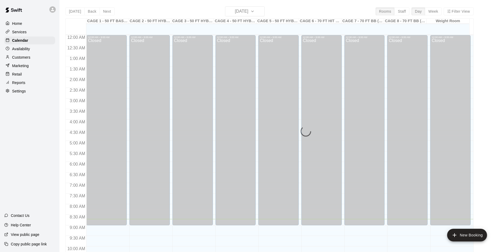
scroll to position [184, 0]
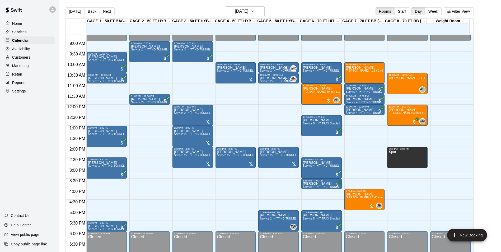
drag, startPoint x: 87, startPoint y: 10, endPoint x: 175, endPoint y: 99, distance: 125.2
click at [87, 10] on button "Back" at bounding box center [92, 11] width 16 height 8
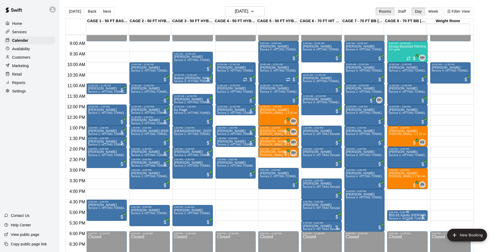
click at [404, 213] on div "5:00 PM – 5:30 PM" at bounding box center [407, 212] width 37 height 3
click at [399, 215] on p "$55.65 Apollo Arevelo" at bounding box center [407, 215] width 37 height 0
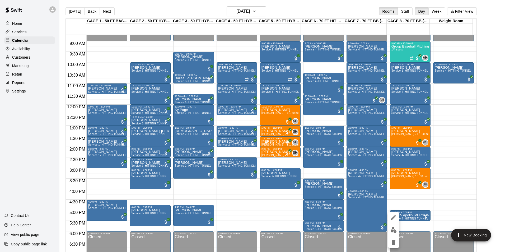
click at [393, 228] on img "edit" at bounding box center [393, 230] width 6 height 6
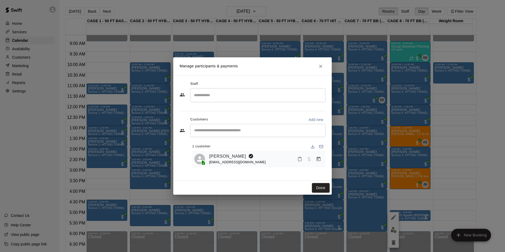
click at [318, 160] on icon "Manage bookings & payment" at bounding box center [318, 159] width 4 height 4
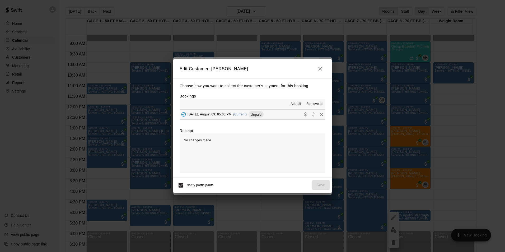
click at [280, 116] on button "Saturday, August 09: 05:00 PM (Current) Unpaid" at bounding box center [252, 115] width 146 height 10
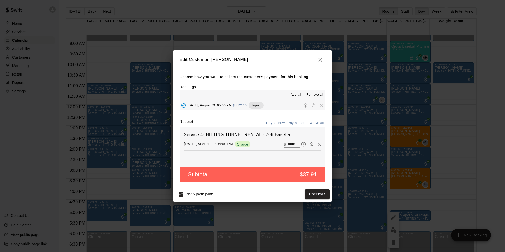
click at [288, 143] on input "*****" at bounding box center [294, 144] width 12 height 7
type input "*****"
click at [313, 191] on button "Checkout" at bounding box center [317, 194] width 25 height 10
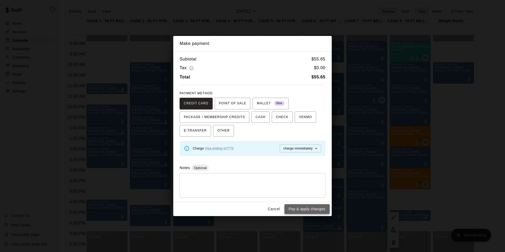
click at [298, 211] on button "Pay & apply changes" at bounding box center [306, 209] width 45 height 10
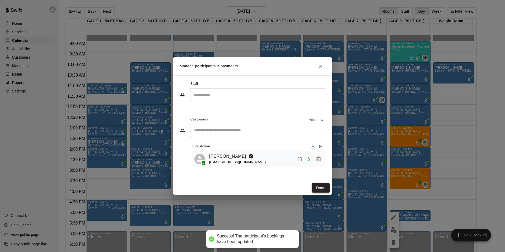
click at [319, 188] on button "Done" at bounding box center [321, 188] width 18 height 10
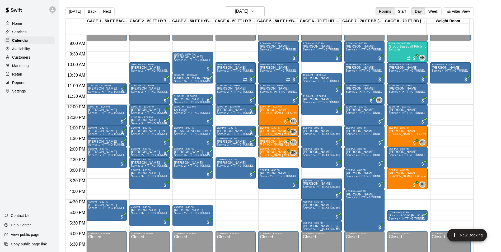
click at [319, 226] on p "Apollo Arevalo" at bounding box center [321, 226] width 37 height 0
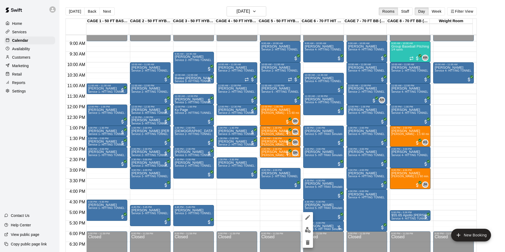
click at [306, 230] on img "edit" at bounding box center [308, 230] width 6 height 6
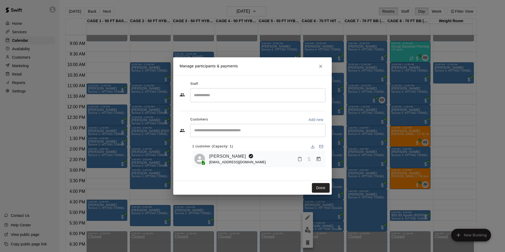
click at [318, 159] on icon "Manage bookings & payment" at bounding box center [318, 159] width 4 height 4
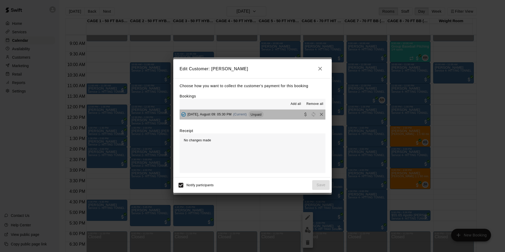
click at [281, 113] on button "Saturday, August 09: 05:30 PM (Current) Unpaid" at bounding box center [252, 115] width 146 height 10
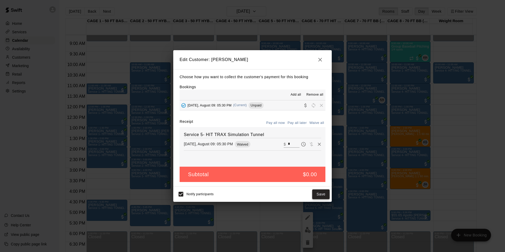
click at [315, 192] on button "Save" at bounding box center [320, 194] width 17 height 10
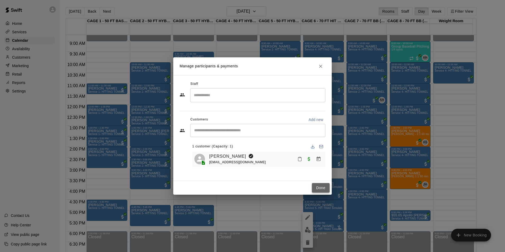
click at [323, 188] on button "Done" at bounding box center [321, 188] width 18 height 10
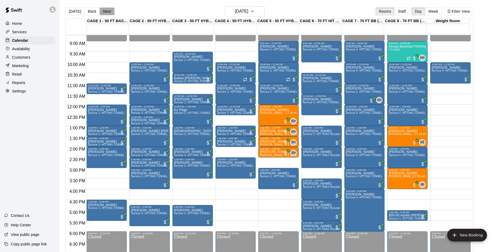
click at [101, 10] on button "Next" at bounding box center [107, 11] width 15 height 8
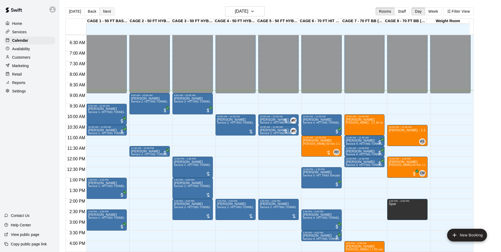
scroll to position [131, 0]
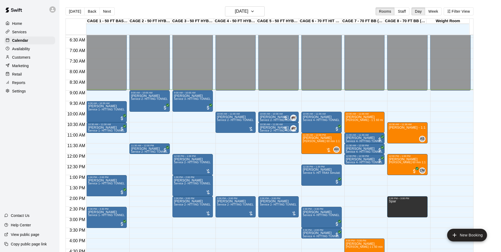
scroll to position [161, 0]
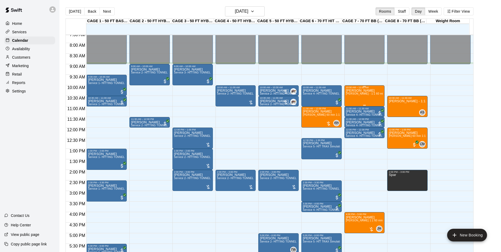
click at [363, 95] on span "[PERSON_NAME] - 1:1 60 min Hitting lesson" at bounding box center [374, 93] width 56 height 3
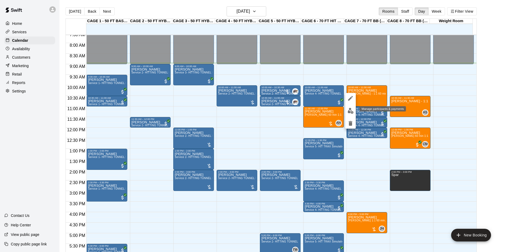
click at [347, 107] on button "edit" at bounding box center [350, 111] width 11 height 10
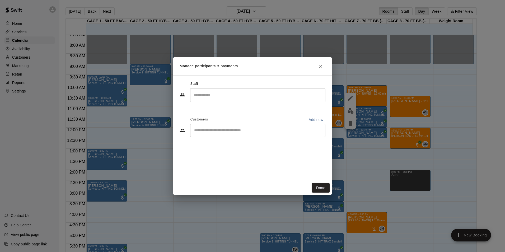
click at [236, 98] on input "Search staff" at bounding box center [257, 95] width 130 height 9
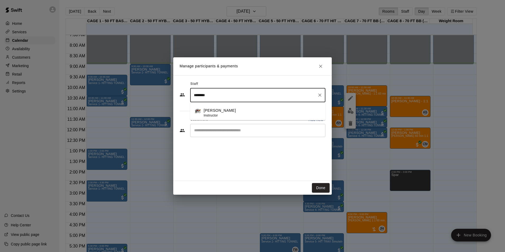
click at [224, 107] on li "[PERSON_NAME] Instructor" at bounding box center [257, 111] width 135 height 18
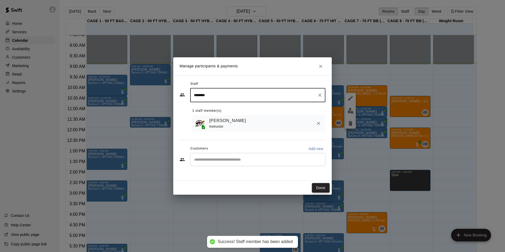
type input "********"
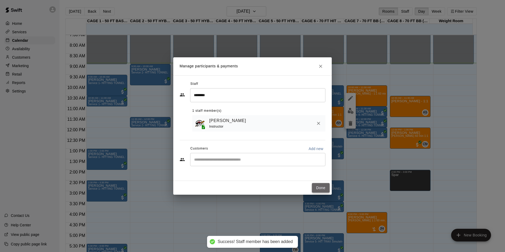
click at [324, 190] on button "Done" at bounding box center [321, 188] width 18 height 10
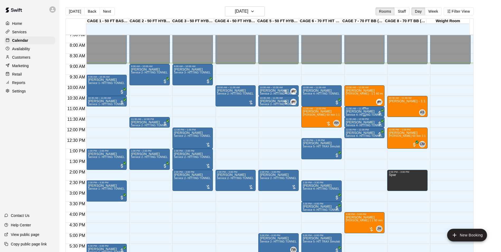
click at [366, 111] on p "[PERSON_NAME]" at bounding box center [364, 111] width 37 height 0
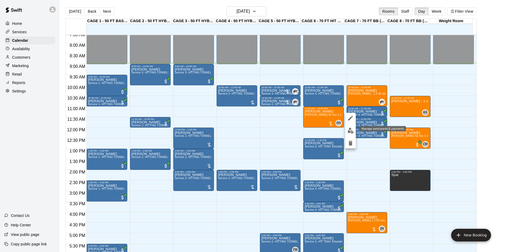
click at [353, 129] on img "edit" at bounding box center [350, 130] width 6 height 6
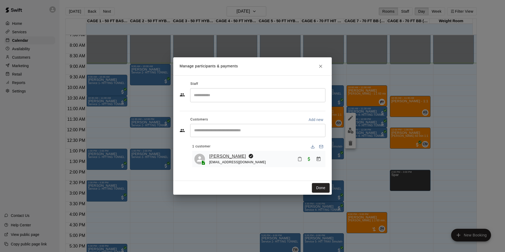
click at [224, 158] on link "Anderson Gardin" at bounding box center [227, 156] width 37 height 7
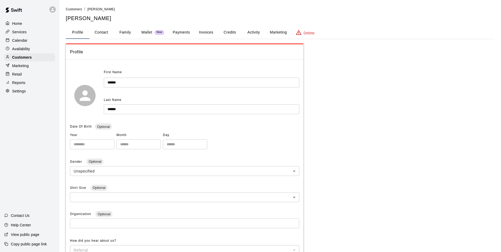
click at [175, 31] on button "Payments" at bounding box center [181, 32] width 26 height 13
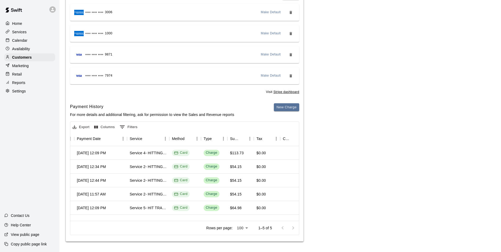
scroll to position [0, 63]
click at [29, 42] on div "Calendar" at bounding box center [29, 40] width 51 height 8
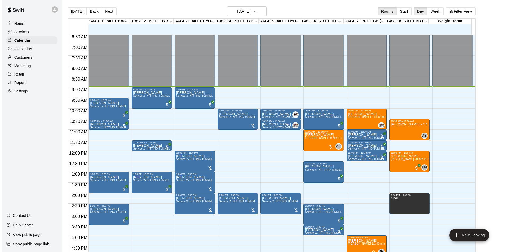
scroll to position [136, 0]
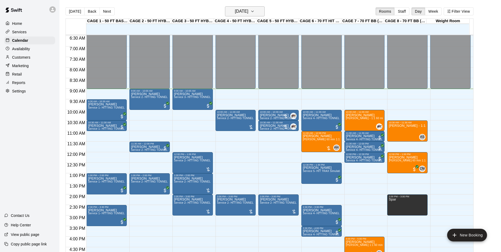
click at [241, 9] on h6 "[DATE]" at bounding box center [241, 11] width 13 height 7
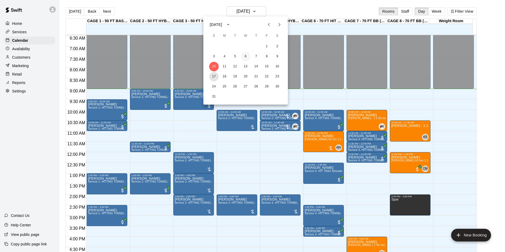
click at [211, 76] on button "17" at bounding box center [214, 77] width 10 height 10
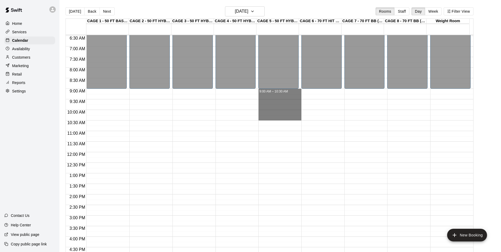
drag, startPoint x: 269, startPoint y: 89, endPoint x: 263, endPoint y: 119, distance: 30.1
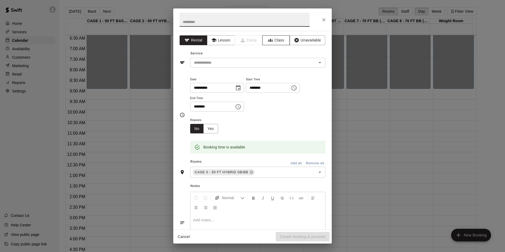
click at [280, 39] on button "Class" at bounding box center [276, 40] width 28 height 10
click at [252, 64] on input "text" at bounding box center [253, 62] width 123 height 7
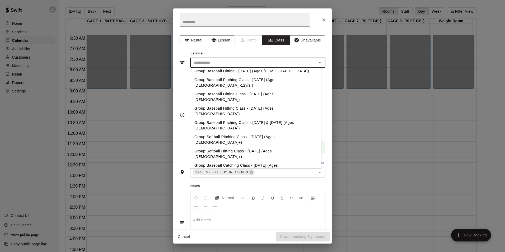
scroll to position [360, 0]
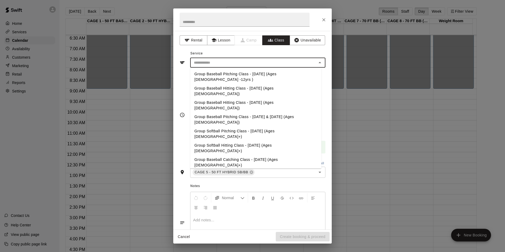
click at [267, 224] on li "Group Baseball Hitting Class - Sunday (Ages 11-13)" at bounding box center [255, 231] width 131 height 14
type input "**********"
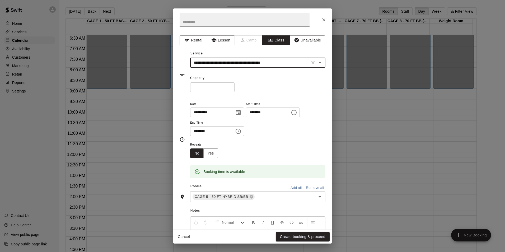
click at [233, 87] on input "*" at bounding box center [212, 87] width 44 height 10
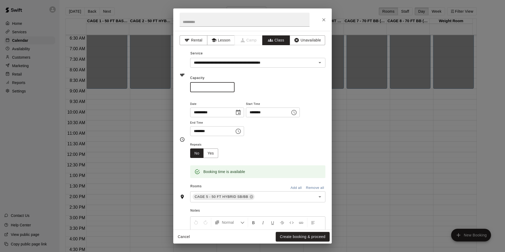
click at [233, 87] on input "*" at bounding box center [212, 87] width 44 height 10
type input "*"
click at [233, 87] on input "*" at bounding box center [212, 87] width 44 height 10
click at [241, 110] on icon "Choose date, selected date is Aug 17, 2025" at bounding box center [238, 112] width 6 height 6
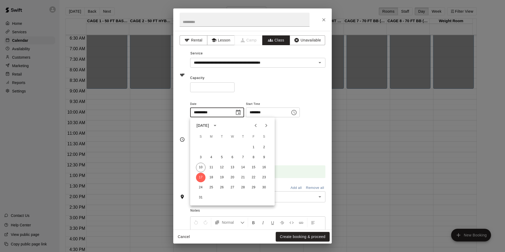
click at [283, 92] on div "**********" at bounding box center [252, 130] width 158 height 199
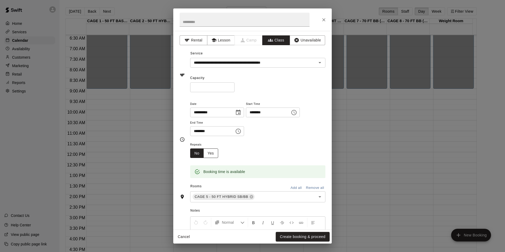
click at [210, 151] on button "Yes" at bounding box center [210, 153] width 15 height 10
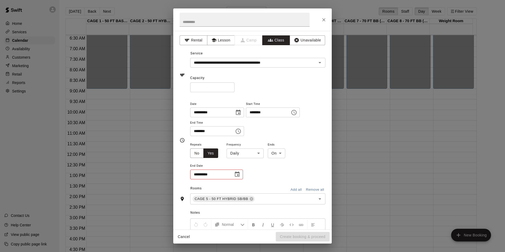
click at [248, 148] on body "Home Services Calendar Availability Customers Marketing Retail Reports Settings…" at bounding box center [252, 130] width 505 height 260
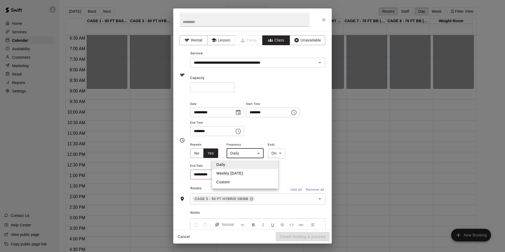
click at [247, 170] on li "Weekly on Sunday" at bounding box center [245, 173] width 66 height 9
type input "******"
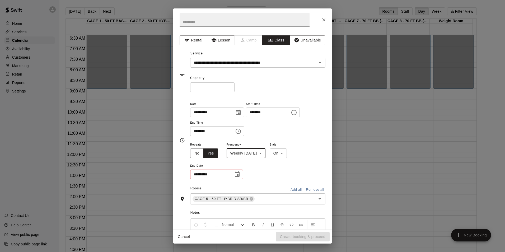
click at [235, 174] on icon "Choose date" at bounding box center [237, 173] width 5 height 5
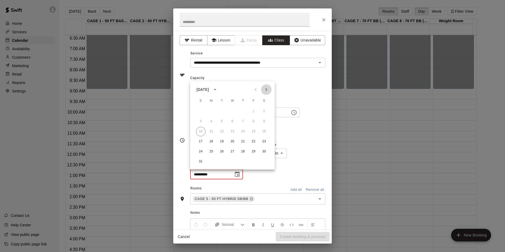
click at [266, 88] on icon "Next month" at bounding box center [266, 89] width 6 height 6
click at [204, 149] on button "28" at bounding box center [201, 152] width 10 height 10
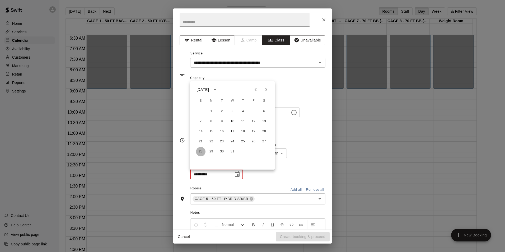
type input "**********"
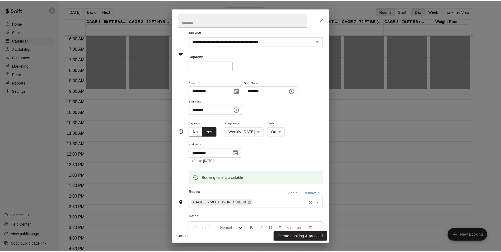
scroll to position [79, 0]
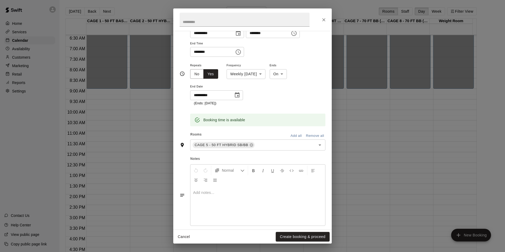
click at [305, 234] on button "Create booking & proceed" at bounding box center [303, 237] width 54 height 10
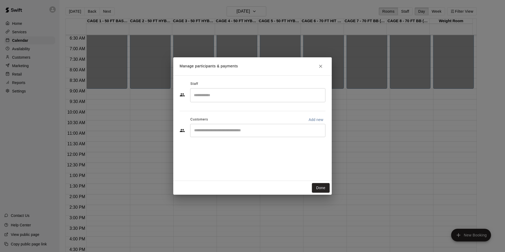
click at [244, 96] on input "Search staff" at bounding box center [257, 95] width 130 height 9
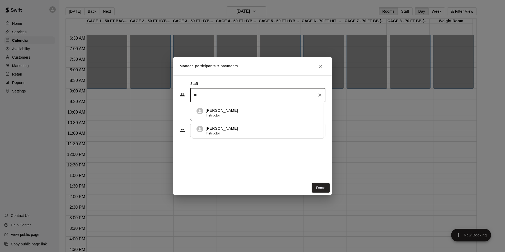
click at [251, 125] on li "TJ Wilcoxson Instructor" at bounding box center [257, 129] width 131 height 18
type input "**"
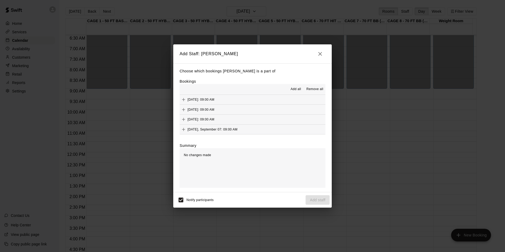
click at [298, 88] on span "Add all" at bounding box center [295, 89] width 11 height 5
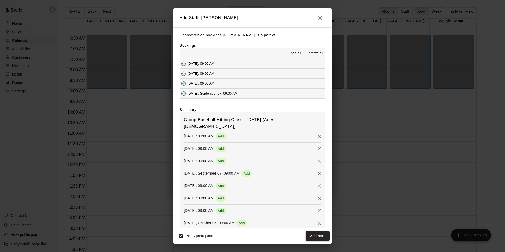
click at [308, 237] on button "Add staff" at bounding box center [317, 236] width 24 height 10
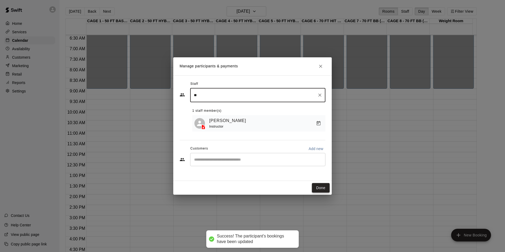
click at [318, 186] on button "Done" at bounding box center [321, 188] width 18 height 10
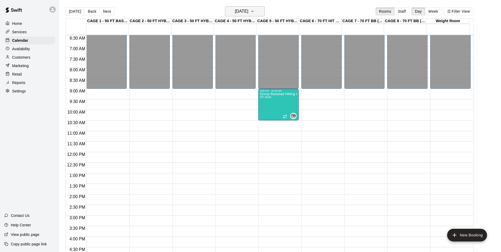
click at [248, 12] on h6 "Sunday Aug 17" at bounding box center [241, 11] width 13 height 7
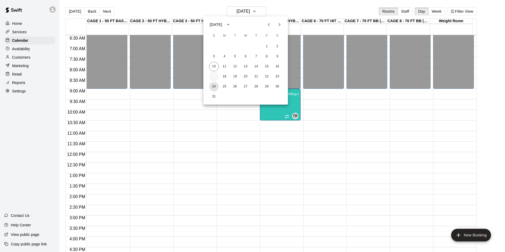
click at [213, 83] on button "24" at bounding box center [214, 87] width 10 height 10
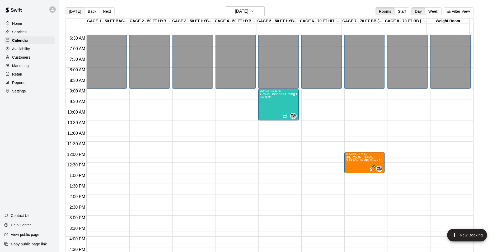
click at [69, 7] on button "[DATE]" at bounding box center [74, 11] width 19 height 8
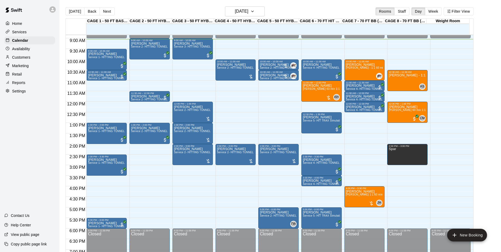
scroll to position [189, 0]
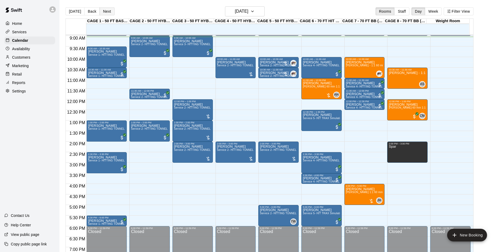
click at [106, 10] on button "Next" at bounding box center [107, 11] width 15 height 8
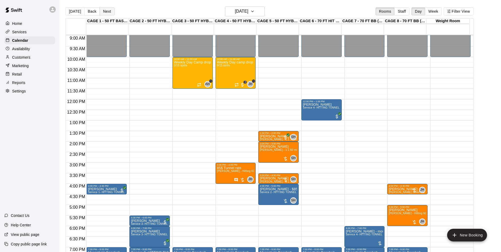
click at [106, 10] on button "Next" at bounding box center [107, 11] width 15 height 8
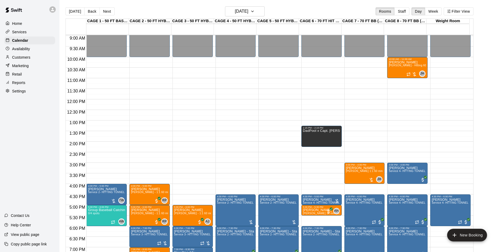
scroll to position [216, 0]
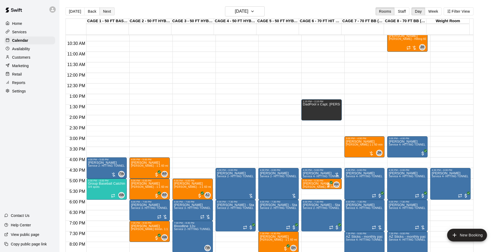
click at [112, 11] on button "Next" at bounding box center [107, 11] width 15 height 8
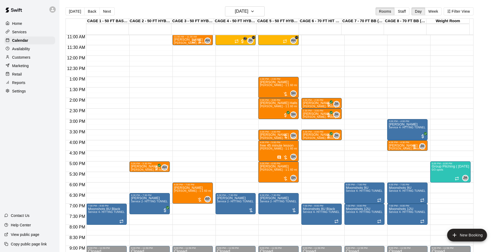
scroll to position [242, 0]
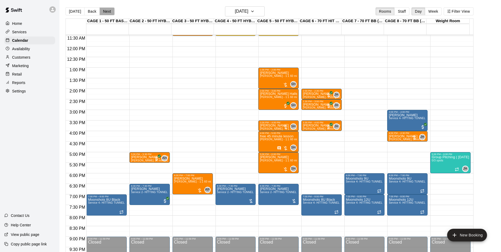
click at [102, 9] on button "Next" at bounding box center [107, 11] width 15 height 8
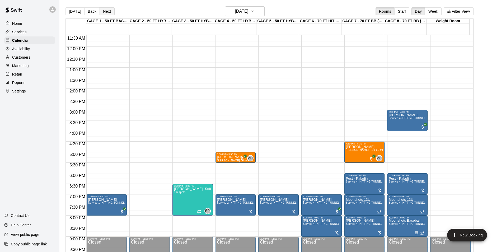
click at [102, 9] on button "Next" at bounding box center [107, 11] width 15 height 8
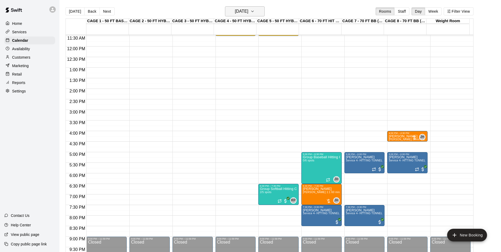
click at [248, 9] on h6 "Friday Aug 15" at bounding box center [241, 11] width 13 height 7
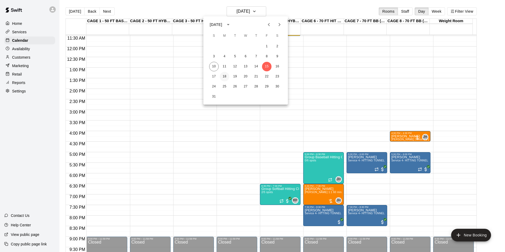
click at [223, 78] on button "18" at bounding box center [225, 77] width 10 height 10
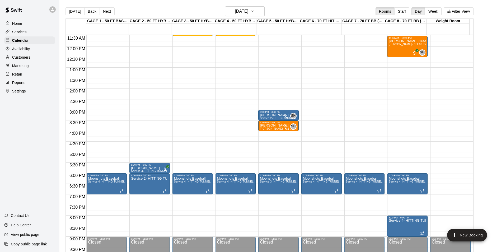
click at [97, 6] on main "Today Back Next Monday Aug 18 Rooms Staff Day Week Filter View CAGE 1 - 50 FT B…" at bounding box center [279, 130] width 441 height 260
click at [103, 11] on button "Next" at bounding box center [107, 11] width 15 height 8
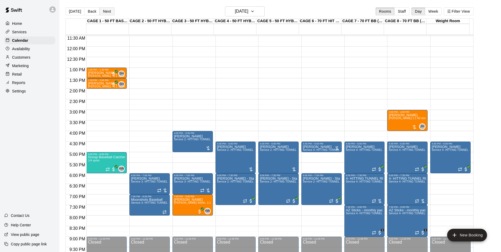
click at [110, 9] on button "Next" at bounding box center [107, 11] width 15 height 8
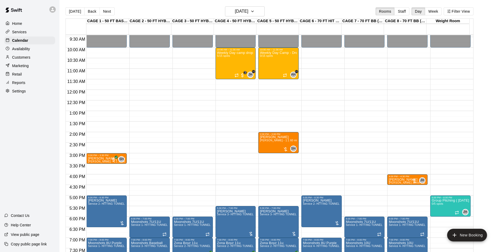
scroll to position [189, 0]
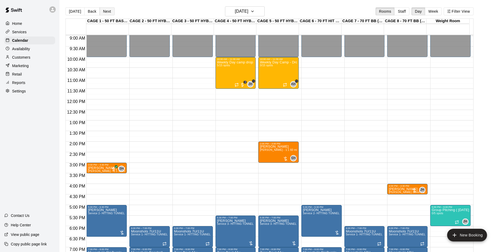
click at [101, 10] on button "Next" at bounding box center [107, 11] width 15 height 8
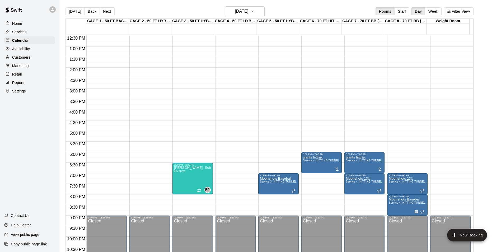
scroll to position [268, 0]
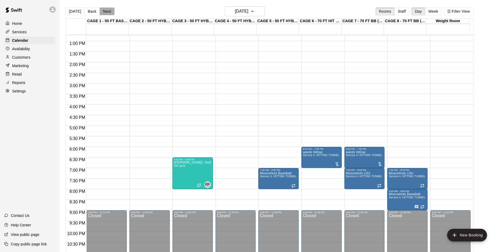
click at [103, 9] on button "Next" at bounding box center [107, 11] width 15 height 8
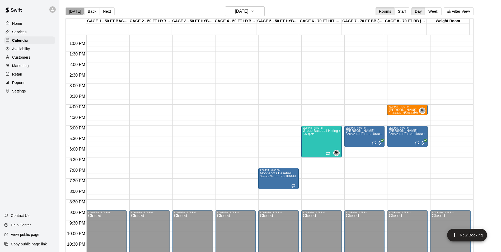
click at [69, 8] on button "Today" at bounding box center [74, 11] width 19 height 8
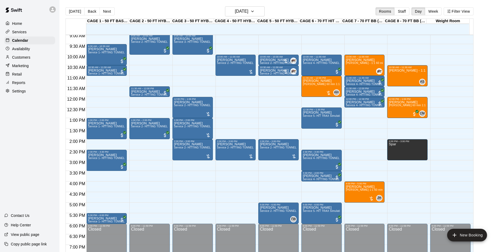
scroll to position [189, 0]
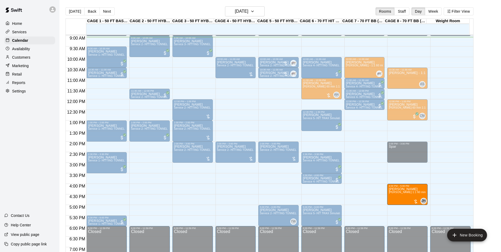
drag, startPoint x: 363, startPoint y: 196, endPoint x: 392, endPoint y: 199, distance: 28.9
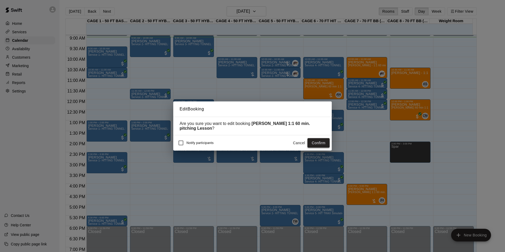
click at [310, 145] on button "Confirm" at bounding box center [318, 143] width 22 height 10
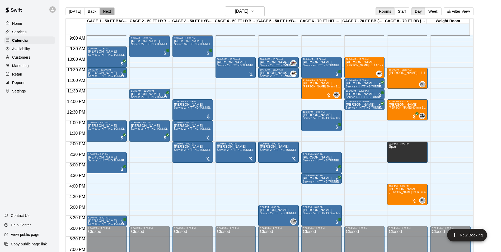
click at [102, 14] on button "Next" at bounding box center [107, 11] width 15 height 8
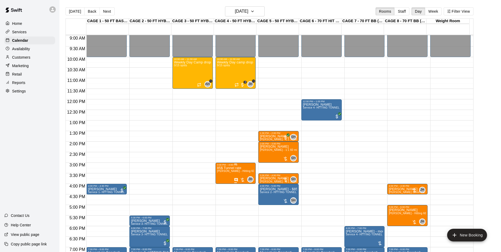
click at [225, 172] on span "[PERSON_NAME] - Hitting 60min 1:1 instruction" at bounding box center [247, 170] width 61 height 3
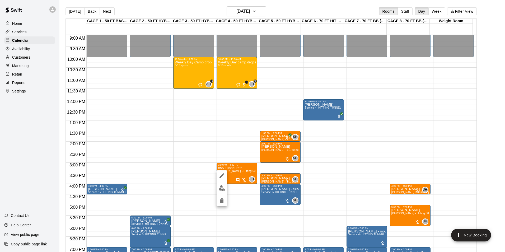
click at [221, 187] on img "edit" at bounding box center [222, 188] width 6 height 6
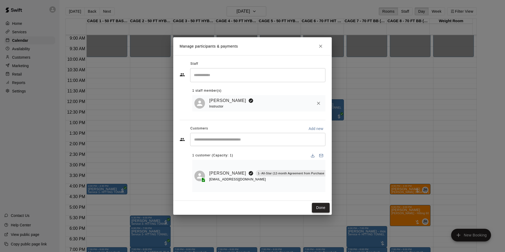
click at [321, 208] on button "Done" at bounding box center [321, 208] width 18 height 10
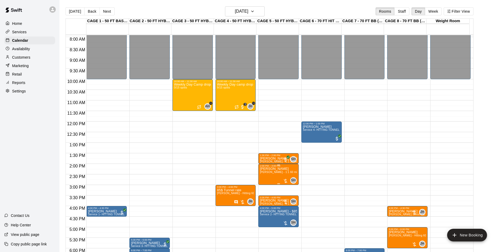
scroll to position [163, 0]
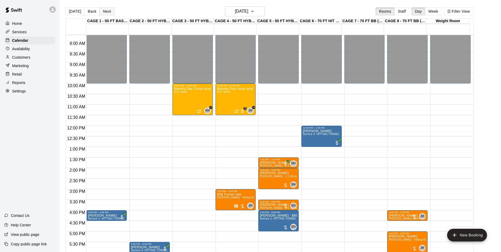
click at [109, 12] on button "Next" at bounding box center [107, 11] width 15 height 8
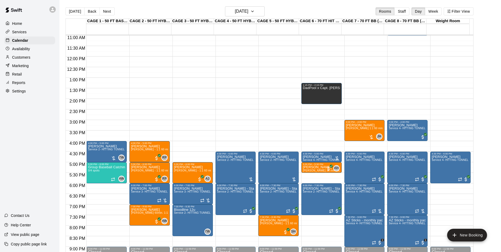
scroll to position [216, 0]
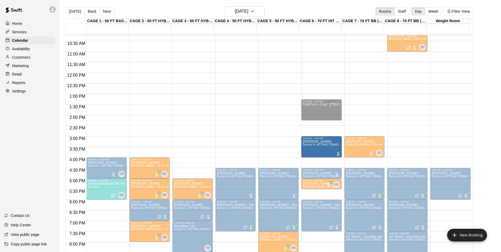
drag, startPoint x: 393, startPoint y: 148, endPoint x: 336, endPoint y: 150, distance: 57.0
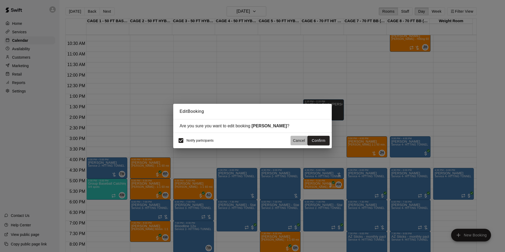
click at [297, 141] on button "Cancel" at bounding box center [298, 141] width 17 height 10
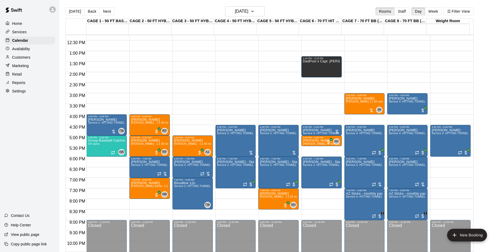
scroll to position [268, 0]
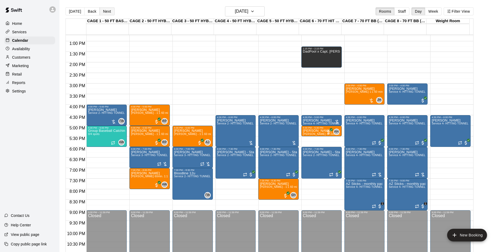
click at [101, 11] on button "Next" at bounding box center [107, 11] width 15 height 8
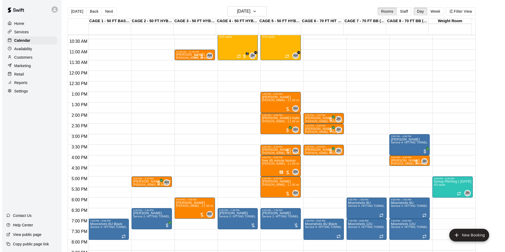
scroll to position [216, 0]
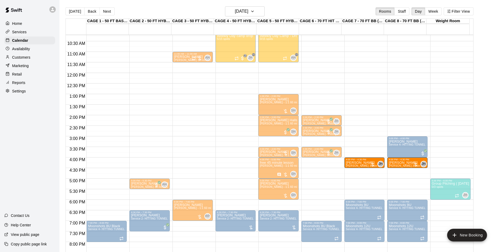
drag, startPoint x: 405, startPoint y: 165, endPoint x: 386, endPoint y: 166, distance: 18.8
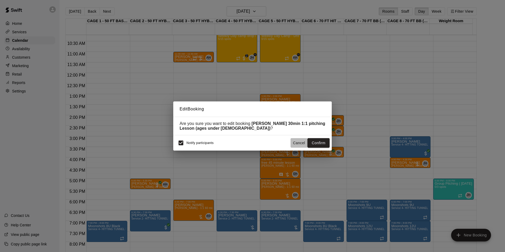
click at [299, 147] on button "Cancel" at bounding box center [298, 143] width 17 height 10
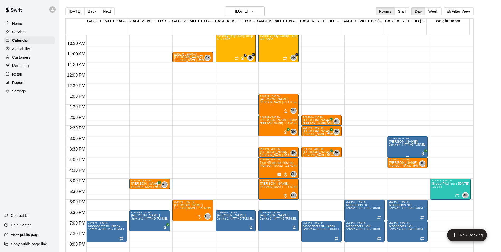
click at [403, 146] on span "Service 4- HITTING TUNNEL RENTAL - 70ft Baseball" at bounding box center [422, 144] width 67 height 3
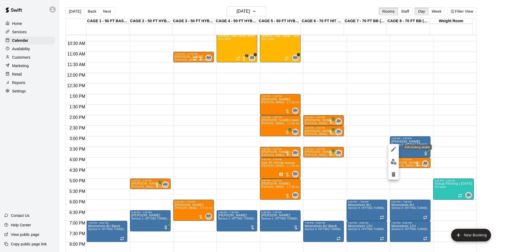
click at [412, 146] on div "Edit booking details" at bounding box center [416, 146] width 29 height 5
click at [408, 140] on div at bounding box center [252, 126] width 505 height 252
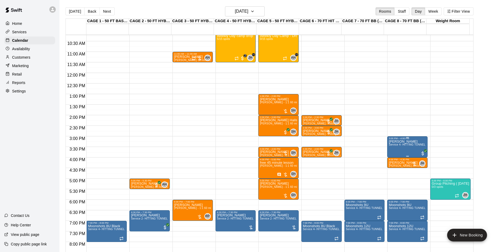
click at [405, 146] on span "Service 4- HITTING TUNNEL RENTAL - 70ft Baseball" at bounding box center [422, 144] width 67 height 3
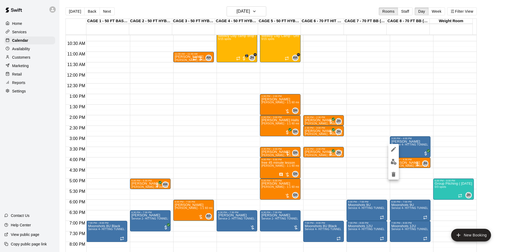
click at [392, 147] on icon "edit" at bounding box center [393, 149] width 6 height 6
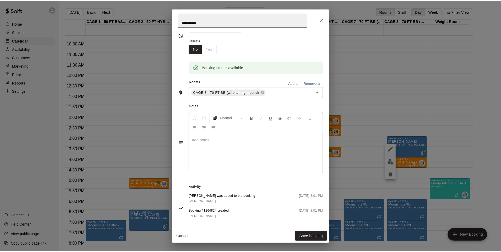
scroll to position [84, 0]
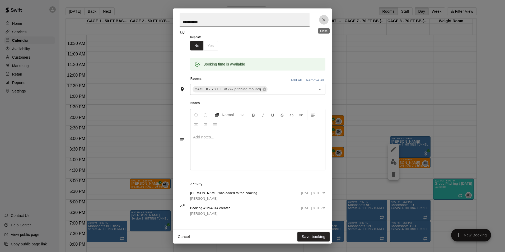
click at [325, 18] on icon "Close" at bounding box center [323, 19] width 5 height 5
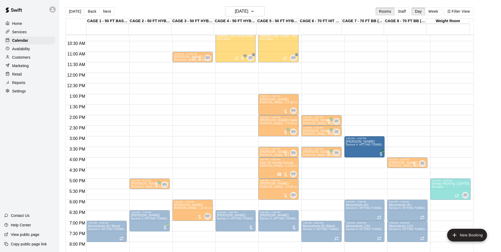
drag, startPoint x: 402, startPoint y: 145, endPoint x: 384, endPoint y: 148, distance: 18.1
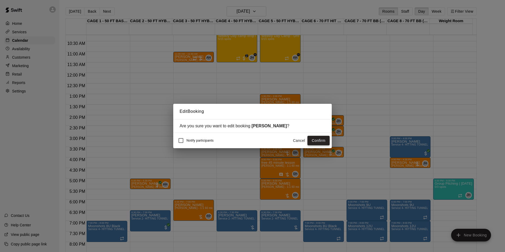
click at [319, 140] on button "Confirm" at bounding box center [318, 141] width 22 height 10
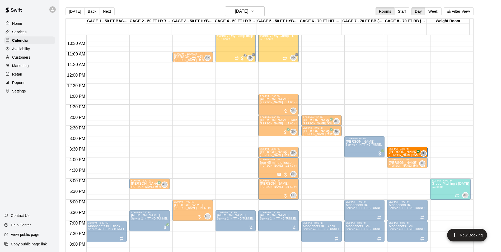
drag, startPoint x: 318, startPoint y: 153, endPoint x: 402, endPoint y: 155, distance: 84.2
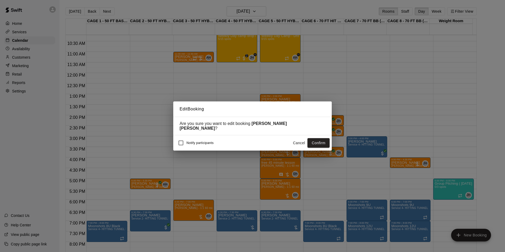
click at [320, 138] on button "Confirm" at bounding box center [318, 143] width 22 height 10
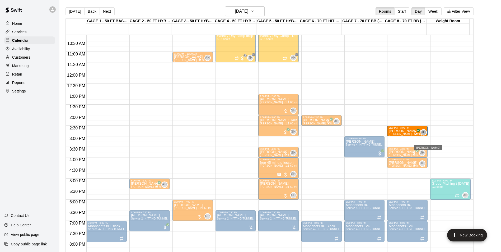
drag, startPoint x: 325, startPoint y: 131, endPoint x: 421, endPoint y: 132, distance: 95.6
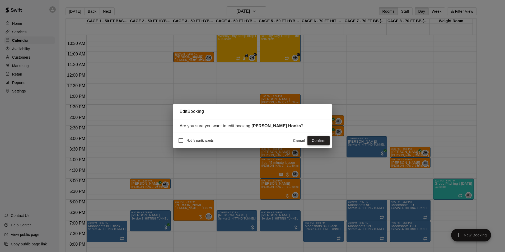
click at [320, 140] on button "Confirm" at bounding box center [318, 141] width 22 height 10
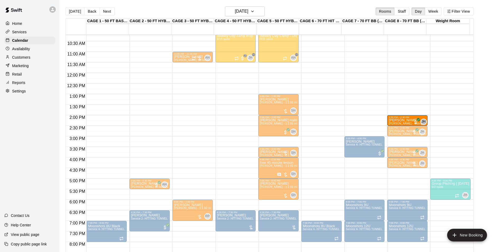
drag, startPoint x: 325, startPoint y: 120, endPoint x: 399, endPoint y: 122, distance: 73.4
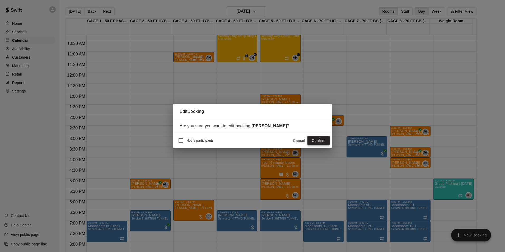
click at [315, 142] on button "Confirm" at bounding box center [318, 141] width 22 height 10
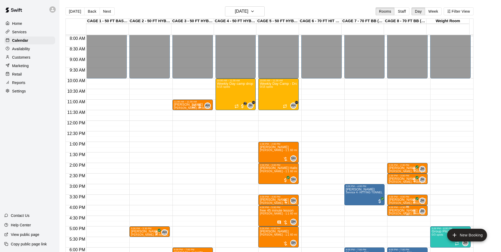
scroll to position [136, 0]
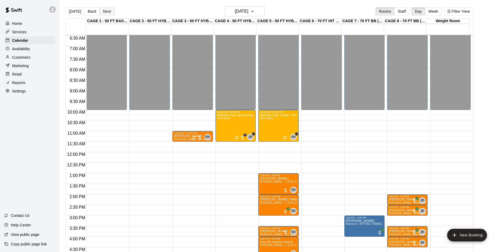
click at [107, 10] on button "Next" at bounding box center [107, 11] width 15 height 8
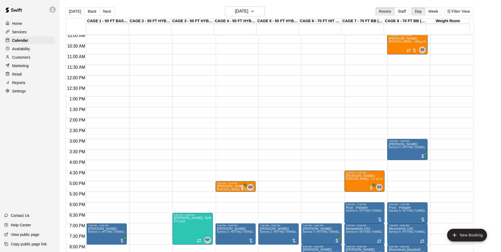
scroll to position [216, 0]
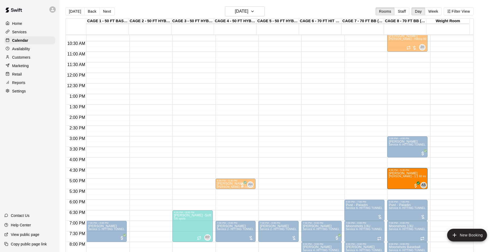
drag, startPoint x: 384, startPoint y: 182, endPoint x: 388, endPoint y: 182, distance: 3.7
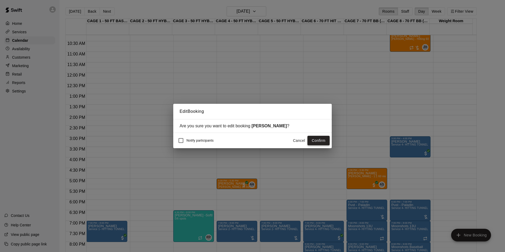
click at [324, 143] on button "Confirm" at bounding box center [318, 141] width 22 height 10
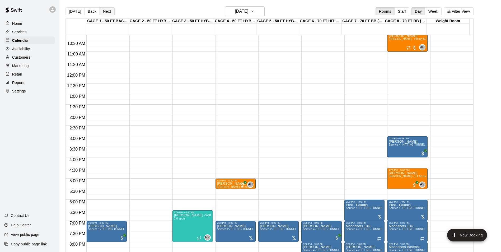
click at [104, 10] on button "Next" at bounding box center [107, 11] width 15 height 8
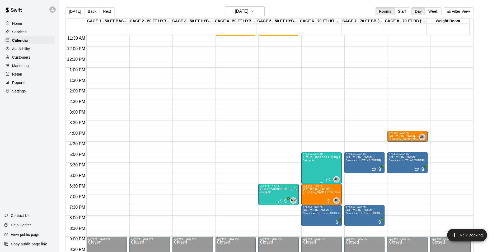
scroll to position [189, 0]
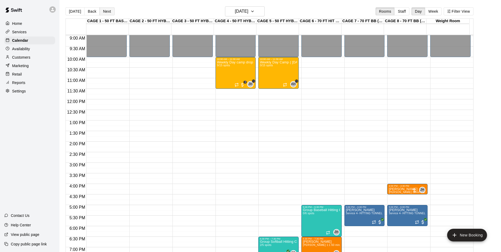
click at [108, 11] on button "Next" at bounding box center [107, 11] width 15 height 8
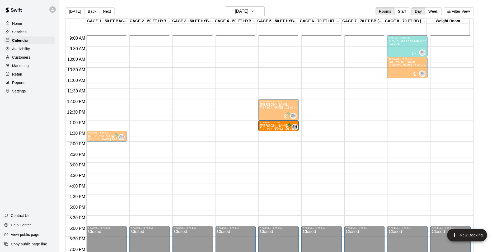
drag, startPoint x: 113, startPoint y: 125, endPoint x: 273, endPoint y: 125, distance: 160.5
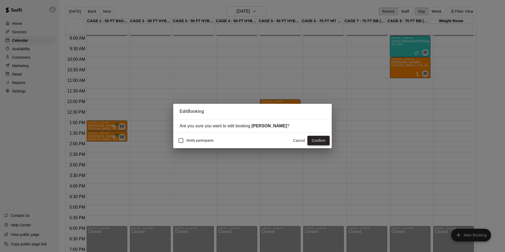
click at [311, 139] on button "Confirm" at bounding box center [318, 141] width 22 height 10
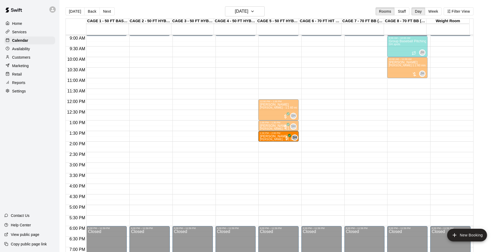
drag, startPoint x: 101, startPoint y: 136, endPoint x: 280, endPoint y: 141, distance: 179.3
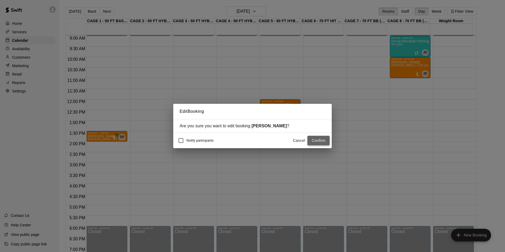
click at [310, 138] on button "Confirm" at bounding box center [318, 141] width 22 height 10
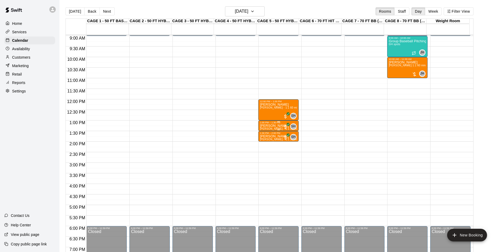
click at [270, 126] on p "[PERSON_NAME]" at bounding box center [278, 126] width 37 height 0
click at [266, 142] on img "edit" at bounding box center [265, 144] width 6 height 6
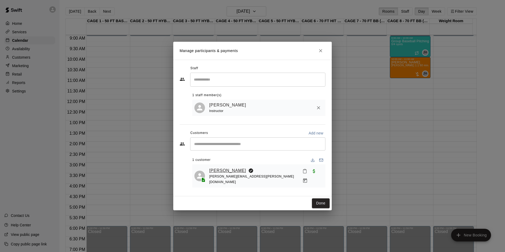
click at [220, 173] on link "[PERSON_NAME]" at bounding box center [227, 170] width 37 height 7
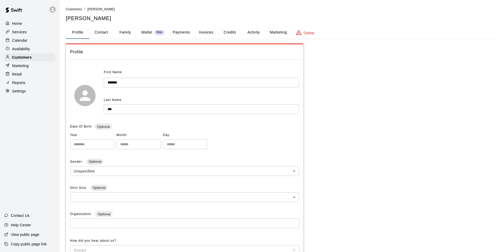
click at [182, 34] on button "Payments" at bounding box center [181, 32] width 26 height 13
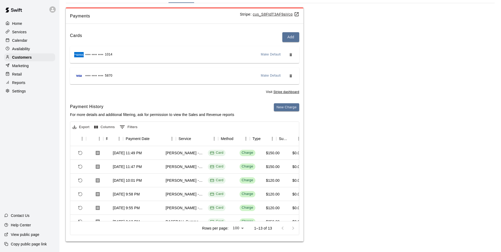
scroll to position [0, 35]
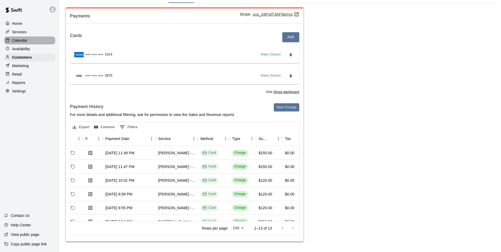
click at [47, 41] on div "Calendar" at bounding box center [29, 40] width 51 height 8
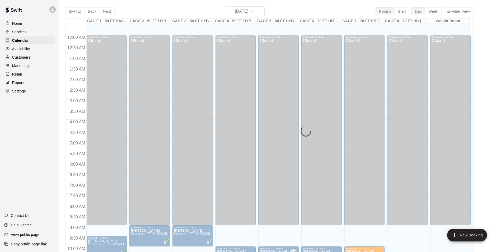
scroll to position [193, 0]
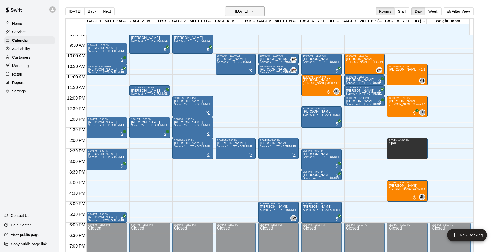
click at [239, 11] on h6 "[DATE]" at bounding box center [241, 11] width 13 height 7
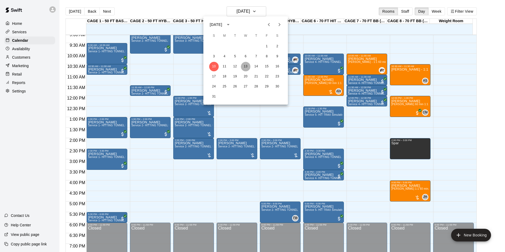
click at [246, 67] on button "13" at bounding box center [246, 67] width 10 height 10
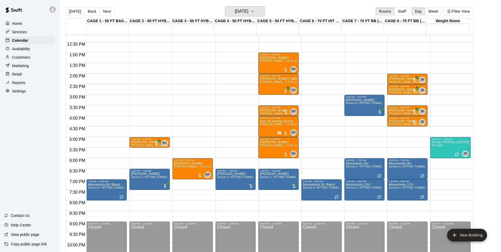
scroll to position [272, 0]
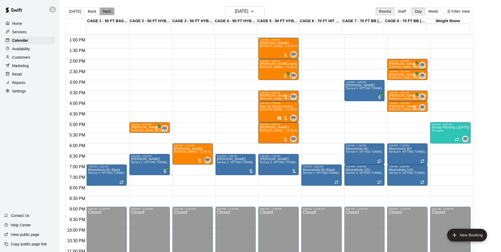
click at [103, 9] on button "Next" at bounding box center [107, 11] width 15 height 8
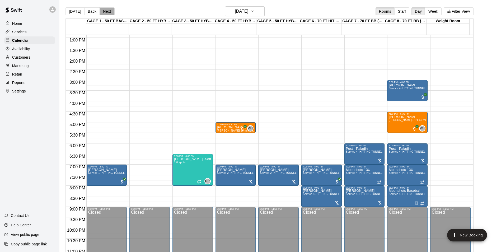
click at [106, 14] on button "Next" at bounding box center [107, 11] width 15 height 8
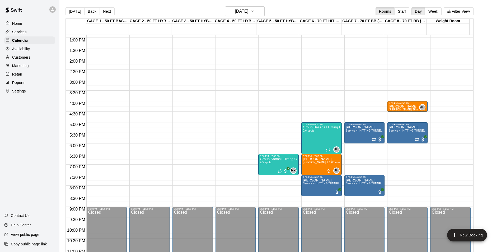
click at [109, 13] on button "Next" at bounding box center [107, 11] width 15 height 8
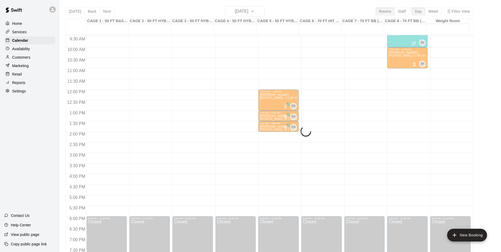
scroll to position [166, 0]
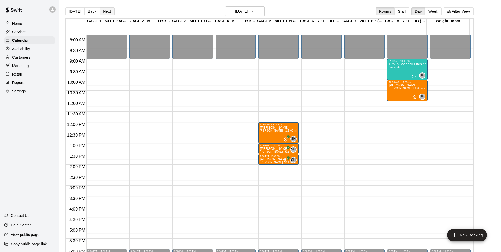
click at [107, 10] on button "Next" at bounding box center [107, 11] width 15 height 8
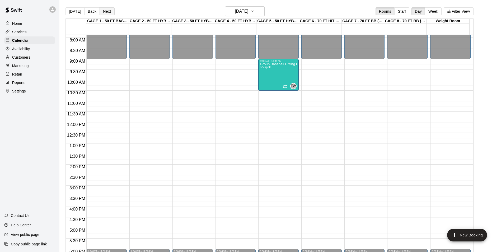
click at [104, 8] on button "Next" at bounding box center [107, 11] width 15 height 8
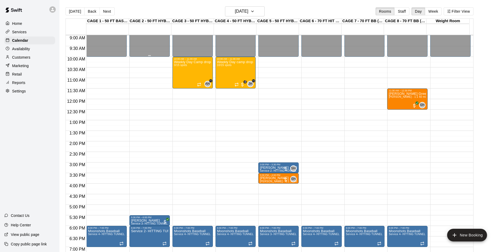
scroll to position [193, 0]
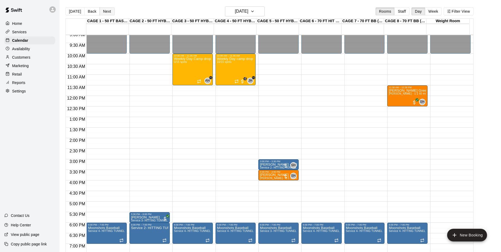
click at [110, 11] on button "Next" at bounding box center [107, 11] width 15 height 8
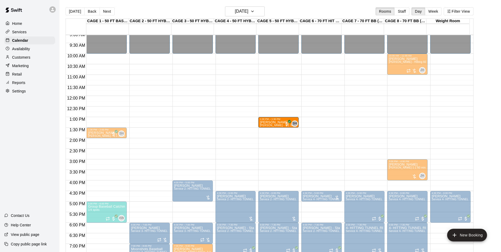
drag, startPoint x: 103, startPoint y: 122, endPoint x: 281, endPoint y: 124, distance: 177.9
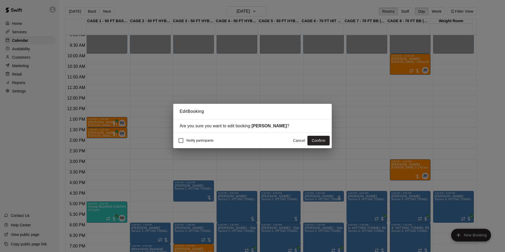
click at [320, 140] on button "Confirm" at bounding box center [318, 141] width 22 height 10
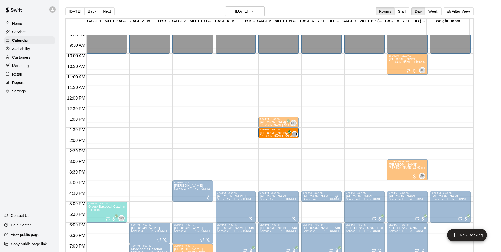
drag, startPoint x: 112, startPoint y: 135, endPoint x: 276, endPoint y: 135, distance: 164.2
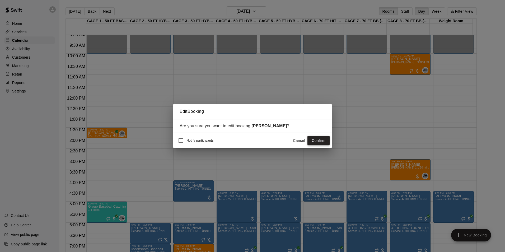
click at [327, 141] on button "Confirm" at bounding box center [318, 141] width 22 height 10
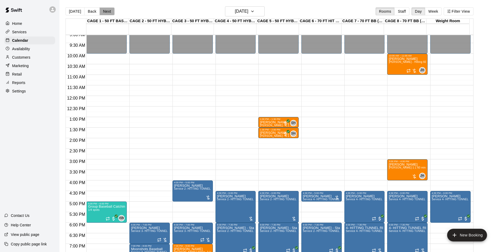
click at [101, 10] on button "Next" at bounding box center [107, 11] width 15 height 8
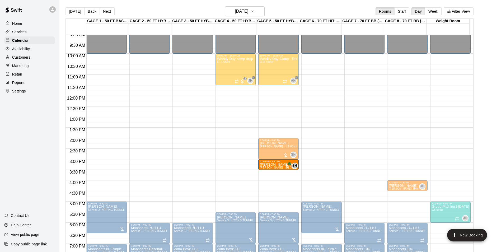
drag, startPoint x: 103, startPoint y: 167, endPoint x: 274, endPoint y: 170, distance: 170.3
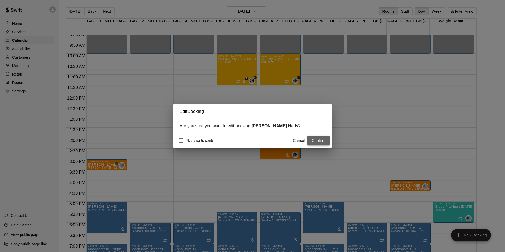
click at [321, 140] on button "Confirm" at bounding box center [318, 141] width 22 height 10
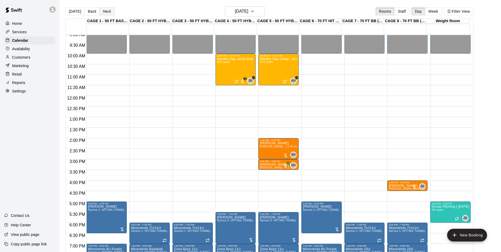
click at [104, 11] on button "Next" at bounding box center [107, 11] width 15 height 8
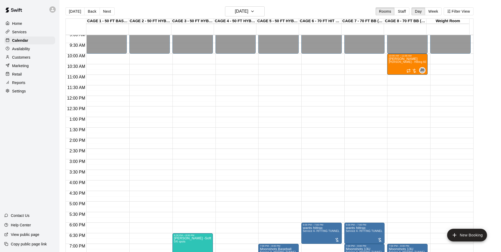
scroll to position [245, 0]
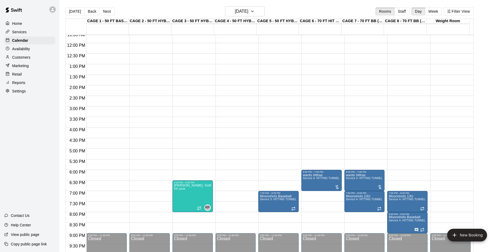
click at [111, 16] on div "Today Back Next Thursday Aug 21 Rooms Staff Day Week Filter View" at bounding box center [269, 12] width 408 height 12
click at [111, 12] on button "Next" at bounding box center [107, 11] width 15 height 8
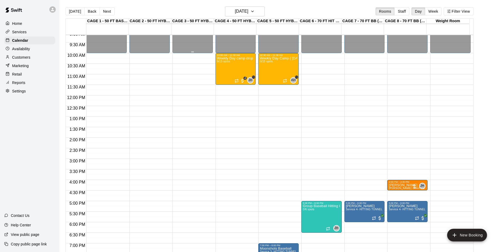
scroll to position [193, 0]
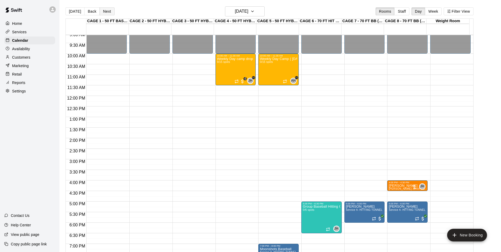
click at [108, 12] on button "Next" at bounding box center [107, 11] width 15 height 8
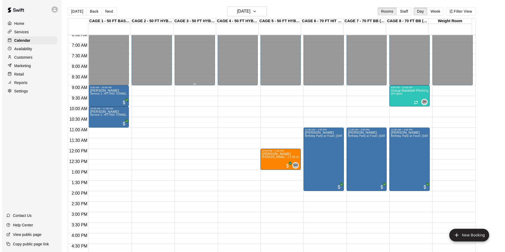
scroll to position [166, 0]
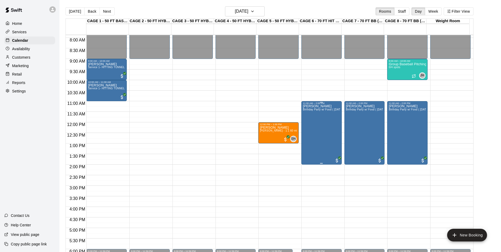
click at [332, 111] on span "Birthday Party w/ Food ( Saturday / Sunday's only)" at bounding box center [332, 109] width 58 height 3
click at [307, 126] on img "edit" at bounding box center [308, 127] width 6 height 6
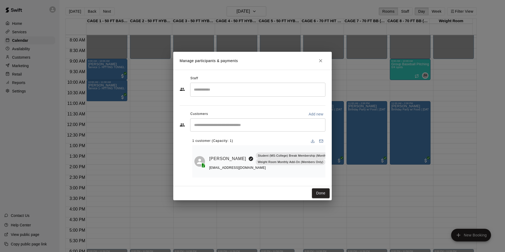
click at [316, 55] on h2 "Manage participants & payments" at bounding box center [252, 61] width 158 height 18
click at [320, 59] on icon "Close" at bounding box center [320, 60] width 3 height 3
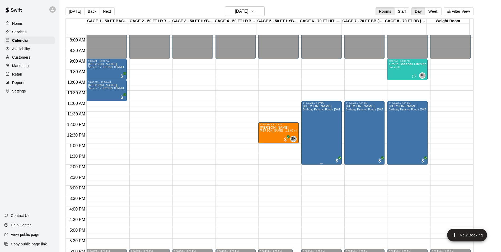
click at [318, 118] on div "David Logan Birthday Party w/ Food ( Saturday / Sunday's only)" at bounding box center [321, 231] width 37 height 252
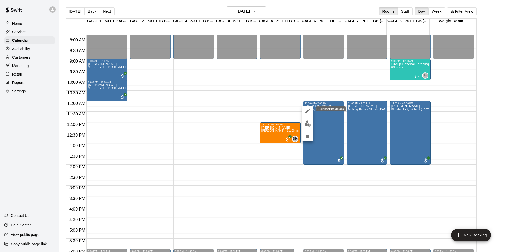
click at [307, 111] on icon "edit" at bounding box center [307, 110] width 5 height 5
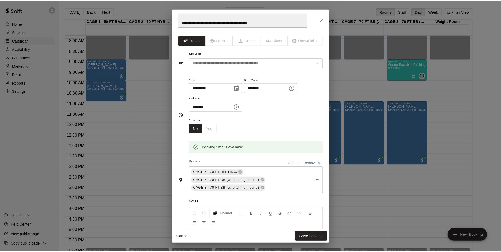
scroll to position [100, 0]
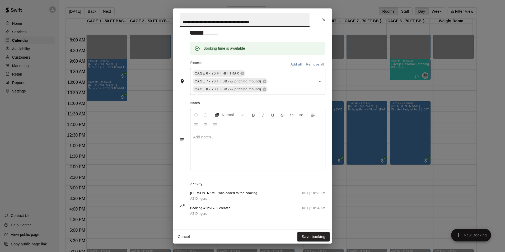
click at [322, 18] on icon "Close" at bounding box center [323, 19] width 5 height 5
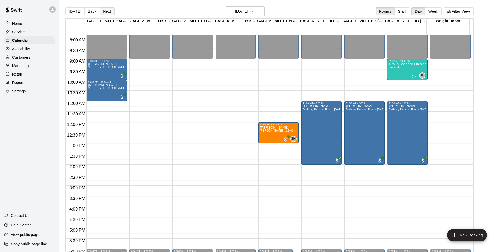
click at [100, 9] on button "Next" at bounding box center [107, 11] width 15 height 8
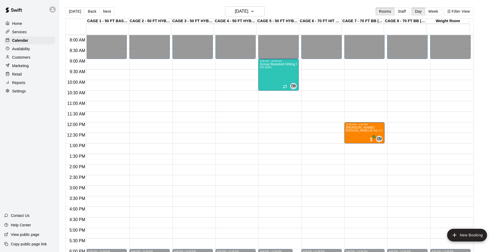
click at [108, 6] on main "Today Back Next Sunday Aug 24 Rooms Staff Day Week Filter View CAGE 1 - 50 FT B…" at bounding box center [279, 130] width 441 height 260
click at [108, 15] on button "Next" at bounding box center [107, 11] width 15 height 8
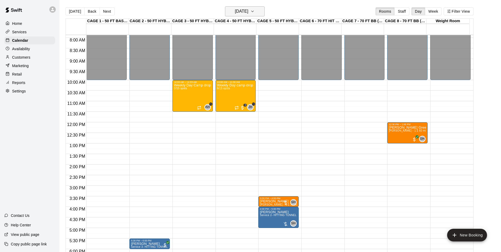
click at [235, 9] on h6 "Monday Aug 25" at bounding box center [241, 11] width 13 height 7
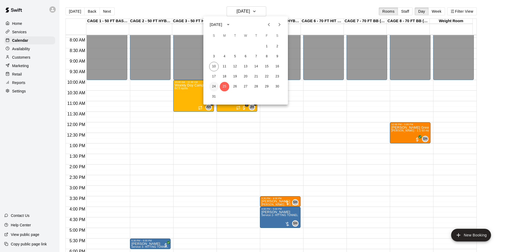
click at [216, 87] on button "24" at bounding box center [214, 87] width 10 height 10
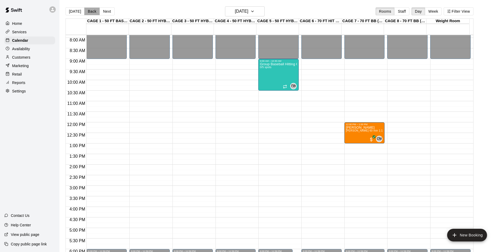
click at [91, 12] on button "Back" at bounding box center [92, 11] width 16 height 8
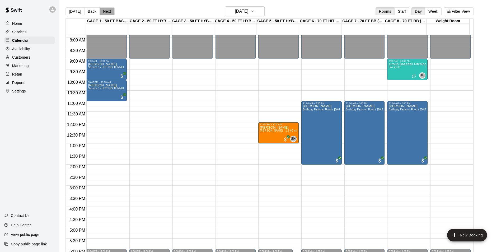
click at [103, 12] on button "Next" at bounding box center [107, 11] width 15 height 8
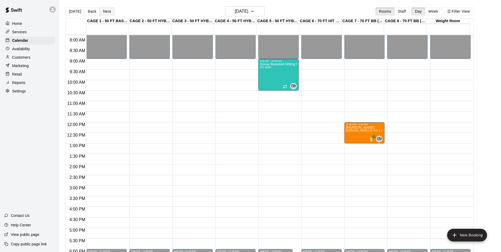
click at [100, 13] on button "Next" at bounding box center [107, 11] width 15 height 8
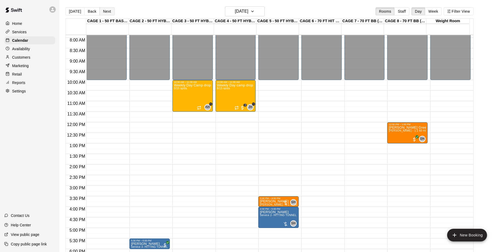
click at [100, 13] on button "Next" at bounding box center [107, 11] width 15 height 8
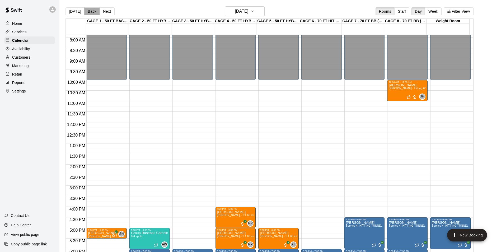
click at [91, 13] on button "Back" at bounding box center [92, 11] width 16 height 8
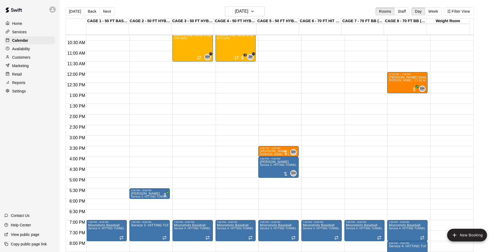
scroll to position [193, 0]
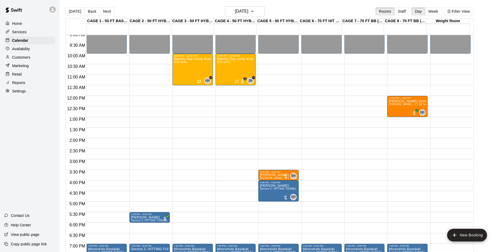
click at [102, 7] on div "Today Back Next Monday Aug 25 Rooms Staff Day Week Filter View" at bounding box center [269, 12] width 408 height 12
click at [102, 14] on button "Next" at bounding box center [107, 11] width 15 height 8
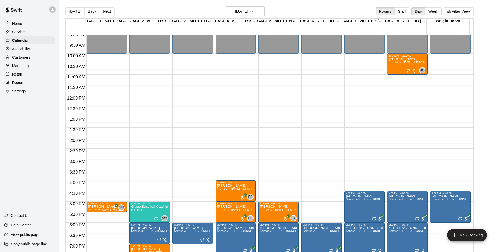
scroll to position [245, 0]
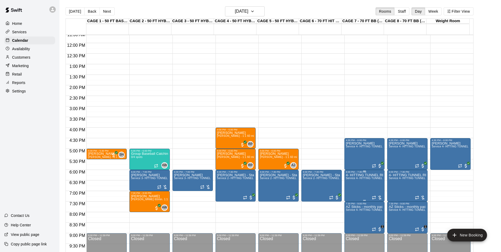
click at [363, 175] on p "4- HITTING TUNNEL RENTAL - 70ft Baseball" at bounding box center [364, 175] width 37 height 0
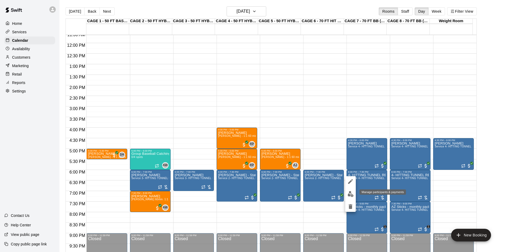
click at [351, 194] on img "edit" at bounding box center [350, 194] width 6 height 6
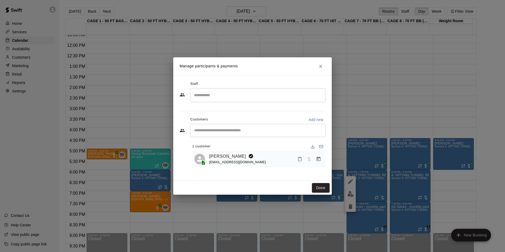
drag, startPoint x: 208, startPoint y: 154, endPoint x: 259, endPoint y: 154, distance: 50.9
click at [259, 154] on div "Ashleigh Castrichini sonoransluggersbaseball@gmail.com" at bounding box center [258, 159] width 129 height 12
copy link "Ashleigh Castrichini"
drag, startPoint x: 323, startPoint y: 187, endPoint x: 333, endPoint y: 181, distance: 12.4
click at [323, 187] on button "Done" at bounding box center [321, 188] width 18 height 10
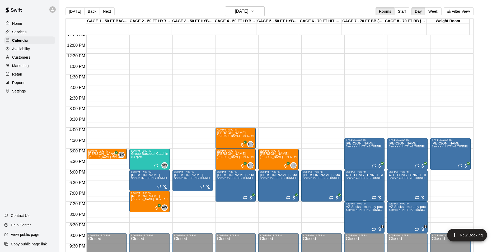
click at [358, 179] on span "Service 4- HITTING TUNNEL RENTAL - 70ft Baseball" at bounding box center [379, 178] width 67 height 3
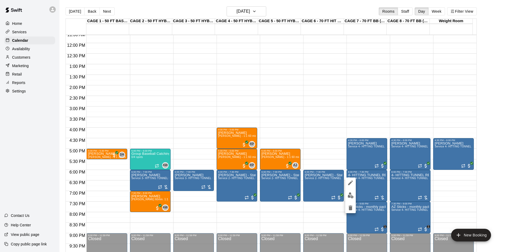
click at [352, 181] on icon "edit" at bounding box center [350, 182] width 6 height 6
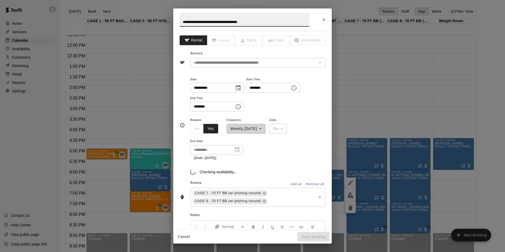
drag, startPoint x: 251, startPoint y: 17, endPoint x: 117, endPoint y: -2, distance: 135.0
click at [117, 0] on html "Home Services Calendar Availability Customers Marketing Retail Reports Settings…" at bounding box center [252, 130] width 505 height 260
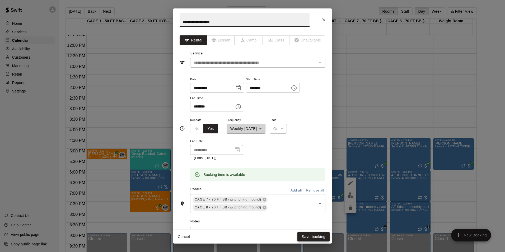
type input "**********"
click at [308, 240] on button "Save booking" at bounding box center [313, 237] width 32 height 10
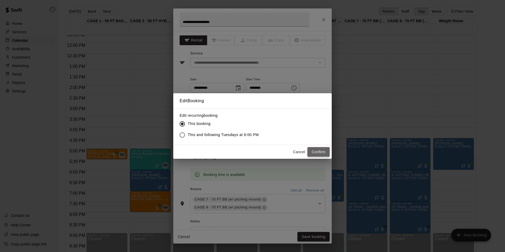
click at [316, 148] on button "Confirm" at bounding box center [318, 152] width 22 height 10
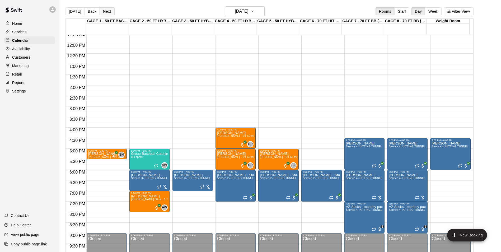
click at [106, 11] on button "Next" at bounding box center [107, 11] width 15 height 8
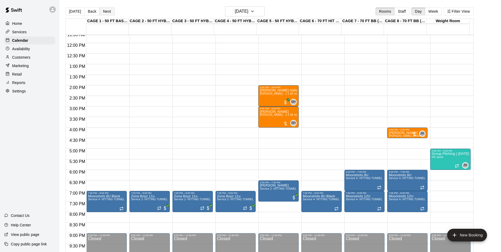
click at [106, 11] on button "Next" at bounding box center [107, 11] width 15 height 8
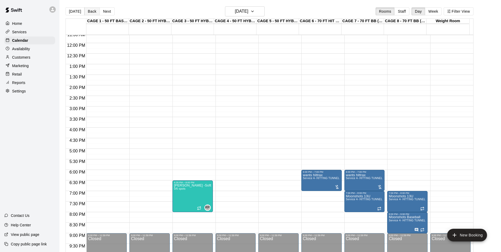
click at [89, 12] on button "Back" at bounding box center [92, 11] width 16 height 8
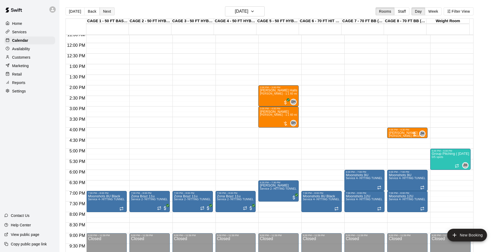
click at [104, 11] on button "Next" at bounding box center [107, 11] width 15 height 8
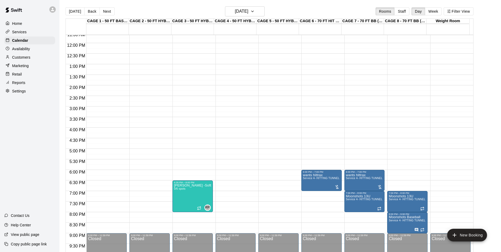
click at [113, 13] on div "Today Back Next Thursday Aug 28 Rooms Staff Day Week Filter View" at bounding box center [269, 12] width 408 height 12
click at [110, 13] on button "Next" at bounding box center [107, 11] width 15 height 8
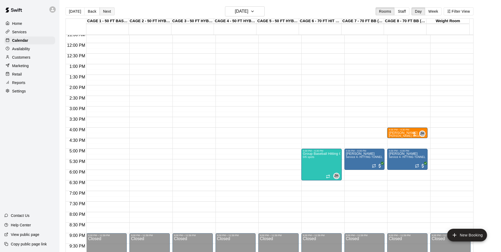
click at [108, 13] on button "Next" at bounding box center [107, 11] width 15 height 8
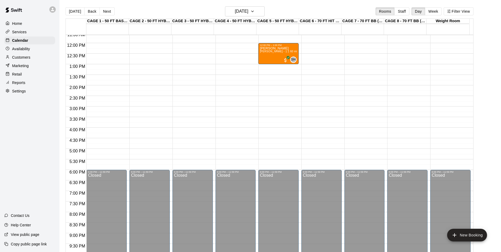
scroll to position [166, 0]
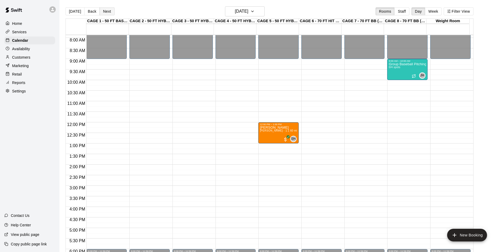
click at [108, 10] on button "Next" at bounding box center [107, 11] width 15 height 8
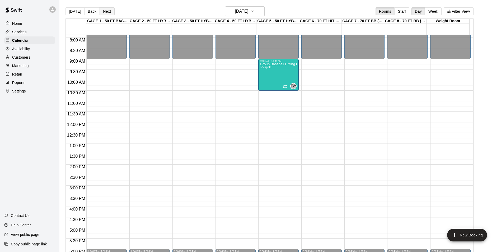
click at [103, 11] on button "Next" at bounding box center [107, 11] width 15 height 8
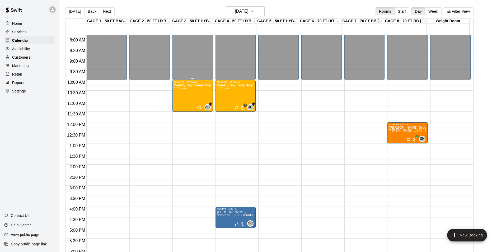
scroll to position [219, 0]
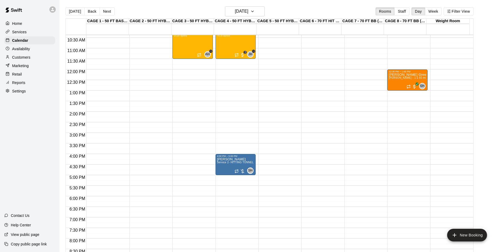
click at [74, 12] on button "[DATE]" at bounding box center [74, 11] width 19 height 8
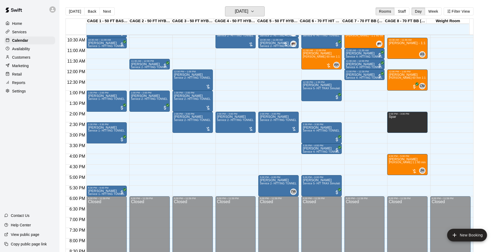
click at [248, 12] on h6 "[DATE]" at bounding box center [241, 11] width 13 height 7
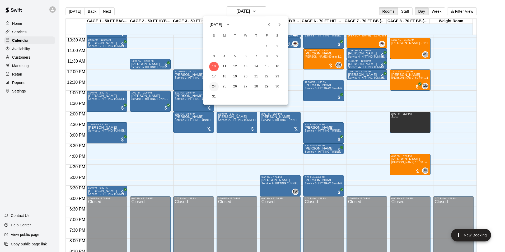
click at [216, 84] on button "24" at bounding box center [214, 87] width 10 height 10
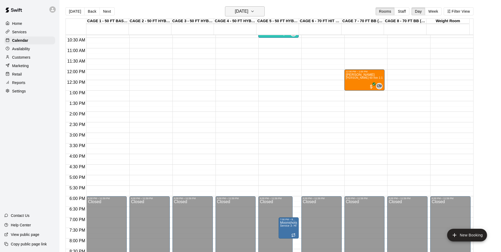
click at [246, 10] on h6 "Sunday Aug 24" at bounding box center [241, 11] width 13 height 7
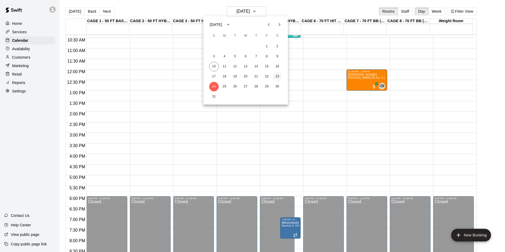
click at [276, 76] on button "23" at bounding box center [277, 77] width 10 height 10
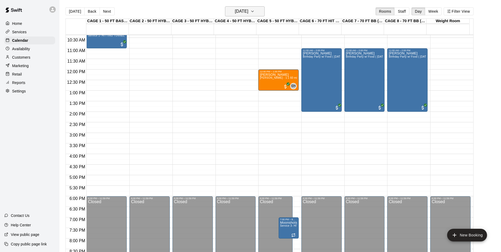
click at [248, 15] on h6 "Saturday Aug 23" at bounding box center [241, 11] width 13 height 7
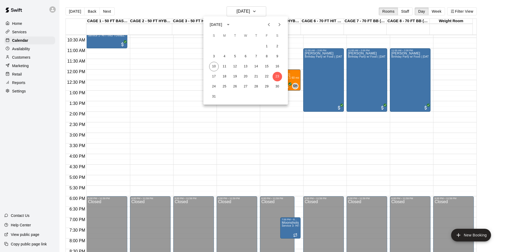
click at [304, 11] on div at bounding box center [252, 126] width 505 height 252
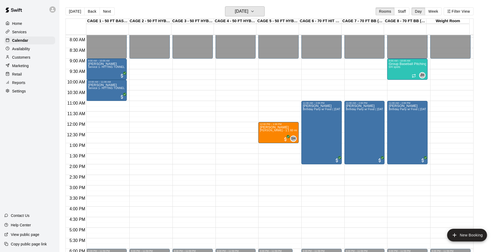
scroll to position [166, 0]
click at [72, 12] on button "[DATE]" at bounding box center [74, 11] width 19 height 8
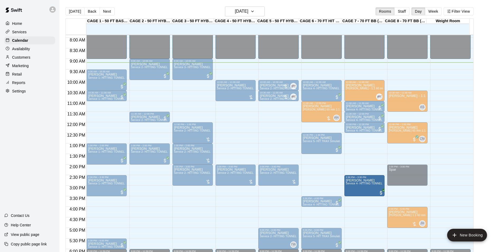
drag, startPoint x: 326, startPoint y: 183, endPoint x: 357, endPoint y: 187, distance: 31.5
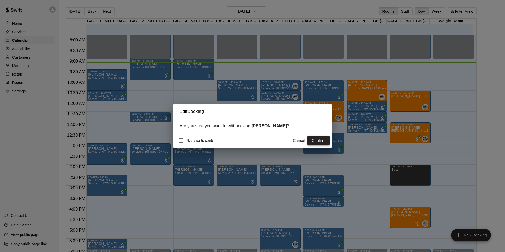
click at [319, 138] on button "Confirm" at bounding box center [318, 141] width 22 height 10
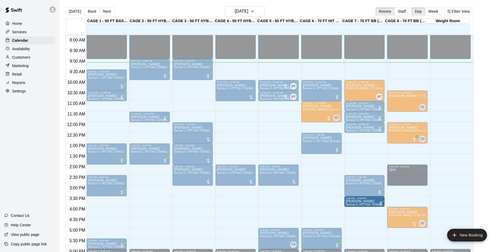
drag, startPoint x: 328, startPoint y: 202, endPoint x: 353, endPoint y: 205, distance: 25.7
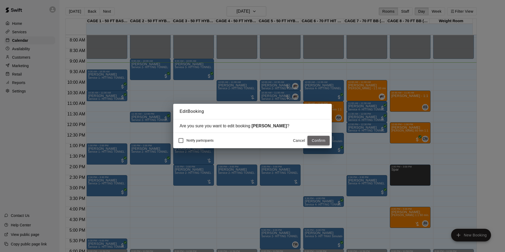
click at [317, 140] on button "Confirm" at bounding box center [318, 141] width 22 height 10
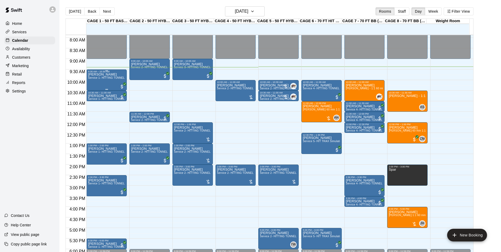
click at [93, 74] on p "[PERSON_NAME]" at bounding box center [106, 74] width 37 height 0
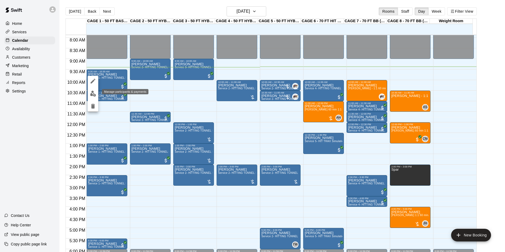
click at [95, 95] on img "edit" at bounding box center [93, 94] width 6 height 6
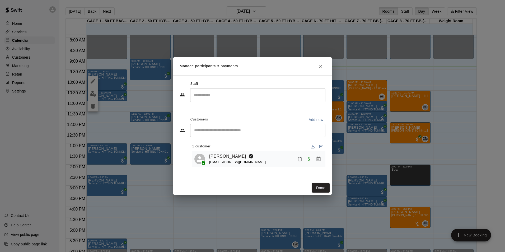
click at [223, 155] on link "[PERSON_NAME]" at bounding box center [227, 156] width 37 height 7
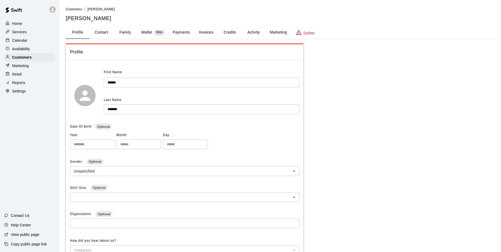
click at [179, 32] on button "Payments" at bounding box center [181, 32] width 26 height 13
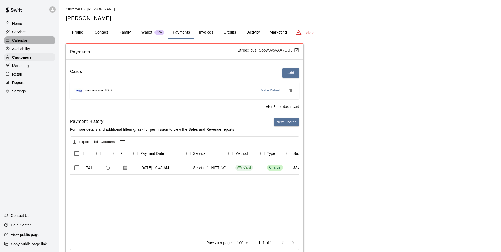
click at [43, 40] on div "Calendar" at bounding box center [29, 40] width 51 height 8
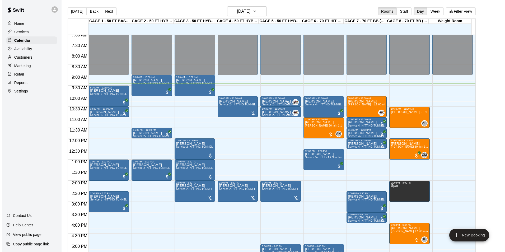
scroll to position [145, 0]
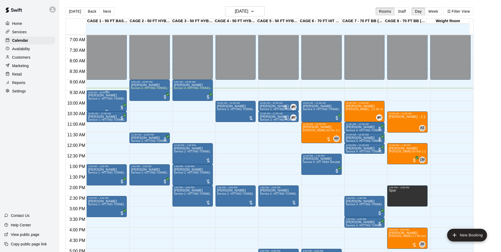
click at [100, 100] on span "Service 1- HITTING TUNNEL RENTAL - 50ft Baseball w/ Auto/Manual Feeder" at bounding box center [136, 98] width 97 height 3
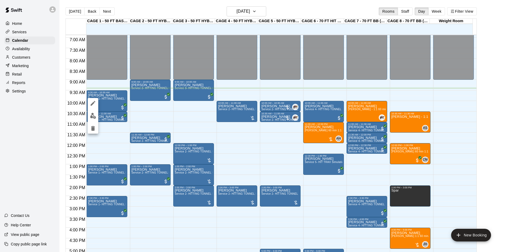
click at [94, 113] on img "edit" at bounding box center [93, 116] width 6 height 6
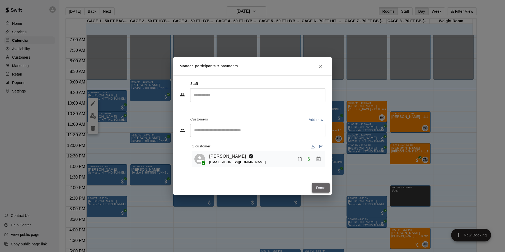
click at [318, 185] on button "Done" at bounding box center [321, 188] width 18 height 10
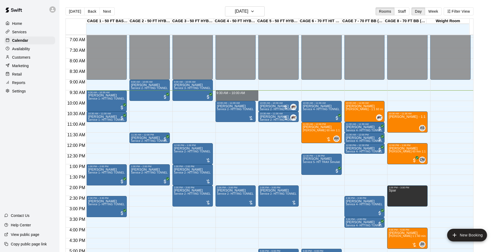
drag, startPoint x: 233, startPoint y: 93, endPoint x: 234, endPoint y: 97, distance: 4.3
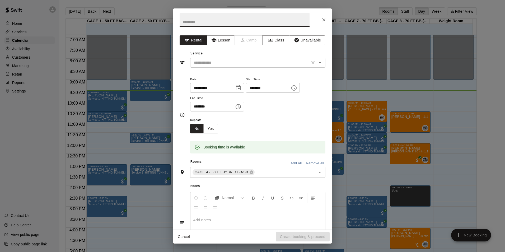
click at [287, 59] on div "​" at bounding box center [257, 63] width 135 height 10
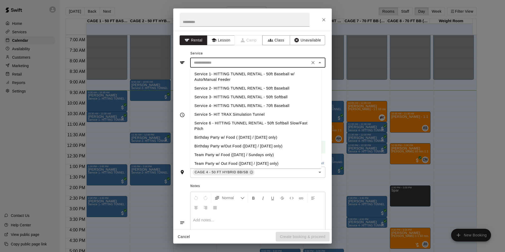
click at [263, 87] on li "Service 2- HITTING TUNNEL RENTAL - 50ft Baseball" at bounding box center [255, 88] width 131 height 9
type input "**********"
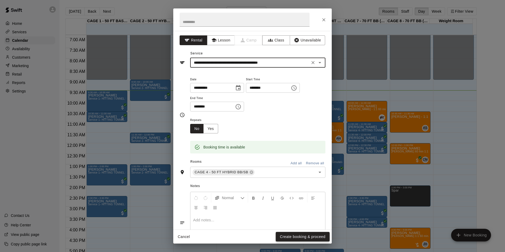
click at [288, 238] on button "Create booking & proceed" at bounding box center [303, 237] width 54 height 10
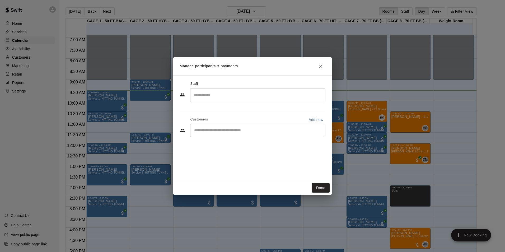
click at [230, 133] on input "Start typing to search customers..." at bounding box center [257, 130] width 130 height 5
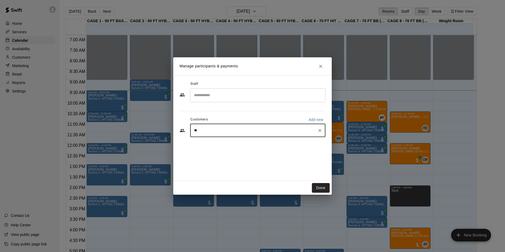
type input "*"
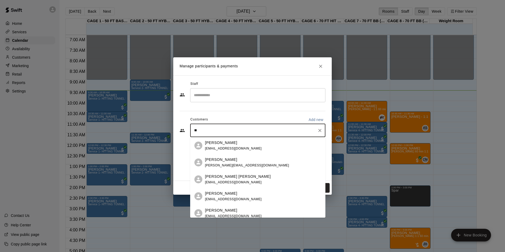
type input "*"
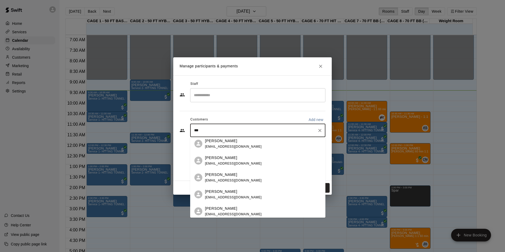
scroll to position [0, 0]
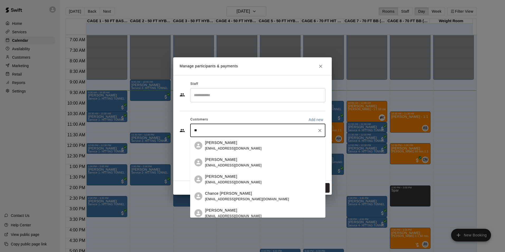
type input "*"
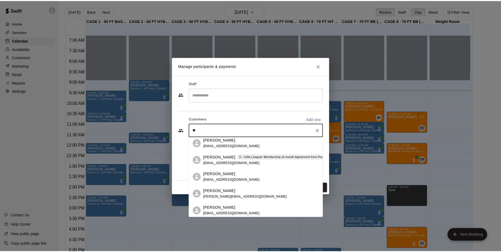
scroll to position [79, 0]
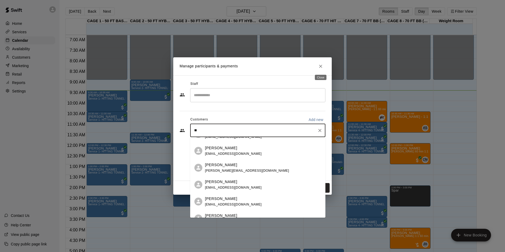
type input "**"
click at [317, 71] on div "Close" at bounding box center [320, 76] width 13 height 10
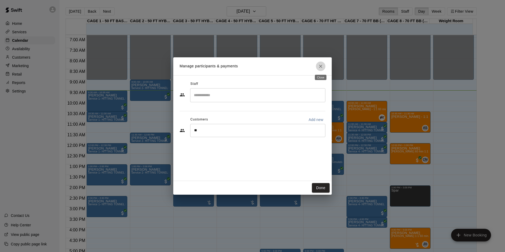
click at [319, 67] on icon "Close" at bounding box center [320, 66] width 5 height 5
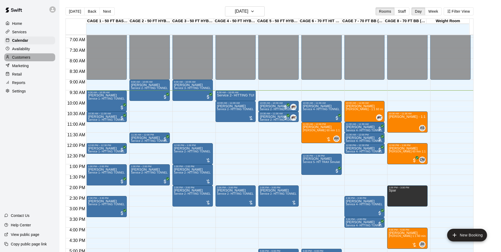
drag, startPoint x: 19, startPoint y: 56, endPoint x: 25, endPoint y: 55, distance: 5.6
click at [19, 56] on p "Customers" at bounding box center [21, 57] width 18 height 5
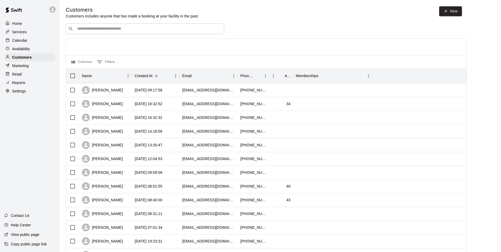
click at [36, 29] on div "Services" at bounding box center [29, 32] width 51 height 8
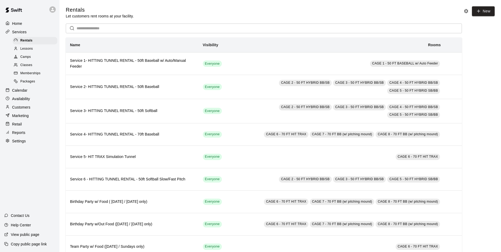
click at [44, 76] on div "Memberships" at bounding box center [35, 73] width 45 height 7
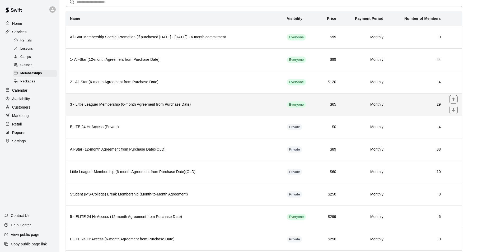
scroll to position [53, 0]
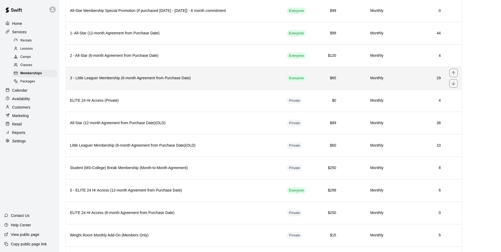
click at [169, 77] on h6 "3 - Little Leaguer Membership (6-month Agreement from Purchase Date)" at bounding box center [174, 78] width 208 height 6
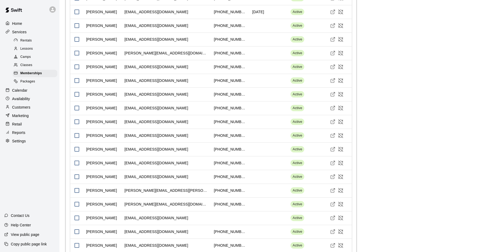
scroll to position [1232, 0]
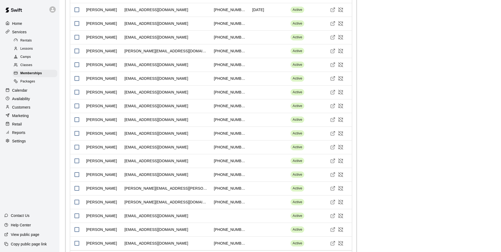
drag, startPoint x: 18, startPoint y: 93, endPoint x: 45, endPoint y: 83, distance: 29.2
click at [18, 93] on p "Calendar" at bounding box center [19, 90] width 15 height 5
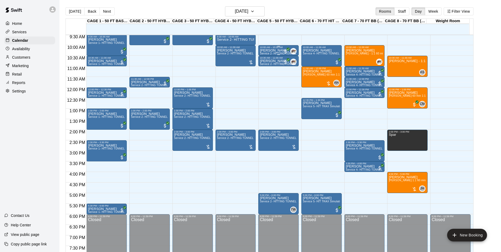
scroll to position [175, 0]
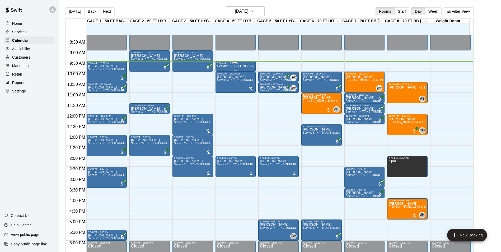
click at [223, 66] on p "Service 2- HITTING TUNNEL RENTAL - 50ft Baseball" at bounding box center [235, 66] width 37 height 0
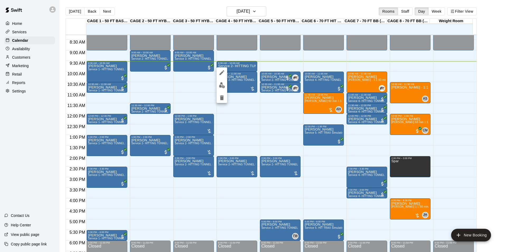
click at [221, 82] on img "edit" at bounding box center [222, 85] width 6 height 6
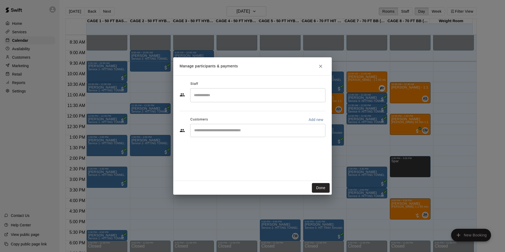
click at [242, 122] on div "Customers Add new" at bounding box center [252, 119] width 146 height 8
click at [242, 127] on div "​" at bounding box center [257, 130] width 135 height 13
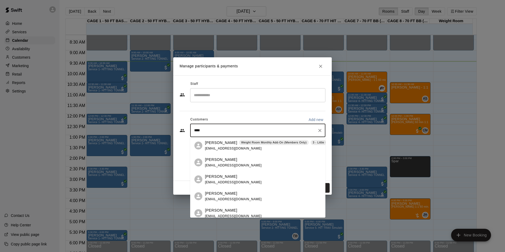
type input "*****"
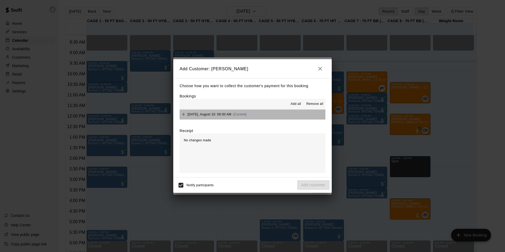
click at [262, 114] on button "Sunday, August 10: 09:30 AM (Current)" at bounding box center [252, 115] width 146 height 10
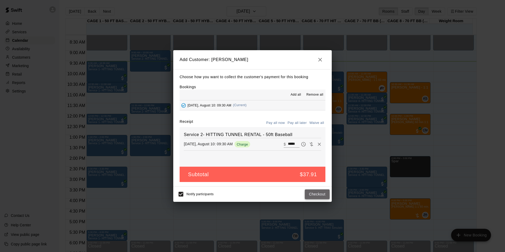
click at [315, 192] on button "Checkout" at bounding box center [317, 194] width 25 height 10
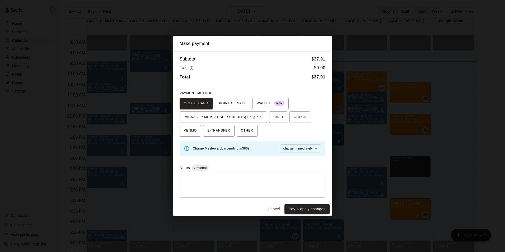
click at [255, 123] on div "CREDIT CARD POINT OF SALE WALLET New PACKAGE / MEMBERSHIP CREDITS (1 eligible) …" at bounding box center [252, 117] width 146 height 39
click at [256, 117] on span "PACKAGE / MEMBERSHIP CREDITS (1 eligible)" at bounding box center [223, 117] width 79 height 8
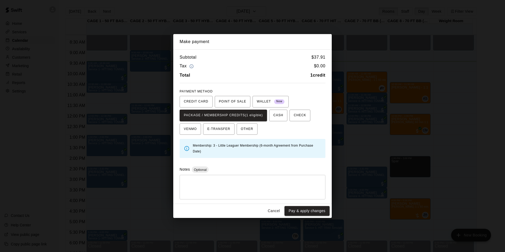
click at [318, 211] on button "Pay & apply changes" at bounding box center [306, 211] width 45 height 10
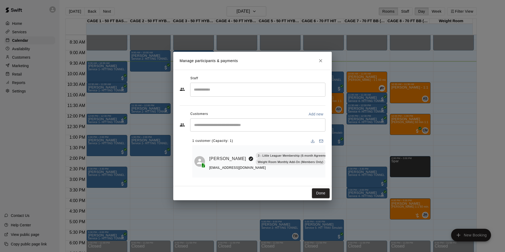
click at [323, 193] on button "Done" at bounding box center [321, 193] width 18 height 10
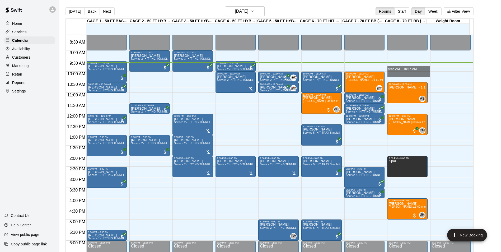
drag, startPoint x: 391, startPoint y: 68, endPoint x: 394, endPoint y: 76, distance: 8.3
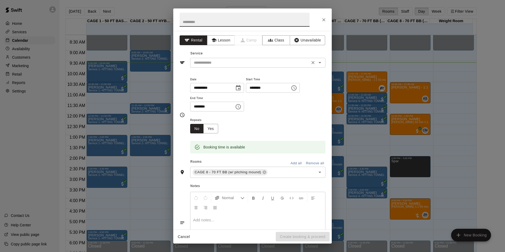
click at [284, 66] on div "​" at bounding box center [257, 63] width 135 height 10
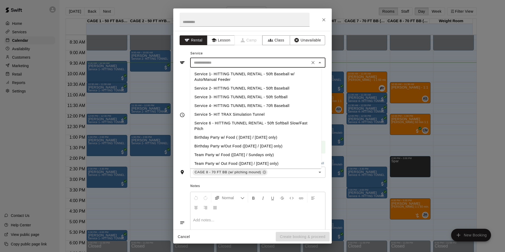
click at [275, 102] on li "Service 4- HITTING TUNNEL RENTAL - 70ft Baseball" at bounding box center [255, 105] width 131 height 9
type input "**********"
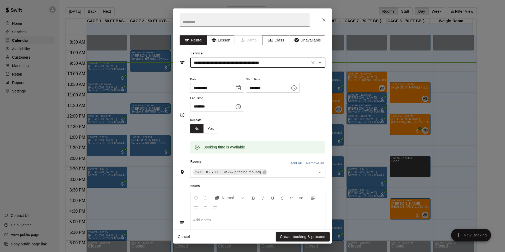
click at [301, 241] on button "Create booking & proceed" at bounding box center [303, 237] width 54 height 10
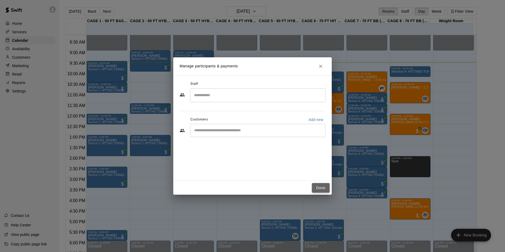
click at [316, 186] on button "Done" at bounding box center [321, 188] width 18 height 10
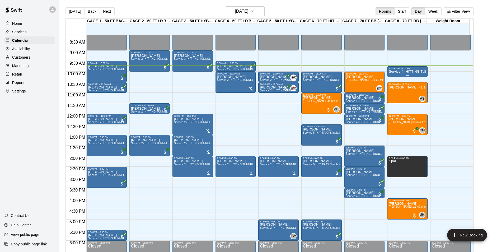
click at [400, 72] on p "Service 4- HITTING TUNNEL RENTAL - 70ft Baseball" at bounding box center [407, 72] width 37 height 0
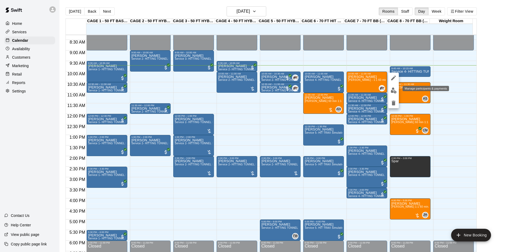
click at [391, 91] on img "edit" at bounding box center [393, 90] width 6 height 6
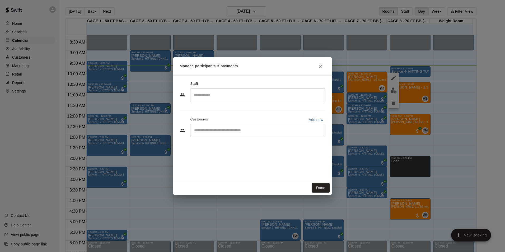
click at [244, 126] on div "​" at bounding box center [257, 130] width 135 height 13
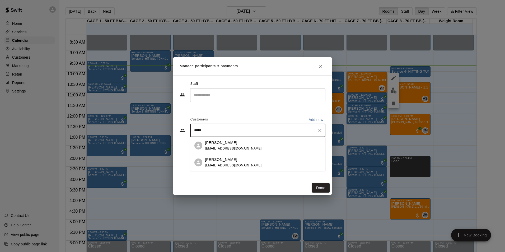
type input "******"
click at [285, 143] on div "Robi Pruitt wokeupinaz@gmail.com" at bounding box center [263, 145] width 116 height 11
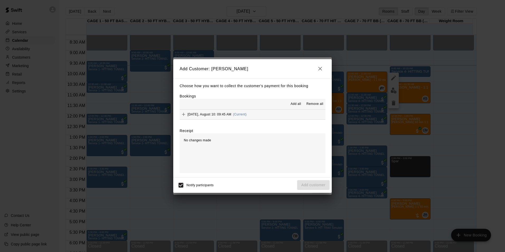
click at [267, 112] on button "Sunday, August 10: 09:45 AM (Current)" at bounding box center [252, 115] width 146 height 10
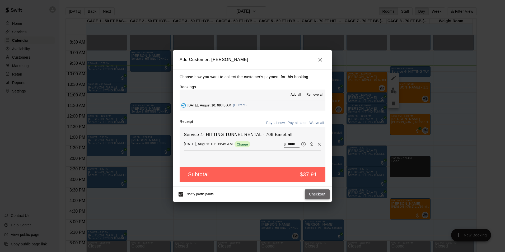
click at [306, 195] on button "Checkout" at bounding box center [317, 194] width 25 height 10
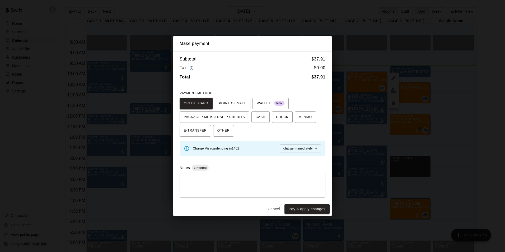
click at [298, 212] on button "Pay & apply changes" at bounding box center [306, 209] width 45 height 10
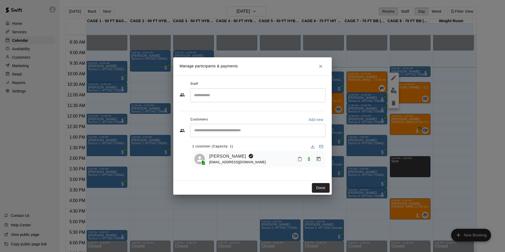
click at [320, 190] on button "Done" at bounding box center [321, 188] width 18 height 10
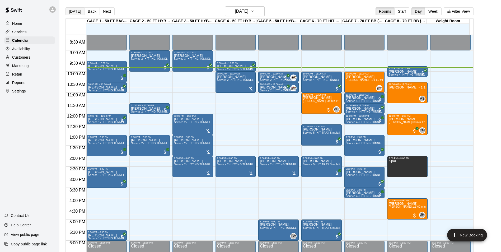
click at [78, 11] on button "[DATE]" at bounding box center [74, 11] width 19 height 8
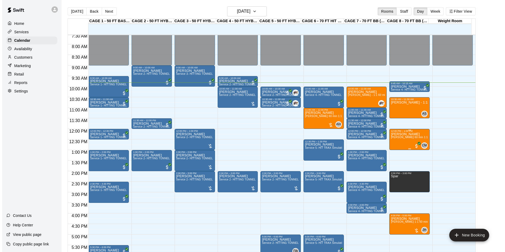
scroll to position [148, 0]
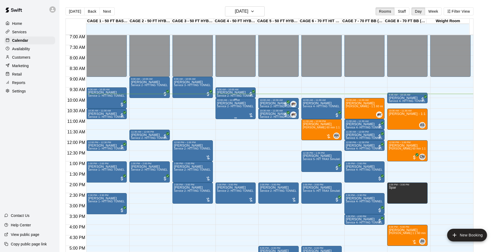
click at [222, 107] on span "Service 2- HITTING TUNNEL RENTAL - 50ft Baseball" at bounding box center [250, 106] width 67 height 3
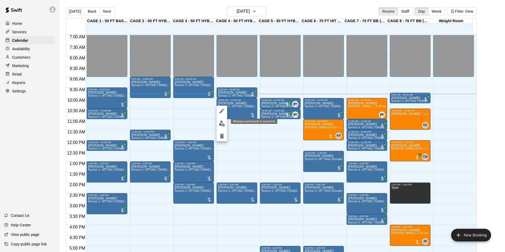
click at [219, 120] on button "edit" at bounding box center [221, 123] width 11 height 10
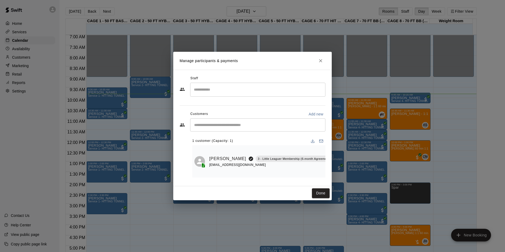
drag, startPoint x: 278, startPoint y: 180, endPoint x: 296, endPoint y: 179, distance: 17.5
click at [296, 179] on div "Staff ​ Customers Add new ​ 1 customer (Capacity: 1) Scott Lowrey 3 - Little Le…" at bounding box center [252, 127] width 146 height 107
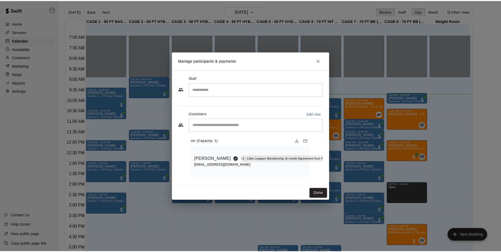
scroll to position [0, 23]
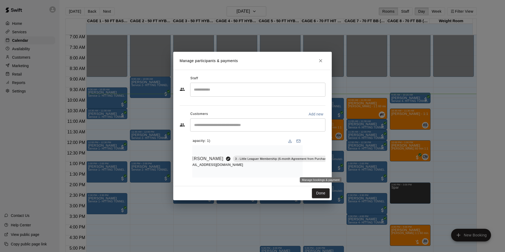
drag, startPoint x: 320, startPoint y: 171, endPoint x: 317, endPoint y: 158, distance: 13.9
click at [338, 171] on button "Manage bookings & payment" at bounding box center [343, 171] width 10 height 10
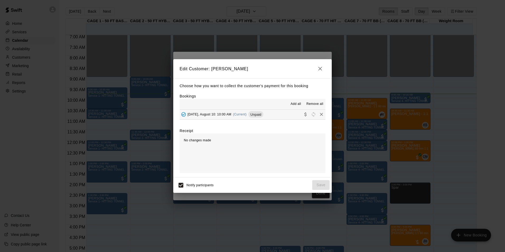
click at [279, 109] on div "Add all Remove all" at bounding box center [252, 104] width 146 height 11
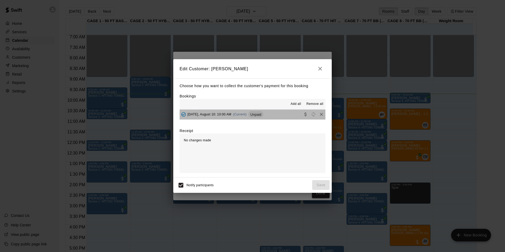
click at [279, 115] on button "Sunday, August 10: 10:00 AM (Current) Unpaid" at bounding box center [252, 115] width 146 height 10
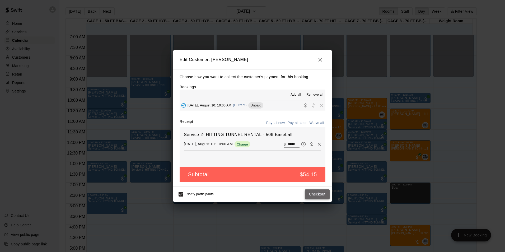
click at [314, 191] on button "Checkout" at bounding box center [317, 194] width 25 height 10
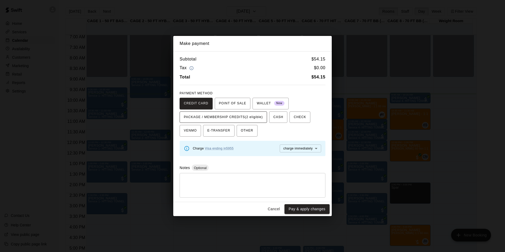
click at [250, 115] on span "PACKAGE / MEMBERSHIP CREDITS (2 eligible)" at bounding box center [223, 117] width 79 height 8
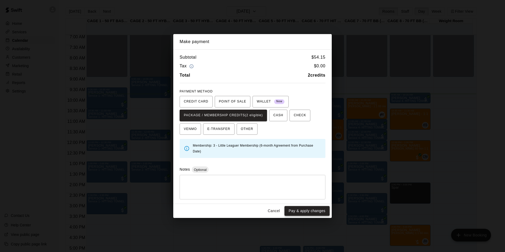
click at [297, 214] on button "Pay & apply changes" at bounding box center [306, 211] width 45 height 10
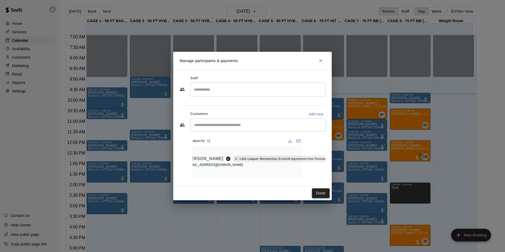
click at [316, 192] on button "Done" at bounding box center [321, 193] width 18 height 10
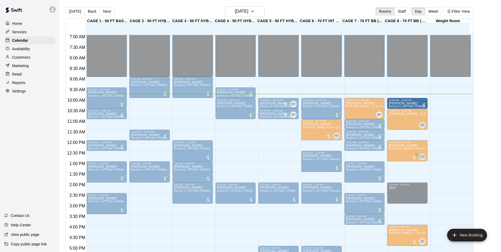
drag, startPoint x: 407, startPoint y: 96, endPoint x: 407, endPoint y: 105, distance: 8.7
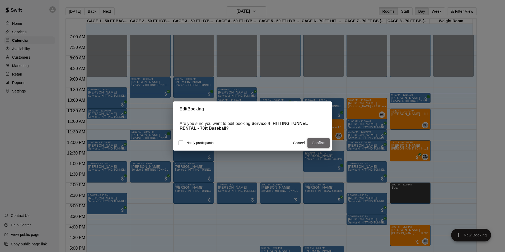
click at [323, 143] on button "Confirm" at bounding box center [318, 143] width 22 height 10
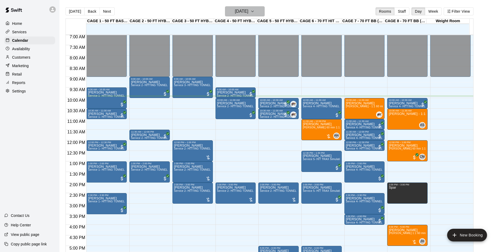
click at [257, 7] on button "[DATE]" at bounding box center [245, 11] width 40 height 10
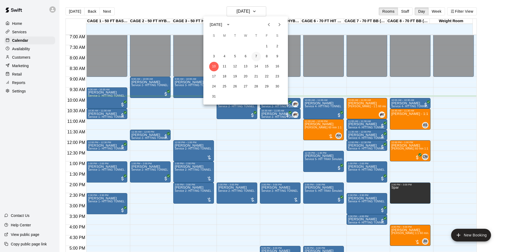
click at [257, 55] on button "7" at bounding box center [256, 57] width 10 height 10
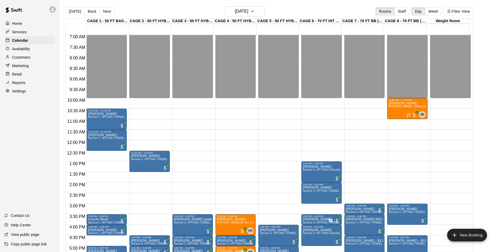
click at [275, 7] on div "Today Back Next Thursday Aug 07 Rooms Staff Day Week Filter View" at bounding box center [269, 12] width 408 height 12
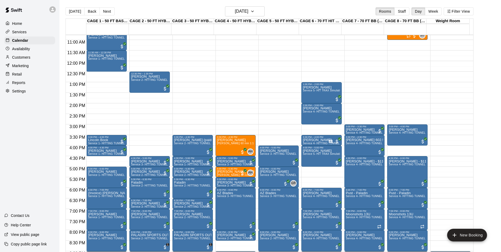
scroll to position [280, 0]
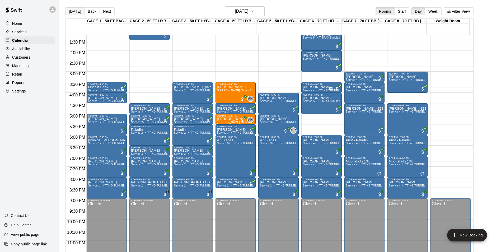
click at [73, 9] on button "[DATE]" at bounding box center [74, 11] width 19 height 8
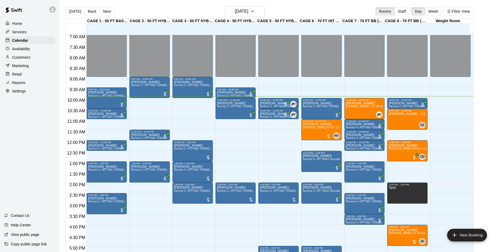
scroll to position [175, 0]
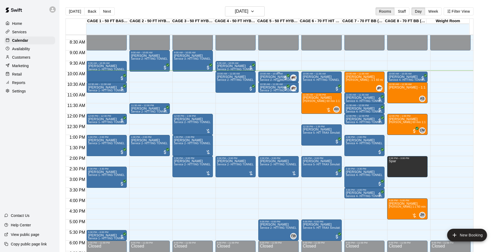
click at [266, 74] on div "10:00 AM – 10:30 AM" at bounding box center [278, 73] width 37 height 3
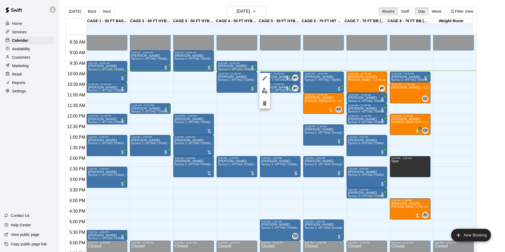
click at [259, 94] on div at bounding box center [264, 91] width 11 height 36
click at [262, 92] on img "edit" at bounding box center [265, 91] width 6 height 6
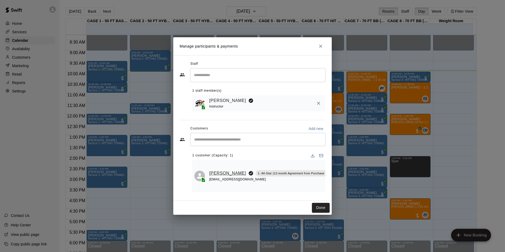
click at [218, 174] on link "[PERSON_NAME]" at bounding box center [227, 173] width 37 height 7
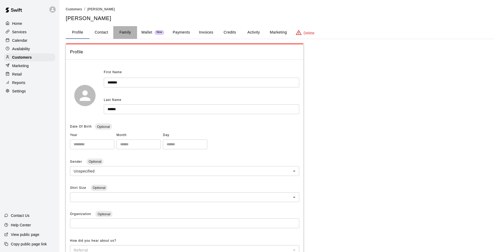
click at [129, 32] on button "Family" at bounding box center [125, 32] width 24 height 13
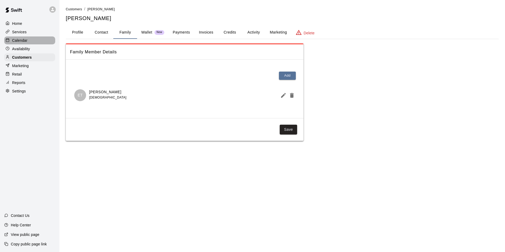
click at [48, 40] on div "Calendar" at bounding box center [29, 40] width 51 height 8
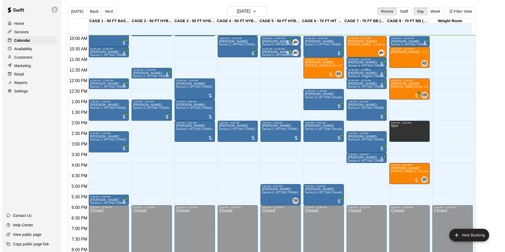
scroll to position [184, 0]
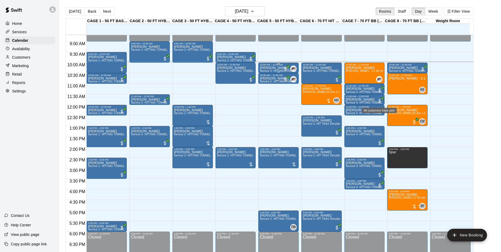
click at [277, 70] on div "Miranda Felice Service 2- HITTING TUNNEL RENTAL - 50ft Baseball" at bounding box center [278, 192] width 37 height 252
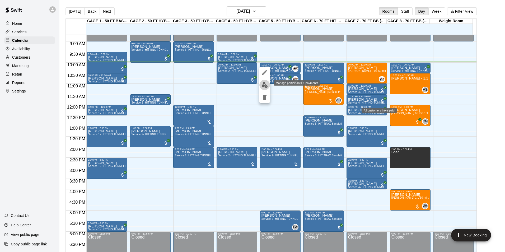
click at [268, 83] on button "edit" at bounding box center [264, 85] width 11 height 10
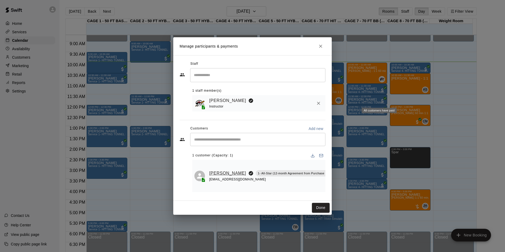
click at [218, 172] on link "[PERSON_NAME]" at bounding box center [227, 173] width 37 height 7
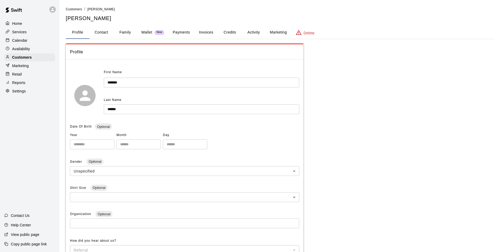
click at [118, 32] on button "Family" at bounding box center [125, 32] width 24 height 13
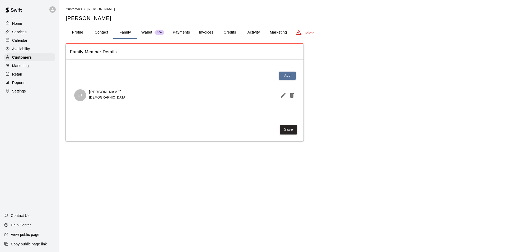
click at [54, 43] on div "Calendar" at bounding box center [29, 40] width 51 height 8
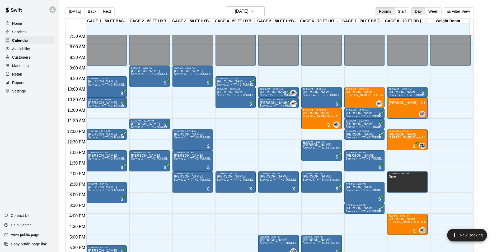
scroll to position [157, 0]
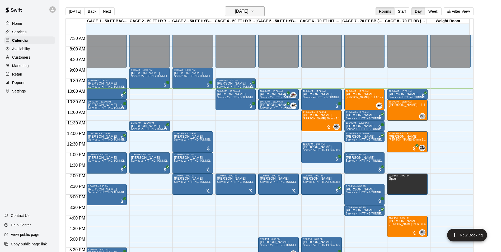
click at [257, 9] on button "[DATE]" at bounding box center [245, 11] width 40 height 10
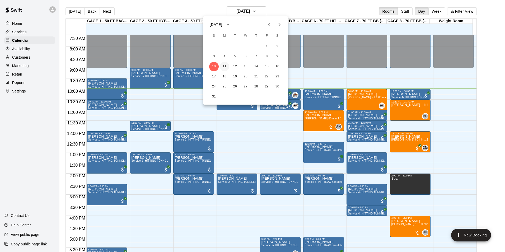
click at [225, 68] on button "11" at bounding box center [225, 67] width 10 height 10
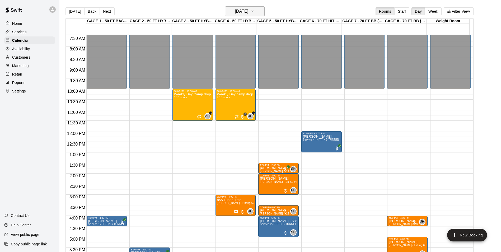
click at [243, 13] on h6 "Monday Aug 11" at bounding box center [241, 11] width 13 height 7
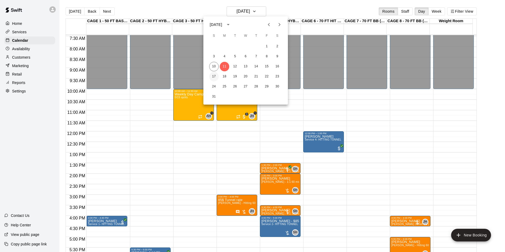
click at [215, 76] on button "17" at bounding box center [214, 77] width 10 height 10
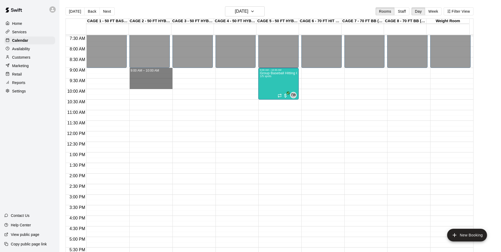
drag, startPoint x: 156, startPoint y: 70, endPoint x: 157, endPoint y: 86, distance: 16.4
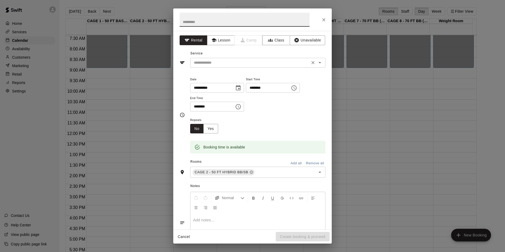
click at [223, 62] on input "text" at bounding box center [250, 62] width 116 height 7
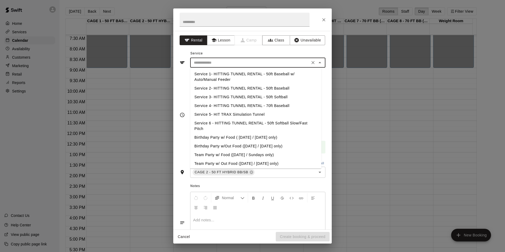
click at [264, 89] on li "Service 2- HITTING TUNNEL RENTAL - 50ft Baseball" at bounding box center [255, 88] width 131 height 9
type input "**********"
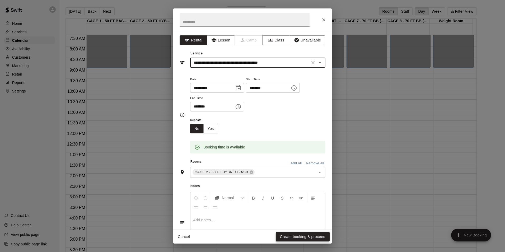
click at [316, 237] on button "Create booking & proceed" at bounding box center [303, 237] width 54 height 10
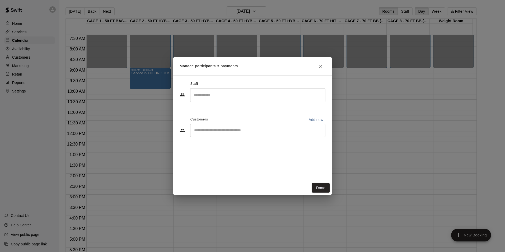
click at [241, 131] on input "Start typing to search customers..." at bounding box center [257, 130] width 130 height 5
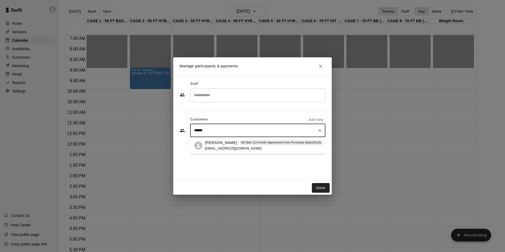
type input "*******"
click at [271, 143] on p "All-Star (12-month Agreement from Purchase Date)(OLD)" at bounding box center [281, 142] width 80 height 4
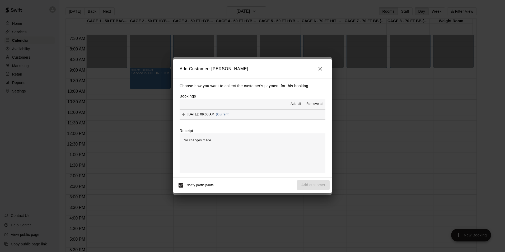
click at [274, 109] on div "Add all Remove all" at bounding box center [252, 104] width 146 height 11
click at [278, 116] on button "Sunday, August 17: 09:00 AM (Current)" at bounding box center [252, 115] width 146 height 10
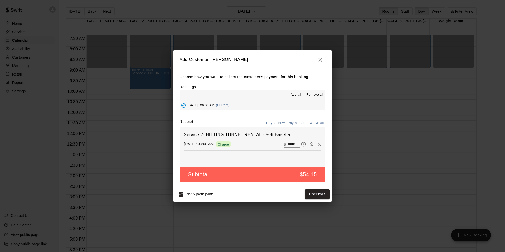
click at [295, 122] on button "Pay all later" at bounding box center [297, 123] width 22 height 8
click at [318, 195] on button "Add customer" at bounding box center [313, 194] width 32 height 10
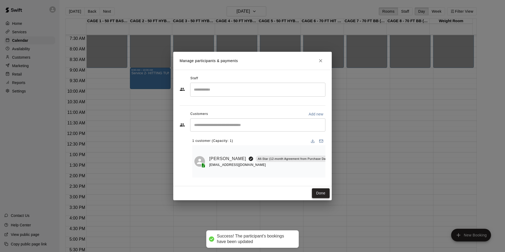
click at [316, 196] on button "Done" at bounding box center [321, 193] width 18 height 10
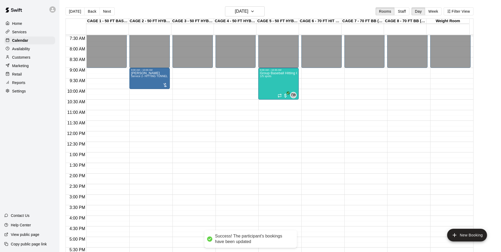
click at [77, 12] on button "[DATE]" at bounding box center [74, 11] width 19 height 8
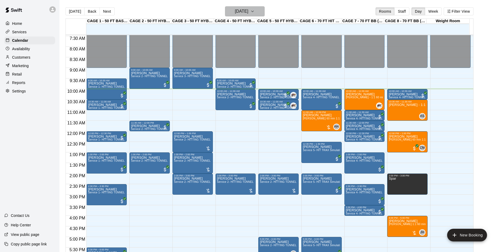
click at [248, 9] on h6 "[DATE]" at bounding box center [241, 11] width 13 height 7
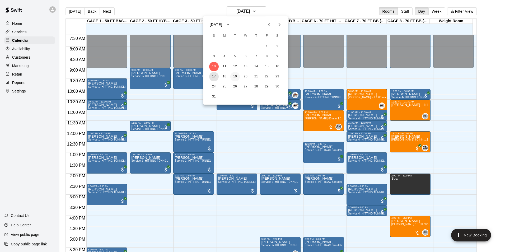
click at [217, 77] on button "17" at bounding box center [214, 77] width 10 height 10
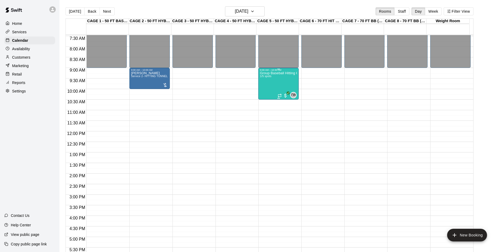
click at [269, 89] on div "Group Baseball Hitting Class - Sunday (Ages 11-13) 1/5 spots" at bounding box center [278, 197] width 37 height 252
click at [268, 90] on button "edit" at bounding box center [264, 90] width 11 height 10
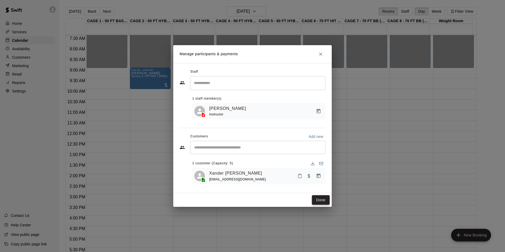
click at [323, 202] on button "Done" at bounding box center [321, 200] width 18 height 10
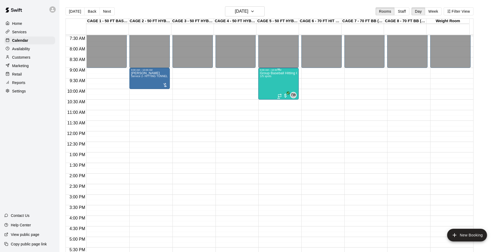
click at [277, 88] on div "Group Baseball Hitting Class - Sunday (Ages 11-13) 1/5 spots" at bounding box center [278, 197] width 37 height 252
click at [275, 87] on div at bounding box center [252, 126] width 505 height 252
drag, startPoint x: 70, startPoint y: 9, endPoint x: 149, endPoint y: 60, distance: 94.9
click at [70, 9] on button "Today" at bounding box center [74, 11] width 19 height 8
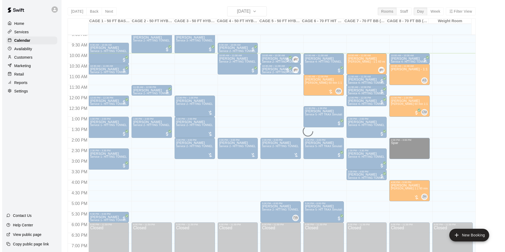
scroll to position [184, 0]
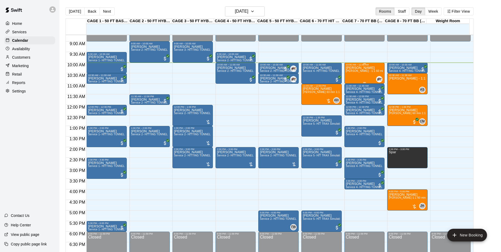
click at [348, 72] on span "Jason Pridie - 1:1 60 min Hitting lesson" at bounding box center [374, 70] width 56 height 3
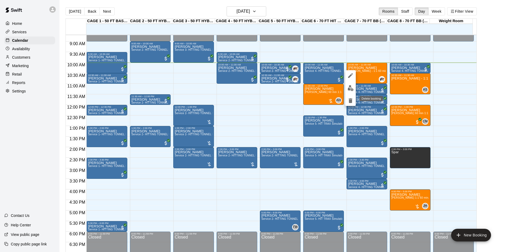
click at [348, 99] on icon "delete" at bounding box center [350, 100] width 6 height 6
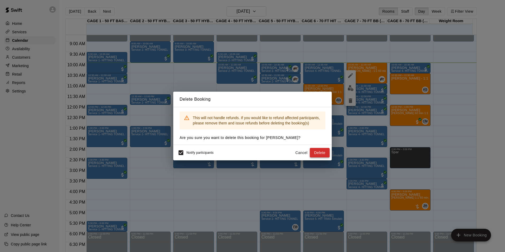
click at [319, 152] on button "Delete" at bounding box center [320, 153] width 20 height 10
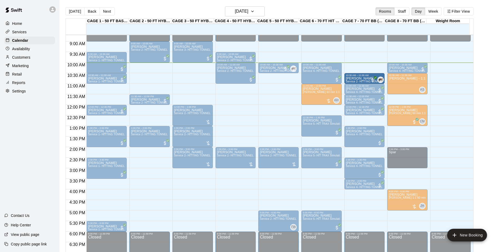
drag, startPoint x: 275, startPoint y: 78, endPoint x: 349, endPoint y: 80, distance: 75.0
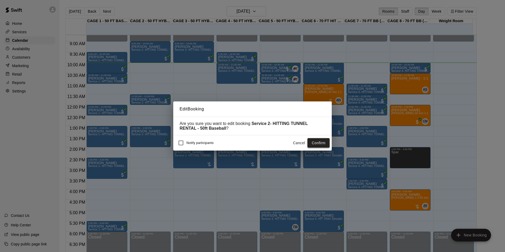
click at [314, 139] on button "Confirm" at bounding box center [318, 143] width 22 height 10
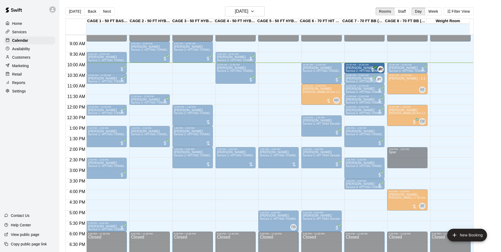
drag, startPoint x: 281, startPoint y: 68, endPoint x: 358, endPoint y: 73, distance: 76.9
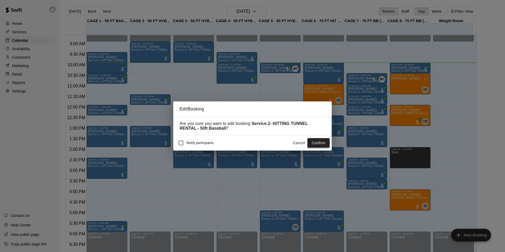
click at [325, 143] on button "Confirm" at bounding box center [318, 143] width 22 height 10
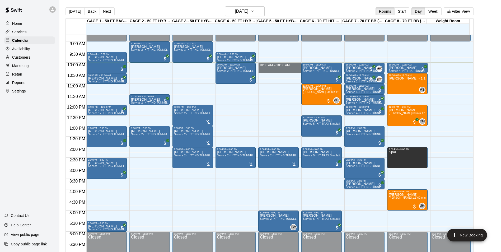
drag, startPoint x: 280, startPoint y: 65, endPoint x: 281, endPoint y: 71, distance: 6.4
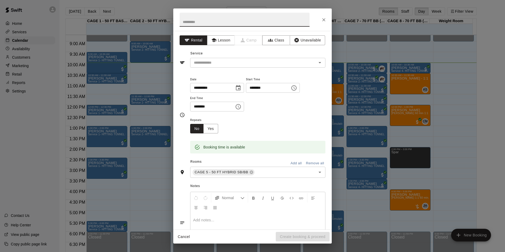
click at [224, 57] on div "Service ​" at bounding box center [252, 58] width 146 height 18
click at [224, 60] on input "text" at bounding box center [250, 62] width 116 height 7
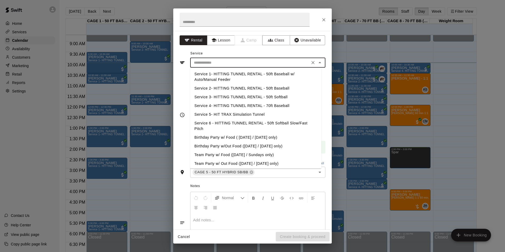
click at [249, 89] on li "Service 2- HITTING TUNNEL RENTAL - 50ft Baseball" at bounding box center [255, 88] width 131 height 9
type input "**********"
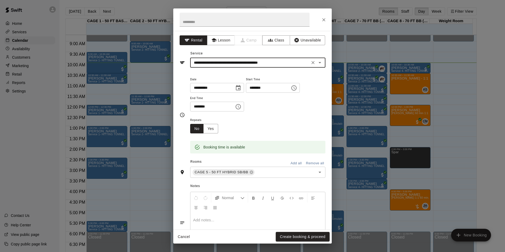
click at [290, 238] on button "Create booking & proceed" at bounding box center [303, 237] width 54 height 10
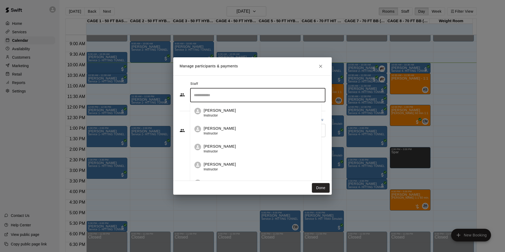
click at [234, 99] on input "Search staff" at bounding box center [257, 95] width 130 height 9
click at [229, 115] on div "Anthony Slama Instructor" at bounding box center [220, 113] width 32 height 10
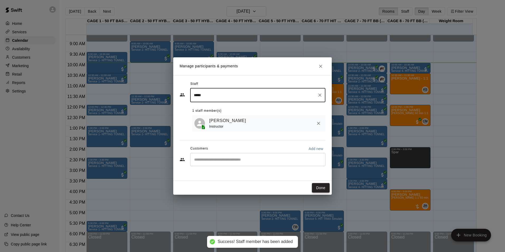
type input "*****"
drag, startPoint x: 327, startPoint y: 188, endPoint x: 332, endPoint y: 186, distance: 5.3
click at [330, 190] on div "Done" at bounding box center [252, 188] width 158 height 14
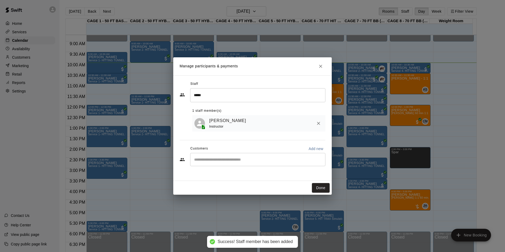
click at [317, 188] on button "Done" at bounding box center [321, 188] width 18 height 10
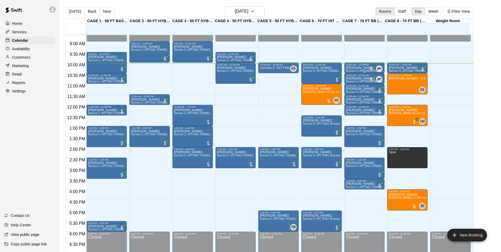
click at [348, 68] on p "[PERSON_NAME]" at bounding box center [364, 68] width 37 height 0
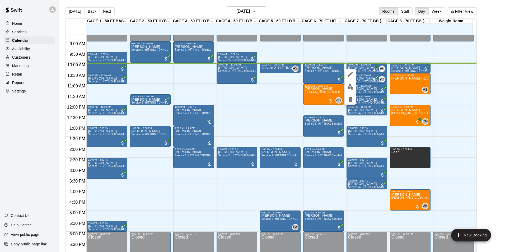
click at [348, 69] on div at bounding box center [350, 87] width 11 height 36
click at [350, 73] on icon "edit" at bounding box center [350, 74] width 6 height 6
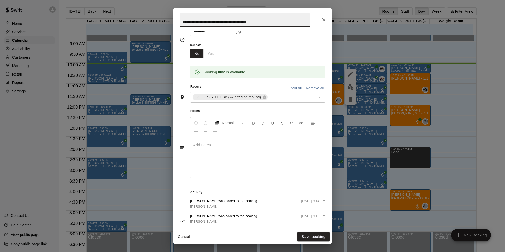
scroll to position [100, 0]
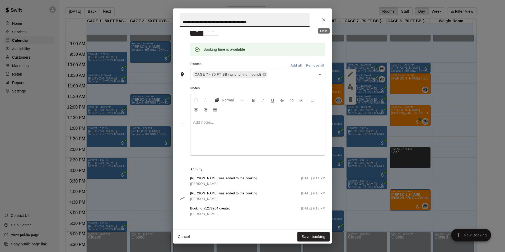
click at [325, 21] on icon "Close" at bounding box center [323, 19] width 5 height 5
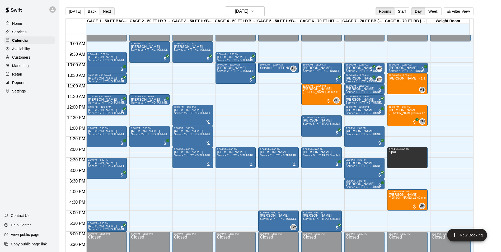
click at [102, 11] on button "Next" at bounding box center [107, 11] width 15 height 8
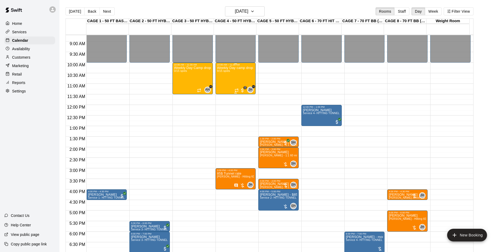
click at [234, 74] on div "Weekly Day camp drop in session - Monday / Wednesday / Friday's 9/15 spots" at bounding box center [235, 192] width 37 height 252
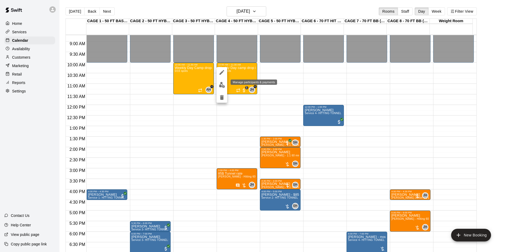
click at [222, 84] on img "edit" at bounding box center [222, 85] width 6 height 6
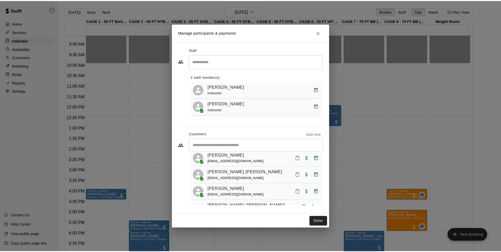
scroll to position [0, 0]
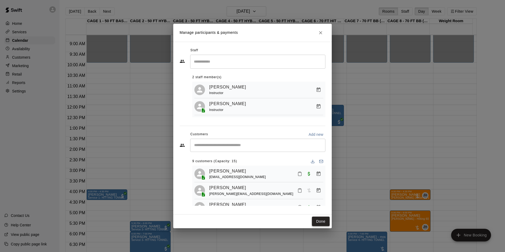
click at [322, 223] on button "Done" at bounding box center [321, 221] width 18 height 10
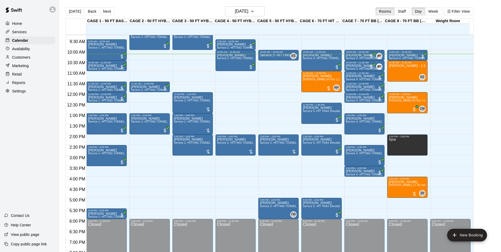
scroll to position [162, 0]
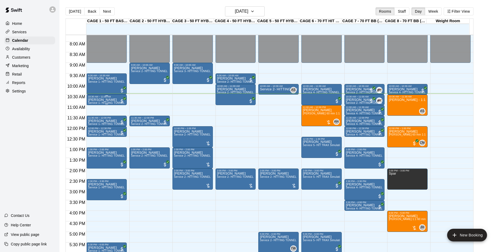
click at [100, 100] on p "[PERSON_NAME]" at bounding box center [106, 100] width 37 height 0
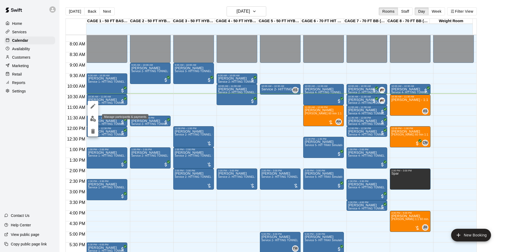
click at [93, 116] on img "edit" at bounding box center [93, 119] width 6 height 6
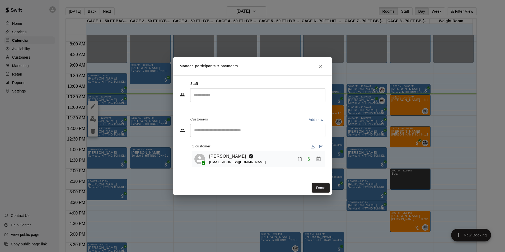
click at [226, 157] on link "[PERSON_NAME]" at bounding box center [227, 156] width 37 height 7
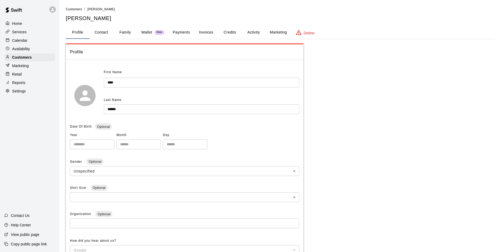
click at [182, 33] on button "Payments" at bounding box center [181, 32] width 26 height 13
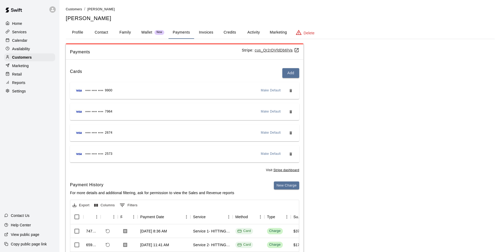
click at [42, 42] on div "Calendar" at bounding box center [29, 40] width 51 height 8
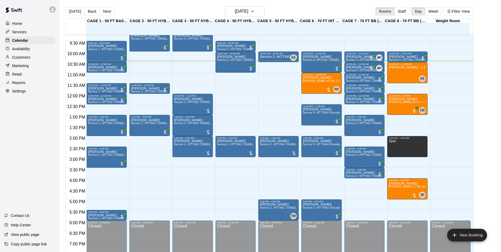
scroll to position [168, 0]
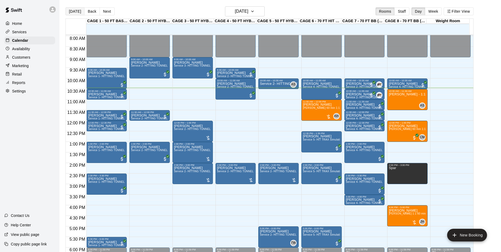
click at [69, 11] on button "[DATE]" at bounding box center [74, 11] width 19 height 8
click at [405, 105] on div "[PERSON_NAME] - 1:1 60 min Pitching Lesson" at bounding box center [407, 218] width 37 height 252
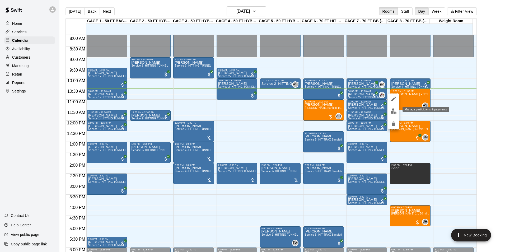
click at [394, 110] on img "edit" at bounding box center [393, 111] width 6 height 6
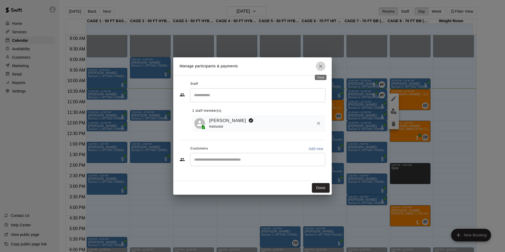
click at [318, 65] on button "Close" at bounding box center [321, 67] width 10 height 10
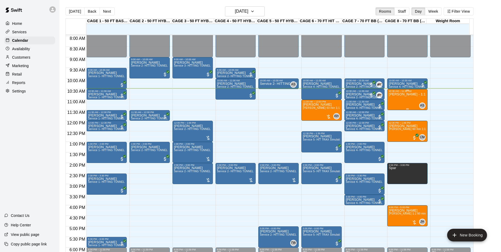
click at [393, 94] on p "[PERSON_NAME] - 1:1 60 min Pitching Lesson" at bounding box center [407, 94] width 37 height 0
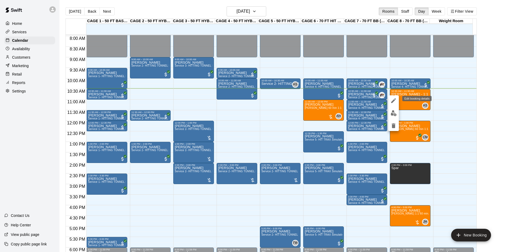
click at [394, 100] on icon "edit" at bounding box center [393, 100] width 5 height 5
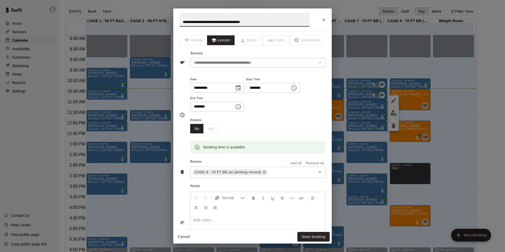
click at [320, 23] on div "**********" at bounding box center [252, 19] width 158 height 22
click at [321, 22] on button "Close" at bounding box center [324, 20] width 10 height 10
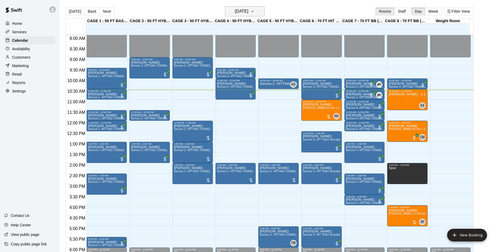
click at [229, 7] on button "[DATE]" at bounding box center [245, 11] width 40 height 10
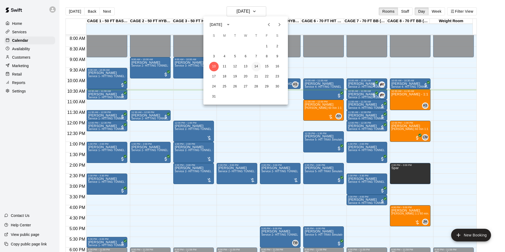
click at [256, 65] on button "14" at bounding box center [256, 67] width 10 height 10
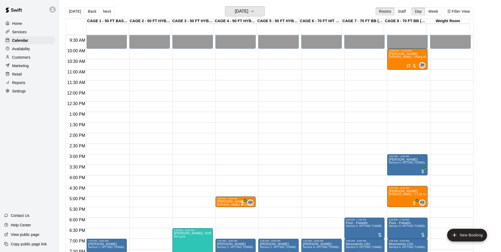
scroll to position [247, 0]
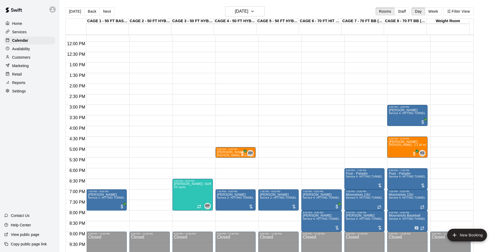
click at [108, 7] on button "Next" at bounding box center [107, 11] width 15 height 8
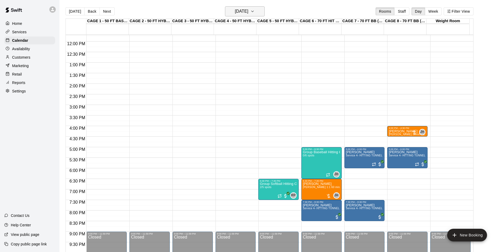
click at [254, 10] on icon "button" at bounding box center [252, 11] width 4 height 6
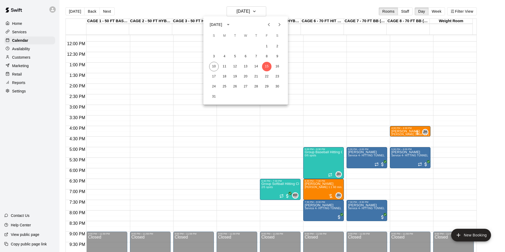
click at [320, 164] on div at bounding box center [252, 126] width 505 height 252
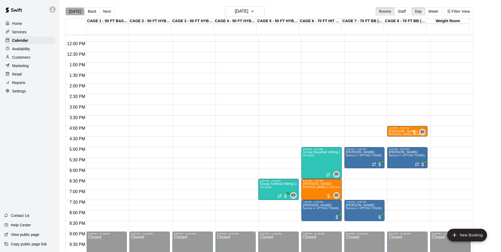
click at [70, 14] on button "[DATE]" at bounding box center [74, 11] width 19 height 8
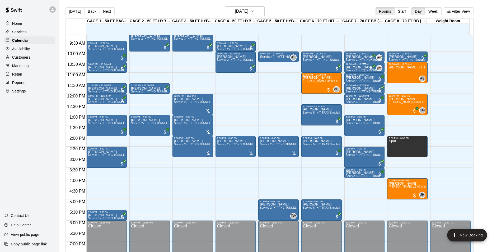
scroll to position [194, 0]
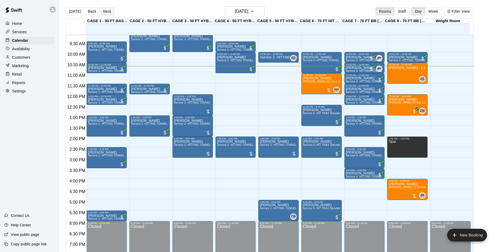
click at [108, 13] on button "Next" at bounding box center [107, 11] width 15 height 8
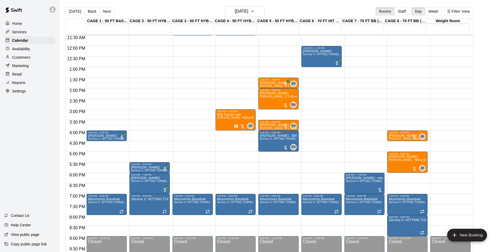
scroll to position [247, 0]
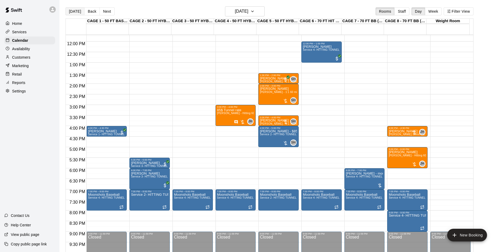
click at [75, 12] on button "[DATE]" at bounding box center [74, 11] width 19 height 8
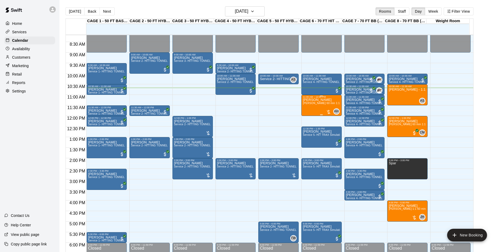
scroll to position [168, 0]
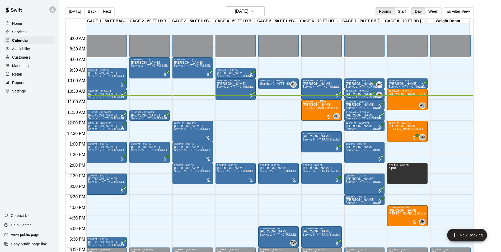
click at [313, 108] on span "[PERSON_NAME] 60 min 1:1 lessons - baseball hitting / fielding / pitching" at bounding box center [349, 107] width 93 height 3
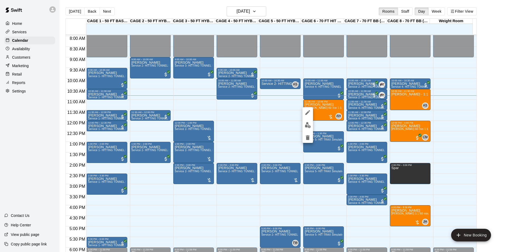
click at [311, 119] on div at bounding box center [307, 125] width 11 height 36
click at [310, 123] on img "edit" at bounding box center [308, 125] width 6 height 6
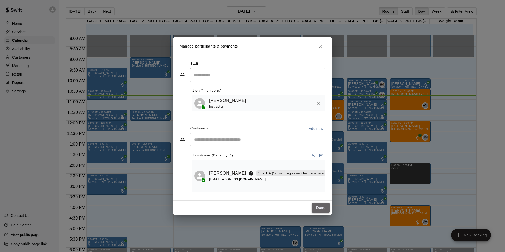
click at [320, 206] on button "Done" at bounding box center [321, 208] width 18 height 10
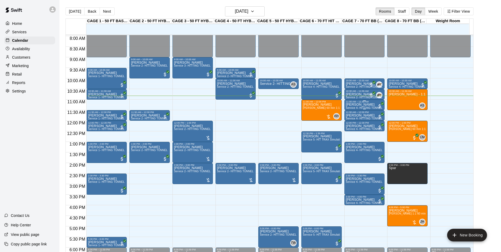
click at [369, 107] on span "Service 4- HITTING TUNNEL RENTAL - 70ft Baseball" at bounding box center [379, 107] width 67 height 3
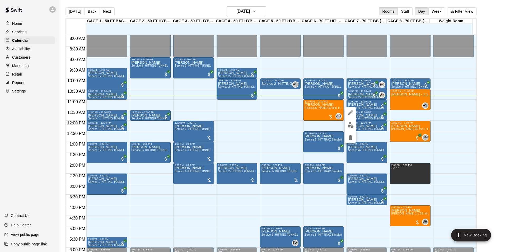
click at [376, 104] on div at bounding box center [252, 126] width 505 height 252
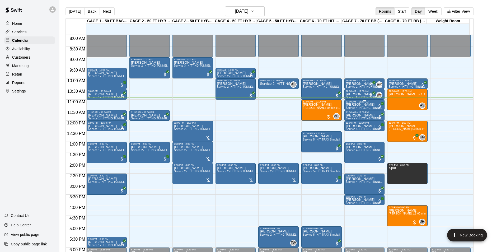
click at [372, 104] on div "Anderson Gardin Service 4- HITTING TUNNEL RENTAL - 70ft Baseball" at bounding box center [364, 229] width 37 height 252
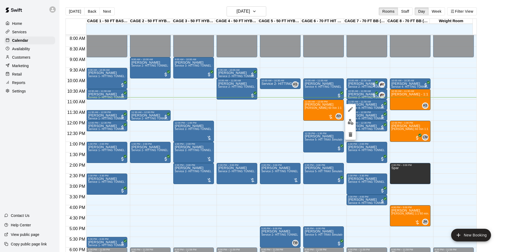
click at [349, 125] on button "edit" at bounding box center [350, 122] width 11 height 10
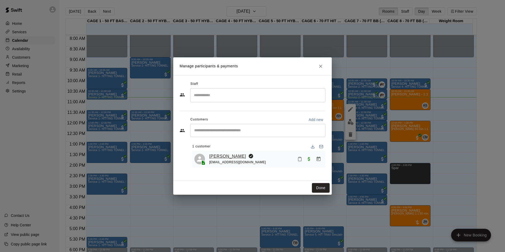
click at [213, 155] on link "[PERSON_NAME]" at bounding box center [227, 156] width 37 height 7
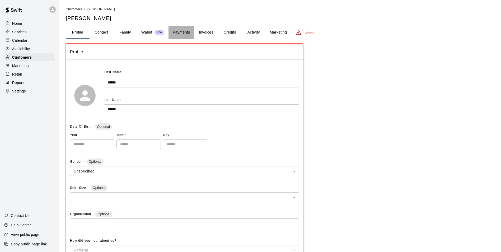
click at [185, 34] on button "Payments" at bounding box center [181, 32] width 26 height 13
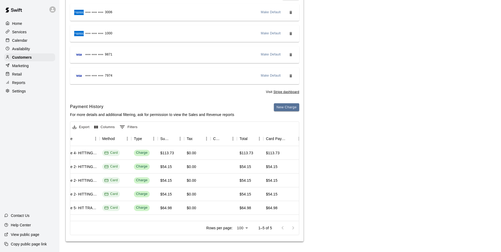
scroll to position [0, 138]
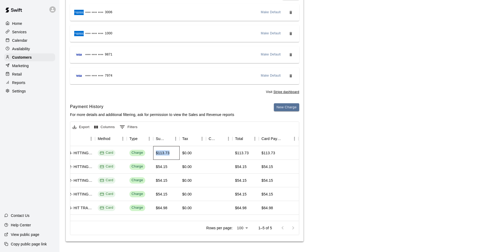
drag, startPoint x: 154, startPoint y: 152, endPoint x: 181, endPoint y: 156, distance: 27.7
click at [181, 156] on div "Aug 9, 2025, 12:09 PM Service 4- HITTING TUNNEL RENTAL - 70ft Baseball Card Cha…" at bounding box center [177, 153] width 428 height 14
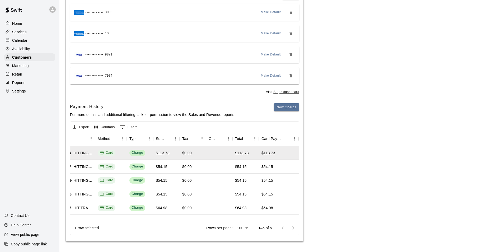
click at [317, 171] on div "Payments Stripe: cus_PvrXlfS8DIPpRD Cards Add **** **** **** 3006 Make Default …" at bounding box center [280, 103] width 429 height 276
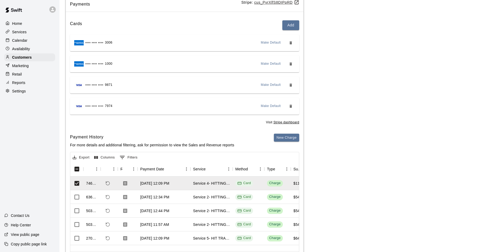
scroll to position [0, 0]
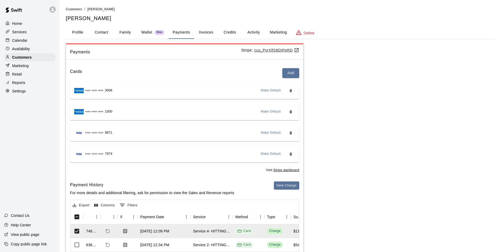
click at [257, 28] on button "Activity" at bounding box center [254, 32] width 24 height 13
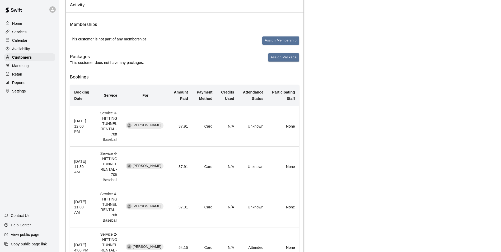
scroll to position [53, 0]
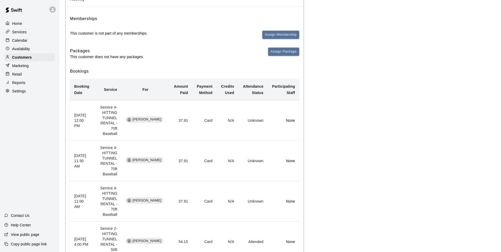
click at [27, 41] on p "Calendar" at bounding box center [19, 40] width 15 height 5
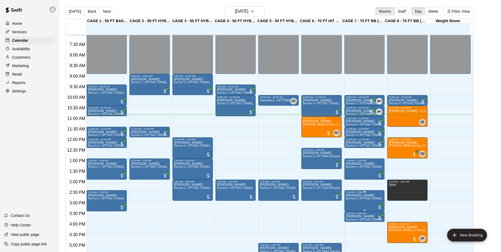
scroll to position [178, 0]
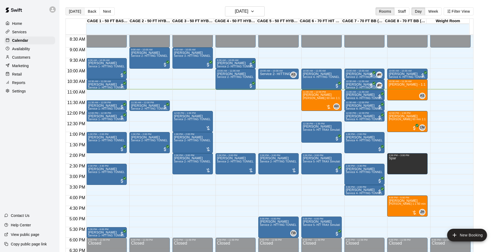
click at [66, 13] on button "[DATE]" at bounding box center [74, 11] width 19 height 8
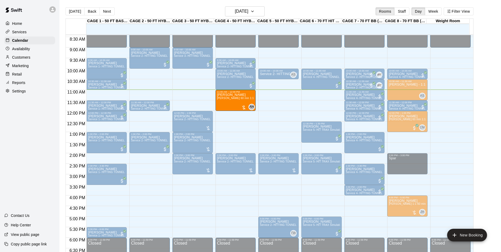
drag, startPoint x: 315, startPoint y: 101, endPoint x: 243, endPoint y: 106, distance: 72.0
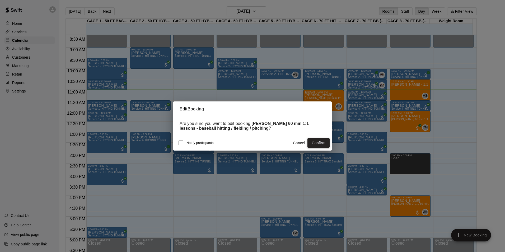
click at [322, 144] on button "Confirm" at bounding box center [318, 143] width 22 height 10
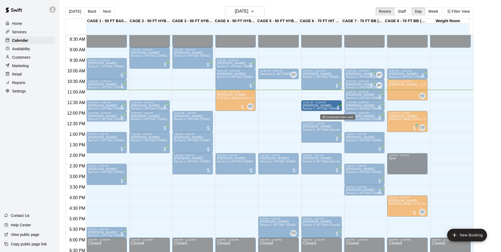
drag, startPoint x: 398, startPoint y: 106, endPoint x: 343, endPoint y: 110, distance: 55.0
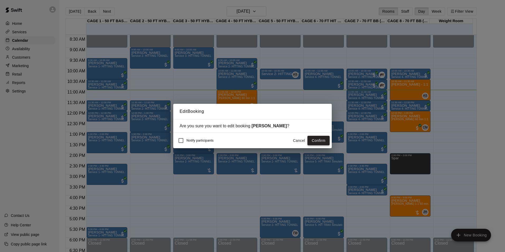
click at [315, 138] on button "Confirm" at bounding box center [318, 141] width 22 height 10
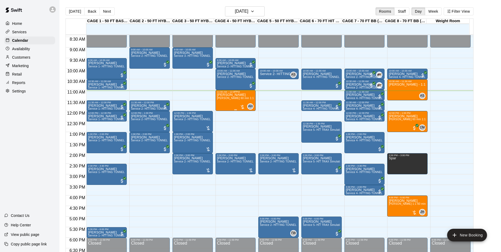
click at [235, 100] on span "[PERSON_NAME] 60 min 1:1 lessons - baseball hitting / fielding / pitching" at bounding box center [263, 98] width 93 height 3
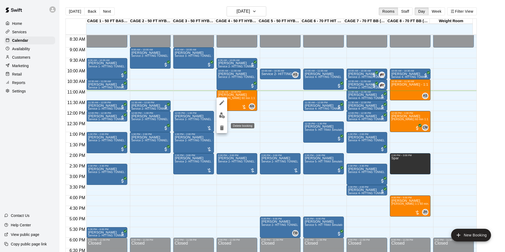
click at [222, 127] on icon "delete" at bounding box center [222, 127] width 4 height 5
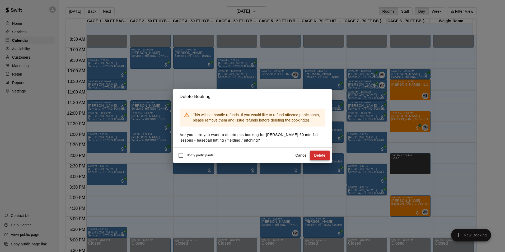
click at [321, 153] on button "Delete" at bounding box center [320, 155] width 20 height 10
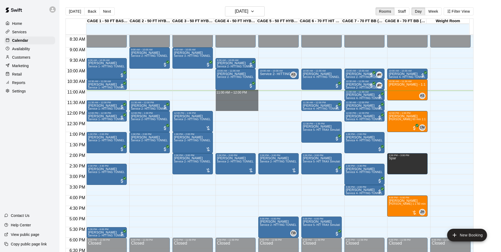
drag, startPoint x: 221, startPoint y: 92, endPoint x: 221, endPoint y: 108, distance: 16.4
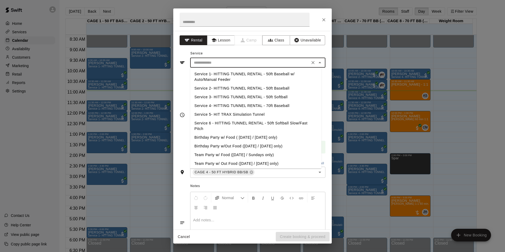
click at [265, 66] on input "text" at bounding box center [250, 62] width 116 height 7
click at [276, 88] on li "Service 2- HITTING TUNNEL RENTAL - 50ft Baseball" at bounding box center [255, 88] width 131 height 9
type input "**********"
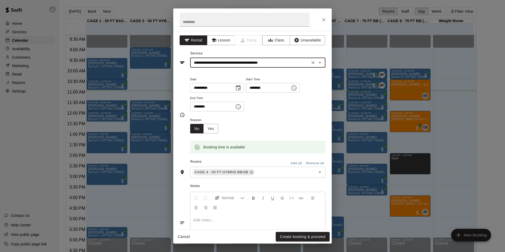
click at [298, 237] on button "Create booking & proceed" at bounding box center [303, 237] width 54 height 10
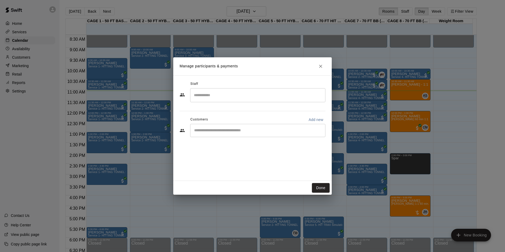
click at [248, 130] on input "Start typing to search customers..." at bounding box center [257, 130] width 130 height 5
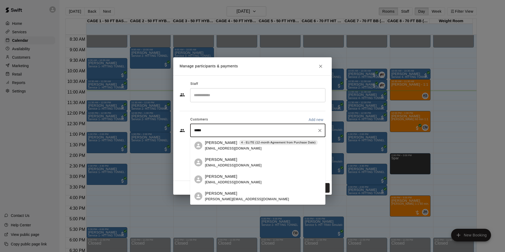
type input "****"
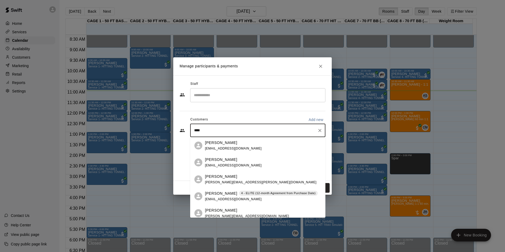
click at [295, 200] on div "Joey Weisman 4 - ELITE (12-month Agreement from Purchase Date) joweisman@gmail.…" at bounding box center [261, 196] width 113 height 11
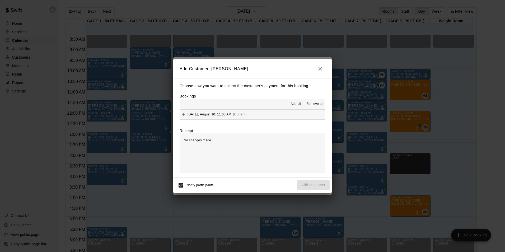
click at [273, 115] on button "Sunday, August 10: 11:00 AM (Current)" at bounding box center [252, 115] width 146 height 10
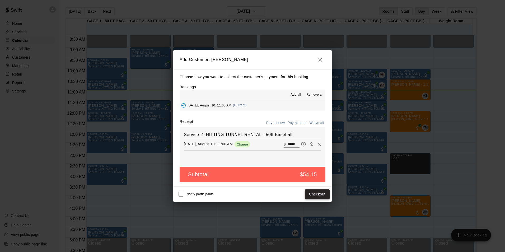
click at [310, 194] on button "Checkout" at bounding box center [317, 194] width 25 height 10
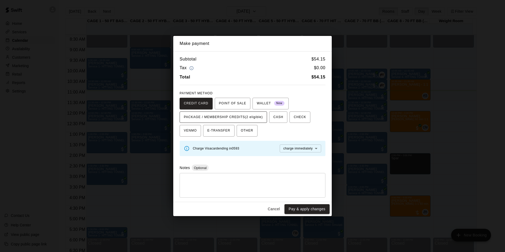
click at [243, 116] on span "PACKAGE / MEMBERSHIP CREDITS (2 eligible)" at bounding box center [223, 117] width 79 height 8
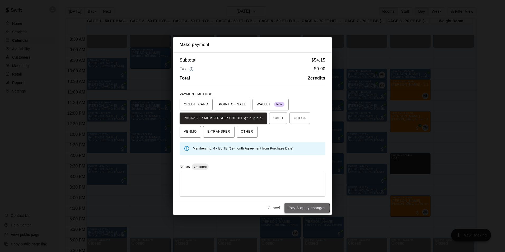
click at [307, 207] on button "Pay & apply changes" at bounding box center [306, 208] width 45 height 10
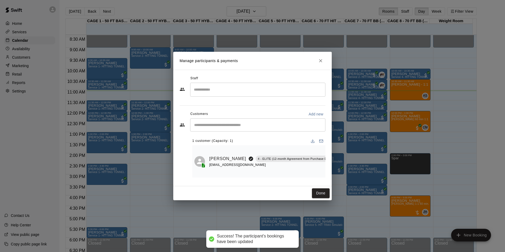
click at [255, 93] on input "Search staff" at bounding box center [257, 89] width 130 height 9
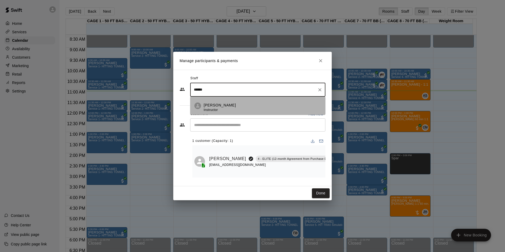
click at [242, 104] on div "Andrew Haley Instructor" at bounding box center [262, 107] width 117 height 10
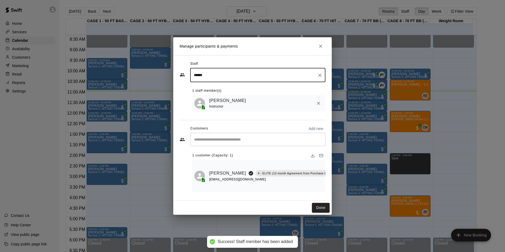
type input "******"
click at [324, 206] on button "Done" at bounding box center [321, 208] width 18 height 10
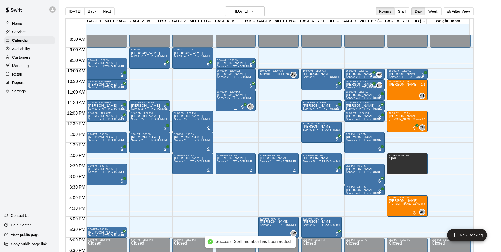
click at [241, 102] on div "Joey Weisman Service 2- HITTING TUNNEL RENTAL - 50ft Baseball" at bounding box center [235, 219] width 37 height 252
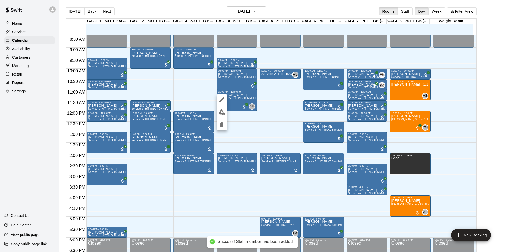
click at [226, 113] on button "edit" at bounding box center [221, 112] width 11 height 10
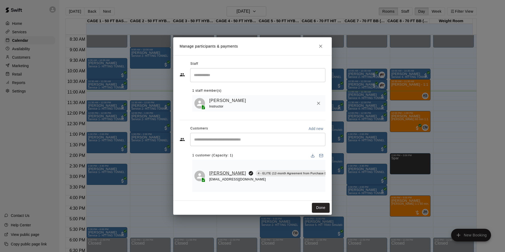
click at [214, 174] on link "[PERSON_NAME]" at bounding box center [227, 173] width 37 height 7
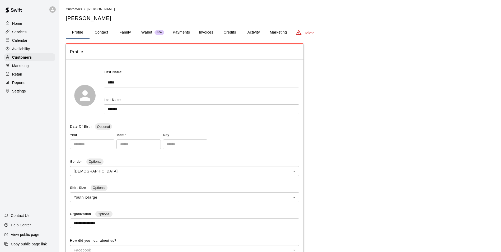
click at [188, 31] on button "Payments" at bounding box center [181, 32] width 26 height 13
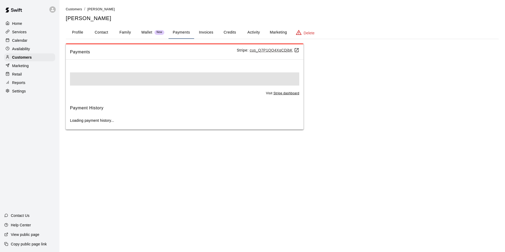
click at [295, 112] on div "Visit Stripe dashboard Payment History Loading payment history..." at bounding box center [185, 96] width 238 height 65
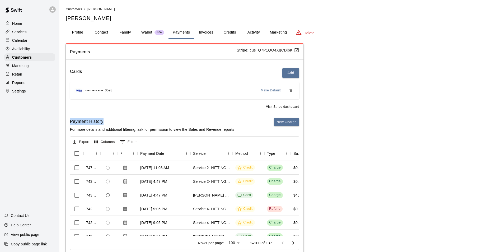
drag, startPoint x: 295, startPoint y: 112, endPoint x: 277, endPoint y: 114, distance: 18.1
click at [277, 113] on div "Cards Add **** **** **** 0593 Make Default Visit Stripe dashboard Payment Histo…" at bounding box center [185, 160] width 238 height 192
click at [287, 124] on button "New Charge" at bounding box center [286, 122] width 25 height 8
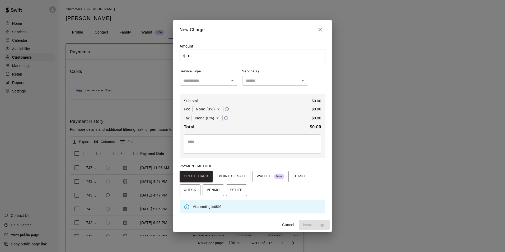
click at [242, 56] on input "*" at bounding box center [256, 56] width 138 height 14
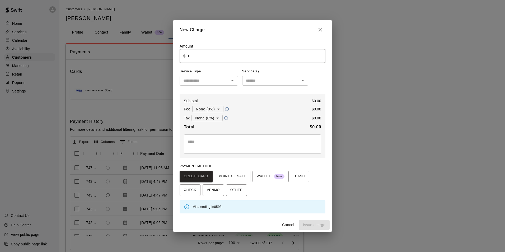
click at [242, 56] on input "*" at bounding box center [256, 56] width 138 height 14
click at [225, 57] on input "*" at bounding box center [256, 56] width 138 height 14
click at [317, 223] on button "Issue charge" at bounding box center [314, 225] width 31 height 10
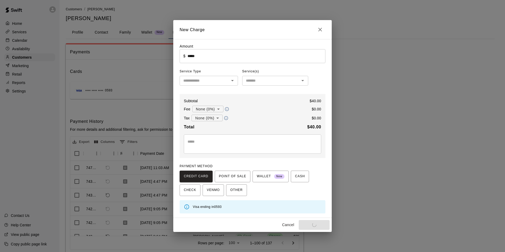
type input "*"
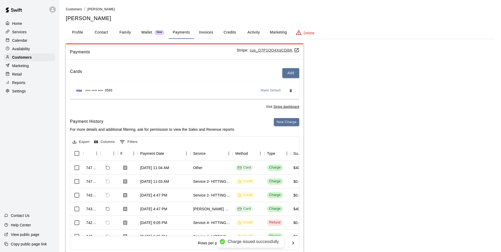
click at [40, 44] on div "Calendar" at bounding box center [29, 40] width 51 height 8
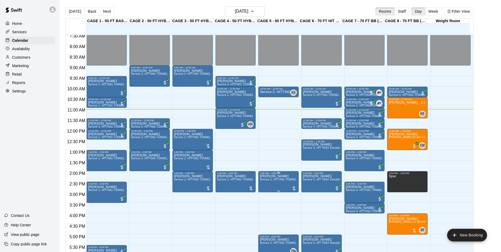
scroll to position [155, 0]
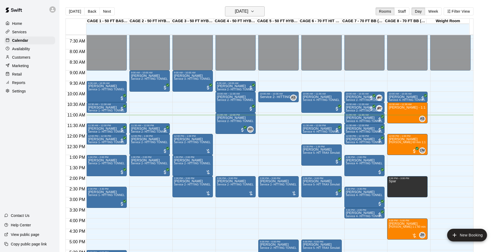
click at [243, 13] on h6 "[DATE]" at bounding box center [241, 11] width 13 height 7
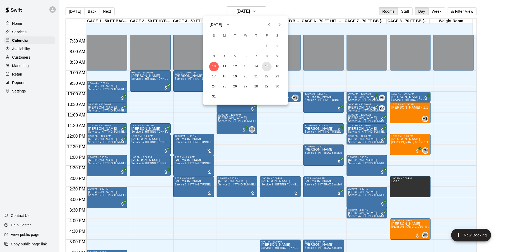
click at [264, 63] on button "15" at bounding box center [267, 67] width 10 height 10
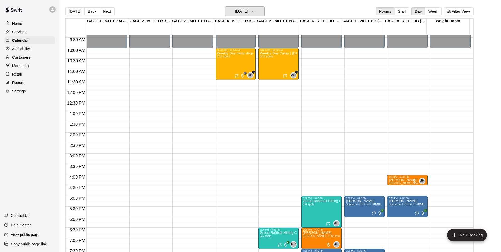
scroll to position [207, 0]
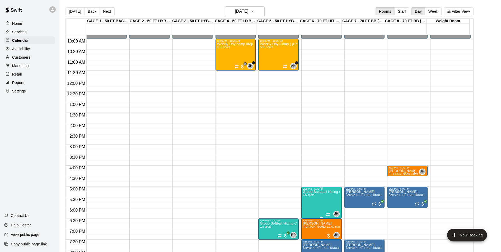
click at [319, 205] on div at bounding box center [252, 126] width 505 height 252
click at [242, 9] on h6 "Friday Aug 15" at bounding box center [241, 11] width 13 height 7
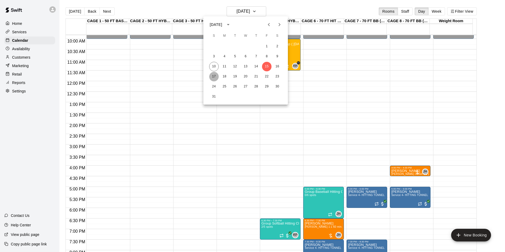
click at [217, 78] on button "17" at bounding box center [214, 77] width 10 height 10
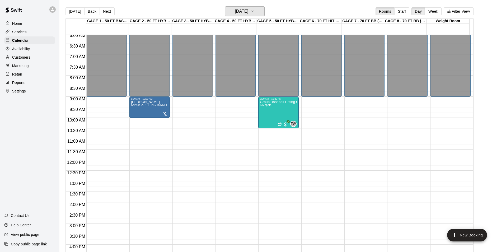
scroll to position [128, 0]
click at [274, 116] on div "Group Baseball Hitting Class - Sunday (Ages 11-13) 1/5 spots" at bounding box center [278, 226] width 37 height 252
click at [282, 106] on div at bounding box center [252, 126] width 505 height 252
click at [73, 8] on button "[DATE]" at bounding box center [74, 11] width 19 height 8
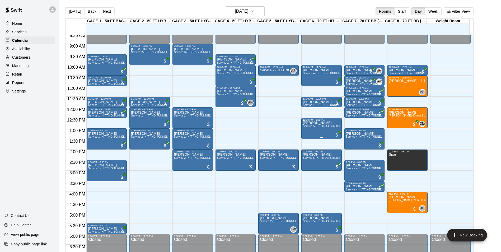
scroll to position [181, 0]
click at [70, 12] on button "[DATE]" at bounding box center [74, 11] width 19 height 8
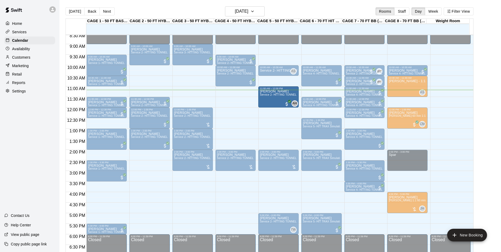
drag, startPoint x: 244, startPoint y: 101, endPoint x: 264, endPoint y: 101, distance: 20.6
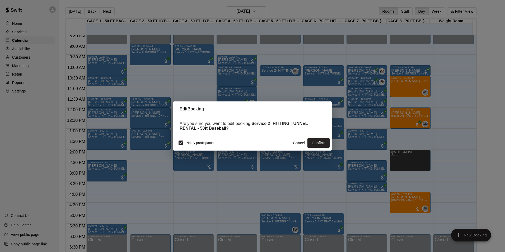
click at [187, 148] on div "Notify participants" at bounding box center [194, 142] width 38 height 11
click at [316, 145] on button "Confirm" at bounding box center [318, 143] width 22 height 10
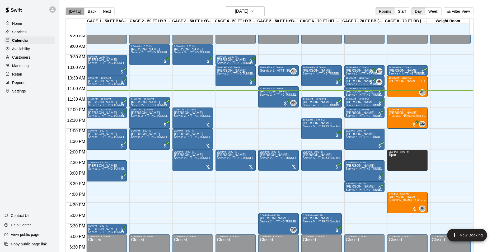
click at [79, 12] on button "[DATE]" at bounding box center [74, 11] width 19 height 8
click at [111, 11] on button "Next" at bounding box center [107, 11] width 15 height 8
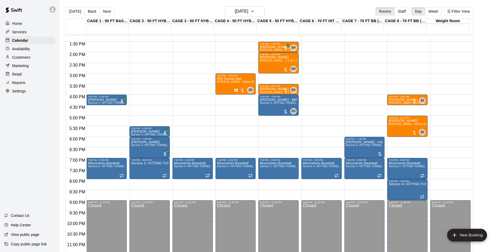
scroll to position [285, 0]
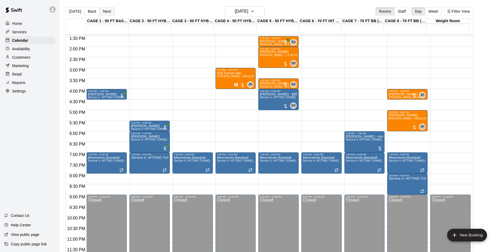
click at [103, 15] on button "Next" at bounding box center [107, 11] width 15 height 8
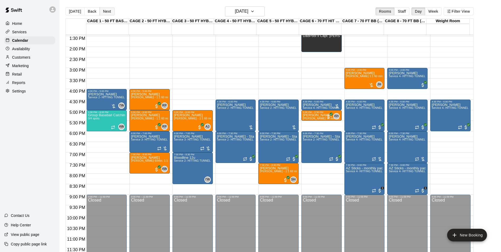
click at [106, 11] on button "Next" at bounding box center [107, 11] width 15 height 8
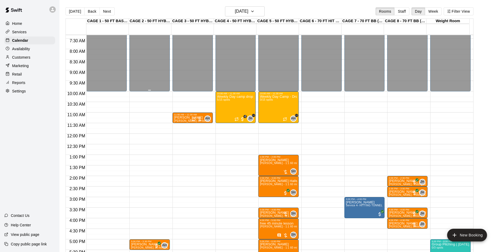
scroll to position [153, 0]
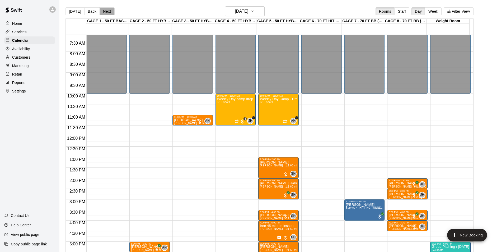
click at [108, 11] on button "Next" at bounding box center [107, 11] width 15 height 8
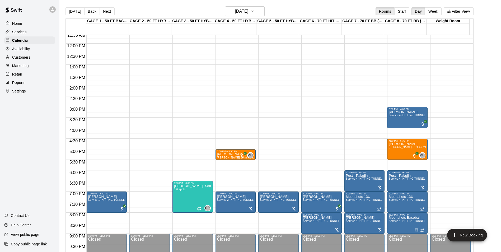
scroll to position [258, 0]
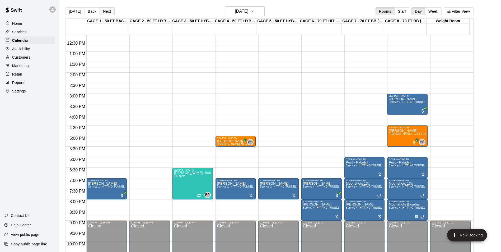
click at [101, 8] on button "Next" at bounding box center [107, 11] width 15 height 8
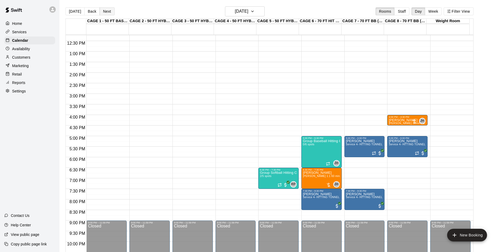
click at [108, 12] on button "Next" at bounding box center [107, 11] width 15 height 8
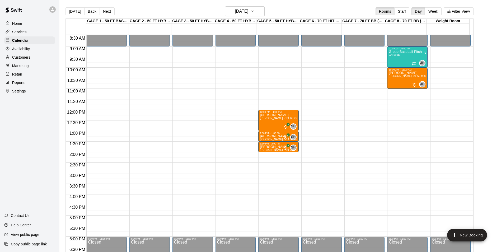
scroll to position [153, 0]
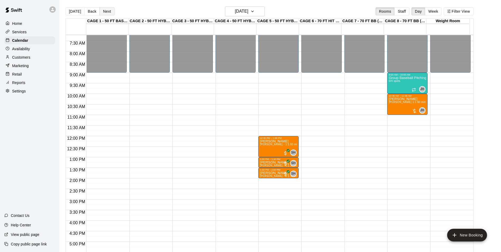
click at [109, 13] on button "Next" at bounding box center [107, 11] width 15 height 8
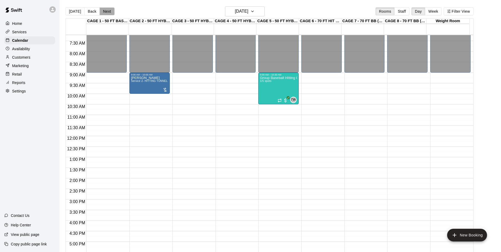
click at [104, 10] on button "Next" at bounding box center [107, 11] width 15 height 8
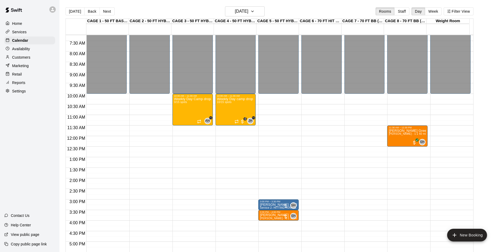
scroll to position [179, 0]
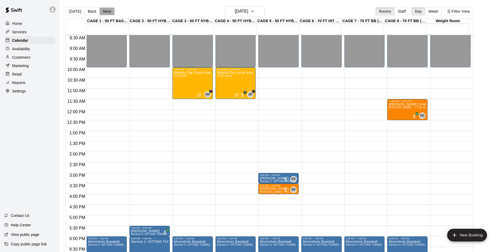
click at [105, 13] on button "Next" at bounding box center [107, 11] width 15 height 8
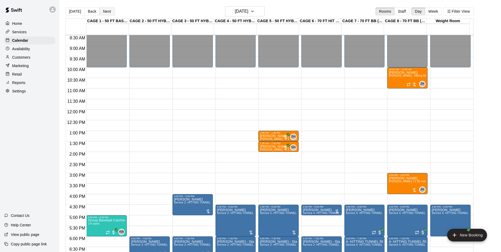
click at [109, 11] on button "Next" at bounding box center [107, 11] width 15 height 8
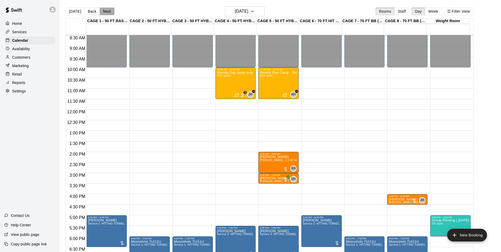
click at [110, 10] on button "Next" at bounding box center [107, 11] width 15 height 8
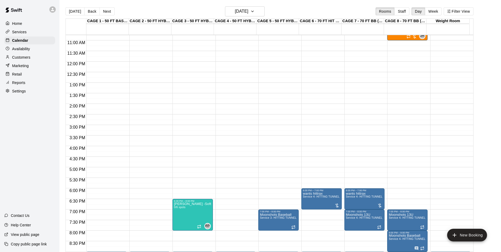
scroll to position [232, 0]
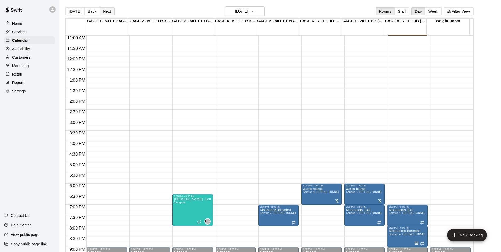
click at [110, 11] on button "Next" at bounding box center [107, 11] width 15 height 8
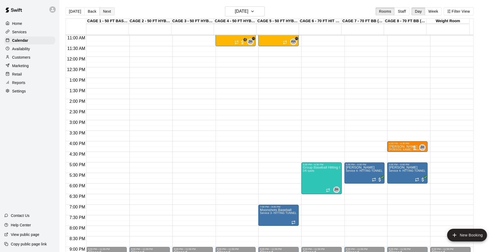
click at [102, 9] on button "Next" at bounding box center [107, 11] width 15 height 8
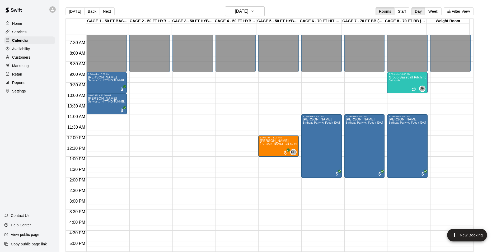
scroll to position [153, 0]
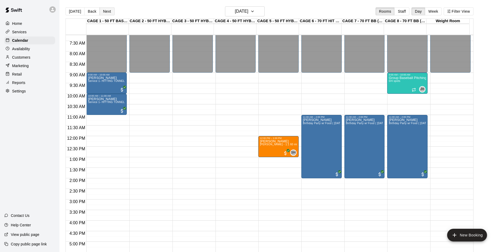
click at [106, 15] on button "Next" at bounding box center [107, 11] width 15 height 8
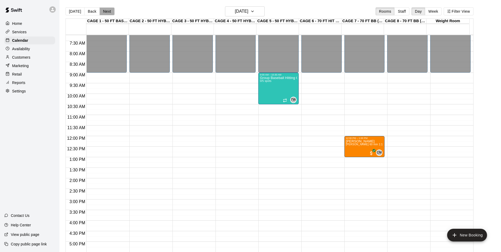
click at [109, 9] on button "Next" at bounding box center [107, 11] width 15 height 8
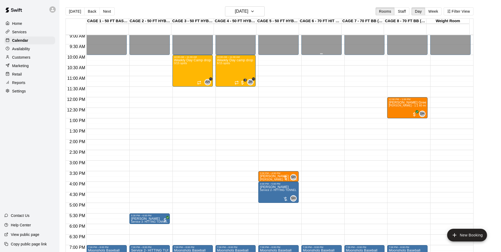
scroll to position [205, 0]
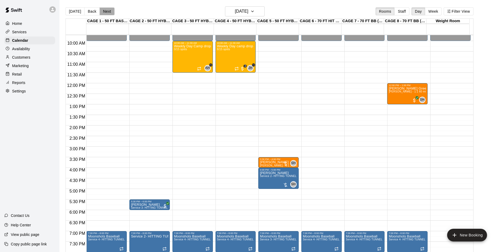
click at [105, 12] on button "Next" at bounding box center [107, 11] width 15 height 8
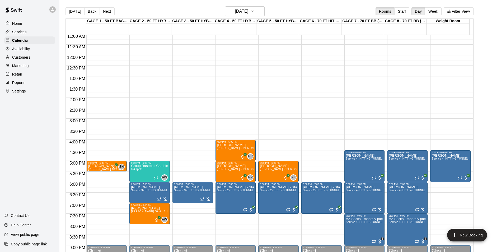
scroll to position [258, 0]
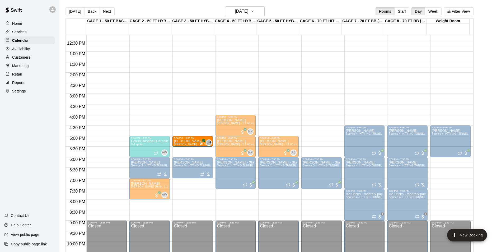
drag, startPoint x: 116, startPoint y: 140, endPoint x: 204, endPoint y: 143, distance: 88.2
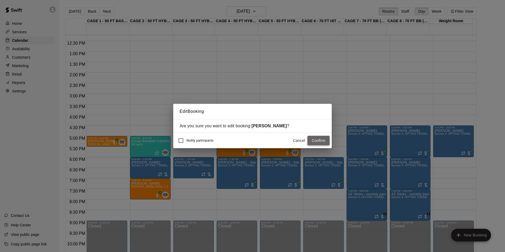
click at [313, 142] on button "Confirm" at bounding box center [318, 141] width 22 height 10
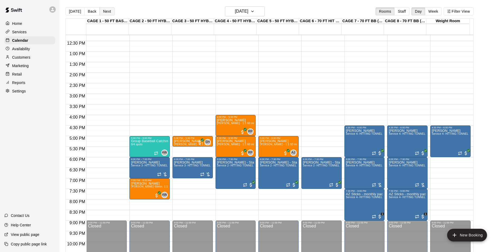
click at [106, 15] on button "Next" at bounding box center [107, 11] width 15 height 8
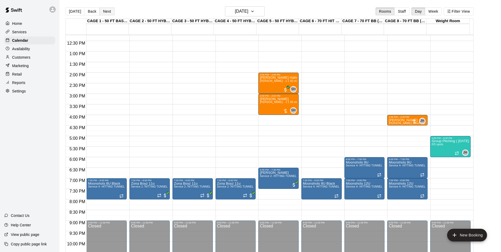
click at [103, 15] on button "Next" at bounding box center [107, 11] width 15 height 8
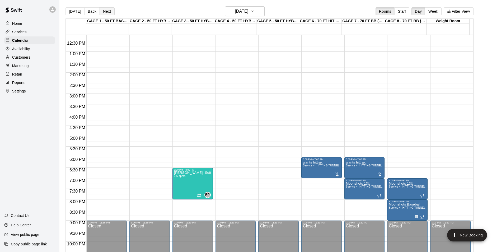
click at [103, 15] on button "Next" at bounding box center [107, 11] width 15 height 8
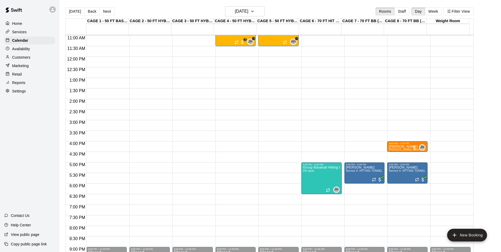
scroll to position [205, 0]
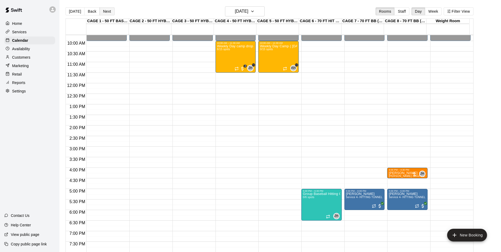
click at [103, 11] on button "Next" at bounding box center [107, 11] width 15 height 8
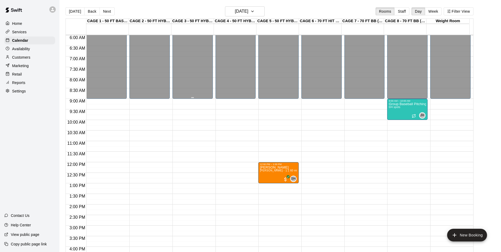
scroll to position [126, 0]
click at [76, 12] on button "[DATE]" at bounding box center [74, 11] width 19 height 8
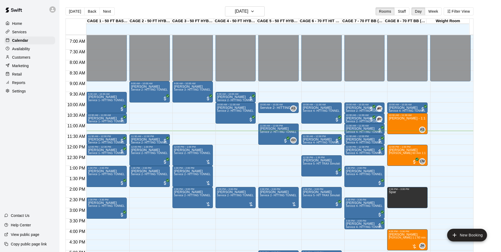
scroll to position [153, 0]
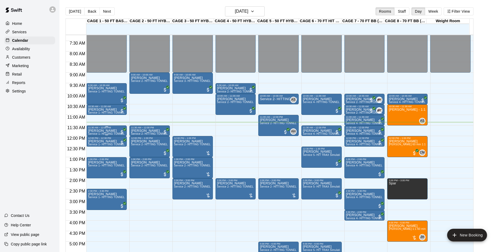
click at [100, 131] on p "[PERSON_NAME]" at bounding box center [106, 131] width 37 height 0
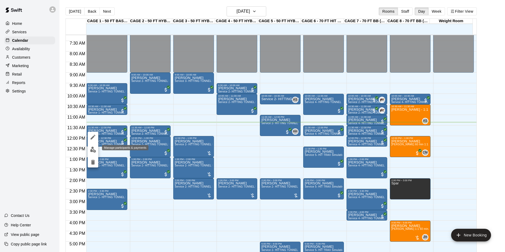
click at [94, 148] on img "edit" at bounding box center [93, 150] width 6 height 6
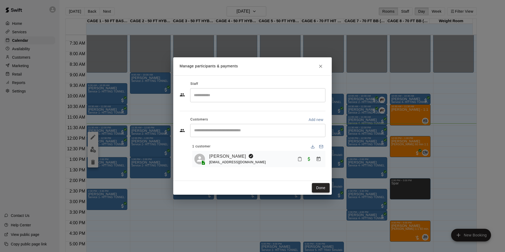
click at [312, 189] on button "Done" at bounding box center [321, 188] width 18 height 10
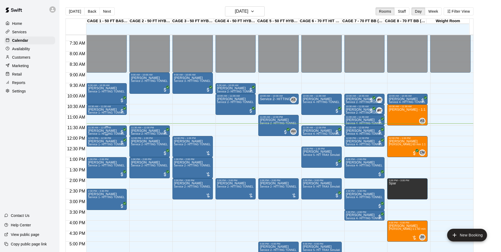
click at [105, 135] on span "Service 1- HITTING TUNNEL RENTAL - 50ft Baseball w/ Auto/Manual Feeder" at bounding box center [136, 133] width 97 height 3
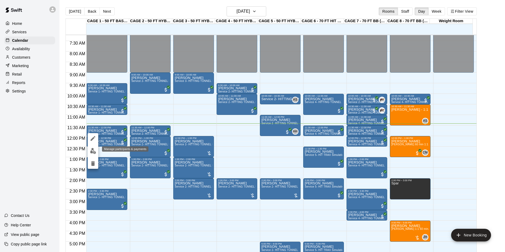
click at [94, 149] on img "edit" at bounding box center [93, 151] width 6 height 6
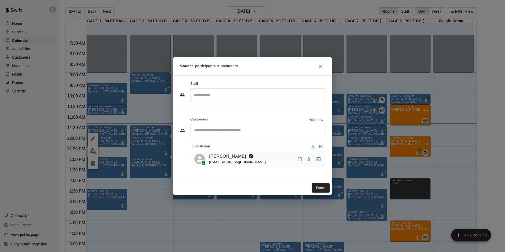
click at [210, 160] on div "steventoft1@yahoo.com" at bounding box center [237, 162] width 57 height 6
click at [214, 158] on link "[PERSON_NAME]" at bounding box center [227, 156] width 37 height 7
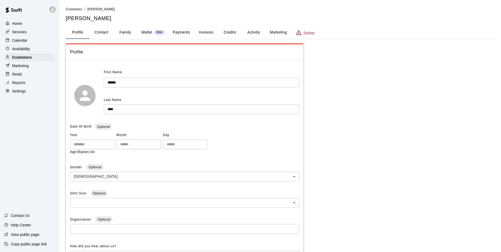
click at [166, 39] on div "Profile Contact Family Wallet New Payments Invoices Credits Activity Marketing …" at bounding box center [280, 32] width 429 height 13
click at [174, 36] on button "Payments" at bounding box center [181, 32] width 26 height 13
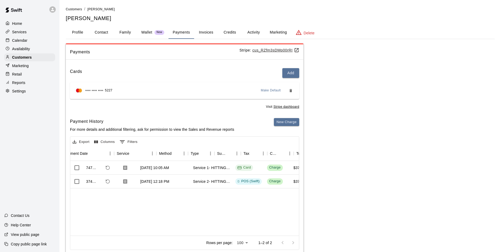
scroll to position [0, 84]
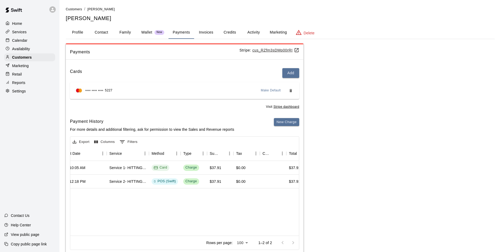
click at [26, 47] on p "Availability" at bounding box center [21, 48] width 18 height 5
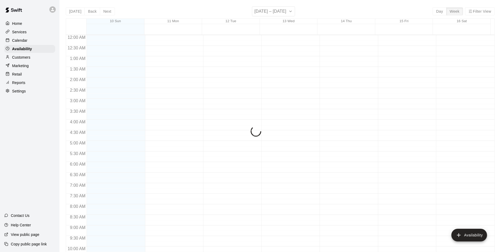
scroll to position [241, 0]
click at [27, 43] on p "Calendar" at bounding box center [19, 40] width 15 height 5
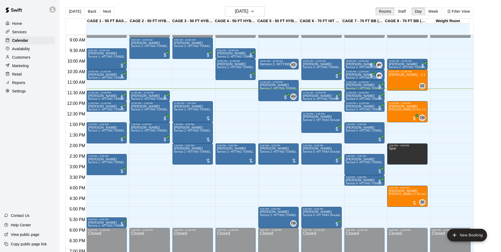
scroll to position [162, 0]
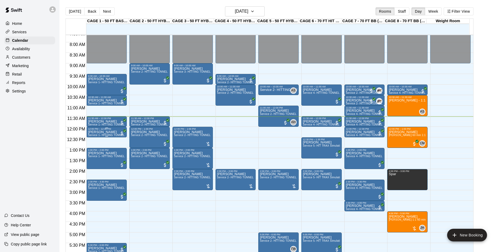
click at [96, 132] on p "[PERSON_NAME]" at bounding box center [106, 132] width 37 height 0
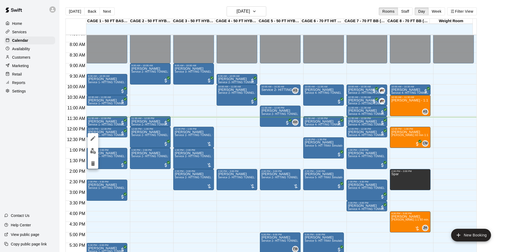
click at [119, 128] on div at bounding box center [252, 126] width 505 height 252
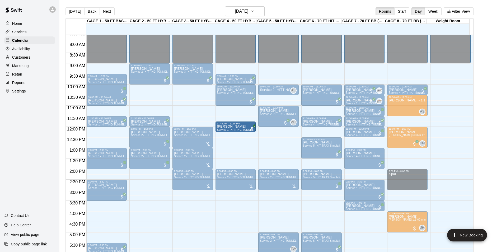
drag, startPoint x: 103, startPoint y: 134, endPoint x: 246, endPoint y: 131, distance: 143.1
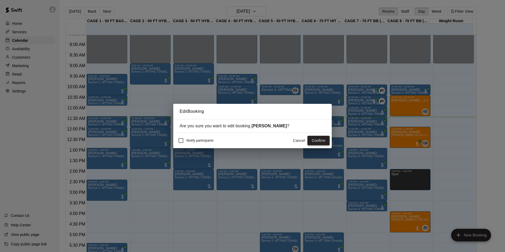
click at [314, 138] on button "Confirm" at bounding box center [318, 141] width 22 height 10
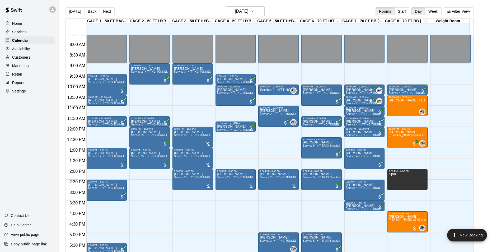
click at [234, 127] on div "Levi OGLE Service 1- HITTING TUNNEL RENTAL - 50ft Baseball w/ Auto/Manual Feeder" at bounding box center [235, 251] width 37 height 252
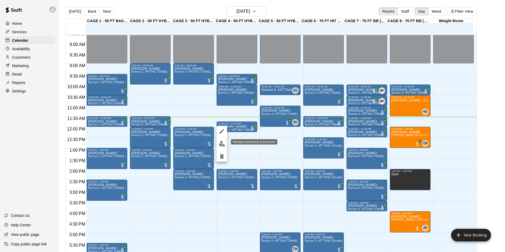
click at [224, 141] on img "edit" at bounding box center [222, 144] width 6 height 6
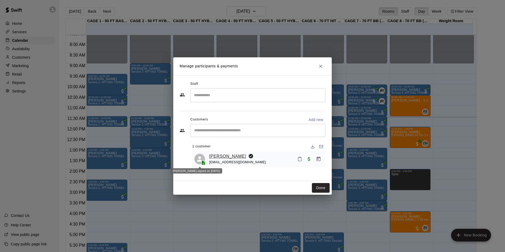
click at [214, 158] on link "[PERSON_NAME]" at bounding box center [227, 156] width 37 height 7
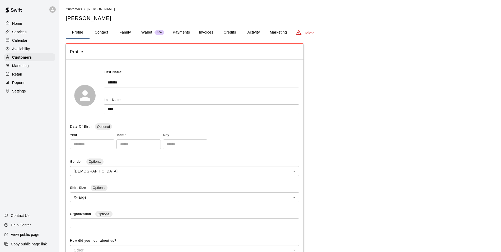
click at [164, 31] on span "New" at bounding box center [159, 32] width 10 height 3
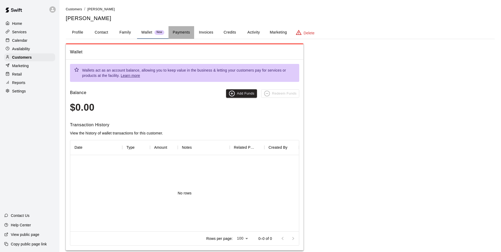
click at [177, 35] on button "Payments" at bounding box center [181, 32] width 26 height 13
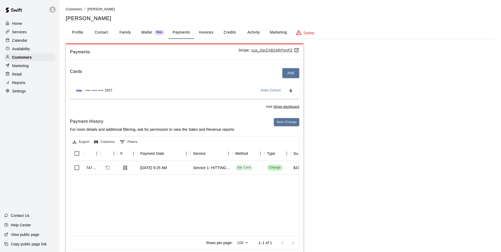
click at [29, 39] on div "Calendar" at bounding box center [29, 40] width 51 height 8
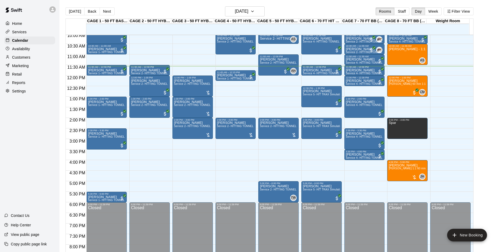
scroll to position [191, 0]
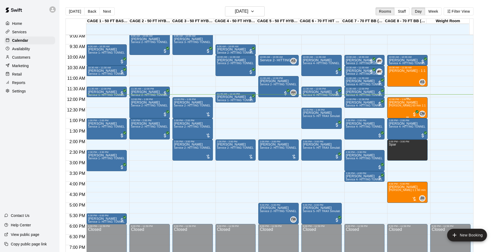
click at [403, 102] on p "[PERSON_NAME]" at bounding box center [407, 102] width 37 height 0
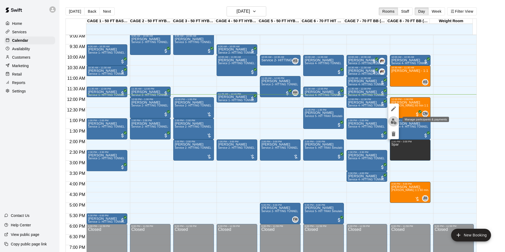
click at [394, 124] on img "edit" at bounding box center [393, 121] width 6 height 6
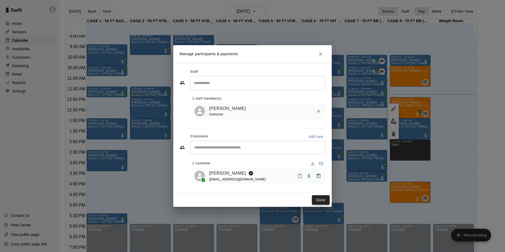
click at [323, 199] on button "Done" at bounding box center [321, 200] width 18 height 10
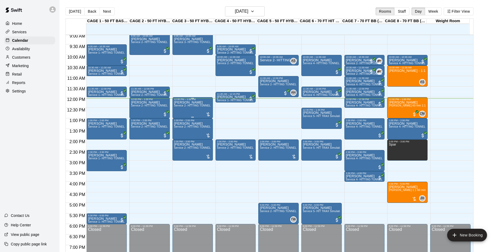
click at [185, 113] on div "Tom Siebert Service 2- HITTING TUNNEL RENTAL - 50ft Baseball" at bounding box center [192, 227] width 37 height 252
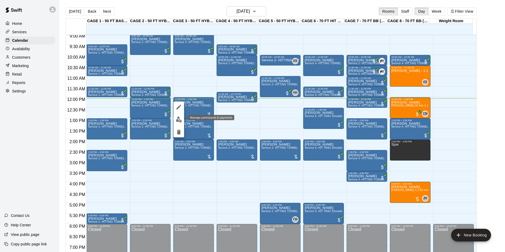
click at [180, 124] on button "edit" at bounding box center [178, 119] width 11 height 10
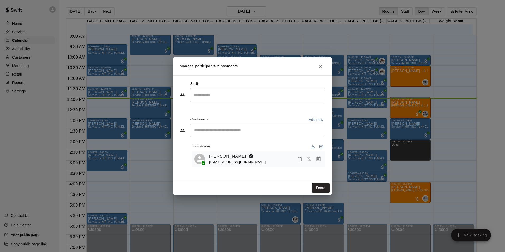
click at [317, 161] on icon "Manage bookings & payment" at bounding box center [318, 158] width 5 height 5
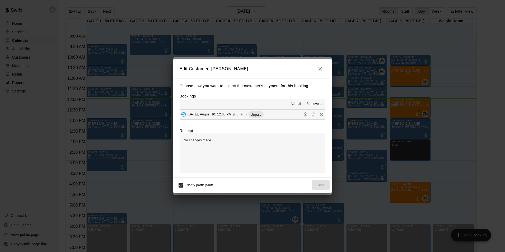
click at [263, 117] on button "Sunday, August 10: 12:00 PM (Current) Unpaid" at bounding box center [252, 115] width 146 height 10
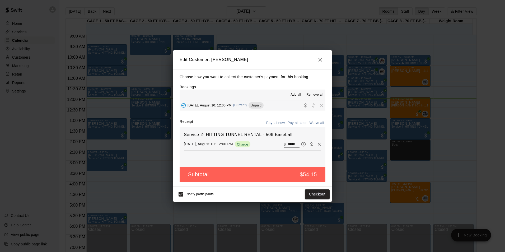
click at [288, 144] on input "*****" at bounding box center [294, 144] width 12 height 7
type input "*****"
click at [312, 197] on button "Checkout" at bounding box center [317, 194] width 25 height 10
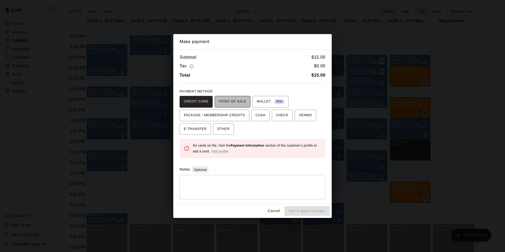
click at [231, 104] on span "POINT OF SALE" at bounding box center [232, 101] width 27 height 8
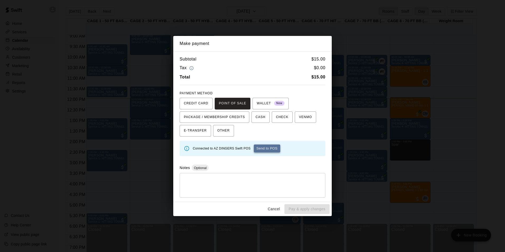
click at [264, 148] on button "Send to POS" at bounding box center [267, 148] width 26 height 8
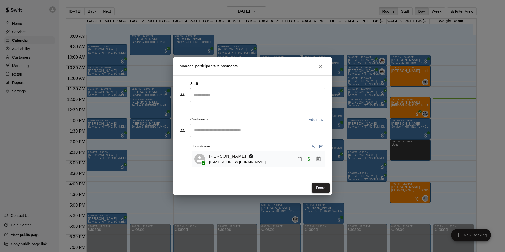
click at [320, 188] on button "Done" at bounding box center [321, 188] width 18 height 10
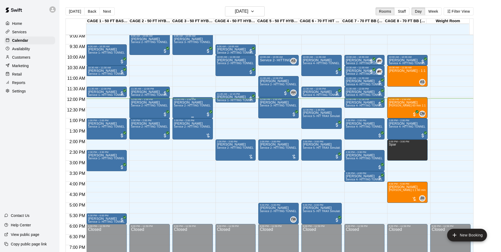
click at [182, 108] on div "Tom Siebert Service 2- HITTING TUNNEL RENTAL - 50ft Baseball" at bounding box center [192, 227] width 37 height 252
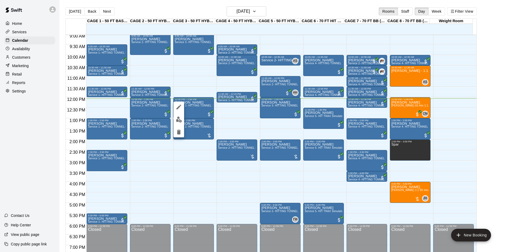
click at [181, 122] on button "edit" at bounding box center [178, 119] width 11 height 10
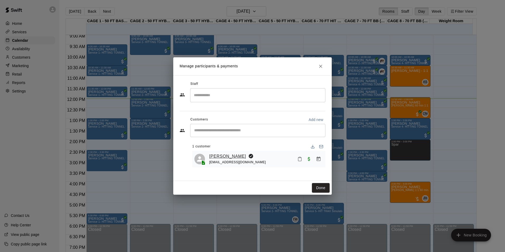
click at [223, 156] on link "[PERSON_NAME]" at bounding box center [227, 156] width 37 height 7
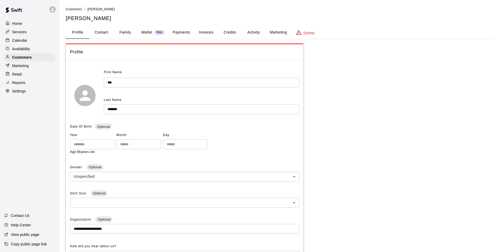
click at [52, 43] on div "Calendar" at bounding box center [29, 40] width 51 height 8
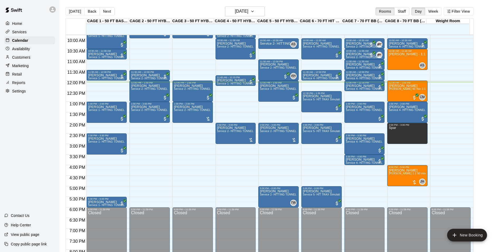
scroll to position [202, 0]
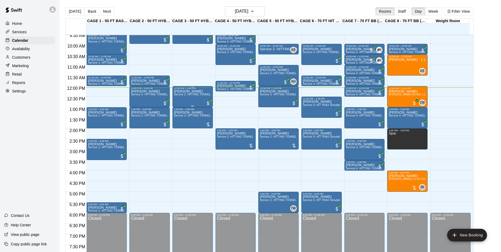
click at [179, 96] on span "Service 2- HITTING TUNNEL RENTAL - 50ft Baseball" at bounding box center [207, 94] width 67 height 3
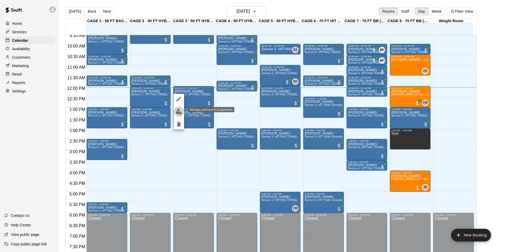
click at [178, 109] on img "edit" at bounding box center [179, 111] width 6 height 6
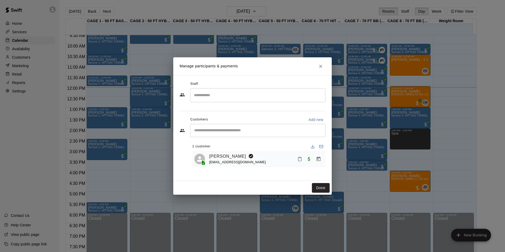
click at [319, 187] on button "Done" at bounding box center [321, 188] width 18 height 10
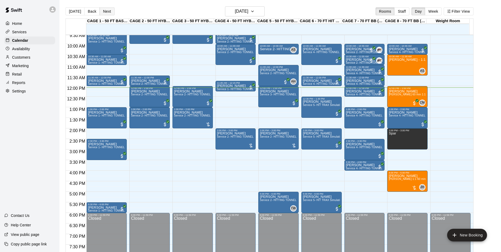
click at [106, 11] on button "Next" at bounding box center [107, 11] width 15 height 8
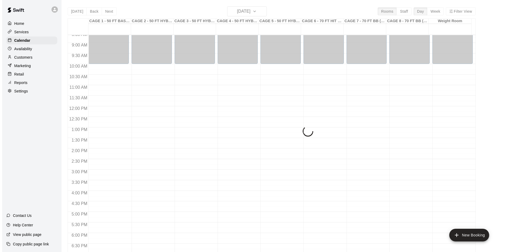
scroll to position [123, 0]
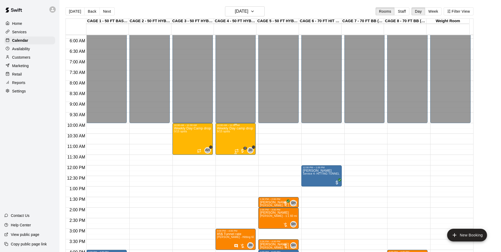
click at [223, 132] on span "9/15 spots" at bounding box center [223, 131] width 13 height 3
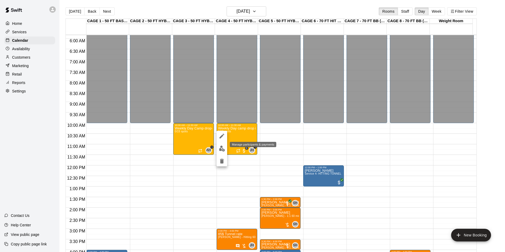
click at [225, 148] on img "edit" at bounding box center [222, 148] width 6 height 6
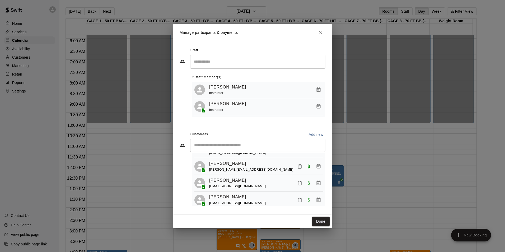
scroll to position [120, 0]
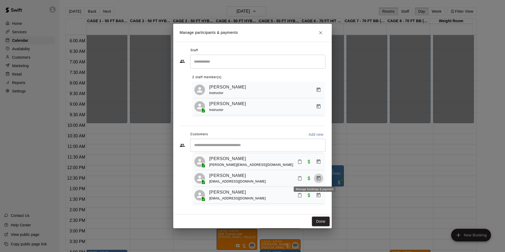
click at [314, 176] on button "Manage bookings & payment" at bounding box center [319, 178] width 10 height 10
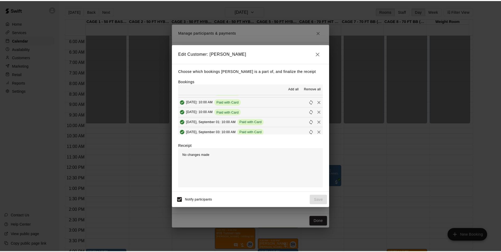
scroll to position [79, 0]
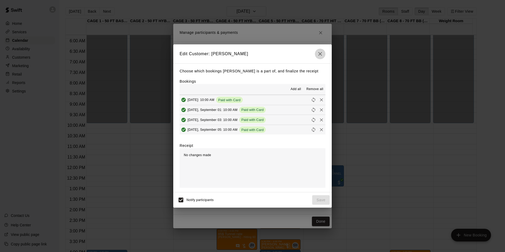
click at [316, 54] on button "button" at bounding box center [320, 54] width 11 height 11
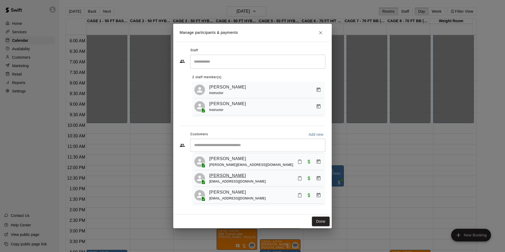
click at [214, 176] on link "Ronan Beska" at bounding box center [227, 175] width 37 height 7
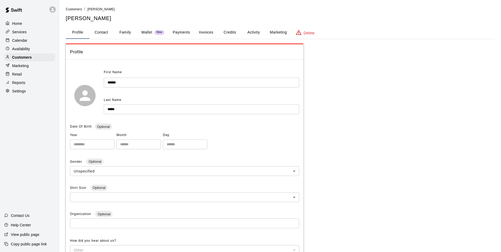
click at [188, 30] on button "Payments" at bounding box center [181, 32] width 26 height 13
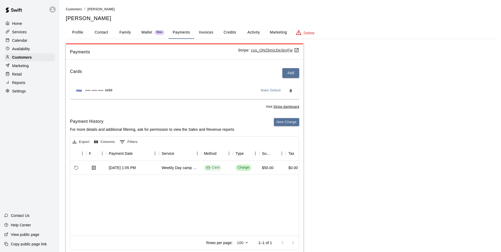
scroll to position [0, 40]
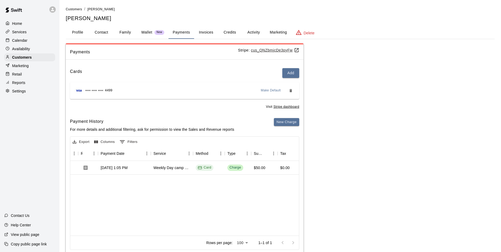
click at [252, 34] on button "Activity" at bounding box center [254, 32] width 24 height 13
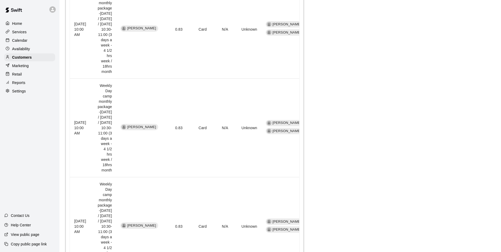
scroll to position [528, 0]
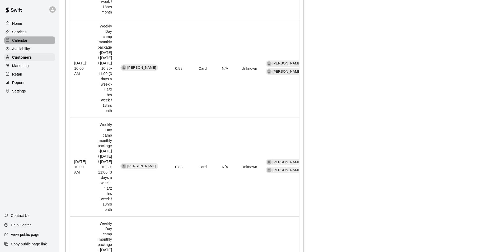
click at [39, 41] on div "Calendar" at bounding box center [29, 40] width 51 height 8
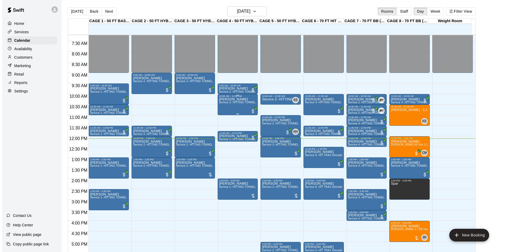
scroll to position [150, 0]
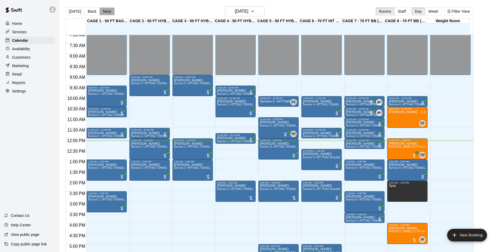
click at [109, 12] on button "Next" at bounding box center [107, 11] width 15 height 8
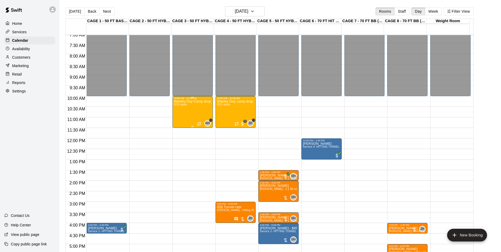
click at [184, 109] on div "Weekly Day Camp drop-in (Monday) 0/15 spots" at bounding box center [192, 226] width 37 height 252
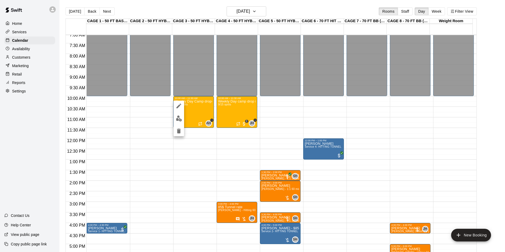
click at [245, 112] on div at bounding box center [252, 126] width 505 height 252
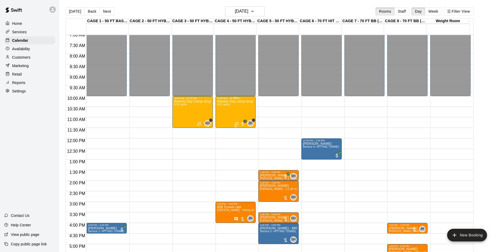
click at [229, 113] on div "Weekly Day camp drop in session - Monday / Wednesday / Friday's 9/15 spots" at bounding box center [235, 226] width 37 height 252
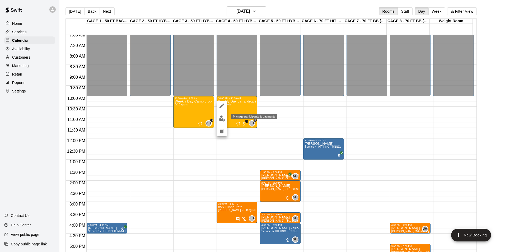
click at [225, 118] on img "edit" at bounding box center [222, 118] width 6 height 6
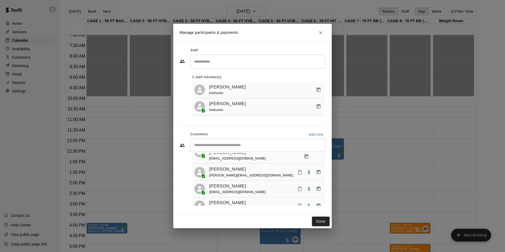
scroll to position [120, 0]
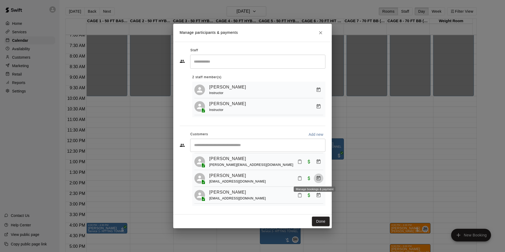
click at [316, 176] on icon "Manage bookings & payment" at bounding box center [318, 178] width 4 height 4
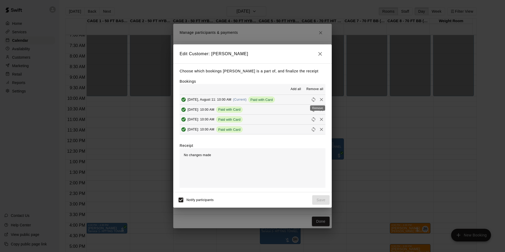
click at [319, 98] on icon "Remove" at bounding box center [321, 99] width 5 height 5
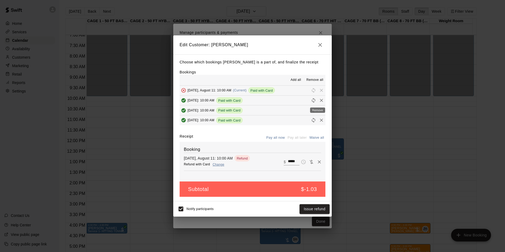
click at [319, 101] on icon "Remove" at bounding box center [321, 100] width 5 height 5
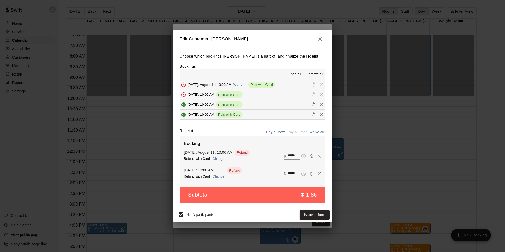
scroll to position [26, 0]
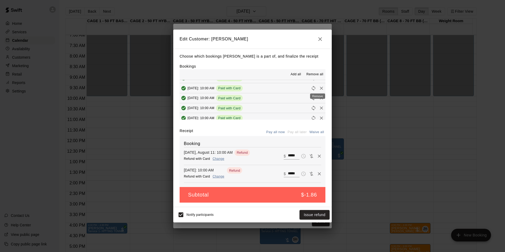
click at [319, 89] on icon "Remove" at bounding box center [321, 88] width 5 height 5
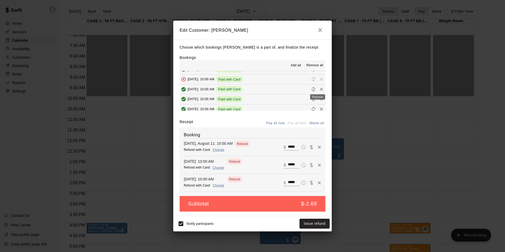
click at [319, 89] on icon "Remove" at bounding box center [321, 89] width 5 height 5
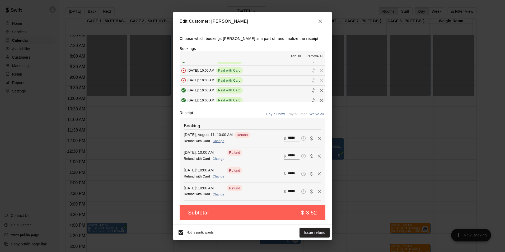
click at [314, 55] on span "Remove all" at bounding box center [314, 56] width 17 height 5
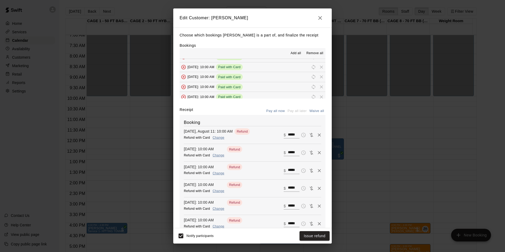
scroll to position [0, 0]
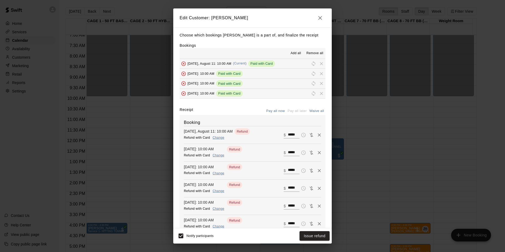
click at [286, 83] on button "Friday, August 15: 10:00 AM Paid with Card" at bounding box center [252, 84] width 146 height 10
click at [290, 54] on span "Add all" at bounding box center [295, 53] width 11 height 5
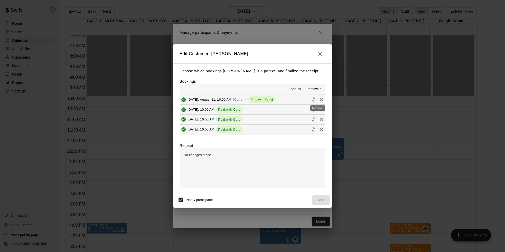
click at [315, 102] on div "Remove" at bounding box center [317, 107] width 16 height 10
click at [319, 98] on icon "Remove" at bounding box center [321, 99] width 5 height 5
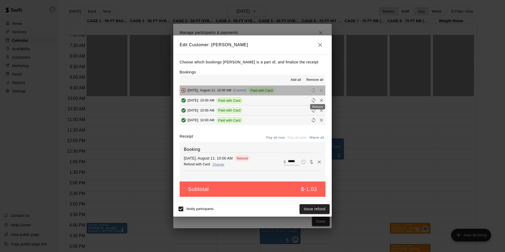
click at [317, 100] on div "Remove" at bounding box center [317, 105] width 16 height 10
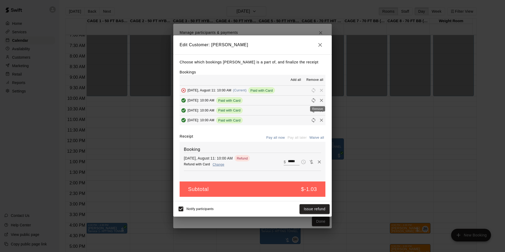
click at [319, 101] on icon "Remove" at bounding box center [321, 100] width 5 height 5
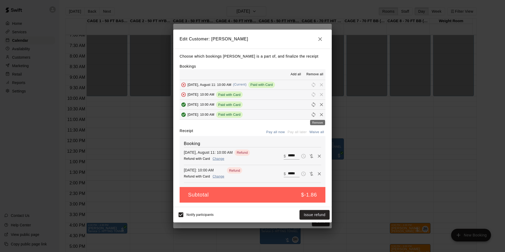
click at [319, 112] on icon "Remove" at bounding box center [321, 114] width 5 height 5
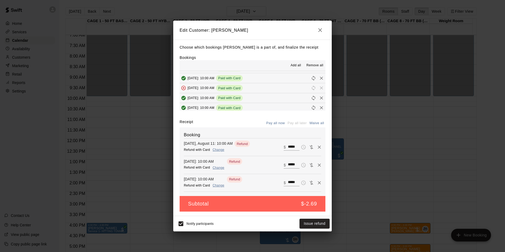
scroll to position [26, 0]
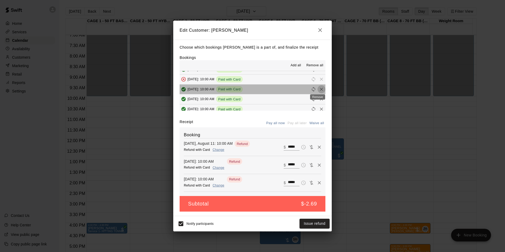
click at [320, 88] on icon "Remove" at bounding box center [321, 89] width 3 height 3
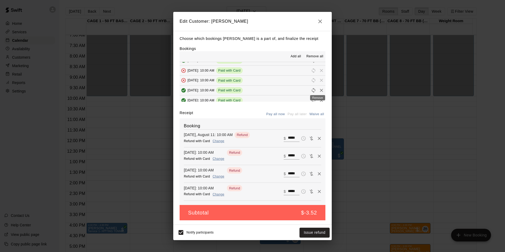
click at [319, 89] on icon "Remove" at bounding box center [321, 90] width 5 height 5
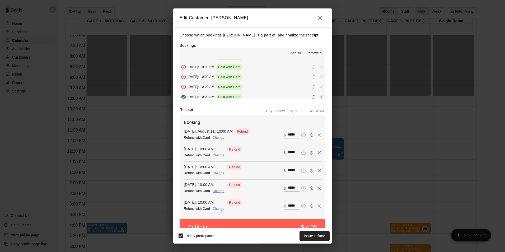
scroll to position [53, 0]
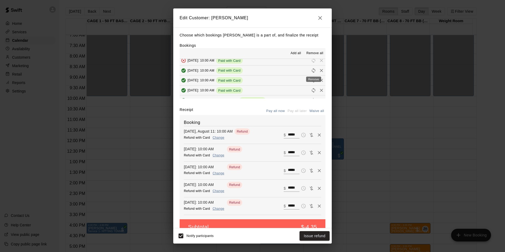
click at [313, 74] on div "Remove" at bounding box center [313, 78] width 16 height 10
click at [319, 72] on icon "Remove" at bounding box center [321, 70] width 5 height 5
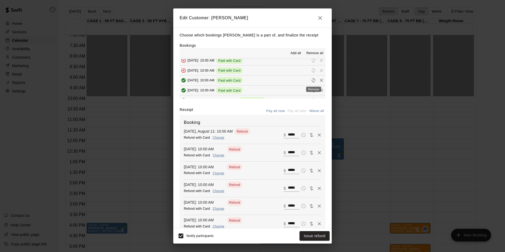
click at [319, 83] on icon "Remove" at bounding box center [321, 80] width 5 height 5
click at [320, 90] on icon "Remove" at bounding box center [321, 90] width 3 height 3
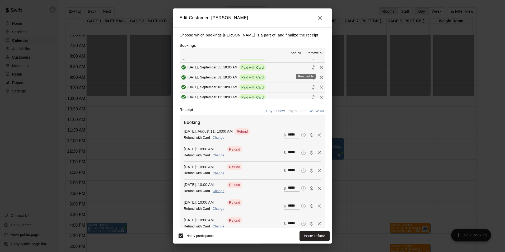
scroll to position [79, 0]
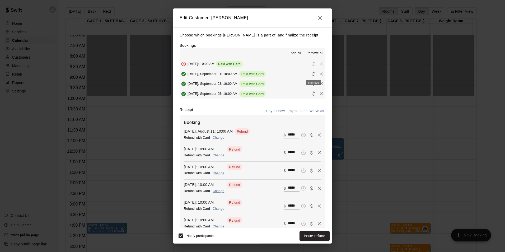
click at [319, 76] on icon "Remove" at bounding box center [321, 73] width 5 height 5
click at [320, 83] on icon "Remove" at bounding box center [321, 83] width 3 height 3
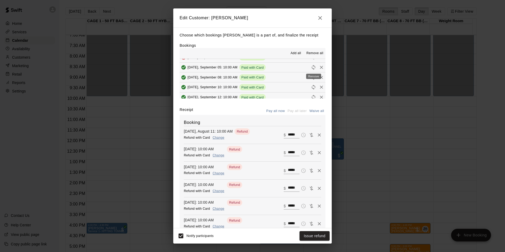
click at [320, 69] on icon "Remove" at bounding box center [321, 67] width 3 height 3
click at [320, 79] on icon "Remove" at bounding box center [321, 77] width 3 height 3
click at [319, 87] on icon "Remove" at bounding box center [321, 86] width 5 height 5
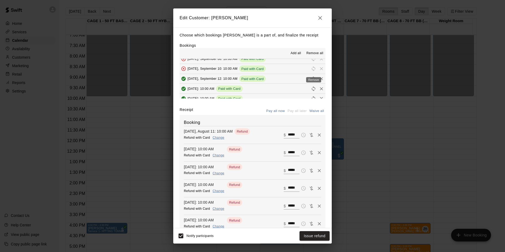
scroll to position [132, 0]
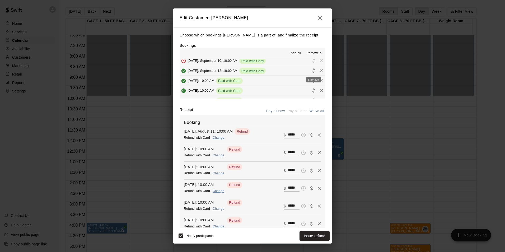
click at [319, 72] on icon "Remove" at bounding box center [321, 70] width 5 height 5
click at [319, 79] on icon "Remove" at bounding box center [321, 80] width 5 height 5
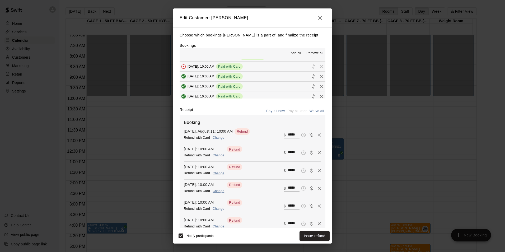
scroll to position [158, 0]
click at [319, 63] on icon "Remove" at bounding box center [321, 64] width 5 height 5
click at [319, 76] on icon "Remove" at bounding box center [321, 74] width 5 height 5
click at [319, 82] on icon "Remove" at bounding box center [321, 84] width 5 height 5
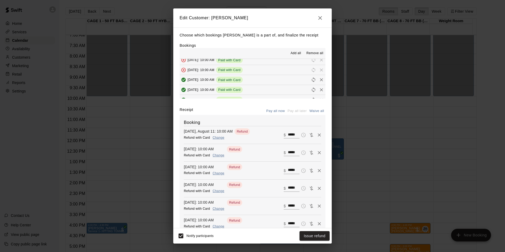
scroll to position [185, 0]
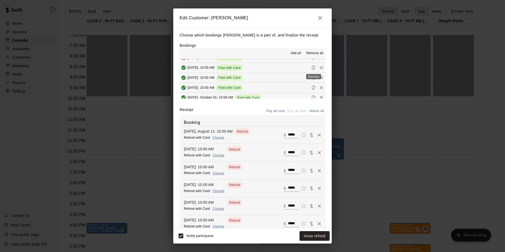
click at [319, 67] on icon "Remove" at bounding box center [321, 67] width 5 height 5
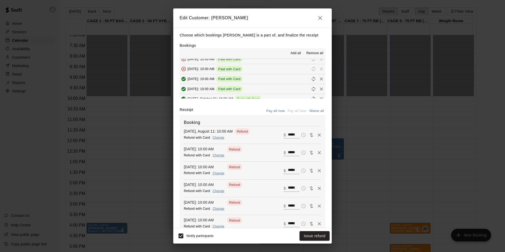
scroll to position [172, 0]
click at [317, 88] on button "Remove" at bounding box center [321, 91] width 8 height 8
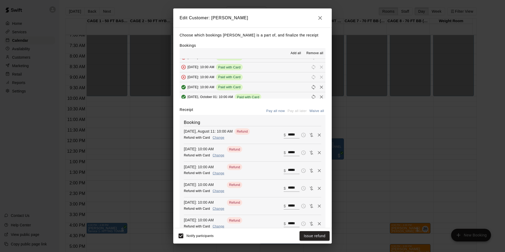
scroll to position [198, 0]
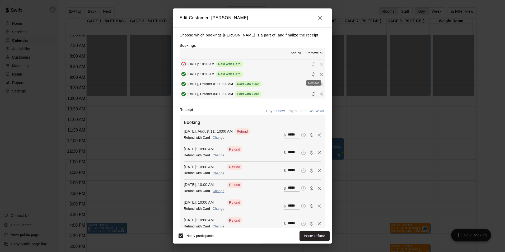
click at [317, 73] on button "Remove" at bounding box center [321, 74] width 8 height 8
click at [320, 85] on icon "Remove" at bounding box center [321, 83] width 3 height 3
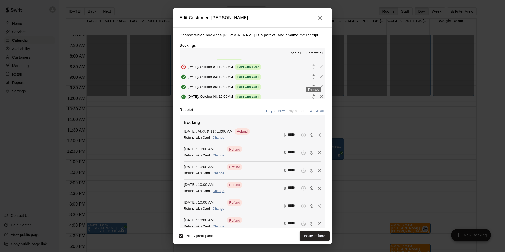
scroll to position [225, 0]
click at [313, 70] on div "Remove" at bounding box center [313, 75] width 16 height 10
click at [320, 69] on icon "Remove" at bounding box center [321, 67] width 3 height 3
click at [320, 79] on icon "Remove" at bounding box center [321, 77] width 3 height 3
click at [319, 88] on icon "Remove" at bounding box center [321, 87] width 5 height 5
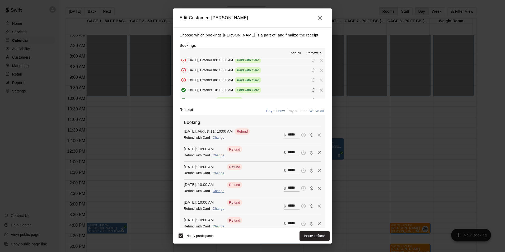
scroll to position [251, 0]
click at [319, 73] on icon "Remove" at bounding box center [321, 70] width 5 height 5
click at [319, 81] on icon "Remove" at bounding box center [321, 80] width 5 height 5
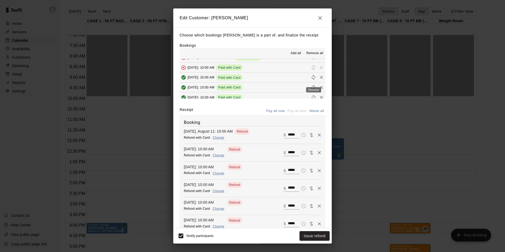
scroll to position [277, 0]
click at [319, 65] on icon "Remove" at bounding box center [321, 64] width 5 height 5
click at [320, 76] on icon "Remove" at bounding box center [321, 74] width 3 height 3
click at [320, 86] on icon "Remove" at bounding box center [321, 84] width 3 height 3
click at [319, 95] on icon "Remove" at bounding box center [321, 94] width 5 height 5
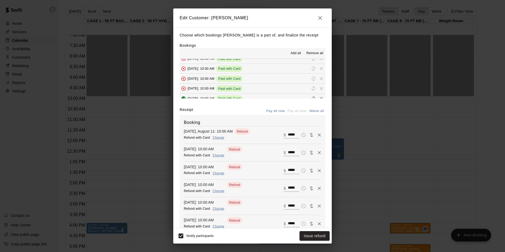
scroll to position [304, 0]
click at [320, 78] on icon "Remove" at bounding box center [321, 77] width 3 height 3
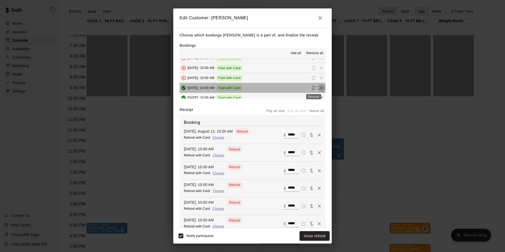
click at [319, 89] on icon "Remove" at bounding box center [321, 87] width 5 height 5
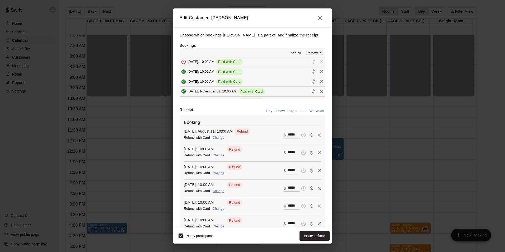
scroll to position [330, 0]
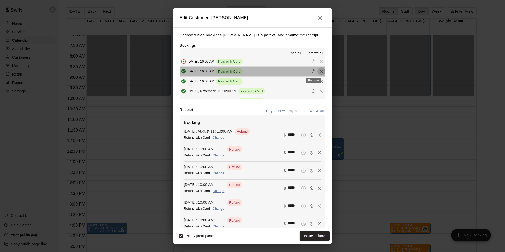
click at [319, 72] on icon "Remove" at bounding box center [321, 71] width 5 height 5
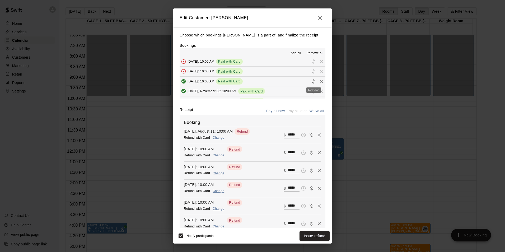
click at [319, 82] on icon "Remove" at bounding box center [321, 81] width 5 height 5
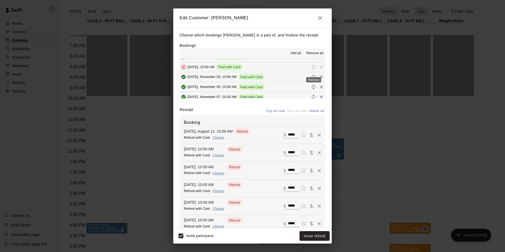
scroll to position [357, 0]
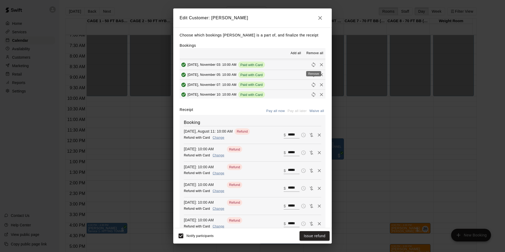
click at [317, 67] on button "Remove" at bounding box center [321, 65] width 8 height 8
click at [320, 75] on icon "Remove" at bounding box center [321, 74] width 3 height 3
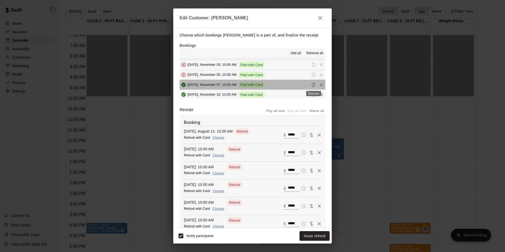
click at [313, 87] on div "Remove" at bounding box center [313, 92] width 16 height 10
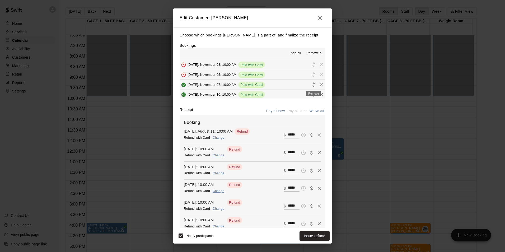
click at [319, 83] on icon "Remove" at bounding box center [321, 84] width 5 height 5
click at [317, 92] on button "Remove" at bounding box center [321, 95] width 8 height 8
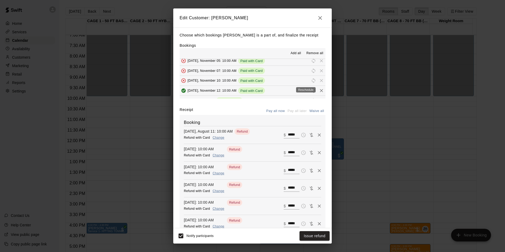
scroll to position [383, 0]
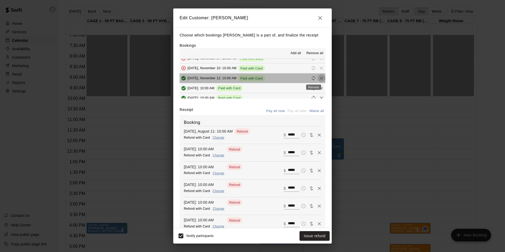
click at [319, 77] on icon "Remove" at bounding box center [321, 77] width 5 height 5
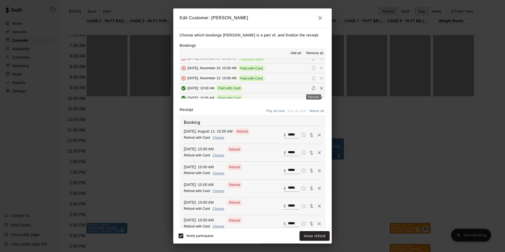
click at [319, 88] on icon "Remove" at bounding box center [321, 88] width 5 height 5
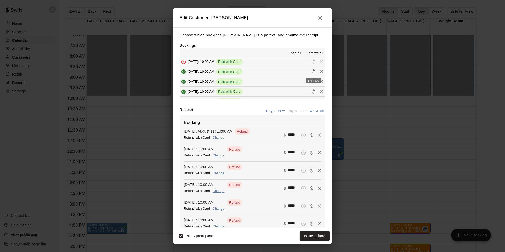
click at [320, 73] on icon "Remove" at bounding box center [321, 71] width 3 height 3
click at [319, 80] on icon "Remove" at bounding box center [321, 81] width 5 height 5
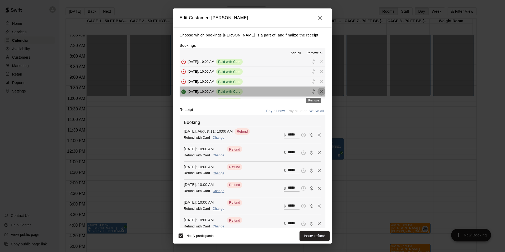
click at [317, 89] on button "Remove" at bounding box center [321, 92] width 8 height 8
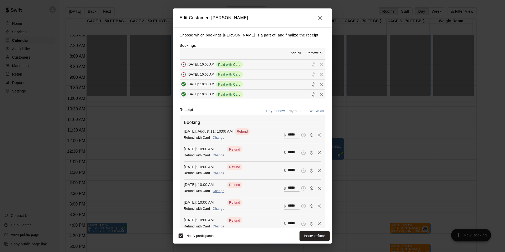
scroll to position [436, 0]
click at [319, 74] on icon "Remove" at bounding box center [321, 74] width 5 height 5
click at [319, 86] on icon "Remove" at bounding box center [321, 84] width 5 height 5
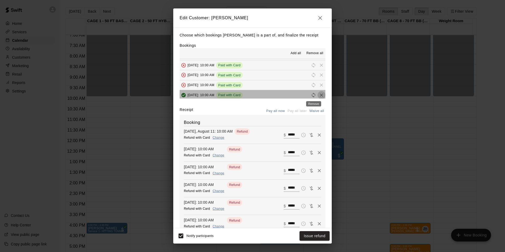
click at [317, 96] on button "Remove" at bounding box center [321, 95] width 8 height 8
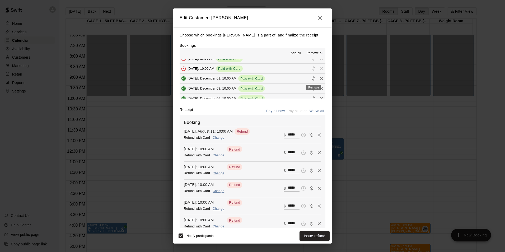
click at [317, 76] on button "Remove" at bounding box center [321, 78] width 8 height 8
click at [319, 89] on icon "Remove" at bounding box center [321, 88] width 5 height 5
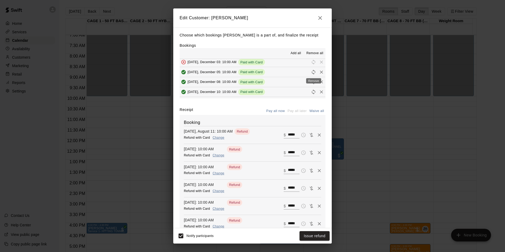
click at [320, 72] on icon "Remove" at bounding box center [321, 71] width 3 height 3
click at [320, 82] on icon "Remove" at bounding box center [321, 81] width 3 height 3
click at [312, 94] on div "Remove" at bounding box center [313, 89] width 16 height 10
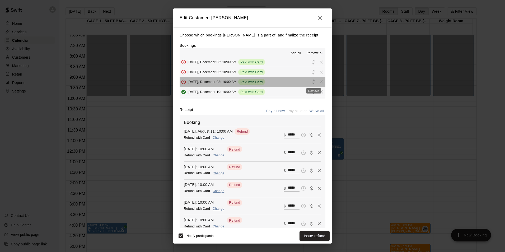
click at [313, 93] on div "Remove" at bounding box center [313, 90] width 15 height 5
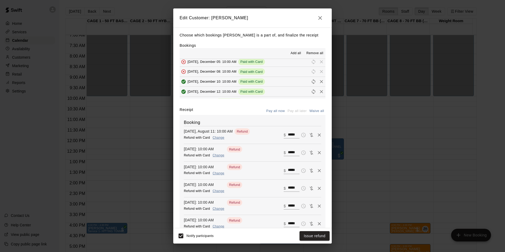
scroll to position [515, 0]
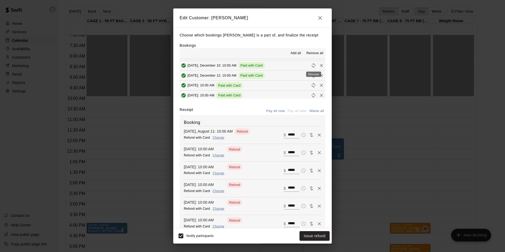
click at [320, 67] on icon "Remove" at bounding box center [321, 65] width 3 height 3
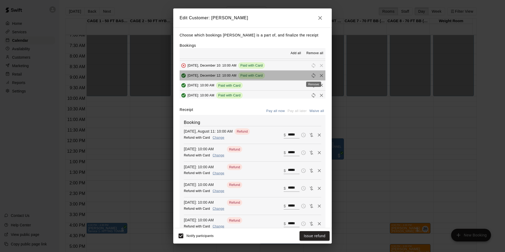
click at [313, 86] on div "Remove" at bounding box center [313, 84] width 15 height 5
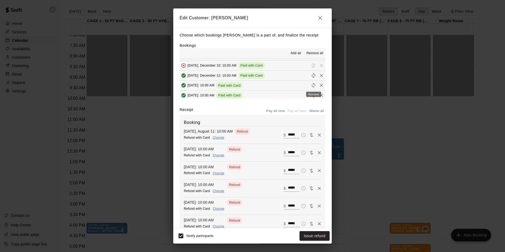
click at [320, 85] on icon "Remove" at bounding box center [321, 85] width 3 height 3
click at [319, 76] on icon "Remove" at bounding box center [321, 75] width 5 height 5
click at [320, 95] on icon "Remove" at bounding box center [321, 95] width 3 height 3
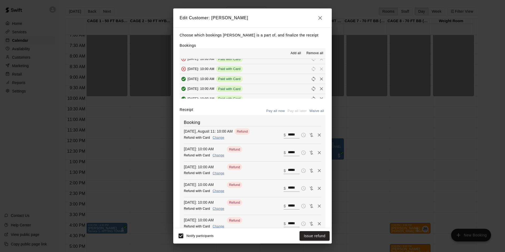
scroll to position [557, 0]
click at [320, 64] on icon "Remove" at bounding box center [321, 63] width 3 height 3
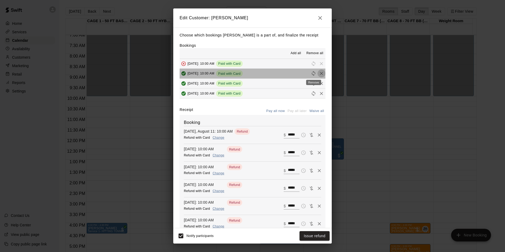
click at [319, 75] on icon "Remove" at bounding box center [321, 73] width 5 height 5
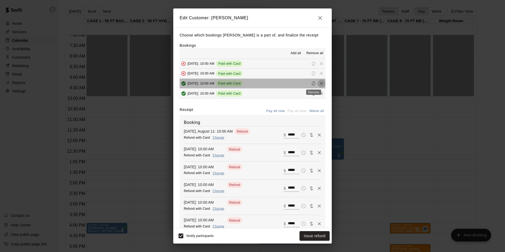
click at [320, 84] on icon "Remove" at bounding box center [321, 83] width 3 height 3
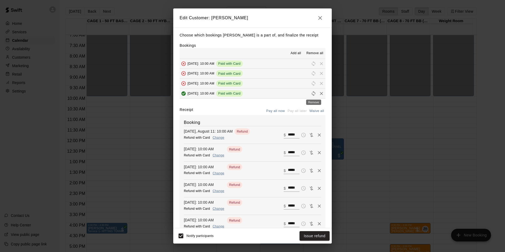
click at [319, 95] on icon "Remove" at bounding box center [321, 93] width 5 height 5
click at [304, 235] on button "Issue refund" at bounding box center [314, 236] width 30 height 10
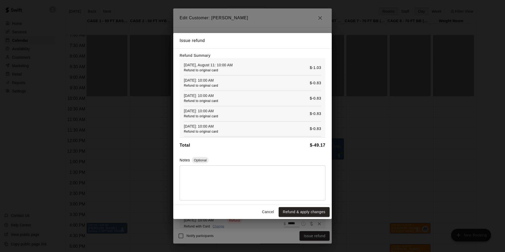
click at [268, 215] on button "Cancel" at bounding box center [267, 212] width 17 height 10
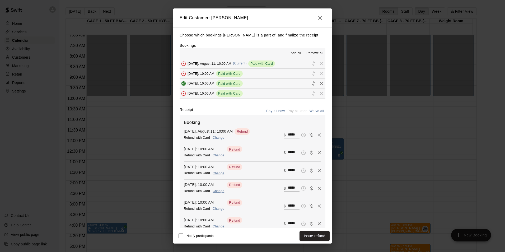
click at [311, 111] on button "Waive all" at bounding box center [316, 111] width 17 height 8
type input "*"
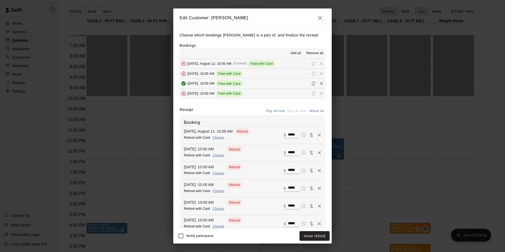
type input "*"
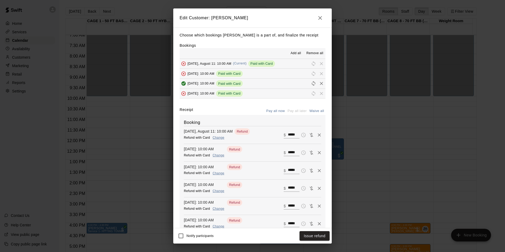
type input "*"
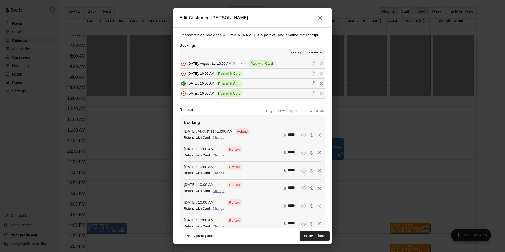
type input "*"
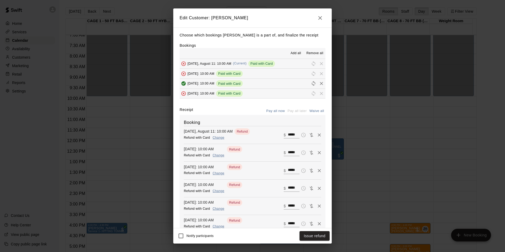
type input "*"
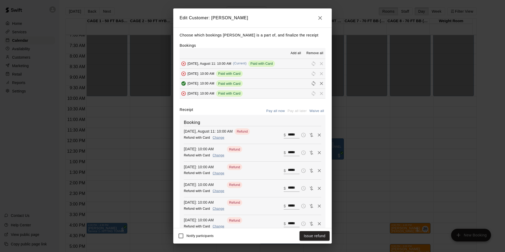
type input "*"
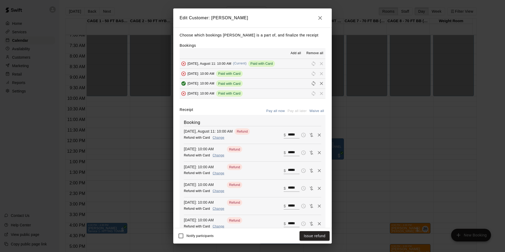
type input "*"
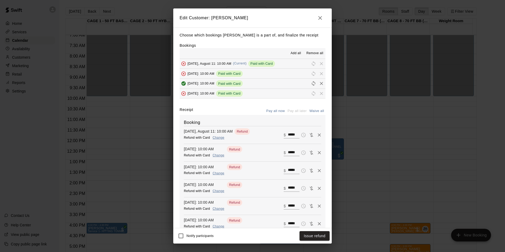
type input "*"
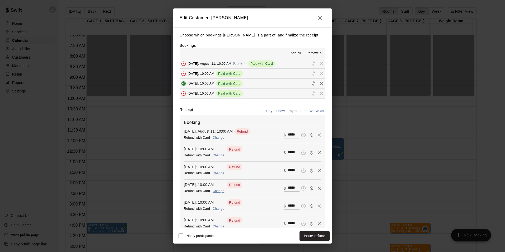
type input "*"
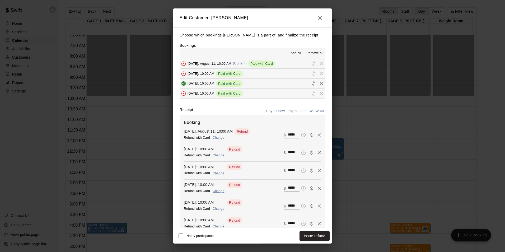
type input "*"
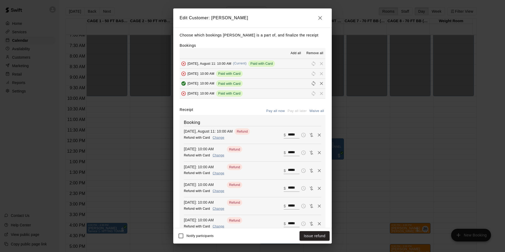
type input "*"
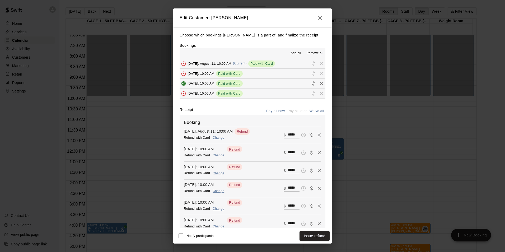
type input "*"
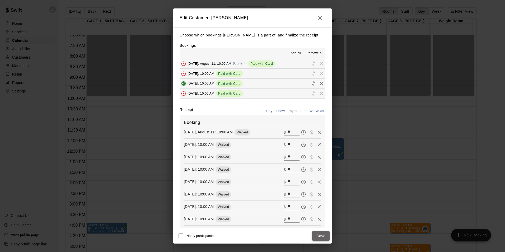
click at [319, 232] on button "Save" at bounding box center [320, 236] width 17 height 10
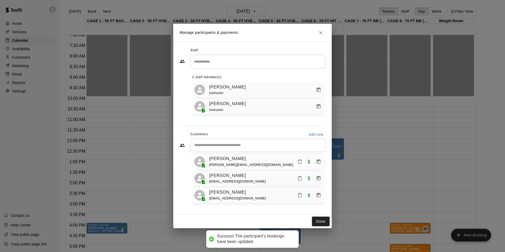
scroll to position [102, 0]
click at [320, 223] on button "Done" at bounding box center [321, 221] width 18 height 10
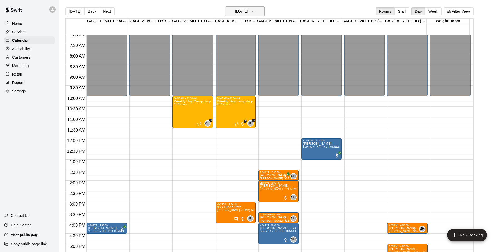
click at [239, 12] on h6 "Monday Aug 11" at bounding box center [241, 11] width 13 height 7
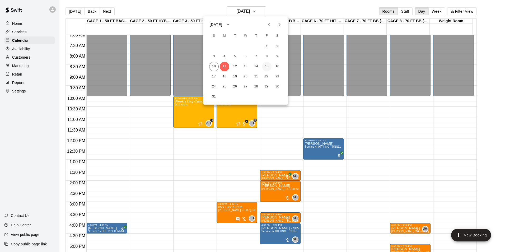
click at [267, 64] on button "15" at bounding box center [267, 67] width 10 height 10
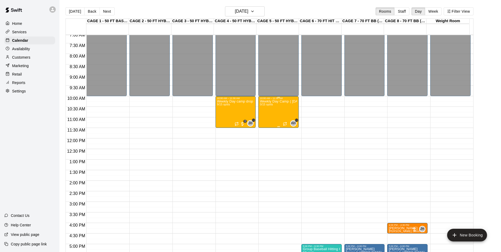
click at [281, 112] on div "Weekly Day Camp ( Friday) 1 day 0/15 spots" at bounding box center [278, 226] width 37 height 252
click at [237, 117] on div at bounding box center [252, 126] width 505 height 252
click at [235, 116] on div "Weekly Day camp drop in session - Monday / Wednesday / Friday's 9/15 spots" at bounding box center [235, 226] width 37 height 252
click at [224, 121] on img "edit" at bounding box center [222, 118] width 6 height 6
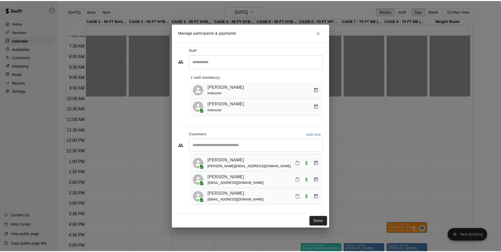
scroll to position [120, 0]
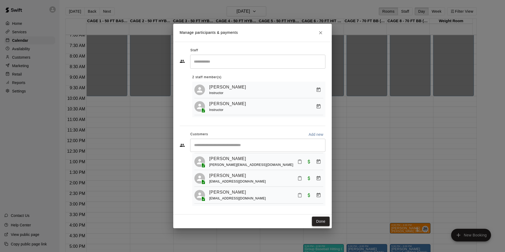
click at [323, 223] on button "Done" at bounding box center [321, 221] width 18 height 10
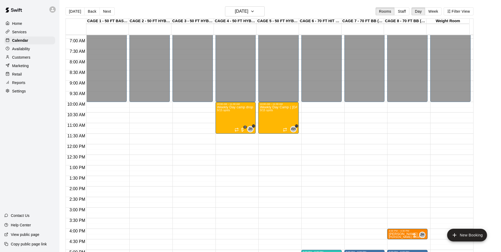
scroll to position [124, 0]
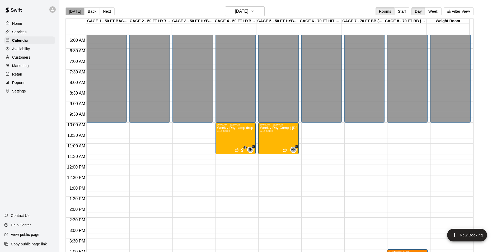
click at [76, 13] on button "[DATE]" at bounding box center [74, 11] width 19 height 8
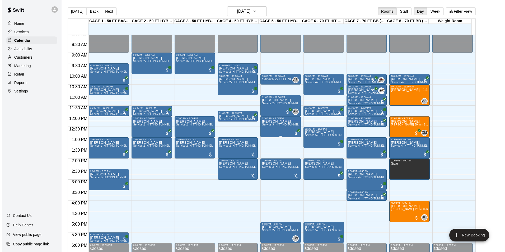
scroll to position [177, 0]
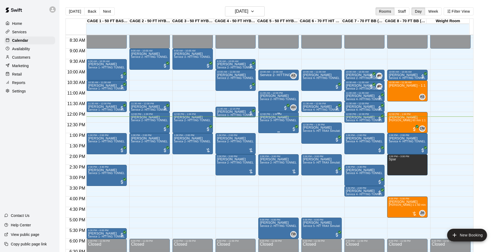
click at [267, 117] on p "[PERSON_NAME]" at bounding box center [278, 117] width 37 height 0
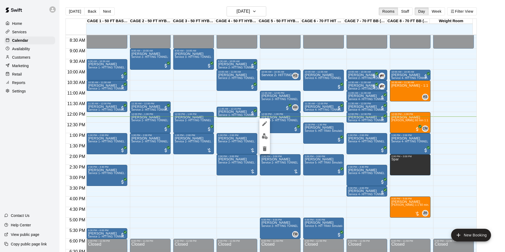
click at [280, 123] on div at bounding box center [252, 126] width 505 height 252
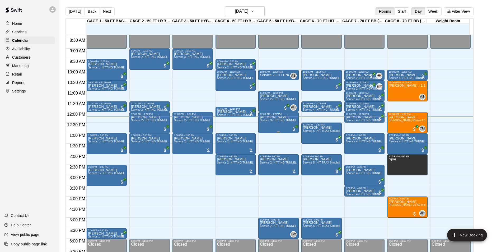
click at [280, 122] on span "Service 3- HITTING TUNNEL RENTAL - 50ft Softball" at bounding box center [293, 120] width 66 height 3
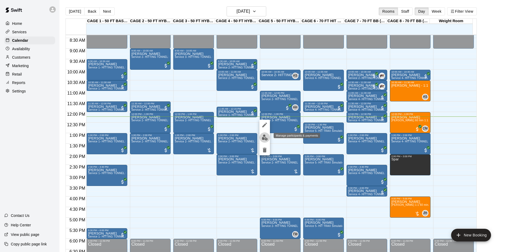
click at [264, 132] on button "edit" at bounding box center [264, 137] width 11 height 10
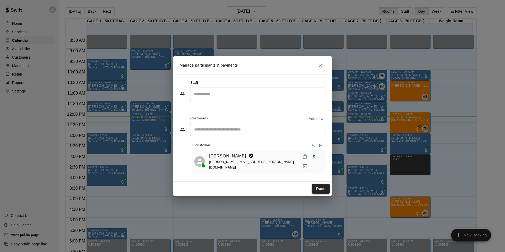
click at [321, 189] on button "Done" at bounding box center [321, 189] width 18 height 10
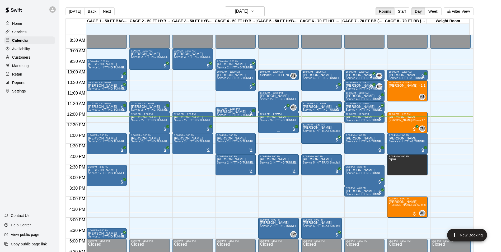
click at [278, 121] on span "Service 3- HITTING TUNNEL RENTAL - 50ft Softball" at bounding box center [293, 120] width 66 height 3
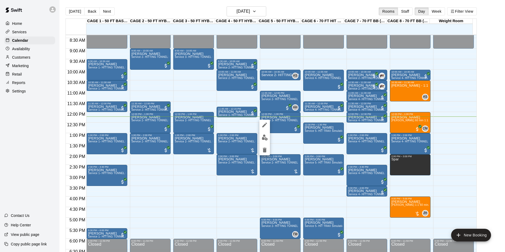
click at [261, 123] on icon "edit" at bounding box center [264, 125] width 6 height 6
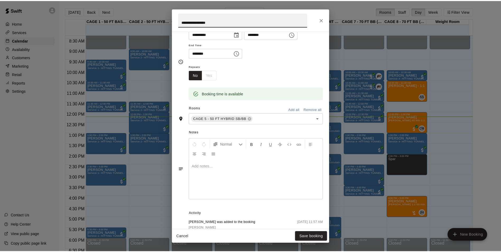
scroll to position [84, 0]
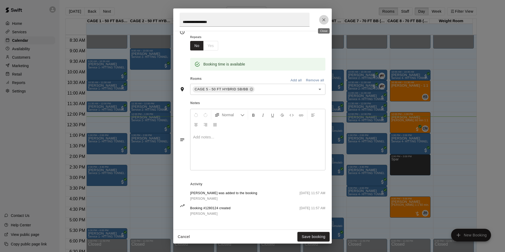
click at [327, 18] on button "Close" at bounding box center [324, 20] width 10 height 10
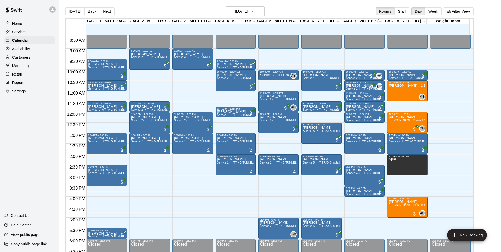
click at [40, 56] on div "Customers" at bounding box center [29, 57] width 51 height 8
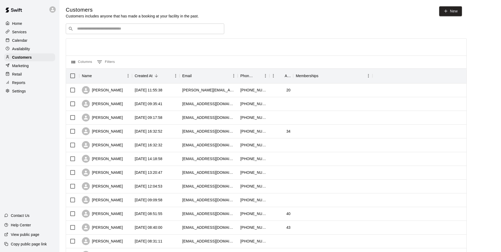
click at [81, 34] on div "​ ​" at bounding box center [145, 28] width 158 height 11
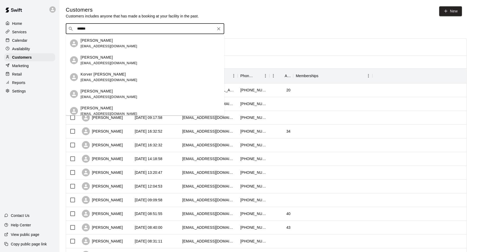
type input "******"
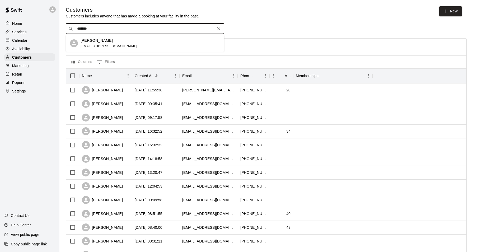
click at [218, 30] on icon "Clear" at bounding box center [218, 28] width 5 height 5
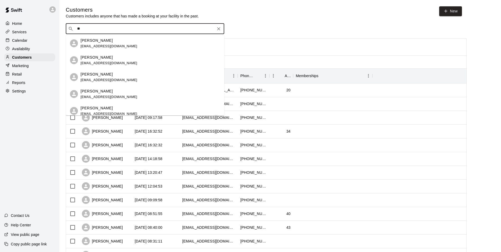
type input "*"
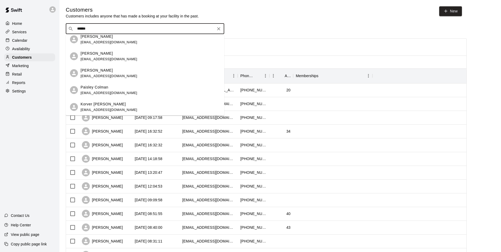
scroll to position [26, 0]
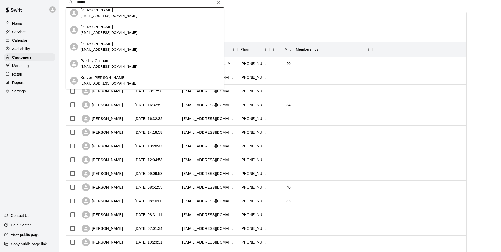
type input "******"
click at [28, 28] on div "Services" at bounding box center [29, 32] width 51 height 8
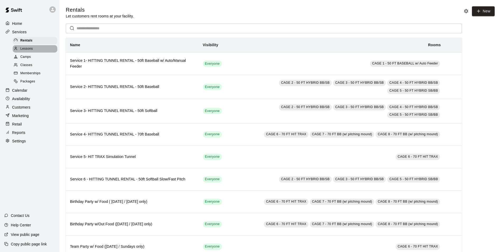
click at [43, 51] on div "Lessons" at bounding box center [35, 48] width 45 height 7
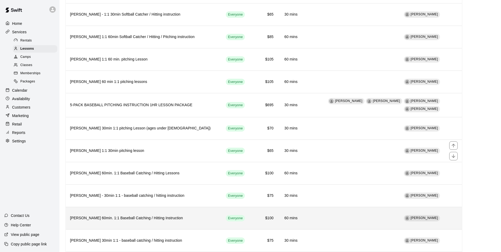
scroll to position [528, 0]
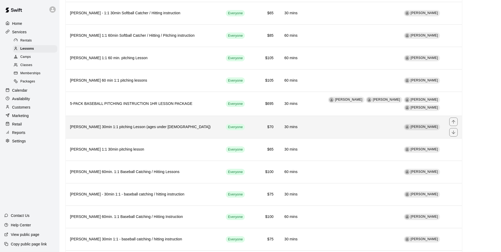
click at [221, 127] on td "Everyone" at bounding box center [234, 127] width 27 height 22
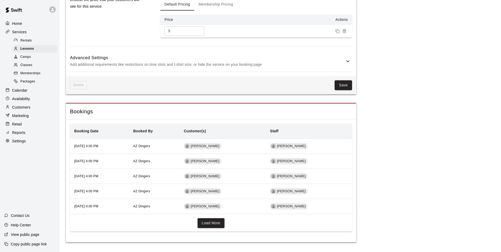
scroll to position [411, 0]
click at [212, 221] on button "Load More" at bounding box center [210, 222] width 27 height 10
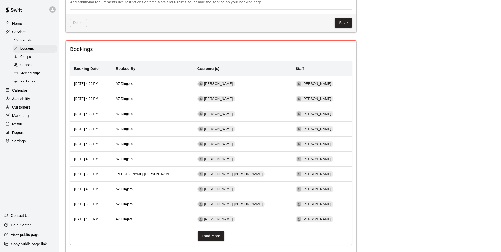
scroll to position [486, 0]
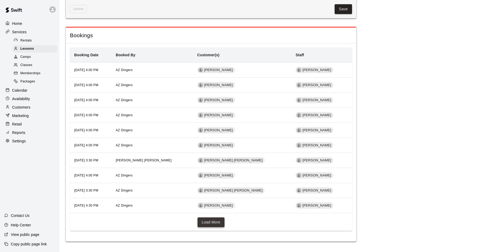
click at [216, 218] on button "Load More" at bounding box center [210, 222] width 27 height 10
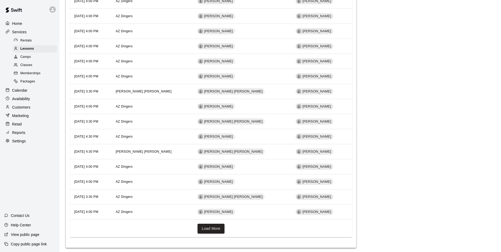
scroll to position [561, 0]
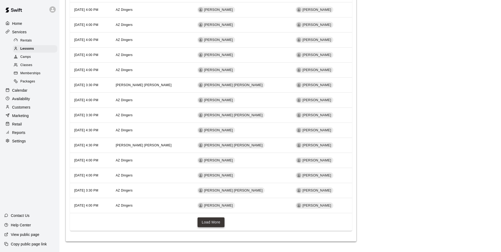
click at [216, 223] on button "Load More" at bounding box center [210, 222] width 27 height 10
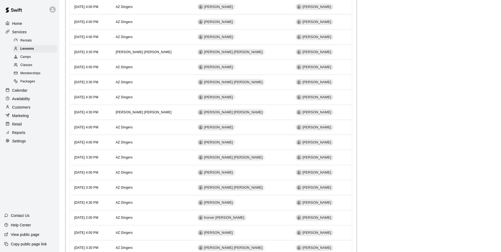
scroll to position [637, 0]
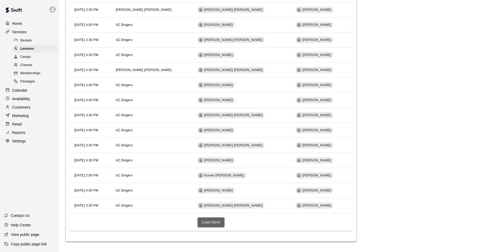
click at [221, 219] on button "Load More" at bounding box center [210, 222] width 27 height 10
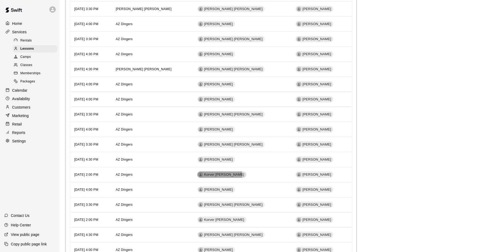
click at [234, 177] on span "Korver Stettler" at bounding box center [224, 174] width 44 height 5
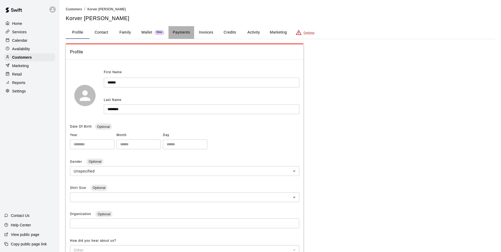
click at [187, 31] on button "Payments" at bounding box center [181, 32] width 26 height 13
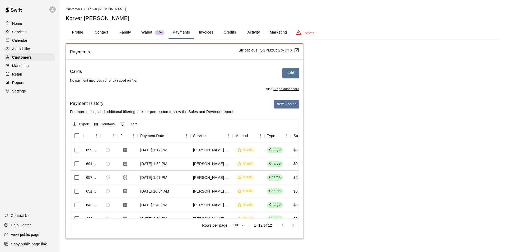
click at [126, 29] on button "Family" at bounding box center [125, 32] width 24 height 13
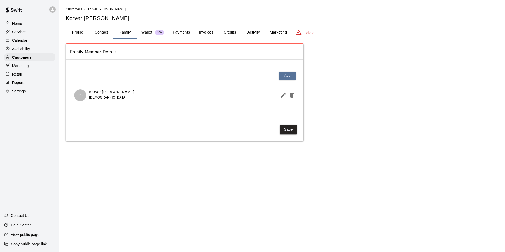
click at [74, 30] on button "Profile" at bounding box center [78, 32] width 24 height 13
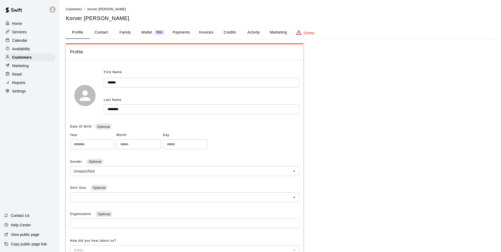
click at [204, 33] on button "Invoices" at bounding box center [206, 32] width 24 height 13
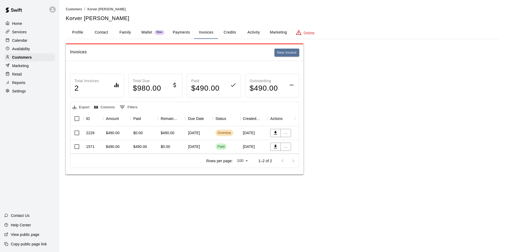
click at [181, 135] on div "$490.00" at bounding box center [171, 133] width 27 height 14
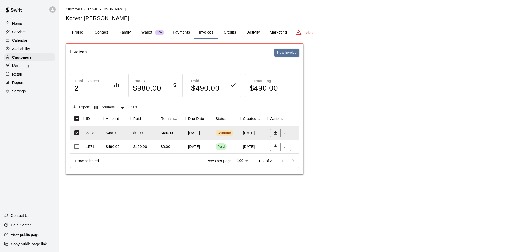
click at [110, 62] on div "Total Invoices 2 Total Due $ 980.00 Paid $ 490.00 Outstanding $ 490.00 Export C…" at bounding box center [185, 117] width 238 height 113
click at [88, 34] on button "Profile" at bounding box center [78, 32] width 24 height 13
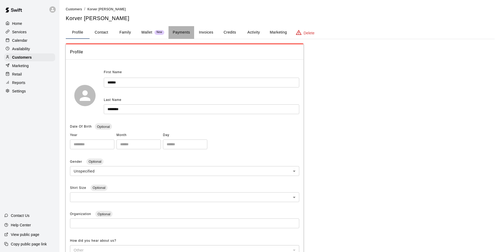
click at [178, 33] on button "Payments" at bounding box center [181, 32] width 26 height 13
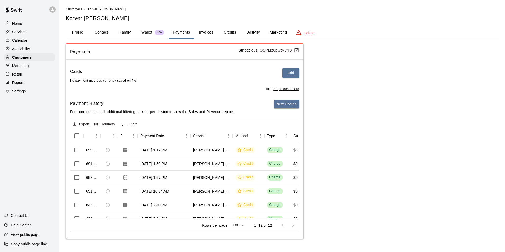
click at [213, 35] on button "Invoices" at bounding box center [206, 32] width 24 height 13
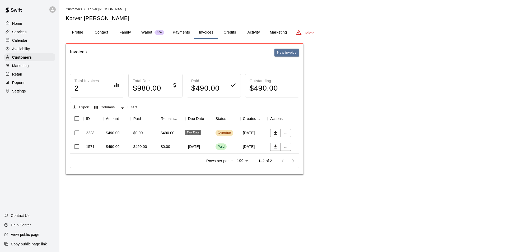
click at [195, 132] on div "Due Date" at bounding box center [193, 132] width 16 height 5
click at [213, 132] on div "Overdue" at bounding box center [226, 133] width 27 height 14
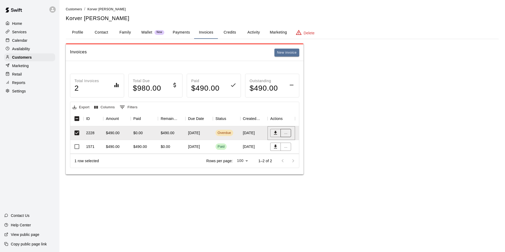
click at [286, 133] on button "..." at bounding box center [285, 133] width 11 height 8
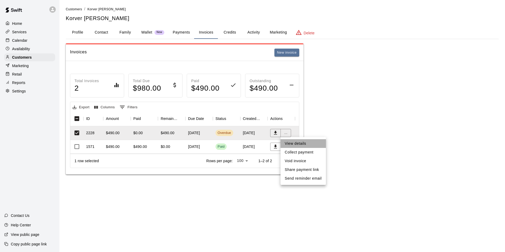
click at [304, 141] on li "View details" at bounding box center [302, 143] width 45 height 9
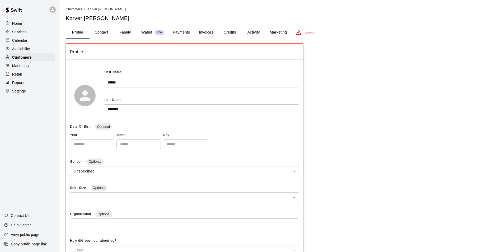
click at [171, 34] on button "Payments" at bounding box center [181, 32] width 26 height 13
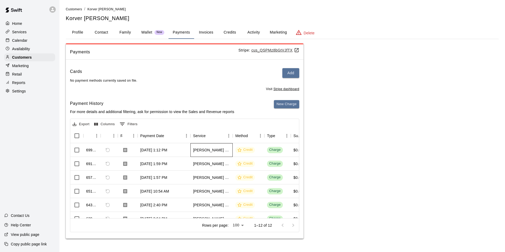
click at [197, 151] on div "[PERSON_NAME] 30min 1:1 pitching Lesson (ages under [DEMOGRAPHIC_DATA])" at bounding box center [211, 149] width 37 height 5
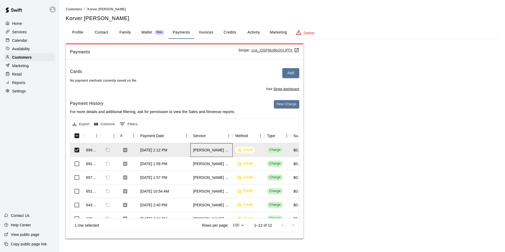
click at [199, 151] on div "[PERSON_NAME] 30min 1:1 pitching Lesson (ages under [DEMOGRAPHIC_DATA])" at bounding box center [211, 149] width 37 height 5
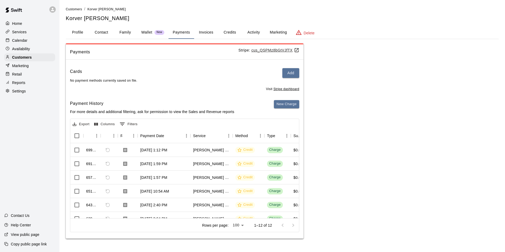
click at [255, 36] on button "Activity" at bounding box center [254, 32] width 24 height 13
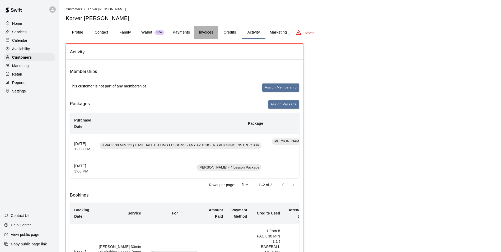
click at [208, 31] on button "Invoices" at bounding box center [206, 32] width 24 height 13
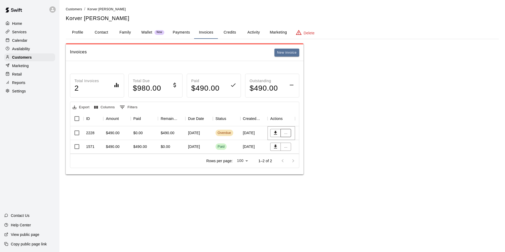
click at [282, 132] on button "..." at bounding box center [285, 133] width 11 height 8
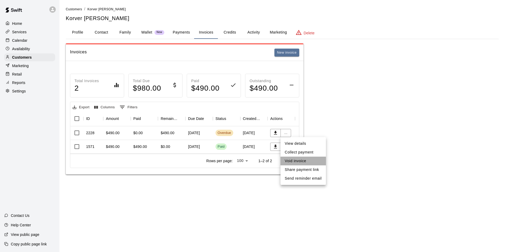
click at [294, 161] on li "Void invoice" at bounding box center [302, 161] width 45 height 9
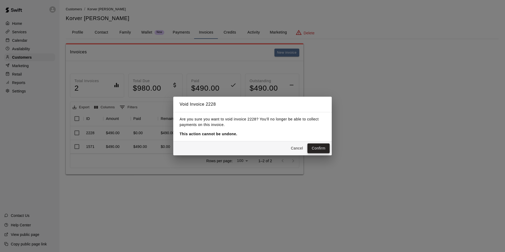
click at [318, 151] on button "Confirm" at bounding box center [318, 148] width 22 height 10
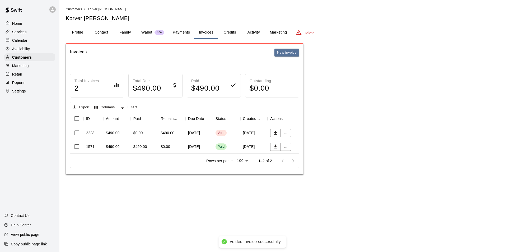
click at [284, 57] on div "Invoices New invoice" at bounding box center [185, 52] width 238 height 17
click at [284, 55] on button "New invoice" at bounding box center [286, 53] width 25 height 8
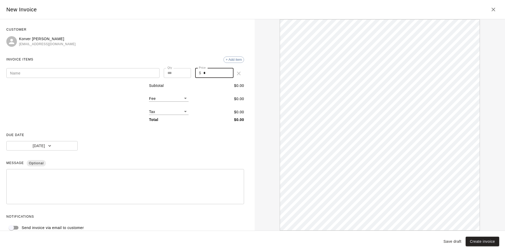
click at [216, 73] on input "*" at bounding box center [218, 73] width 30 height 10
type input "******"
click at [113, 72] on input "Name" at bounding box center [82, 73] width 153 height 10
click at [63, 139] on span "DUE DATE" at bounding box center [125, 135] width 238 height 8
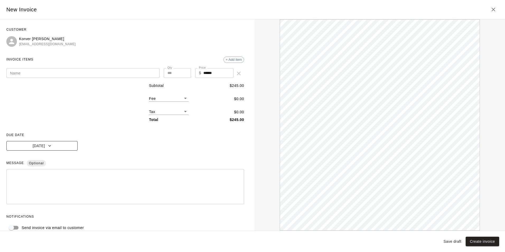
click at [60, 144] on button "[DATE]" at bounding box center [41, 146] width 71 height 10
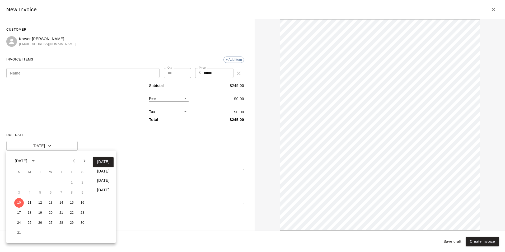
click at [95, 173] on button "In 7 days" at bounding box center [103, 171] width 21 height 10
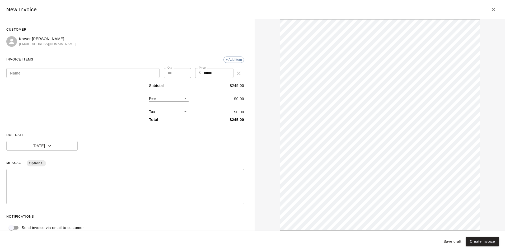
click at [123, 74] on input "Name" at bounding box center [82, 73] width 153 height 10
type input "*"
click at [54, 73] on input "**********" at bounding box center [82, 73] width 153 height 10
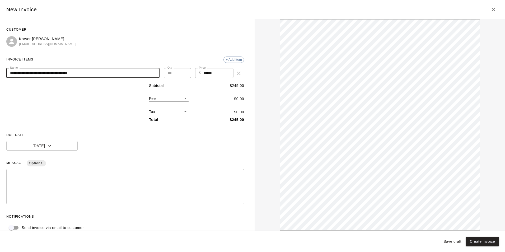
click at [95, 74] on input "**********" at bounding box center [82, 73] width 153 height 10
click at [87, 73] on input "**********" at bounding box center [81, 73] width 150 height 10
drag, startPoint x: 88, startPoint y: 73, endPoint x: 154, endPoint y: 74, distance: 66.0
click at [154, 74] on input "**********" at bounding box center [81, 73] width 150 height 10
type input "**********"
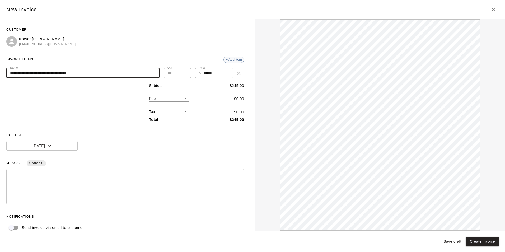
click at [232, 60] on span "+ Add item" at bounding box center [234, 60] width 20 height 4
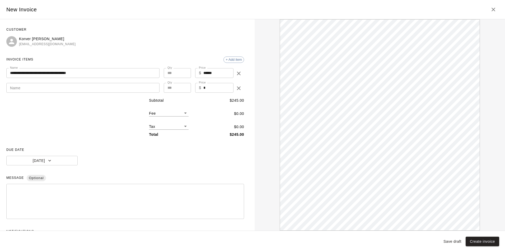
click at [134, 93] on div "Name Name" at bounding box center [82, 88] width 153 height 11
click at [135, 90] on input "Name" at bounding box center [82, 88] width 153 height 10
paste input "**********"
click at [26, 87] on input "**********" at bounding box center [82, 88] width 153 height 10
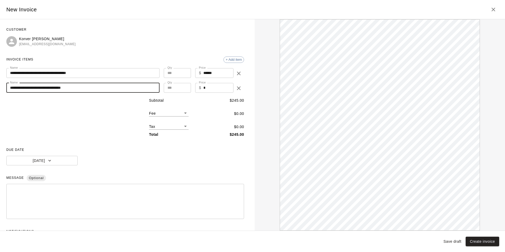
click at [55, 87] on input "**********" at bounding box center [82, 88] width 153 height 10
type input "**********"
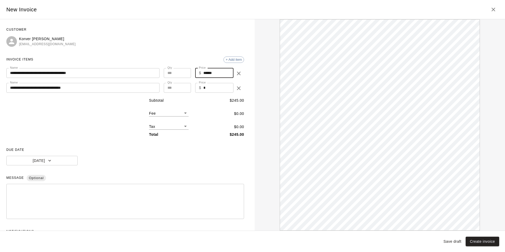
click at [203, 72] on input "******" at bounding box center [218, 73] width 30 height 10
type input "*****"
click at [215, 86] on input "*" at bounding box center [218, 88] width 30 height 10
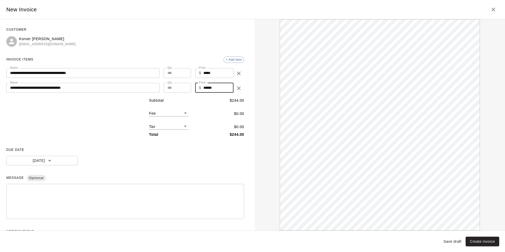
click at [206, 87] on input "******" at bounding box center [218, 88] width 30 height 10
type input "******"
click at [192, 100] on div "Subtotal $ 244.00" at bounding box center [196, 101] width 95 height 6
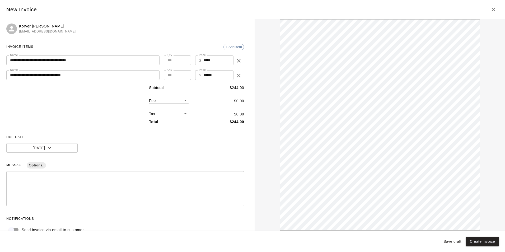
scroll to position [23, 0]
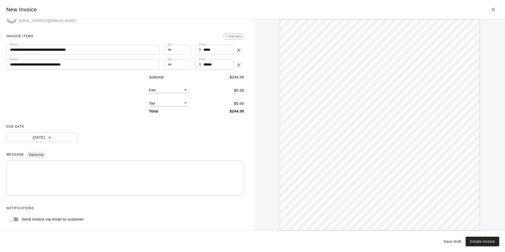
click at [110, 48] on input "**********" at bounding box center [81, 50] width 150 height 10
type input "**********"
click at [112, 64] on input "**********" at bounding box center [82, 65] width 153 height 10
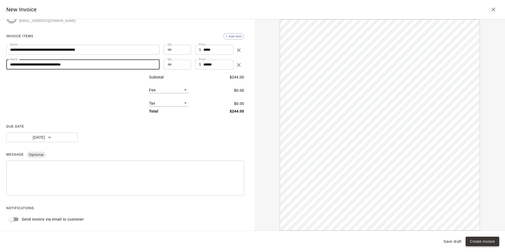
click at [484, 242] on button "Create invoice" at bounding box center [482, 242] width 34 height 10
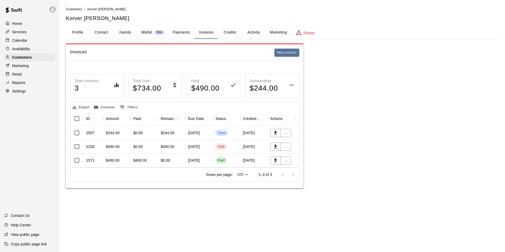
click at [236, 137] on div "Open" at bounding box center [226, 133] width 27 height 14
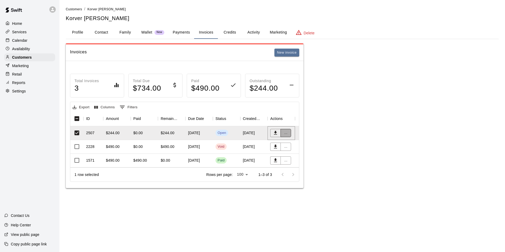
click at [290, 131] on button "..." at bounding box center [285, 133] width 11 height 8
click at [306, 160] on li "Void invoice" at bounding box center [302, 161] width 45 height 9
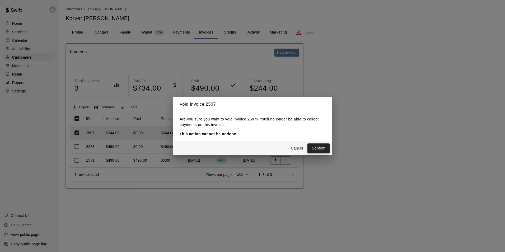
click at [320, 150] on button "Confirm" at bounding box center [318, 148] width 22 height 10
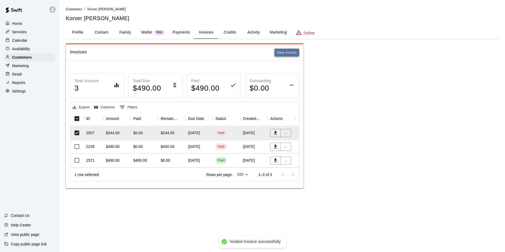
click at [297, 53] on button "New invoice" at bounding box center [286, 53] width 25 height 8
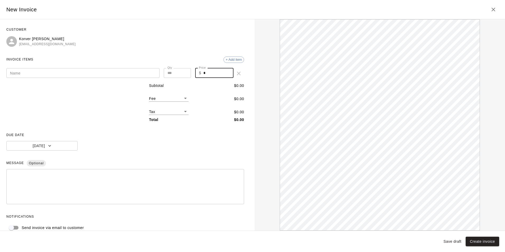
click at [210, 74] on input "*" at bounding box center [218, 73] width 30 height 10
type input "*****"
click at [229, 56] on div "INVOICE ITEMS + Add item" at bounding box center [125, 59] width 238 height 8
click at [231, 58] on span "+ Add item" at bounding box center [234, 60] width 20 height 4
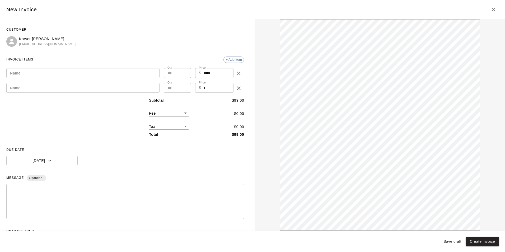
click at [207, 88] on input "*" at bounding box center [218, 88] width 30 height 10
type input "******"
click at [124, 75] on input "Name" at bounding box center [82, 73] width 153 height 10
paste input "**********"
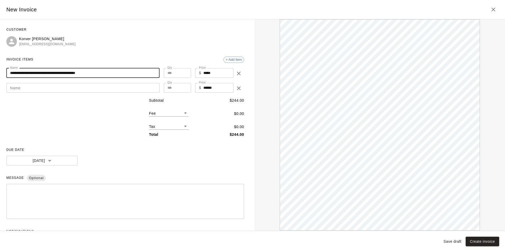
type input "**********"
click at [84, 87] on input "Name" at bounding box center [82, 88] width 153 height 10
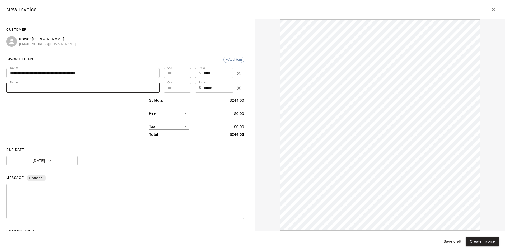
paste input "**********"
type input "**********"
click at [56, 155] on div "DUE DATE Today" at bounding box center [125, 156] width 238 height 20
click at [54, 160] on button "[DATE]" at bounding box center [41, 161] width 71 height 10
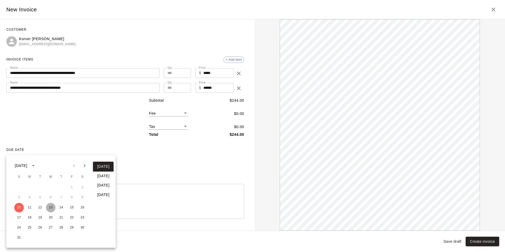
click at [53, 207] on button "13" at bounding box center [51, 208] width 10 height 10
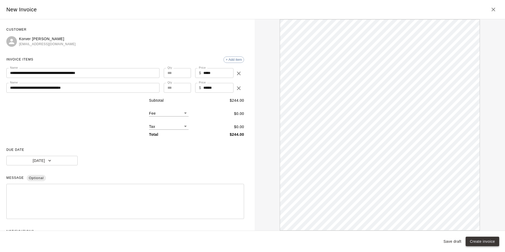
click at [481, 240] on button "Create invoice" at bounding box center [482, 242] width 34 height 10
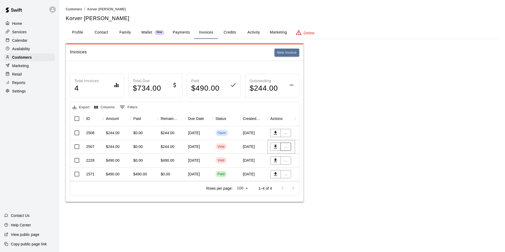
click at [287, 147] on button "..." at bounding box center [285, 147] width 11 height 8
click at [287, 147] on div at bounding box center [252, 126] width 505 height 252
click at [21, 38] on p "Calendar" at bounding box center [19, 40] width 15 height 5
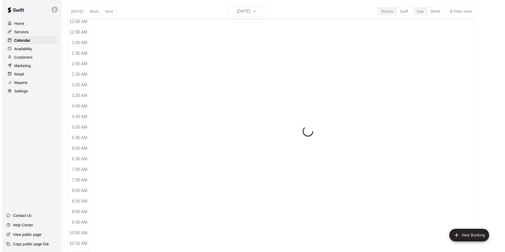
scroll to position [268, 0]
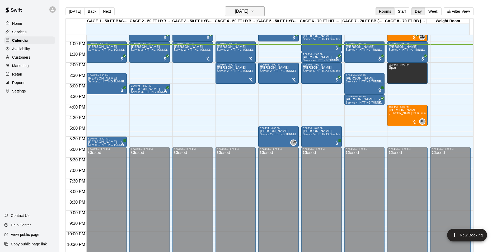
click at [247, 15] on h6 "[DATE]" at bounding box center [241, 11] width 13 height 7
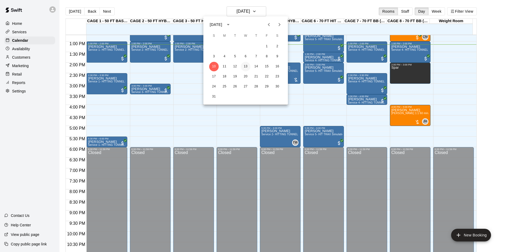
click at [246, 69] on button "13" at bounding box center [246, 67] width 10 height 10
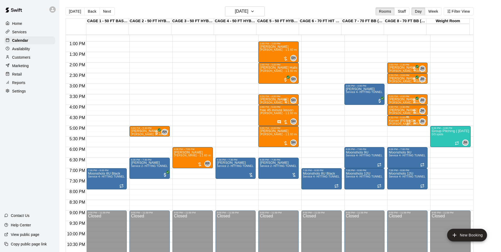
click at [410, 122] on div at bounding box center [411, 121] width 11 height 5
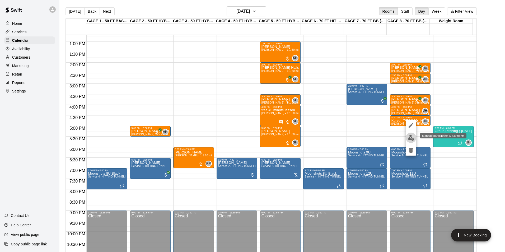
click at [409, 137] on img "edit" at bounding box center [411, 138] width 6 height 6
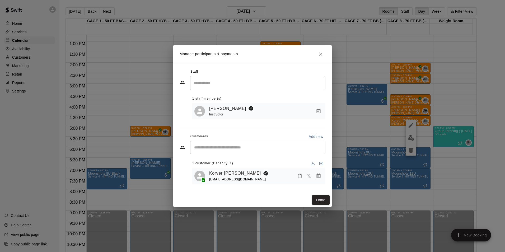
click at [227, 170] on link "Korver Stettler" at bounding box center [235, 173] width 52 height 7
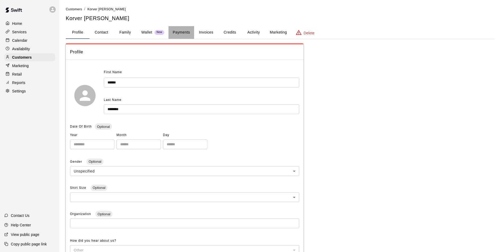
click at [186, 34] on button "Payments" at bounding box center [181, 32] width 26 height 13
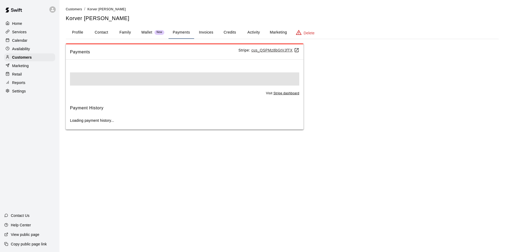
click at [244, 33] on button "Activity" at bounding box center [254, 32] width 24 height 13
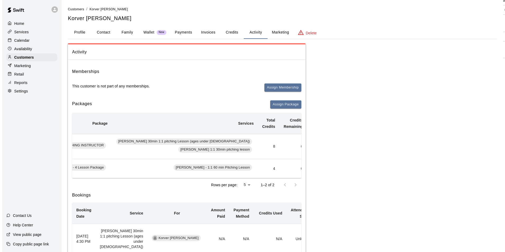
scroll to position [0, 170]
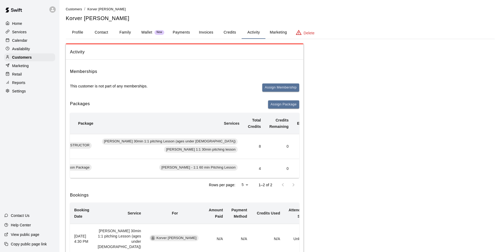
click at [313, 153] on td "Add Redeem" at bounding box center [330, 146] width 35 height 25
click at [317, 150] on button "Add" at bounding box center [322, 146] width 11 height 8
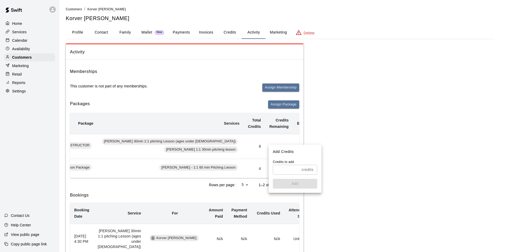
click at [284, 167] on input "text" at bounding box center [286, 170] width 27 height 10
type input "*"
click at [288, 180] on button "Add" at bounding box center [295, 184] width 44 height 10
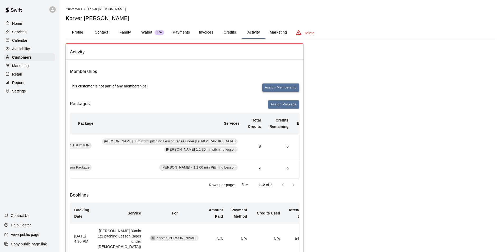
click at [270, 88] on button "Assign Membership" at bounding box center [280, 87] width 37 height 8
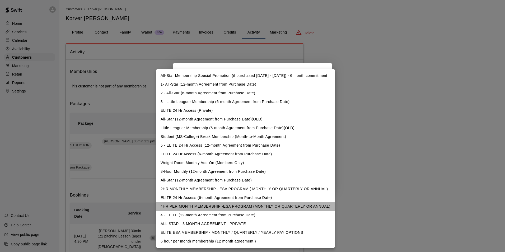
click at [287, 205] on li "4HR PER MONTH MEMBERSHIP -ESA PROGRAM (MONTHLY OR QUARTERLY OR ANNUAL)" at bounding box center [245, 206] width 178 height 9
type input "**********"
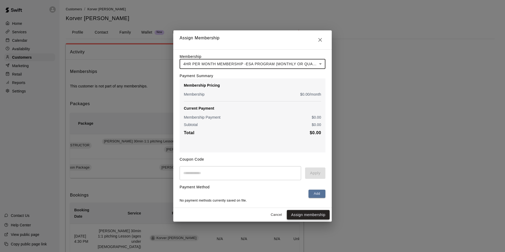
click at [314, 216] on button "Assign membership" at bounding box center [308, 215] width 43 height 10
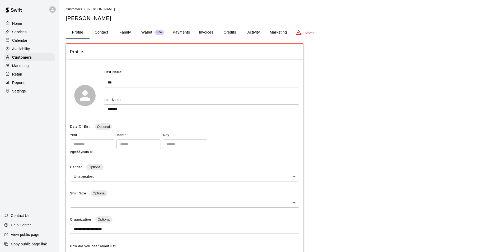
click at [182, 32] on button "Payments" at bounding box center [181, 32] width 26 height 13
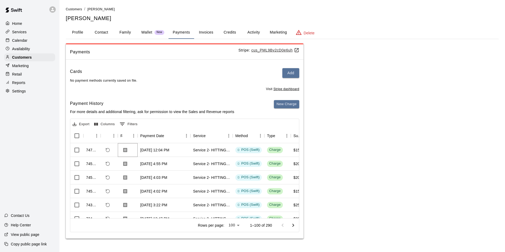
click at [125, 151] on icon "Download Receipt" at bounding box center [125, 150] width 4 height 4
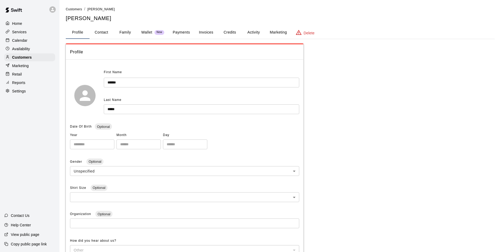
click at [251, 36] on button "Activity" at bounding box center [254, 32] width 24 height 13
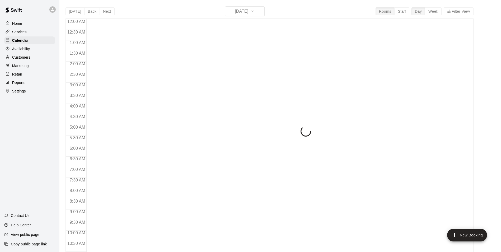
scroll to position [257, 0]
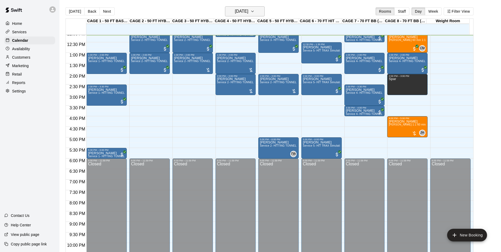
click at [238, 10] on h6 "[DATE]" at bounding box center [241, 11] width 13 height 7
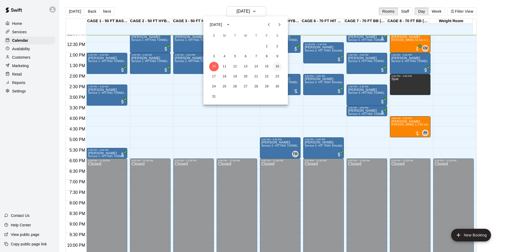
click at [279, 65] on button "16" at bounding box center [277, 67] width 10 height 10
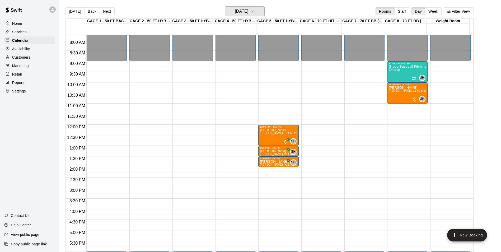
scroll to position [151, 0]
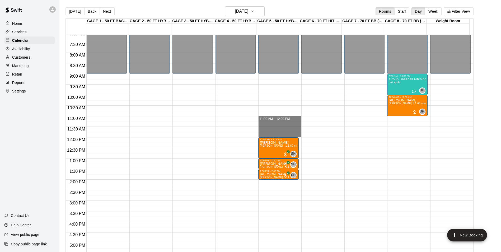
drag, startPoint x: 263, startPoint y: 119, endPoint x: 264, endPoint y: 135, distance: 15.6
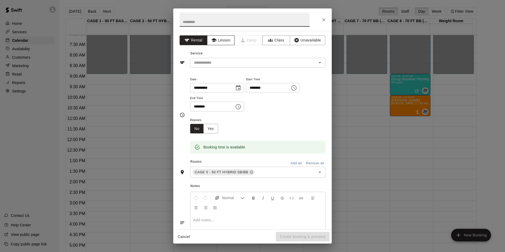
click at [225, 44] on button "Lesson" at bounding box center [221, 40] width 28 height 10
click at [229, 60] on input "text" at bounding box center [250, 62] width 116 height 7
click at [195, 42] on button "Rental" at bounding box center [193, 40] width 28 height 10
click at [226, 61] on input "text" at bounding box center [250, 62] width 116 height 7
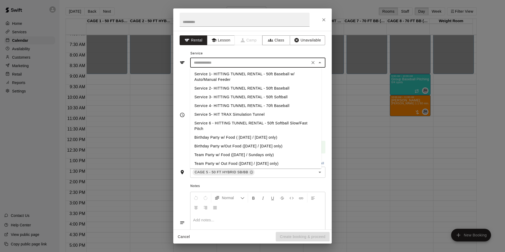
click at [269, 87] on li "Service 2- HITTING TUNNEL RENTAL - 50ft Baseball" at bounding box center [255, 88] width 131 height 9
type input "**********"
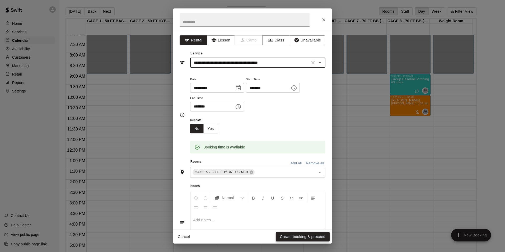
click at [290, 233] on button "Create booking & proceed" at bounding box center [303, 237] width 54 height 10
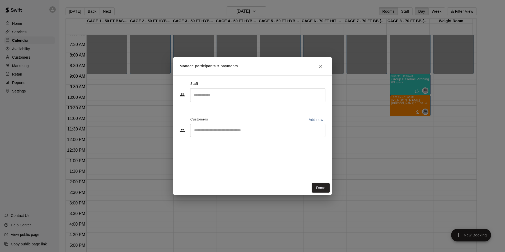
click at [234, 127] on div "​" at bounding box center [257, 130] width 135 height 13
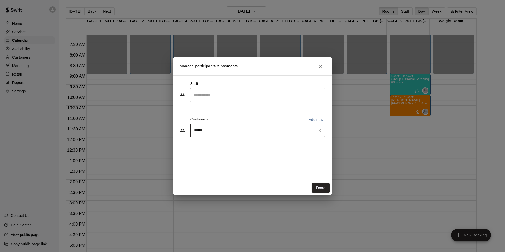
type input "****"
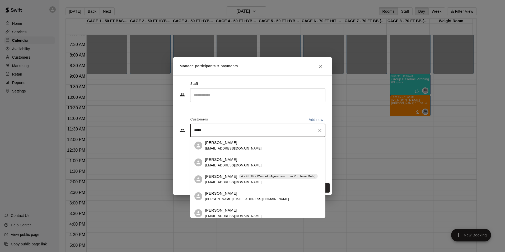
click at [267, 175] on p "4 - ELITE (12-month Agreement from Purchase Date)" at bounding box center [278, 176] width 74 height 4
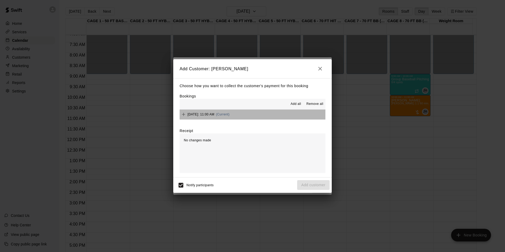
click at [277, 112] on button "[DATE]: 11:00 AM (Current)" at bounding box center [252, 115] width 146 height 10
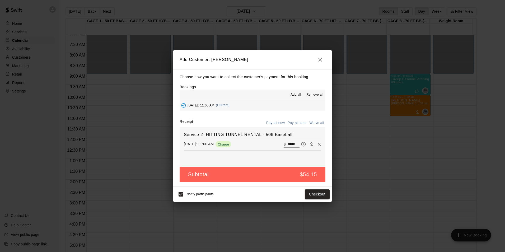
click at [297, 122] on button "Pay all later" at bounding box center [297, 123] width 22 height 8
click at [311, 194] on button "Add customer" at bounding box center [313, 194] width 32 height 10
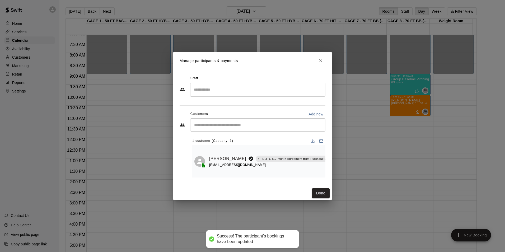
click at [251, 92] on input "Search staff" at bounding box center [257, 89] width 130 height 9
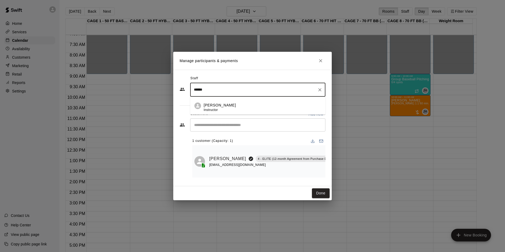
click at [260, 105] on div "[PERSON_NAME] Instructor" at bounding box center [262, 107] width 117 height 10
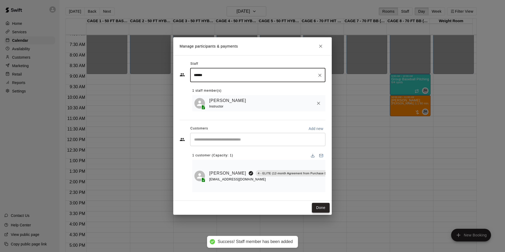
type input "******"
click at [322, 207] on button "Done" at bounding box center [321, 208] width 18 height 10
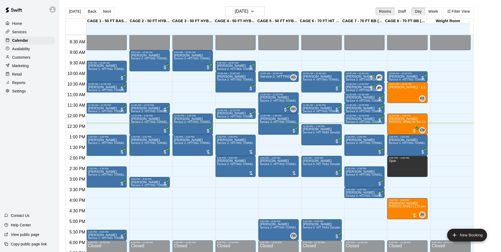
scroll to position [157, 0]
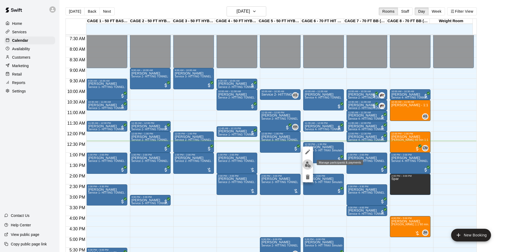
click at [311, 164] on button "edit" at bounding box center [307, 164] width 11 height 10
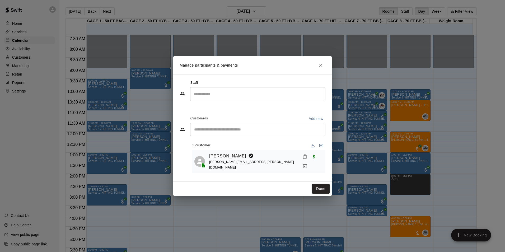
click at [225, 156] on link "[PERSON_NAME]" at bounding box center [227, 156] width 37 height 7
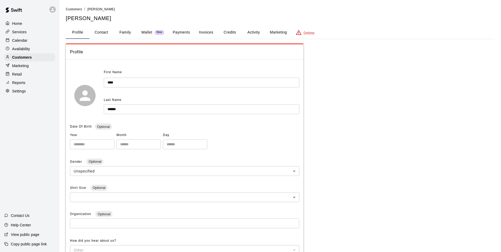
click at [124, 33] on button "Family" at bounding box center [125, 32] width 24 height 13
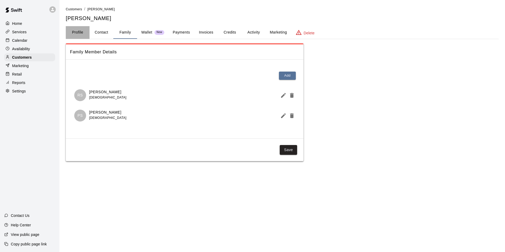
click at [79, 33] on button "Profile" at bounding box center [78, 32] width 24 height 13
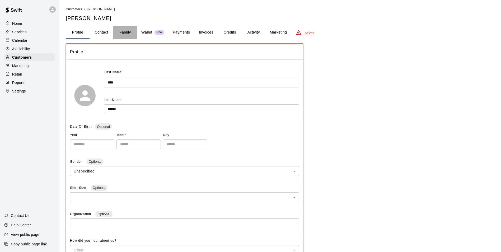
click at [128, 34] on button "Family" at bounding box center [125, 32] width 24 height 13
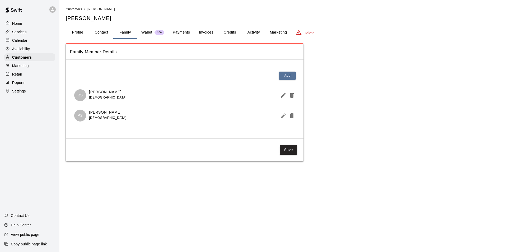
click at [281, 92] on icon "Edit Member" at bounding box center [283, 95] width 6 height 6
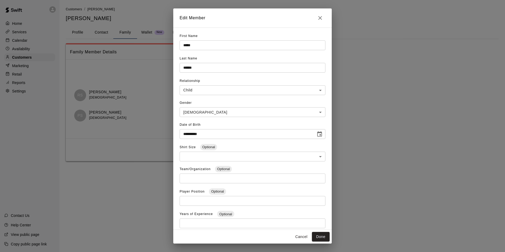
click at [323, 18] on icon "Close" at bounding box center [320, 18] width 6 height 6
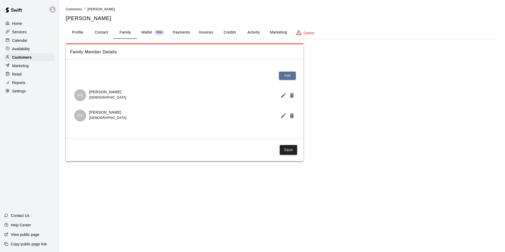
click at [19, 43] on p "Calendar" at bounding box center [19, 40] width 15 height 5
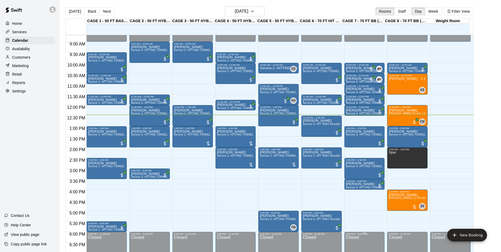
scroll to position [184, 0]
click at [355, 98] on div "11:30 AM – 12:00 PM" at bounding box center [364, 96] width 37 height 3
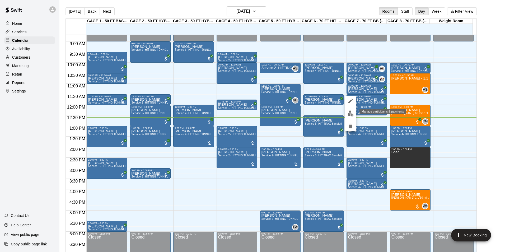
click at [350, 116] on img "edit" at bounding box center [350, 113] width 6 height 6
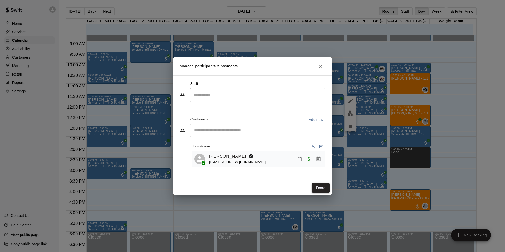
click at [321, 184] on button "Done" at bounding box center [321, 188] width 18 height 10
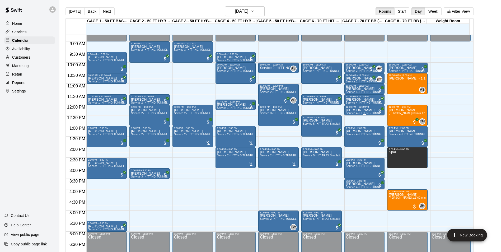
click at [354, 105] on div "12:00 PM – 12:30 PM [PERSON_NAME] Service 4- HITTING TUNNEL RENTAL - 70ft Baseb…" at bounding box center [364, 110] width 40 height 11
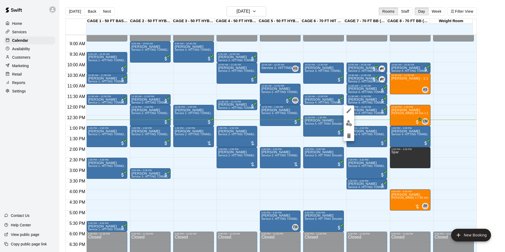
click at [350, 126] on img "edit" at bounding box center [349, 123] width 6 height 6
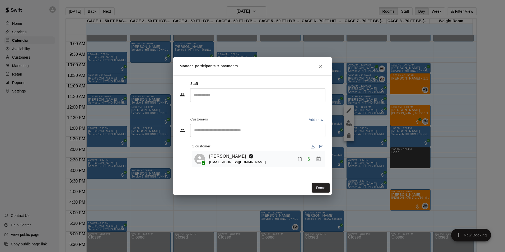
click at [233, 157] on link "[PERSON_NAME]" at bounding box center [227, 156] width 37 height 7
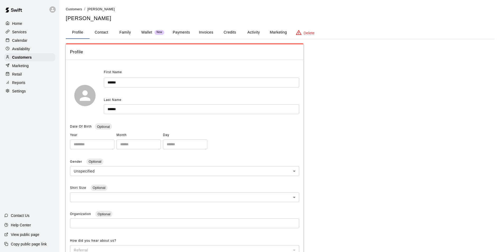
click at [112, 36] on button "Contact" at bounding box center [101, 32] width 24 height 13
select select "**"
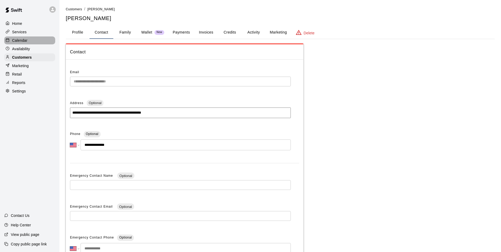
click at [17, 39] on p "Calendar" at bounding box center [19, 40] width 15 height 5
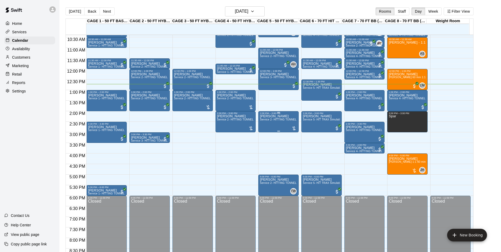
scroll to position [215, 0]
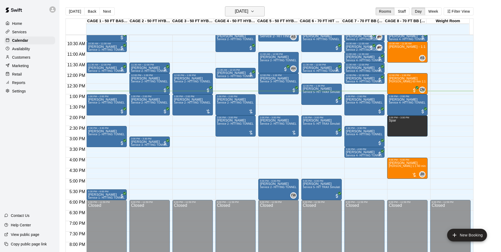
click at [247, 9] on h6 "[DATE]" at bounding box center [241, 11] width 13 height 7
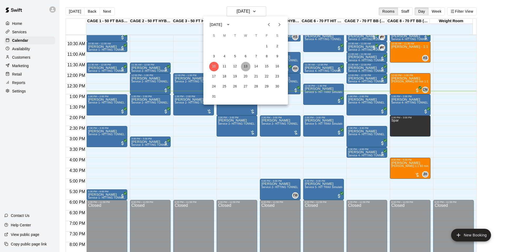
click at [241, 68] on button "13" at bounding box center [246, 67] width 10 height 10
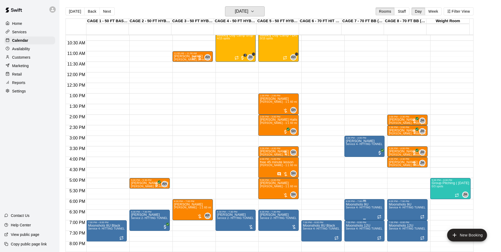
scroll to position [268, 0]
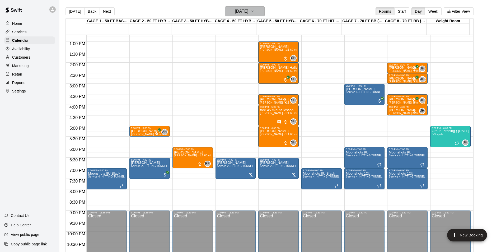
click at [248, 10] on h6 "[DATE]" at bounding box center [241, 11] width 13 height 7
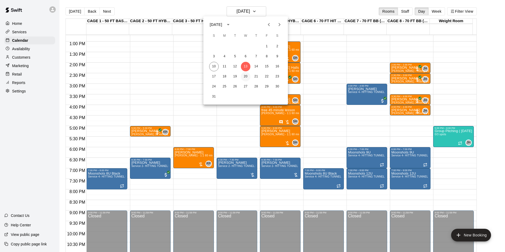
click at [244, 74] on button "20" at bounding box center [246, 77] width 10 height 10
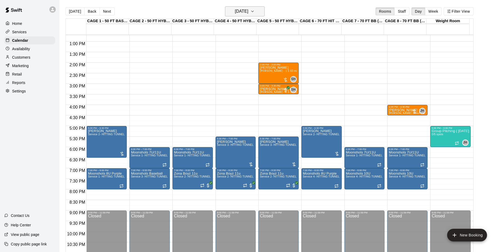
click at [225, 10] on button "[DATE]" at bounding box center [245, 11] width 40 height 10
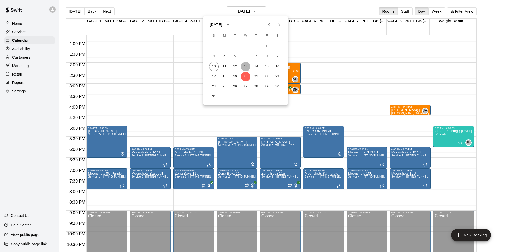
click at [246, 66] on button "13" at bounding box center [246, 67] width 10 height 10
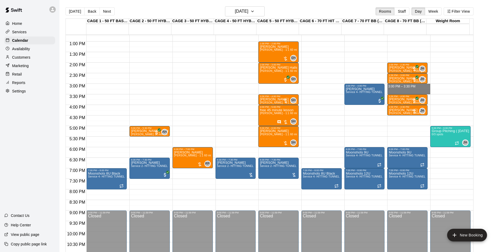
drag, startPoint x: 393, startPoint y: 86, endPoint x: 393, endPoint y: 91, distance: 5.0
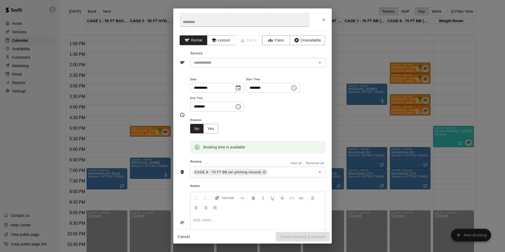
click at [319, 23] on div at bounding box center [252, 19] width 158 height 22
click at [322, 21] on icon "Close" at bounding box center [323, 19] width 5 height 5
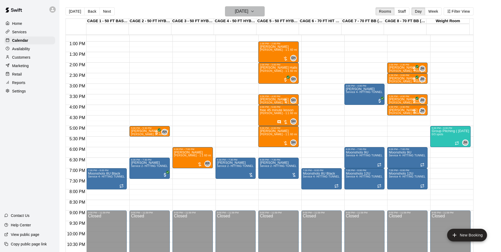
click at [244, 7] on button "[DATE]" at bounding box center [245, 11] width 40 height 10
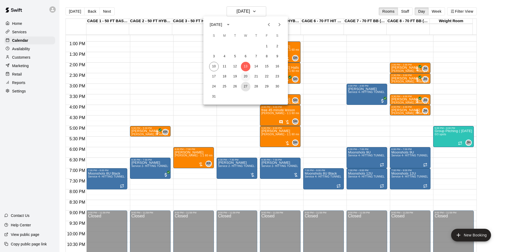
click at [245, 84] on button "27" at bounding box center [246, 87] width 10 height 10
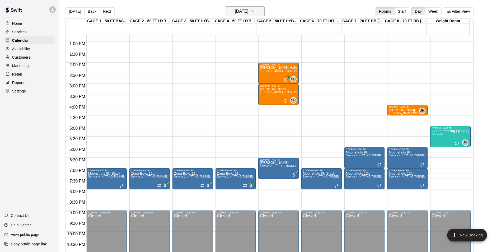
click at [248, 13] on h6 "[DATE]" at bounding box center [241, 11] width 13 height 7
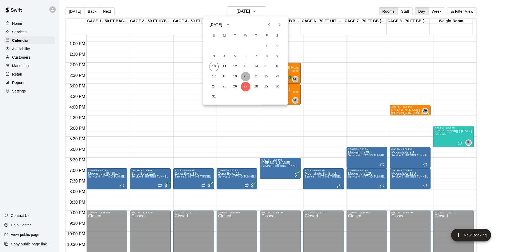
click at [248, 75] on button "20" at bounding box center [246, 77] width 10 height 10
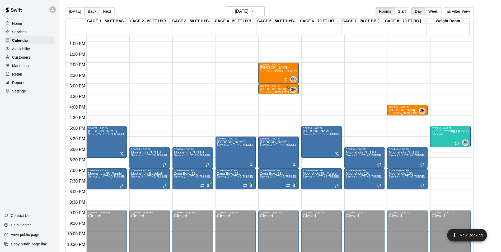
click at [95, 13] on button "Back" at bounding box center [92, 11] width 16 height 8
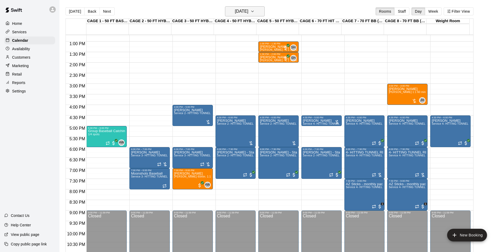
click at [246, 11] on h6 "[DATE]" at bounding box center [241, 11] width 13 height 7
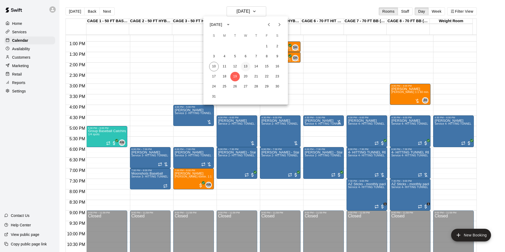
click at [247, 66] on button "13" at bounding box center [246, 67] width 10 height 10
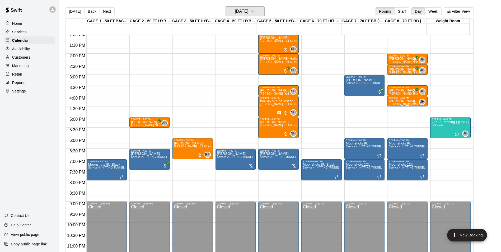
scroll to position [285, 0]
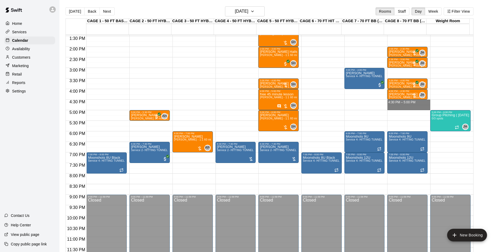
drag, startPoint x: 399, startPoint y: 101, endPoint x: 400, endPoint y: 108, distance: 6.6
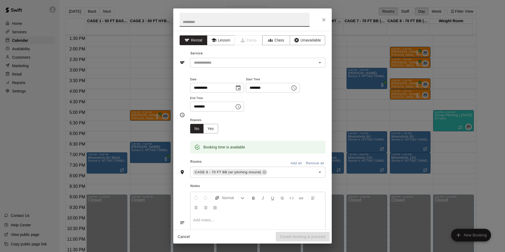
click at [317, 18] on div at bounding box center [252, 19] width 158 height 22
drag, startPoint x: 323, startPoint y: 20, endPoint x: 308, endPoint y: 20, distance: 14.3
click at [323, 20] on icon "Close" at bounding box center [323, 19] width 5 height 5
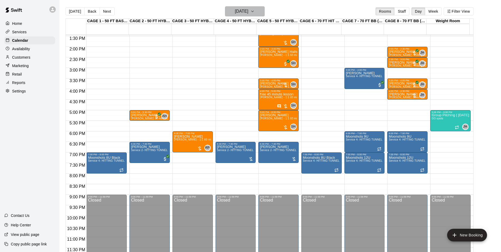
click at [248, 9] on h6 "[DATE]" at bounding box center [241, 11] width 13 height 7
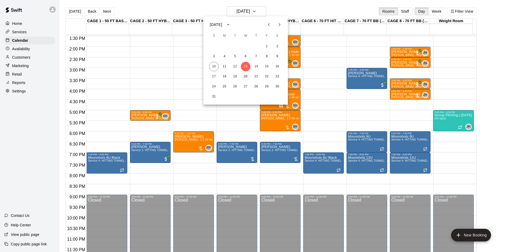
click at [243, 74] on button "20" at bounding box center [246, 77] width 10 height 10
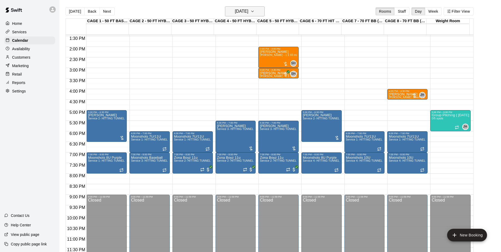
click at [239, 7] on button "[DATE]" at bounding box center [245, 11] width 40 height 10
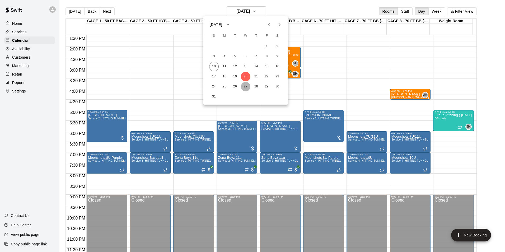
click at [244, 85] on button "27" at bounding box center [246, 87] width 10 height 10
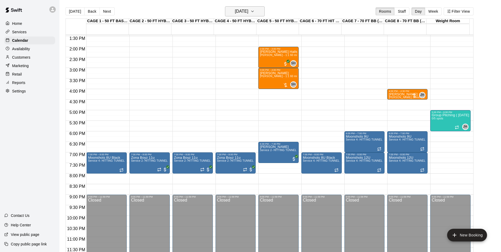
click at [248, 11] on h6 "[DATE]" at bounding box center [241, 11] width 13 height 7
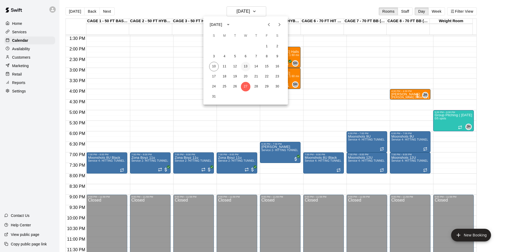
click at [244, 65] on button "13" at bounding box center [246, 67] width 10 height 10
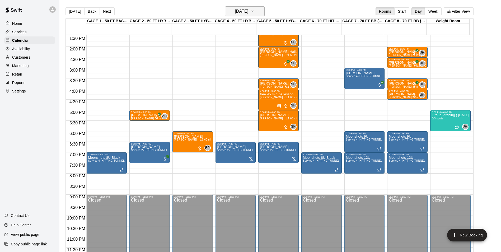
click at [254, 11] on icon "button" at bounding box center [252, 11] width 4 height 6
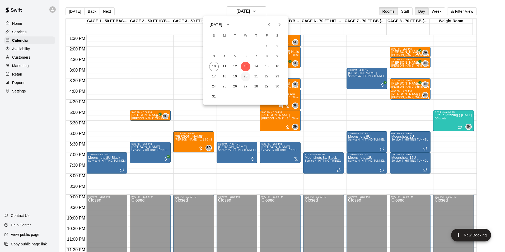
click at [245, 75] on button "20" at bounding box center [246, 77] width 10 height 10
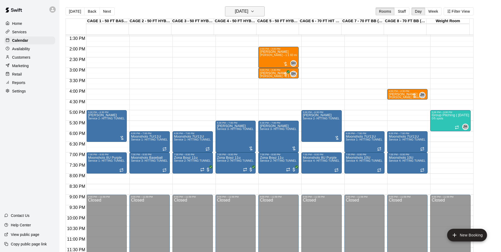
click at [241, 11] on h6 "[DATE]" at bounding box center [241, 11] width 13 height 7
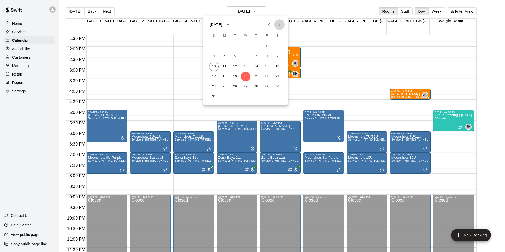
click at [277, 21] on button "Next month" at bounding box center [279, 24] width 11 height 11
click at [244, 43] on button "3" at bounding box center [246, 47] width 10 height 10
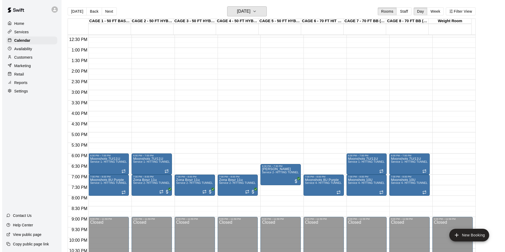
scroll to position [232, 0]
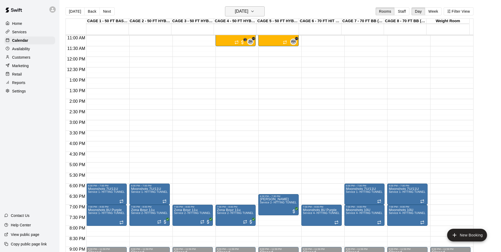
click at [237, 7] on button "[DATE]" at bounding box center [245, 11] width 40 height 10
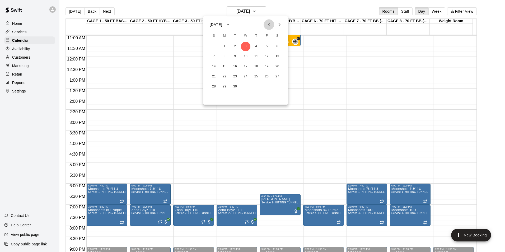
click at [265, 23] on button "Previous month" at bounding box center [268, 24] width 11 height 11
click at [244, 65] on button "13" at bounding box center [246, 67] width 10 height 10
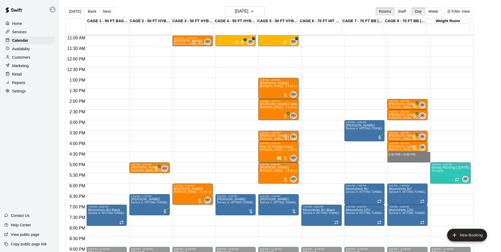
drag, startPoint x: 402, startPoint y: 155, endPoint x: 402, endPoint y: 159, distance: 4.2
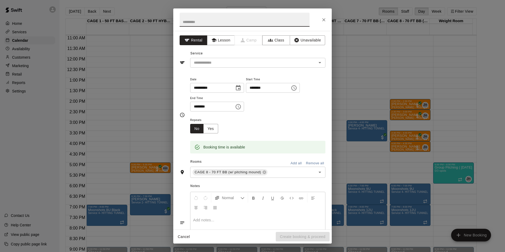
click at [426, 140] on div "**********" at bounding box center [252, 126] width 505 height 252
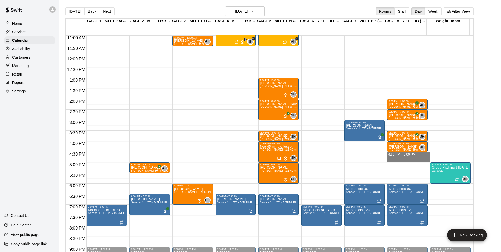
drag, startPoint x: 412, startPoint y: 154, endPoint x: 413, endPoint y: 158, distance: 4.4
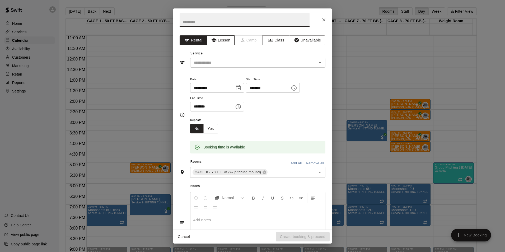
click at [218, 41] on button "Lesson" at bounding box center [221, 40] width 28 height 10
click at [226, 64] on input "text" at bounding box center [250, 62] width 116 height 7
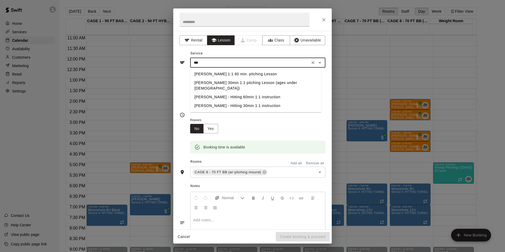
type input "***"
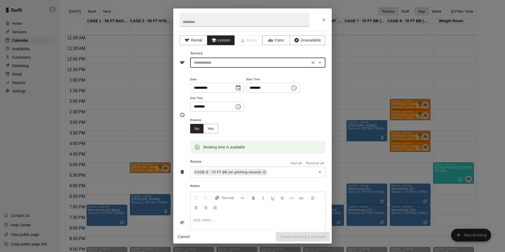
click at [241, 65] on input "text" at bounding box center [250, 62] width 116 height 7
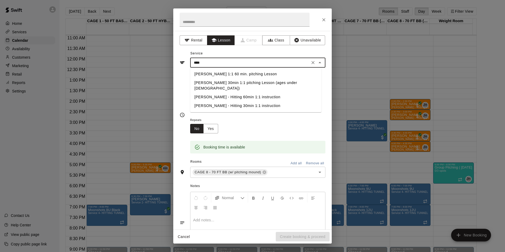
click at [246, 81] on li "[PERSON_NAME] 30min 1:1 pitching Lesson (ages under [DEMOGRAPHIC_DATA])" at bounding box center [255, 85] width 131 height 14
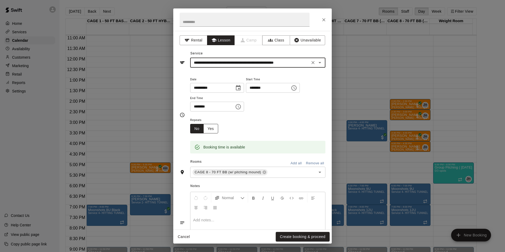
type input "**********"
click at [212, 127] on button "Yes" at bounding box center [210, 129] width 15 height 10
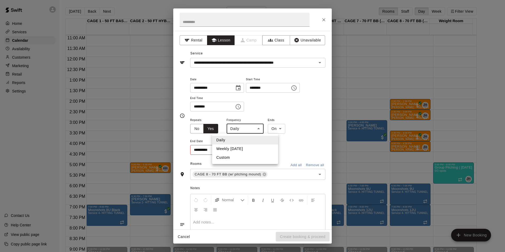
click at [248, 129] on body "Home Services Calendar Availability Customers Marketing Retail Reports Settings…" at bounding box center [252, 130] width 505 height 260
click at [245, 150] on li "Weekly [DATE]" at bounding box center [245, 148] width 66 height 9
type input "******"
click at [197, 151] on input "**********" at bounding box center [210, 150] width 40 height 10
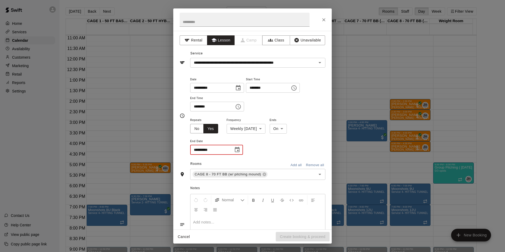
click at [195, 151] on input "**********" at bounding box center [210, 150] width 40 height 10
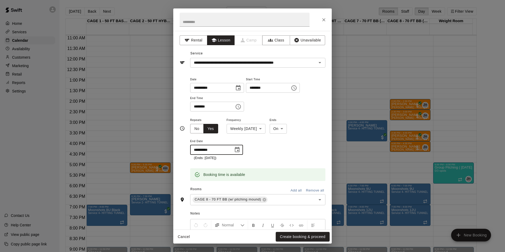
type input "**********"
click at [274, 153] on div "**********" at bounding box center [257, 139] width 135 height 44
click at [302, 237] on button "Create booking & proceed" at bounding box center [303, 237] width 54 height 10
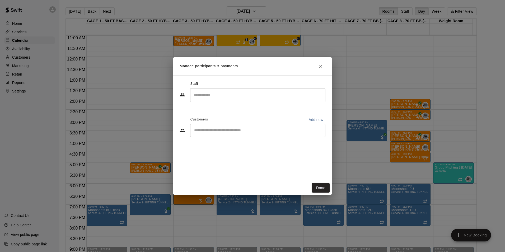
click at [259, 100] on div "​" at bounding box center [257, 95] width 135 height 14
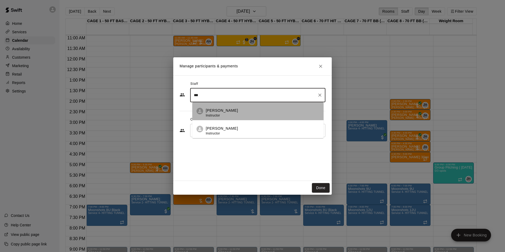
click at [273, 115] on div "[PERSON_NAME] Instructor" at bounding box center [263, 113] width 114 height 10
type input "***"
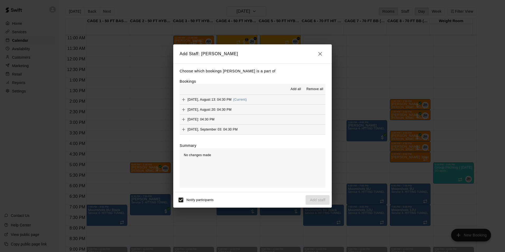
click at [265, 99] on button "[DATE], August 13: 04:30 PM (Current)" at bounding box center [252, 100] width 146 height 10
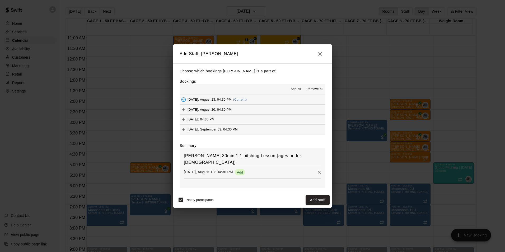
click at [263, 106] on button "[DATE], August 20: 04:30 PM" at bounding box center [252, 110] width 146 height 10
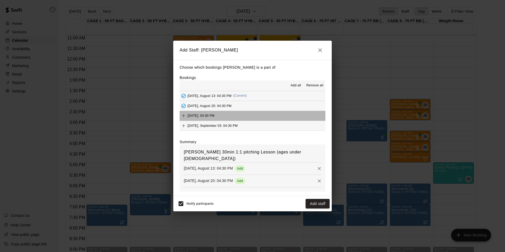
click at [263, 117] on button "[DATE]: 04:30 PM" at bounding box center [252, 116] width 146 height 10
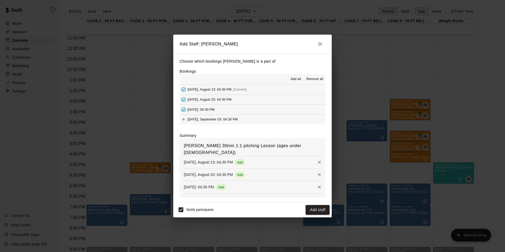
click at [266, 123] on button "[DATE], September 03: 04:30 PM" at bounding box center [252, 120] width 146 height 10
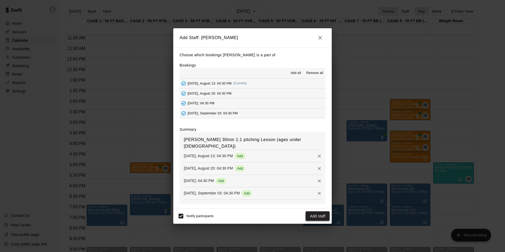
click at [318, 215] on button "Add staff" at bounding box center [317, 216] width 24 height 10
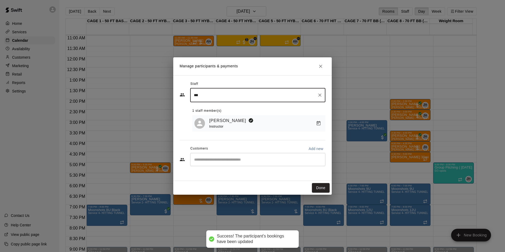
click at [268, 153] on div "Customers Add new" at bounding box center [252, 148] width 146 height 8
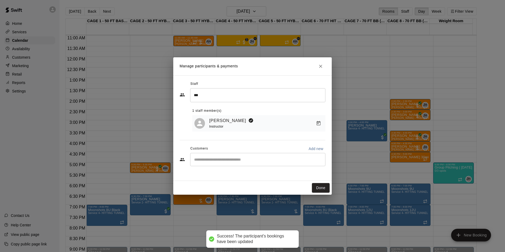
click at [269, 155] on div "​" at bounding box center [257, 159] width 135 height 13
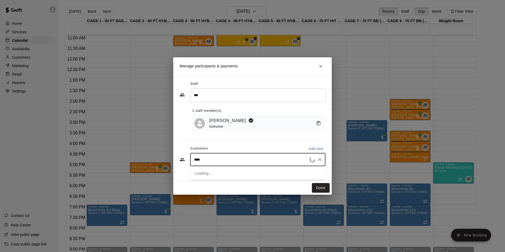
type input "*****"
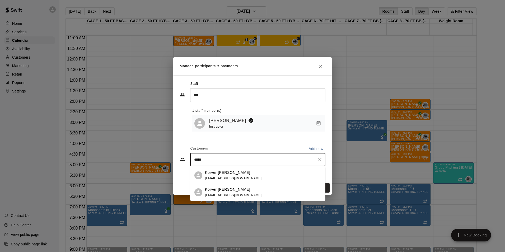
click at [263, 176] on div "Korver [PERSON_NAME] [EMAIL_ADDRESS][DOMAIN_NAME]" at bounding box center [263, 175] width 116 height 11
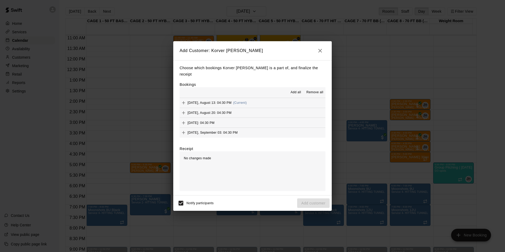
click at [280, 101] on button "[DATE], August 13: 04:30 PM (Current)" at bounding box center [252, 103] width 146 height 10
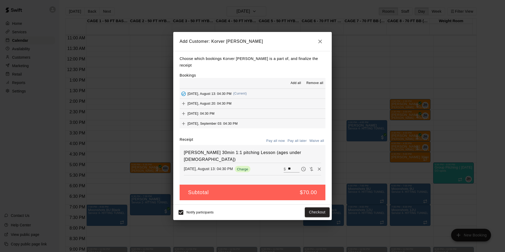
click at [279, 105] on button "[DATE], August 20: 04:30 PM" at bounding box center [252, 104] width 146 height 10
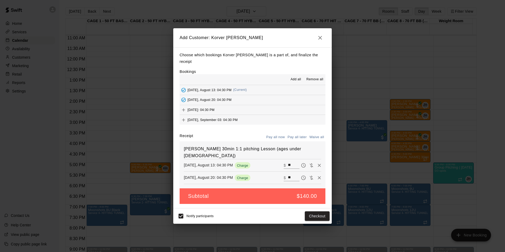
click at [279, 110] on button "[DATE]: 04:30 PM" at bounding box center [252, 110] width 146 height 10
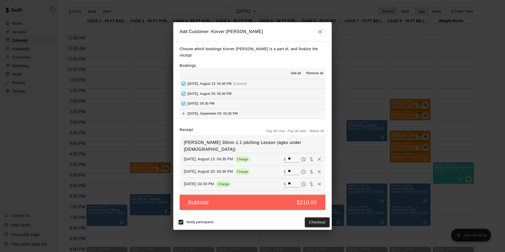
click at [278, 112] on button "[DATE], September 03: 04:30 PM" at bounding box center [252, 114] width 146 height 10
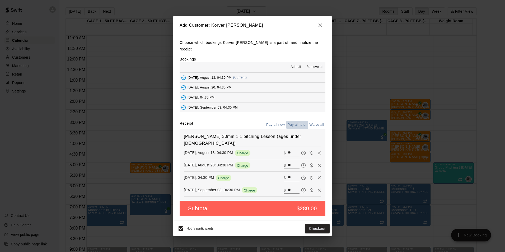
click at [298, 123] on button "Pay all later" at bounding box center [297, 125] width 22 height 8
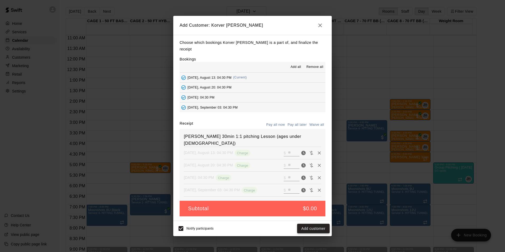
click at [313, 224] on button "Add customer" at bounding box center [313, 229] width 32 height 10
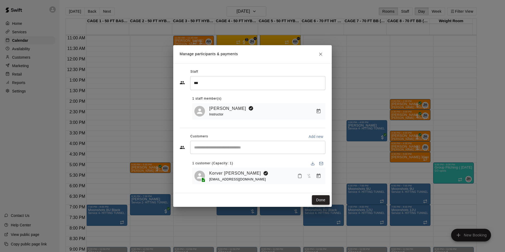
click at [325, 200] on button "Done" at bounding box center [321, 200] width 18 height 10
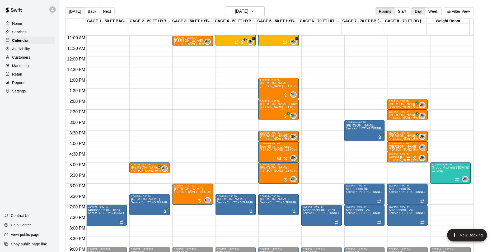
click at [72, 14] on button "[DATE]" at bounding box center [74, 11] width 19 height 8
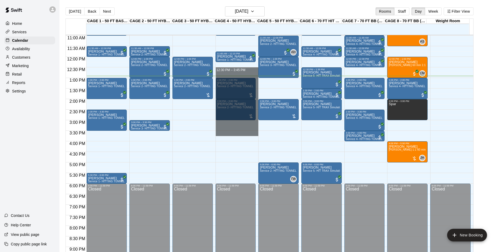
drag, startPoint x: 239, startPoint y: 70, endPoint x: 247, endPoint y: 134, distance: 64.1
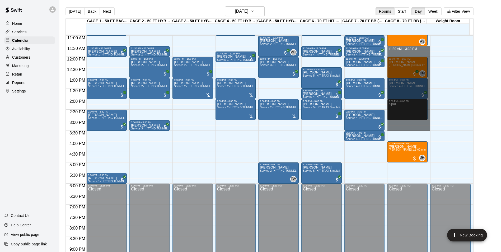
drag, startPoint x: 408, startPoint y: 50, endPoint x: 413, endPoint y: 130, distance: 79.7
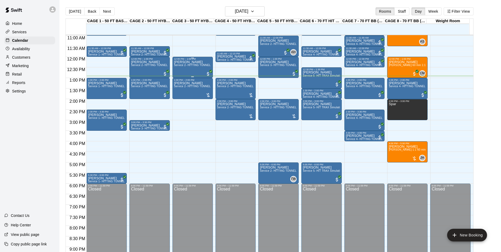
click at [177, 62] on p "[PERSON_NAME]" at bounding box center [192, 62] width 37 height 0
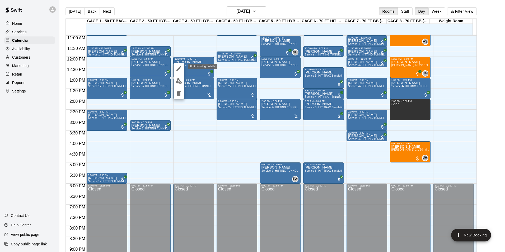
click at [177, 68] on icon "edit" at bounding box center [179, 68] width 6 height 6
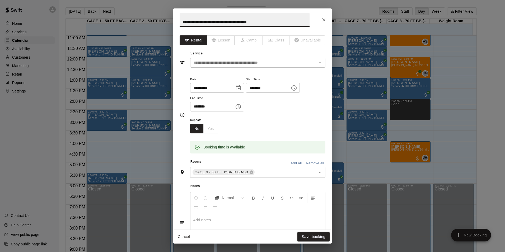
drag, startPoint x: 289, startPoint y: 22, endPoint x: 142, endPoint y: 18, distance: 147.1
click at [142, 18] on div "**********" at bounding box center [252, 126] width 505 height 252
type input "**********"
click at [301, 235] on button "Save booking" at bounding box center [313, 237] width 32 height 10
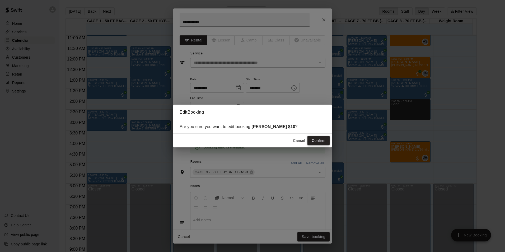
click at [317, 140] on button "Confirm" at bounding box center [318, 141] width 22 height 10
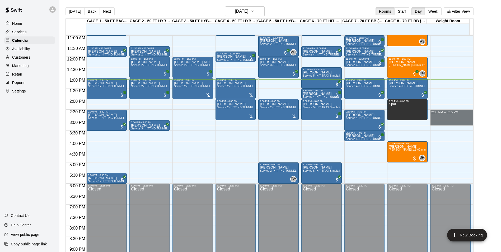
drag, startPoint x: 451, startPoint y: 114, endPoint x: 445, endPoint y: 132, distance: 19.3
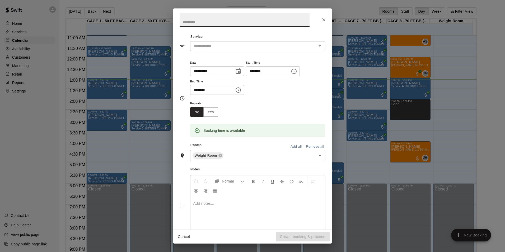
scroll to position [34, 0]
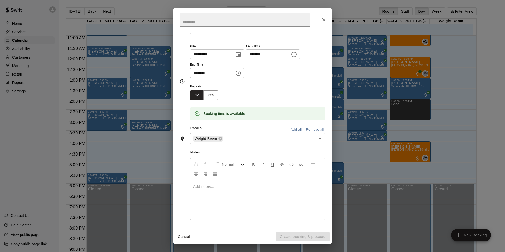
click at [204, 191] on div at bounding box center [257, 200] width 135 height 40
click at [256, 190] on div "**********" at bounding box center [257, 200] width 135 height 40
drag, startPoint x: 192, startPoint y: 185, endPoint x: 289, endPoint y: 187, distance: 96.6
click at [289, 187] on div "**********" at bounding box center [257, 200] width 135 height 40
copy span "**********"
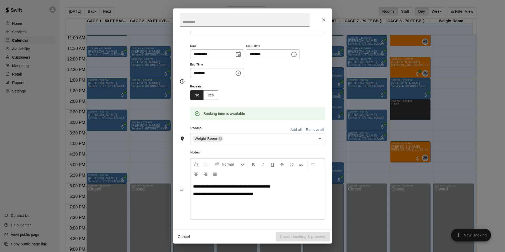
click at [194, 192] on span "**********" at bounding box center [223, 194] width 60 height 4
drag, startPoint x: 193, startPoint y: 195, endPoint x: 270, endPoint y: 206, distance: 78.4
click at [270, 206] on div "**********" at bounding box center [257, 200] width 135 height 40
copy span "**********"
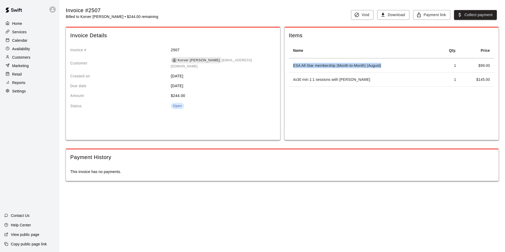
drag, startPoint x: 292, startPoint y: 67, endPoint x: 387, endPoint y: 67, distance: 95.0
click at [387, 67] on td "ESA All-Star membership (Month-to-Month) (August)" at bounding box center [363, 66] width 148 height 14
copy td "ESA All-Star membership (Month-to-Month) (August)"
drag, startPoint x: 293, startPoint y: 77, endPoint x: 367, endPoint y: 82, distance: 74.0
click at [367, 82] on td "4x30 min 1:1 sessions with [PERSON_NAME]" at bounding box center [363, 80] width 148 height 14
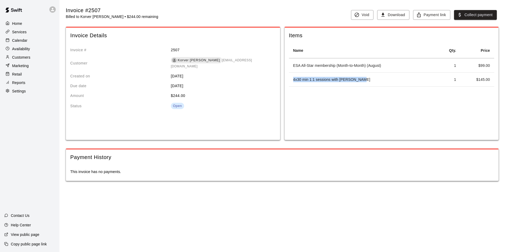
copy td "4x30 min 1:1 sessions with [PERSON_NAME]"
click at [394, 104] on div "Name Qty. Price ESA All-Star membership (Month-to-Month) (August) 1 $ 99.00 4x3…" at bounding box center [391, 91] width 205 height 97
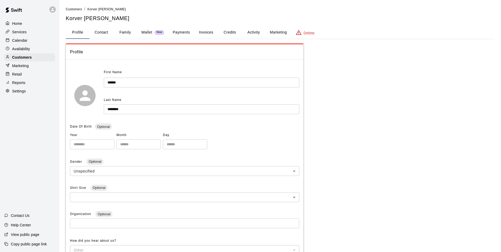
click at [169, 35] on button "Payments" at bounding box center [181, 32] width 26 height 13
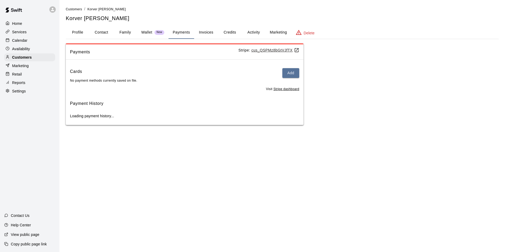
click at [254, 37] on button "Activity" at bounding box center [254, 32] width 24 height 13
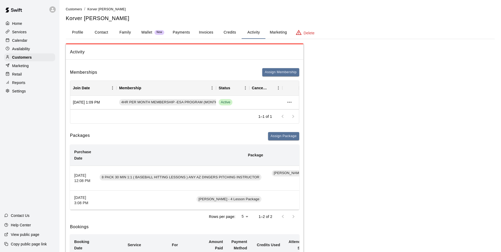
click at [27, 41] on div "Calendar" at bounding box center [29, 40] width 51 height 8
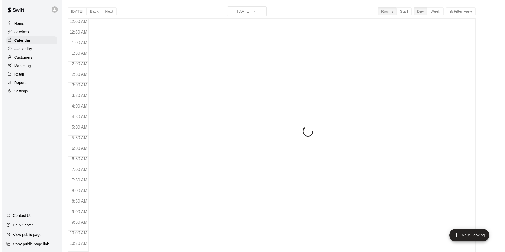
scroll to position [268, 0]
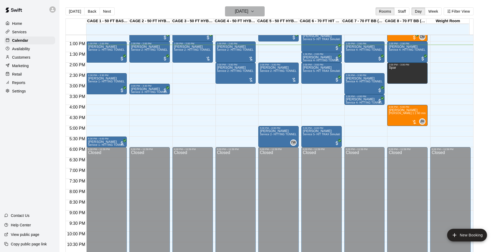
click at [248, 14] on h6 "[DATE]" at bounding box center [241, 11] width 13 height 7
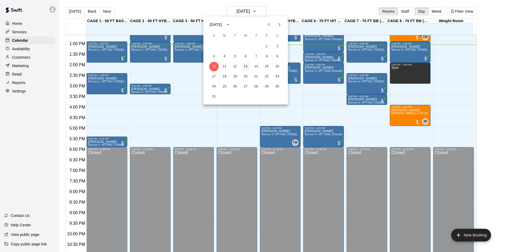
click at [248, 66] on button "13" at bounding box center [246, 67] width 10 height 10
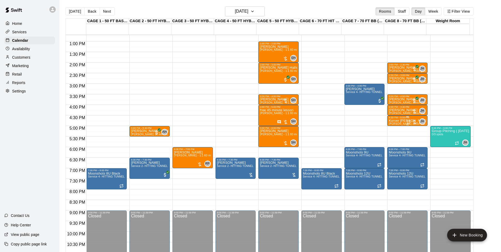
click at [394, 121] on p "Korver [PERSON_NAME]" at bounding box center [407, 121] width 37 height 0
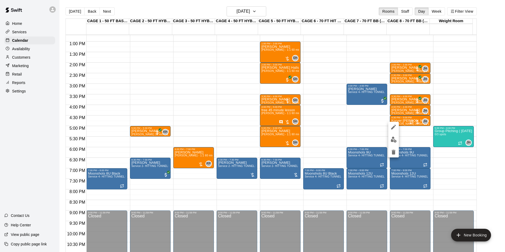
click at [395, 138] on img "edit" at bounding box center [393, 139] width 6 height 6
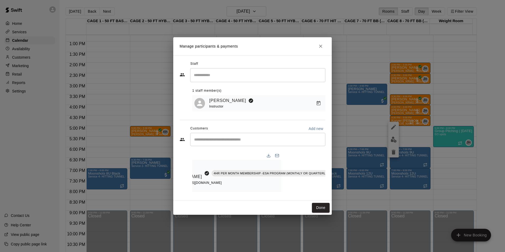
scroll to position [0, 46]
click at [349, 183] on icon "Manage bookings & payment" at bounding box center [351, 184] width 5 height 5
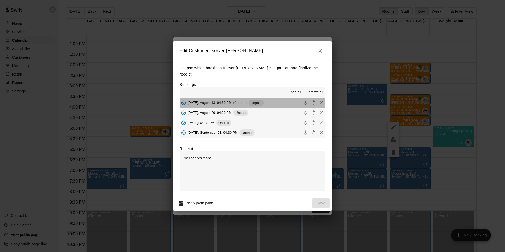
click at [286, 100] on button "[DATE], August 13: 04:30 PM (Current) Unpaid" at bounding box center [252, 103] width 146 height 10
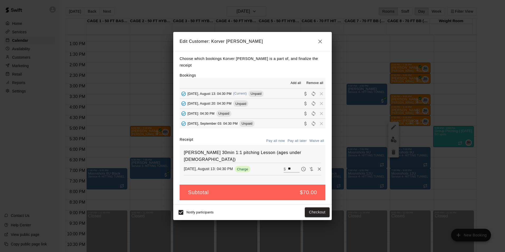
click at [286, 101] on button "[DATE], August 20: 04:30 PM Unpaid" at bounding box center [252, 104] width 146 height 10
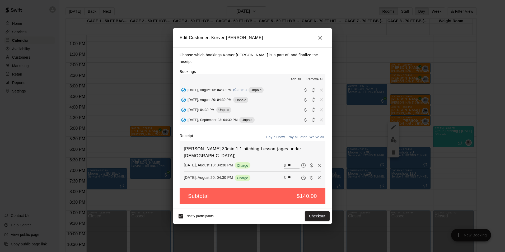
click at [285, 108] on button "[DATE]: 04:30 PM Unpaid" at bounding box center [252, 110] width 146 height 10
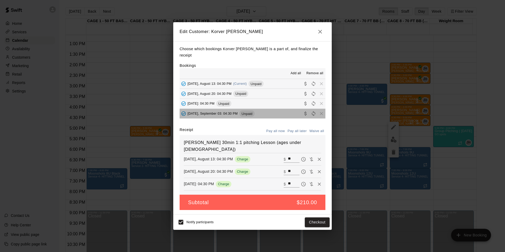
click at [284, 116] on button "[DATE], September 03: 04:30 PM Unpaid" at bounding box center [252, 114] width 146 height 10
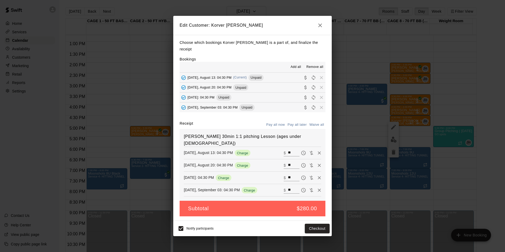
click at [319, 31] on button "button" at bounding box center [320, 25] width 11 height 11
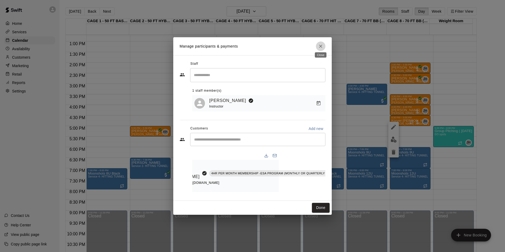
click at [319, 45] on icon "Close" at bounding box center [320, 46] width 5 height 5
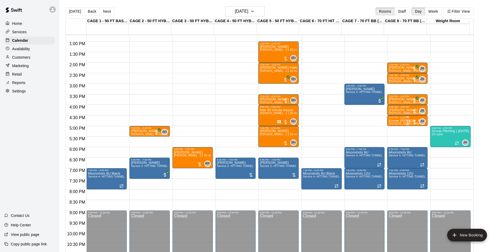
click at [393, 123] on div "Korver [PERSON_NAME] [PERSON_NAME] 30min 1:1 pitching Lesson (ages under [DEMOG…" at bounding box center [407, 245] width 37 height 252
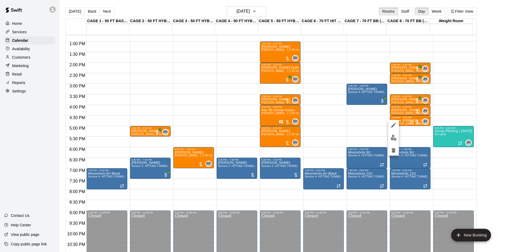
click at [484, 125] on div at bounding box center [252, 126] width 505 height 252
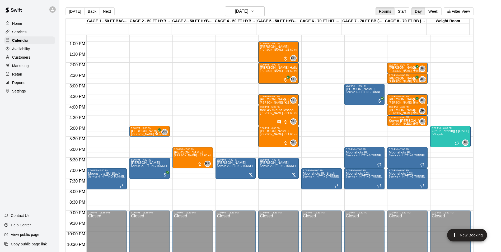
click at [391, 121] on p "Korver [PERSON_NAME]" at bounding box center [407, 121] width 37 height 0
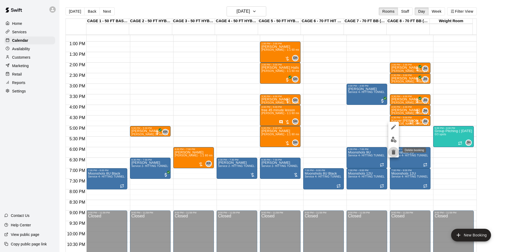
click at [393, 153] on icon "delete" at bounding box center [393, 152] width 4 height 5
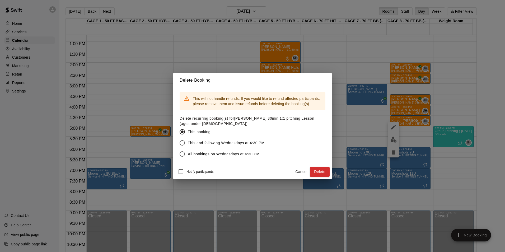
click at [297, 172] on button "Cancel" at bounding box center [301, 172] width 17 height 10
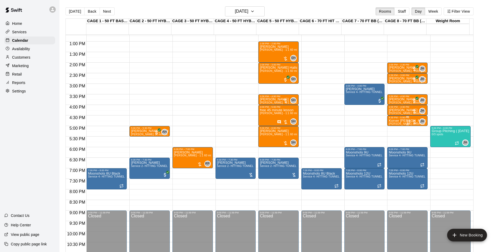
click at [392, 123] on div "Korver [PERSON_NAME] [PERSON_NAME] 30min 1:1 pitching Lesson (ages under [DEMOG…" at bounding box center [407, 245] width 37 height 252
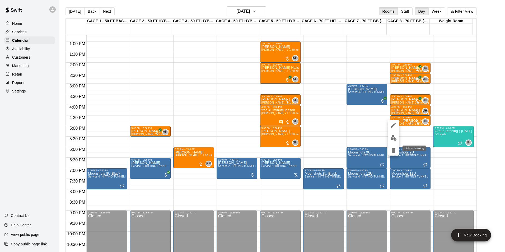
click at [392, 150] on icon "delete" at bounding box center [393, 150] width 4 height 5
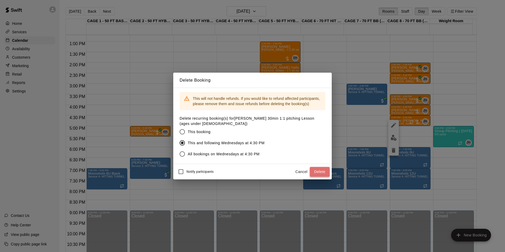
click at [325, 174] on button "Delete" at bounding box center [320, 172] width 20 height 10
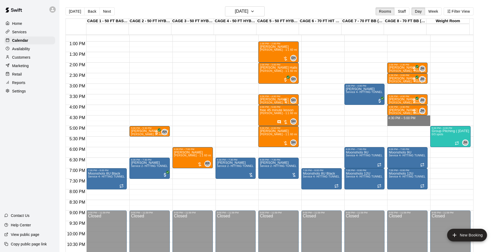
drag, startPoint x: 395, startPoint y: 118, endPoint x: 395, endPoint y: 123, distance: 5.0
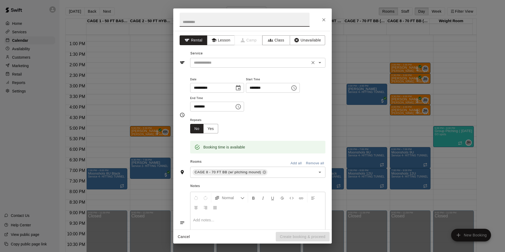
click at [244, 65] on input "text" at bounding box center [250, 62] width 116 height 7
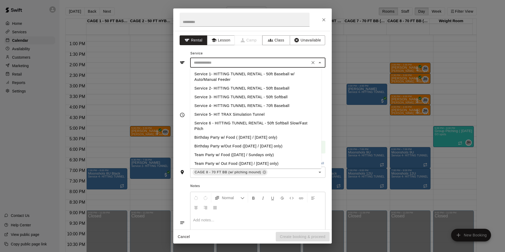
click at [265, 105] on li "Service 4- HITTING TUNNEL RENTAL - 70ft Baseball" at bounding box center [255, 105] width 131 height 9
type input "**********"
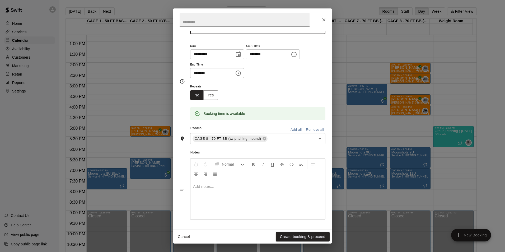
scroll to position [0, 0]
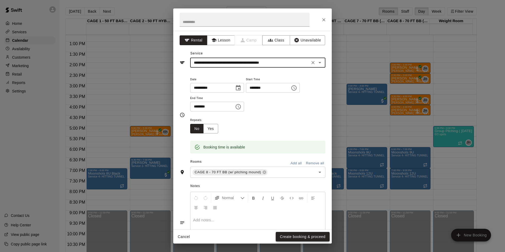
click at [299, 238] on button "Create booking & proceed" at bounding box center [303, 237] width 54 height 10
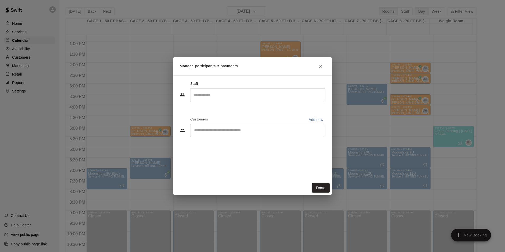
click at [245, 135] on div "​" at bounding box center [257, 130] width 135 height 13
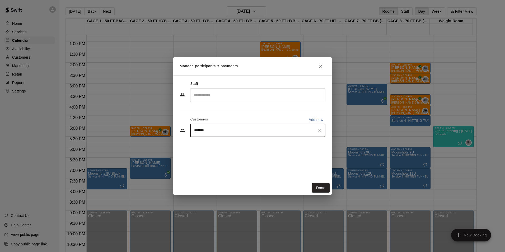
type input "********"
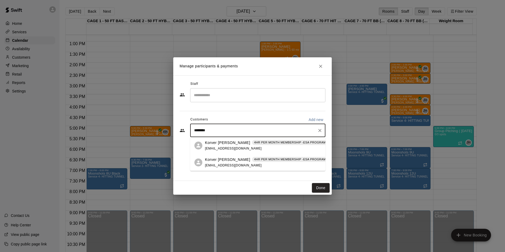
click at [217, 147] on span "yourazagent.stevie@gmail.com" at bounding box center [233, 149] width 57 height 4
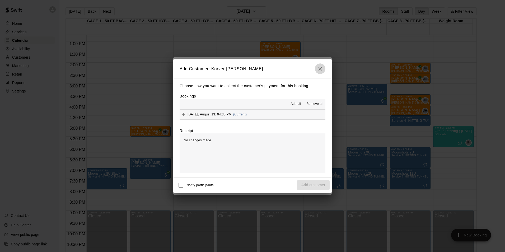
click at [321, 65] on button "button" at bounding box center [320, 68] width 11 height 11
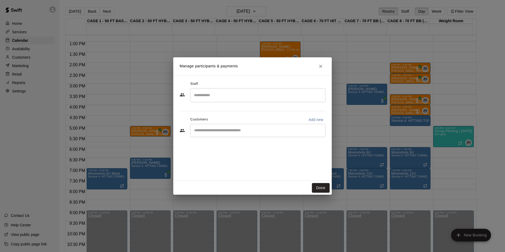
click at [321, 65] on icon "Close" at bounding box center [320, 66] width 5 height 5
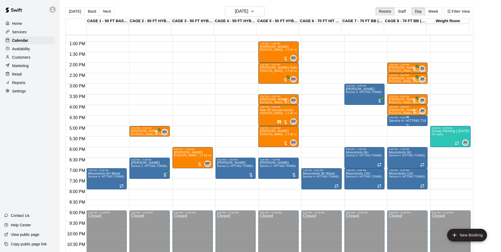
click at [393, 121] on p "Service 4- HITTING TUNNEL RENTAL - 70ft Baseball" at bounding box center [407, 121] width 37 height 0
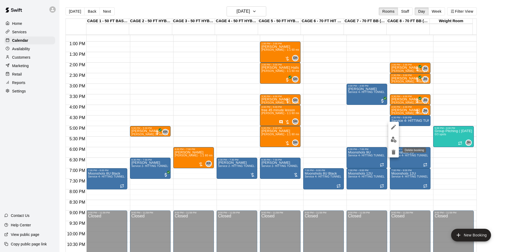
click at [392, 150] on icon "delete" at bounding box center [393, 152] width 4 height 5
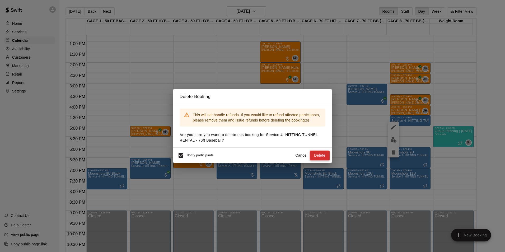
click at [317, 155] on button "Delete" at bounding box center [320, 155] width 20 height 10
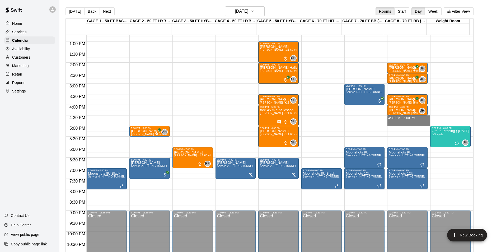
drag, startPoint x: 396, startPoint y: 117, endPoint x: 398, endPoint y: 122, distance: 4.9
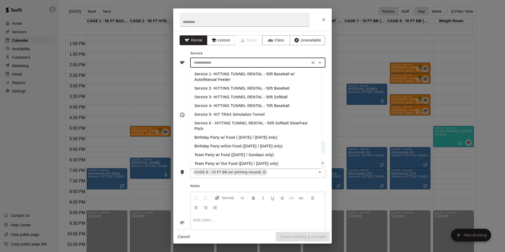
click at [257, 64] on input "text" at bounding box center [250, 62] width 116 height 7
click at [255, 104] on li "Service 4- HITTING TUNNEL RENTAL - 70ft Baseball" at bounding box center [255, 105] width 131 height 9
type input "**********"
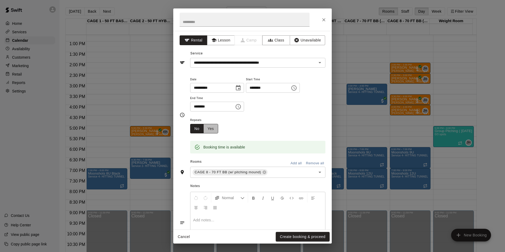
click at [210, 127] on button "Yes" at bounding box center [210, 129] width 15 height 10
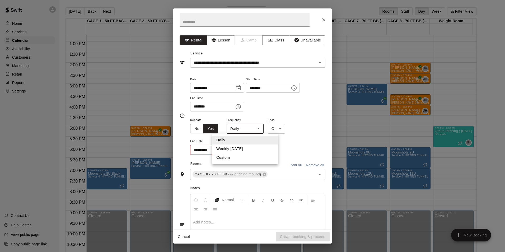
click at [249, 129] on body "Home Services Calendar Availability Customers Marketing Retail Reports Settings…" at bounding box center [252, 130] width 505 height 260
click at [245, 146] on li "Weekly on Wednesday" at bounding box center [245, 148] width 66 height 9
type input "******"
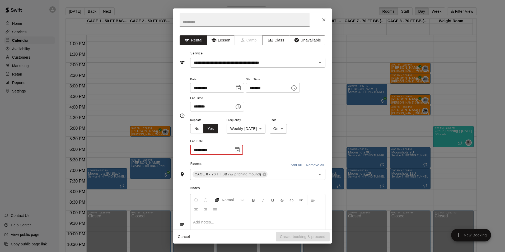
click at [198, 150] on input "**********" at bounding box center [210, 150] width 40 height 10
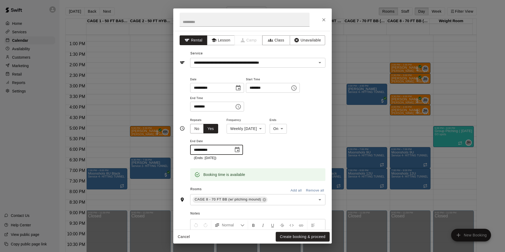
type input "**********"
click at [265, 165] on div "Booking time is available" at bounding box center [257, 171] width 135 height 20
click at [300, 237] on button "Create booking & proceed" at bounding box center [303, 237] width 54 height 10
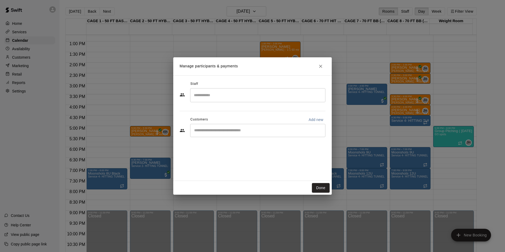
click at [264, 130] on input "Start typing to search customers..." at bounding box center [257, 130] width 130 height 5
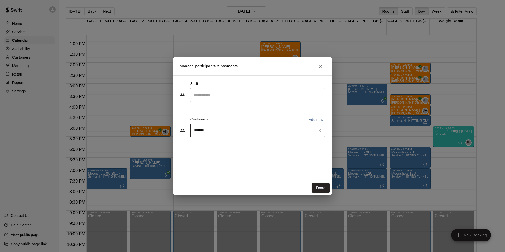
type input "********"
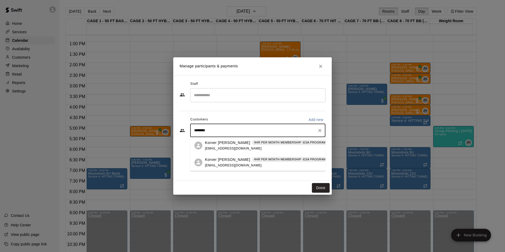
click at [222, 140] on p "Korver Stettler" at bounding box center [227, 143] width 45 height 6
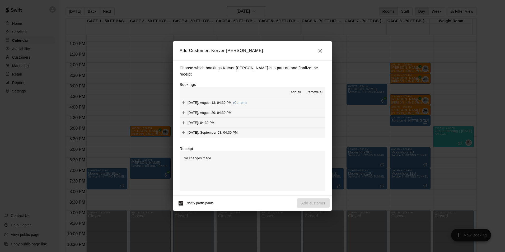
click at [271, 98] on button "Wednesday, August 13: 04:30 PM (Current)" at bounding box center [252, 103] width 146 height 10
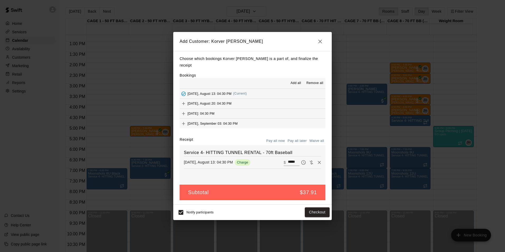
click at [270, 99] on button "Wednesday, August 20: 04:30 PM" at bounding box center [252, 104] width 146 height 10
click at [271, 108] on button "Wednesday, August 27: 04:30 PM" at bounding box center [252, 113] width 146 height 10
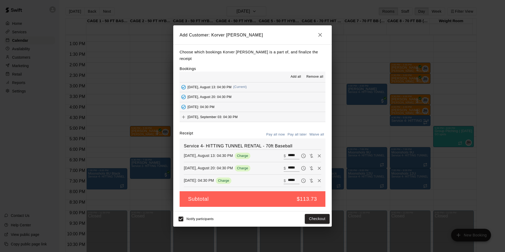
click at [271, 114] on button "Wednesday, September 03: 04:30 PM" at bounding box center [252, 117] width 146 height 10
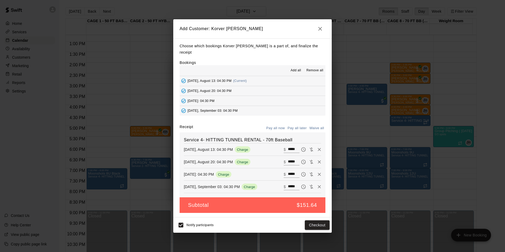
click at [297, 124] on button "Pay all later" at bounding box center [297, 128] width 22 height 8
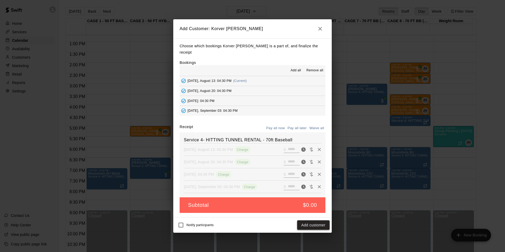
click at [303, 225] on button "Add customer" at bounding box center [313, 225] width 32 height 10
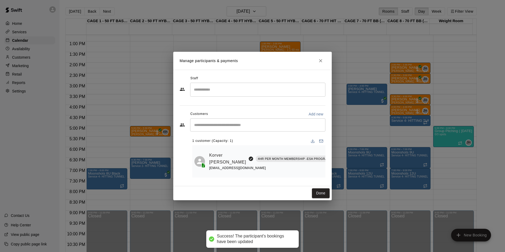
click at [233, 93] on div "​" at bounding box center [257, 90] width 135 height 14
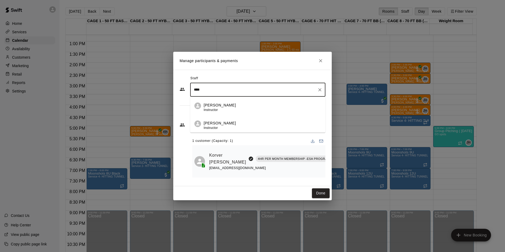
click at [231, 103] on div "John Havird Instructor" at bounding box center [262, 107] width 117 height 10
type input "****"
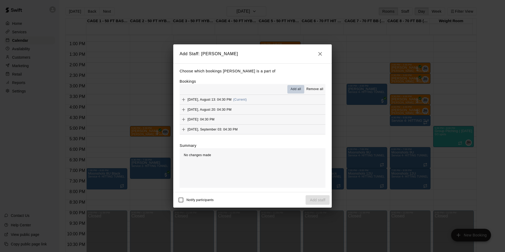
click at [296, 90] on span "Add all" at bounding box center [295, 89] width 11 height 5
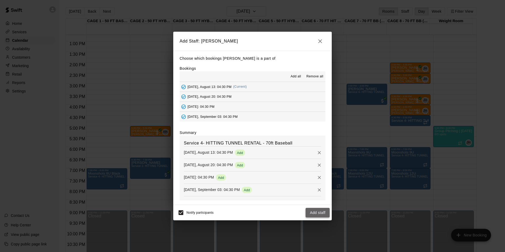
click at [322, 213] on button "Add staff" at bounding box center [317, 213] width 24 height 10
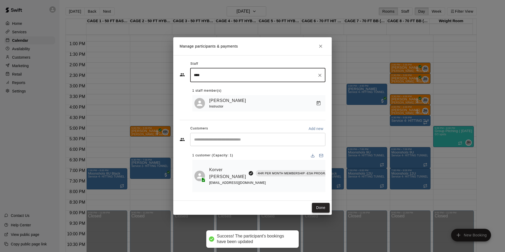
click at [318, 207] on button "Done" at bounding box center [321, 208] width 18 height 10
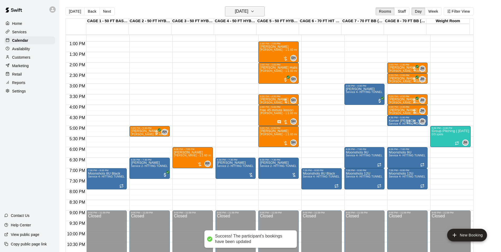
click at [248, 15] on h6 "Wednesday Aug 13" at bounding box center [241, 11] width 13 height 7
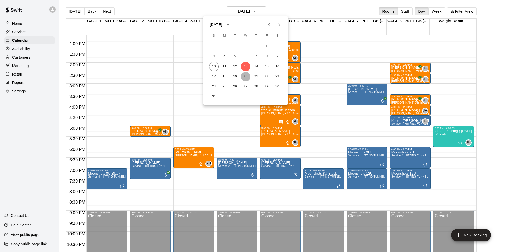
click at [247, 77] on button "20" at bounding box center [246, 77] width 10 height 10
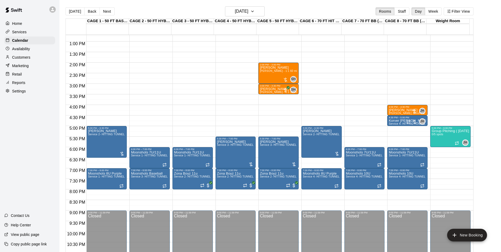
click at [247, 17] on div "Today Back Next Wednesday Aug 20 Rooms Staff Day Week Filter View" at bounding box center [269, 12] width 408 height 12
click at [245, 13] on h6 "Wednesday Aug 20" at bounding box center [241, 11] width 13 height 7
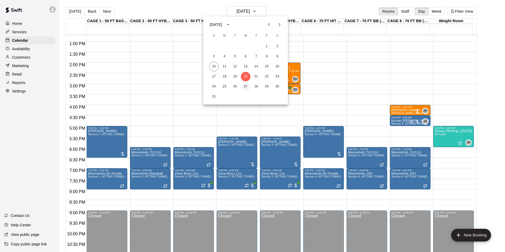
click at [245, 85] on button "27" at bounding box center [246, 87] width 10 height 10
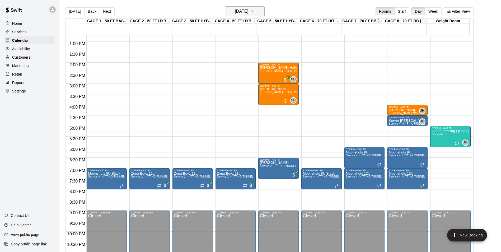
click at [235, 8] on h6 "Wednesday Aug 27" at bounding box center [241, 11] width 13 height 7
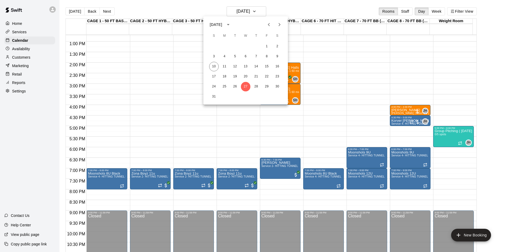
click at [282, 25] on button "Next month" at bounding box center [279, 24] width 11 height 11
click at [246, 44] on button "3" at bounding box center [246, 47] width 10 height 10
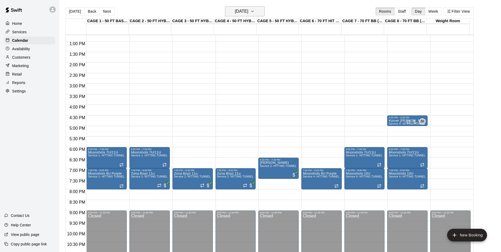
click at [235, 10] on h6 "Wednesday Sep 03" at bounding box center [241, 11] width 13 height 7
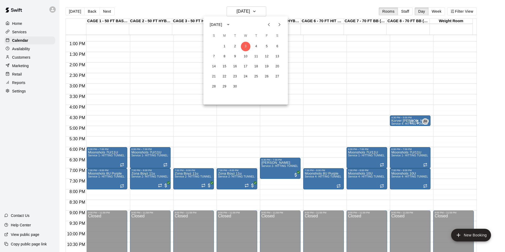
click at [269, 26] on icon "Previous month" at bounding box center [269, 24] width 2 height 3
click at [247, 68] on button "13" at bounding box center [246, 67] width 10 height 10
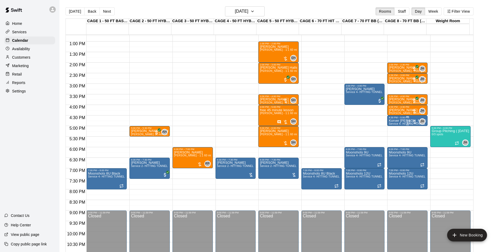
click at [390, 121] on p "Korver Stettler" at bounding box center [407, 121] width 37 height 0
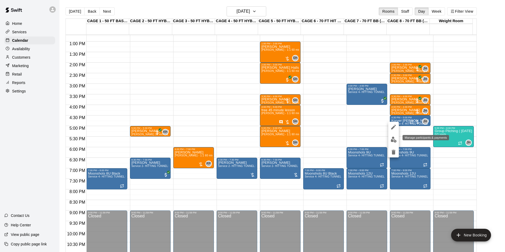
click at [392, 135] on button "edit" at bounding box center [393, 139] width 11 height 10
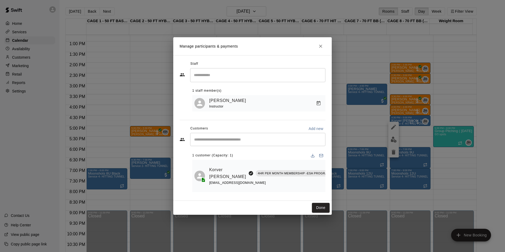
scroll to position [0, 46]
click at [349, 183] on icon "Manage bookings & payment" at bounding box center [351, 184] width 5 height 5
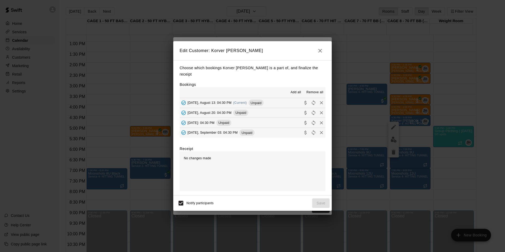
click at [295, 90] on span "Add all" at bounding box center [295, 92] width 11 height 5
click at [290, 99] on button "Wednesday, August 13: 04:30 PM (Current) Unpaid" at bounding box center [252, 103] width 146 height 10
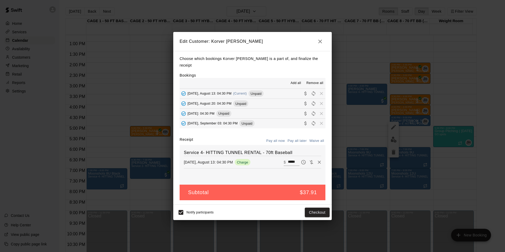
click at [289, 102] on button "Wednesday, August 20: 04:30 PM Unpaid" at bounding box center [252, 104] width 146 height 10
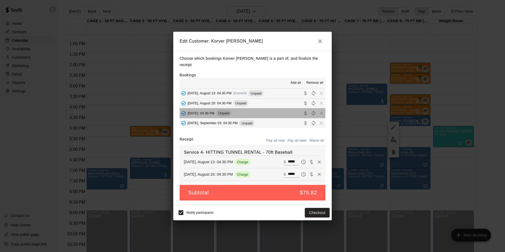
click at [288, 108] on button "Wednesday, August 27: 04:30 PM Unpaid" at bounding box center [252, 113] width 146 height 10
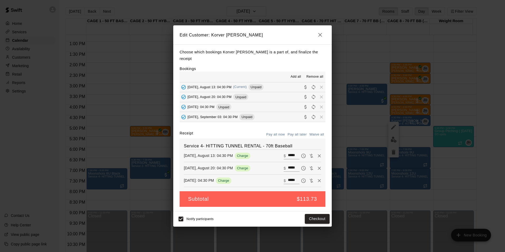
click at [285, 116] on button "Wednesday, September 03: 04:30 PM Unpaid" at bounding box center [252, 117] width 146 height 10
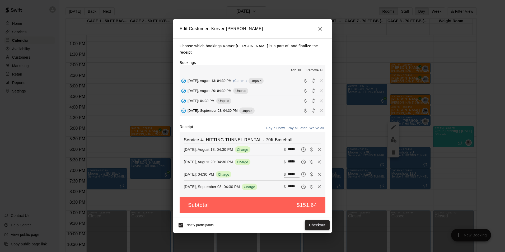
click at [310, 221] on button "Checkout" at bounding box center [317, 225] width 25 height 10
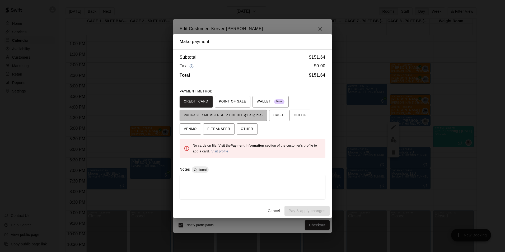
click at [242, 115] on span "PACKAGE / MEMBERSHIP CREDITS (1 eligible)" at bounding box center [223, 115] width 79 height 8
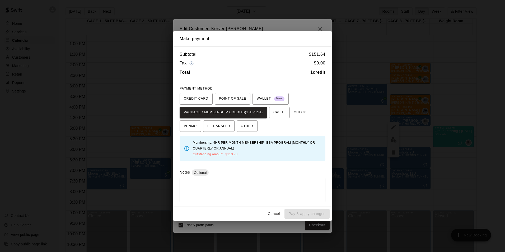
click at [273, 213] on button "Cancel" at bounding box center [273, 214] width 17 height 10
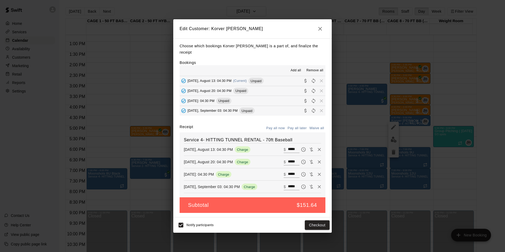
click at [319, 32] on icon "button" at bounding box center [320, 29] width 6 height 6
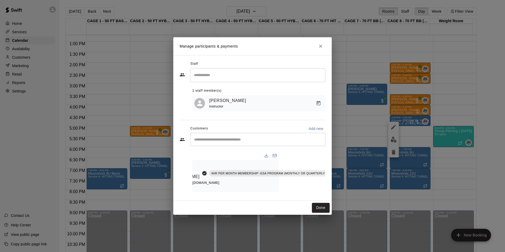
click at [347, 187] on div at bounding box center [352, 176] width 10 height 28
click at [347, 187] on button "Manage bookings & payment" at bounding box center [352, 185] width 10 height 10
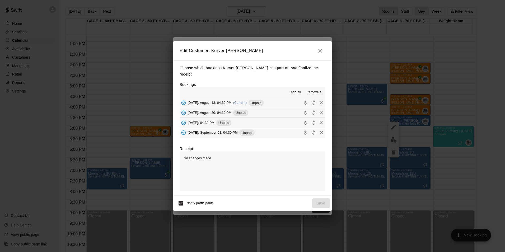
click at [276, 101] on button "Wednesday, August 13: 04:30 PM (Current) Unpaid" at bounding box center [252, 103] width 146 height 10
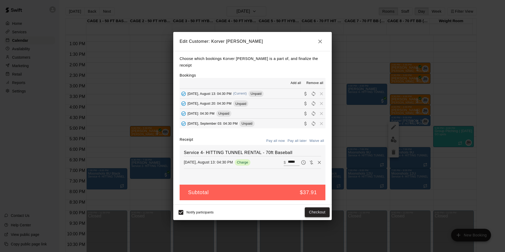
click at [316, 207] on button "Checkout" at bounding box center [317, 212] width 25 height 10
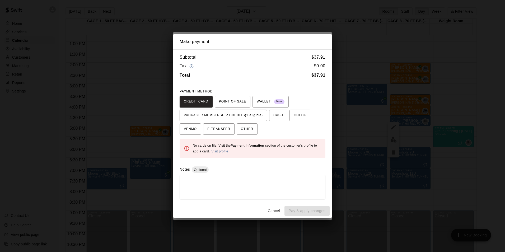
click at [241, 117] on span "PACKAGE / MEMBERSHIP CREDITS (1 eligible)" at bounding box center [223, 115] width 79 height 8
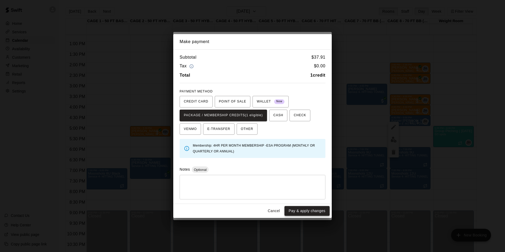
click at [311, 208] on button "Pay & apply changes" at bounding box center [306, 211] width 45 height 10
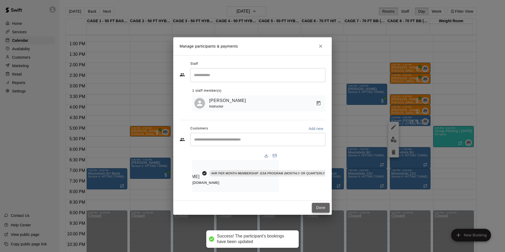
click at [320, 211] on button "Done" at bounding box center [321, 208] width 18 height 10
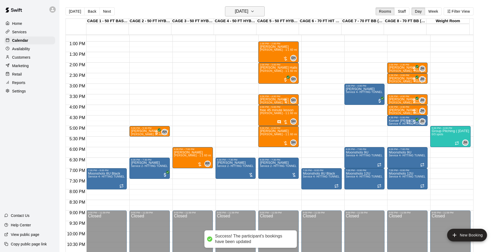
click at [261, 12] on button "Wednesday Aug 13" at bounding box center [245, 11] width 40 height 10
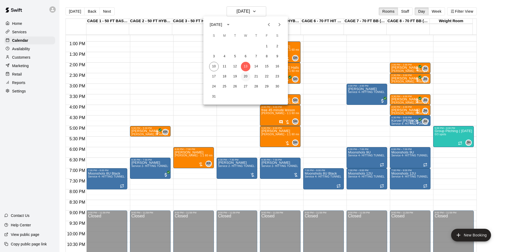
click at [246, 74] on button "20" at bounding box center [246, 77] width 10 height 10
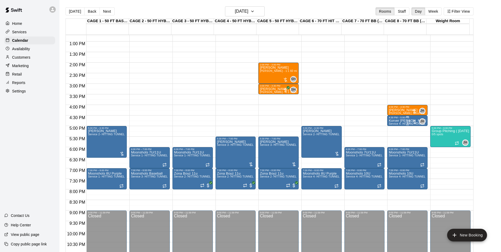
click at [391, 123] on span "Service 4- HITTING TUNNEL RENTAL - 70ft Baseball" at bounding box center [422, 123] width 67 height 3
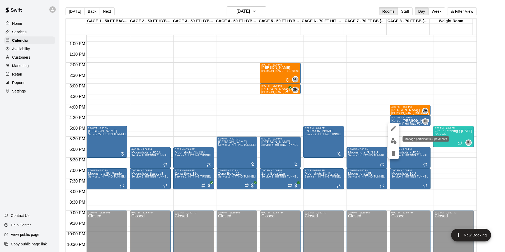
click at [391, 139] on img "edit" at bounding box center [393, 141] width 6 height 6
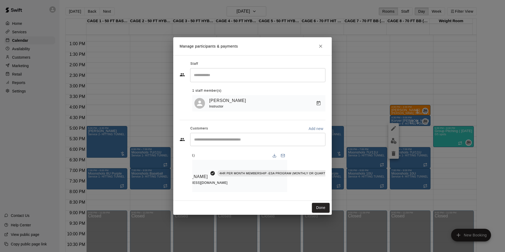
scroll to position [0, 42]
click at [325, 185] on div "Staff ​ 1 staff member(s) John Havird Instructor Customers Add new ​ 1 customer…" at bounding box center [252, 127] width 158 height 145
click at [353, 185] on icon "Manage bookings & payment" at bounding box center [355, 184] width 5 height 5
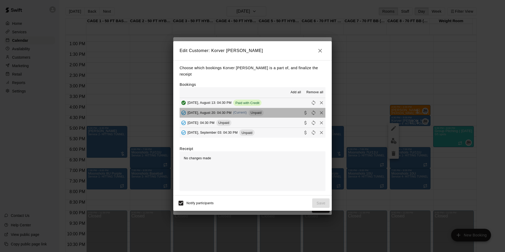
click at [276, 111] on button "Wednesday, August 20: 04:30 PM (Current) Unpaid" at bounding box center [252, 113] width 146 height 10
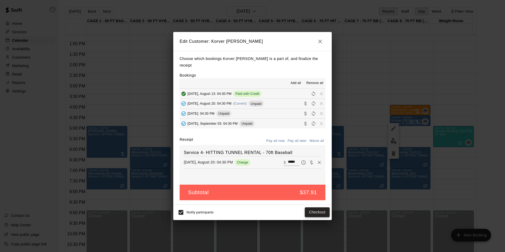
click at [315, 208] on button "Checkout" at bounding box center [317, 212] width 25 height 10
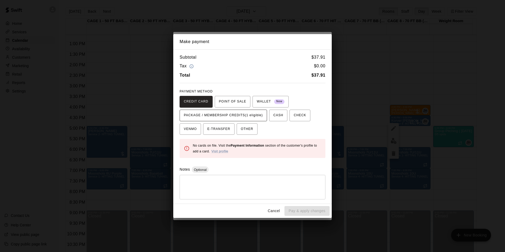
click at [259, 117] on span "PACKAGE / MEMBERSHIP CREDITS (1 eligible)" at bounding box center [223, 115] width 79 height 8
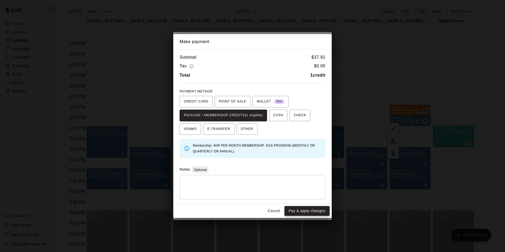
click at [319, 213] on button "Pay & apply changes" at bounding box center [306, 211] width 45 height 10
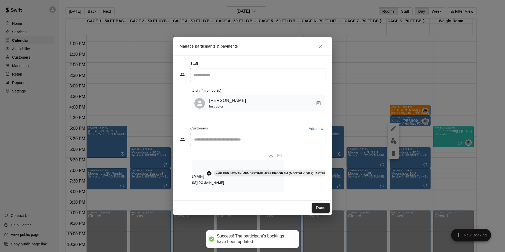
click at [323, 210] on button "Done" at bounding box center [321, 208] width 18 height 10
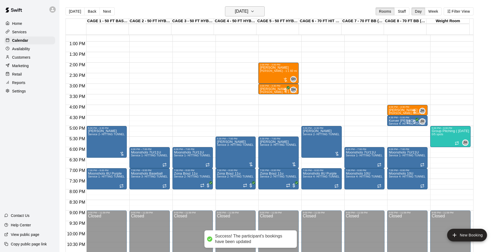
click at [248, 7] on button "Wednesday Aug 20" at bounding box center [245, 11] width 40 height 10
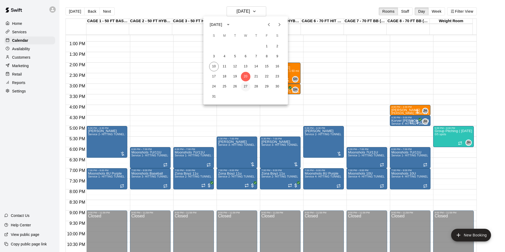
click at [246, 85] on button "27" at bounding box center [246, 87] width 10 height 10
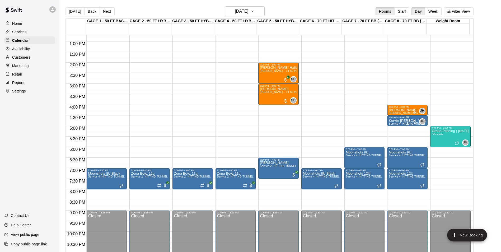
click at [393, 123] on span "Service 4- HITTING TUNNEL RENTAL - 70ft Baseball" at bounding box center [422, 123] width 67 height 3
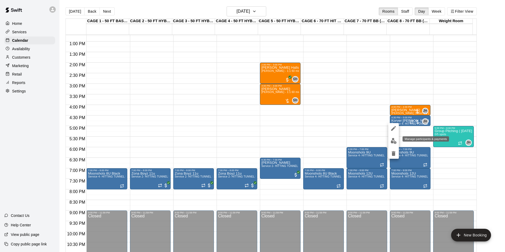
click at [391, 141] on img "edit" at bounding box center [393, 141] width 6 height 6
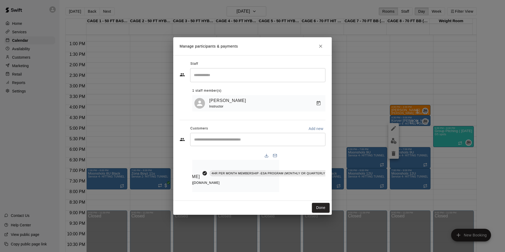
scroll to position [0, 46]
click at [349, 183] on icon "Manage bookings & payment" at bounding box center [351, 185] width 4 height 4
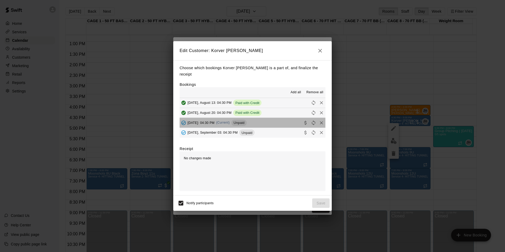
click at [279, 118] on button "Wednesday, August 27: 04:30 PM (Current) Unpaid" at bounding box center [252, 123] width 146 height 10
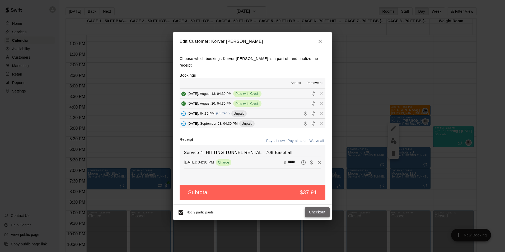
click at [309, 209] on button "Checkout" at bounding box center [317, 212] width 25 height 10
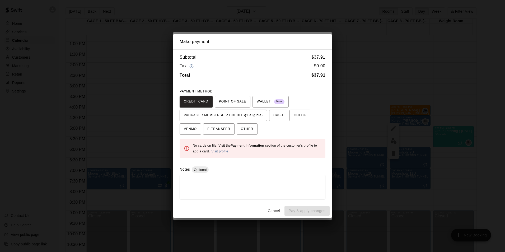
click at [254, 117] on span "PACKAGE / MEMBERSHIP CREDITS (1 eligible)" at bounding box center [223, 115] width 79 height 8
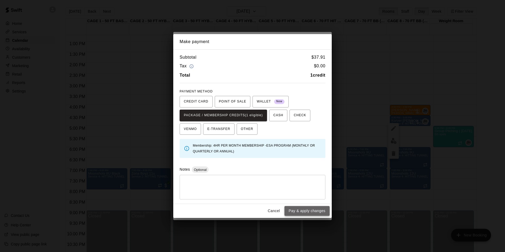
click at [310, 210] on button "Pay & apply changes" at bounding box center [306, 211] width 45 height 10
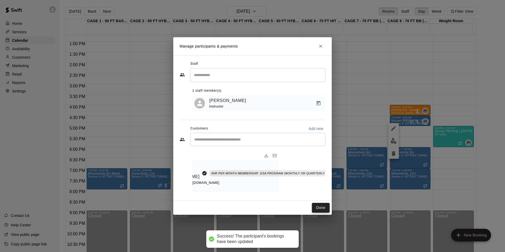
click at [321, 208] on button "Done" at bounding box center [321, 208] width 18 height 10
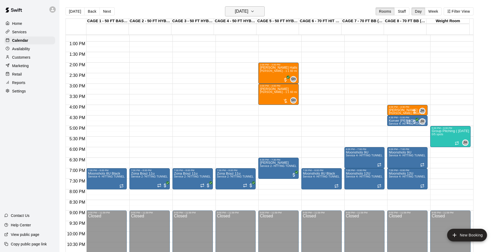
click at [235, 14] on h6 "Wednesday Aug 27" at bounding box center [241, 11] width 13 height 7
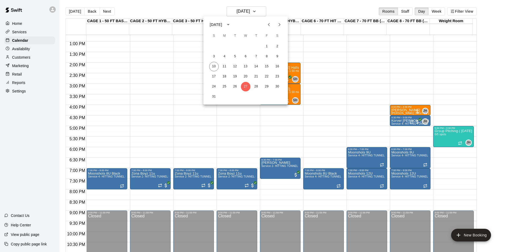
click at [282, 23] on icon "Next month" at bounding box center [279, 24] width 6 height 6
click at [247, 45] on button "3" at bounding box center [246, 47] width 10 height 10
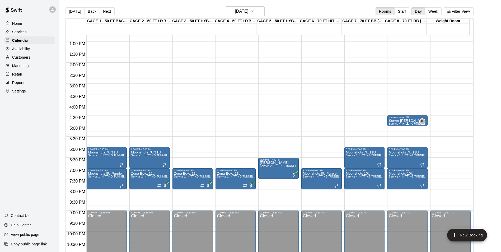
click at [393, 121] on p "Korver Stettler" at bounding box center [407, 121] width 37 height 0
click at [394, 140] on img "edit" at bounding box center [393, 139] width 6 height 6
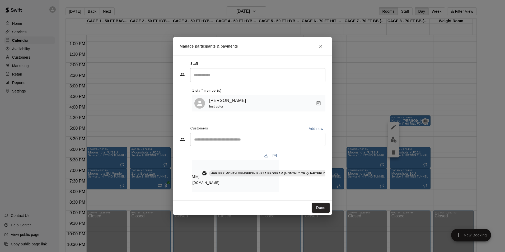
click at [349, 182] on icon "Manage bookings & payment" at bounding box center [351, 184] width 5 height 5
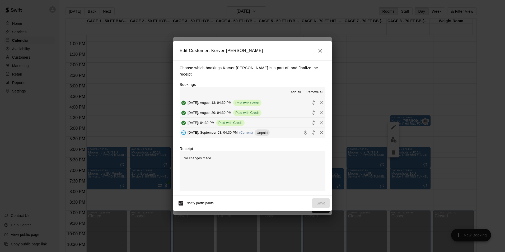
click at [288, 131] on button "Wednesday, September 03: 04:30 PM (Current) Unpaid" at bounding box center [252, 133] width 146 height 10
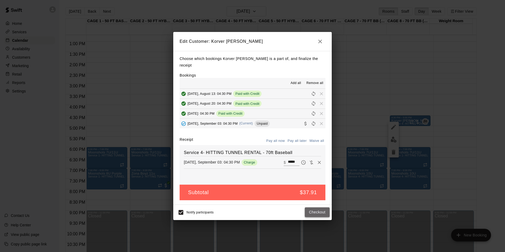
click at [320, 213] on button "Checkout" at bounding box center [317, 212] width 25 height 10
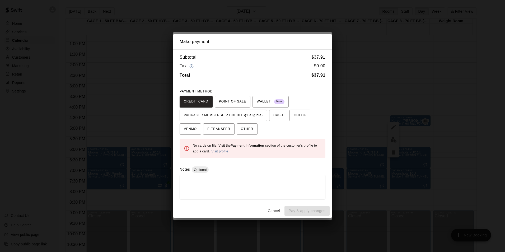
click at [256, 108] on div "CREDIT CARD POINT OF SALE WALLET New PACKAGE / MEMBERSHIP CREDITS (1 eligible) …" at bounding box center [252, 115] width 146 height 39
click at [256, 113] on span "PACKAGE / MEMBERSHIP CREDITS (1 eligible)" at bounding box center [223, 115] width 79 height 8
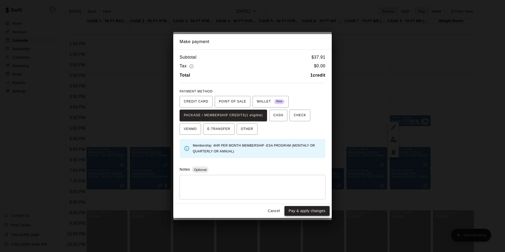
click at [308, 210] on button "Pay & apply changes" at bounding box center [306, 211] width 45 height 10
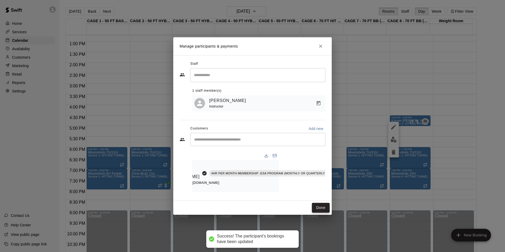
click at [316, 212] on button "Done" at bounding box center [321, 208] width 18 height 10
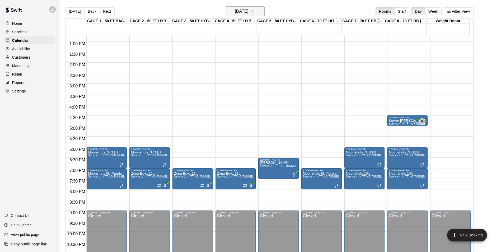
click at [248, 8] on h6 "Wednesday Sep 03" at bounding box center [241, 11] width 13 height 7
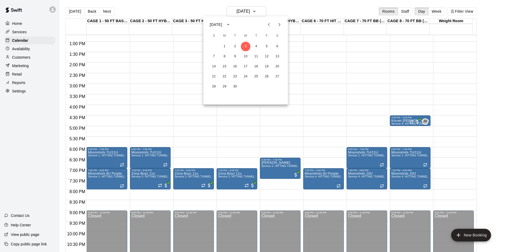
click at [391, 120] on div at bounding box center [252, 126] width 505 height 252
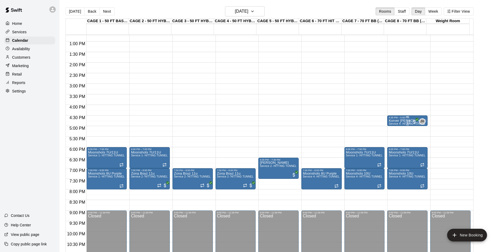
click at [391, 121] on p "Korver Stettler" at bounding box center [407, 121] width 37 height 0
click at [389, 140] on button "edit" at bounding box center [393, 139] width 11 height 10
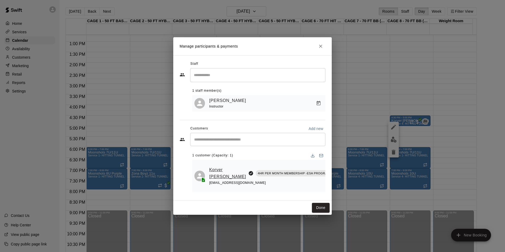
click at [218, 167] on link "Korver Stettler" at bounding box center [227, 172] width 37 height 13
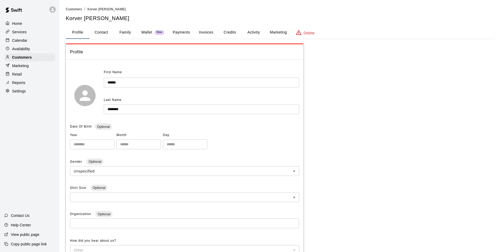
click at [129, 36] on button "Family" at bounding box center [125, 32] width 24 height 13
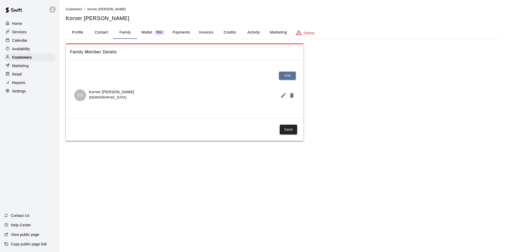
click at [179, 37] on button "Payments" at bounding box center [181, 32] width 26 height 13
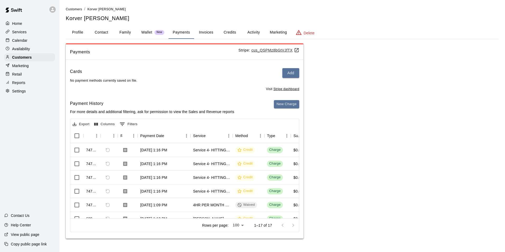
click at [232, 35] on button "Credits" at bounding box center [230, 32] width 24 height 13
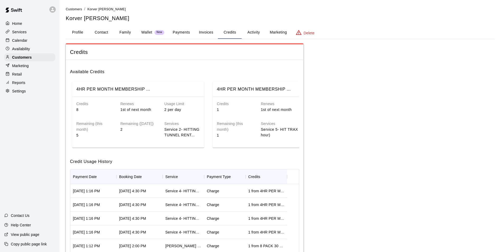
click at [256, 33] on button "Activity" at bounding box center [254, 32] width 24 height 13
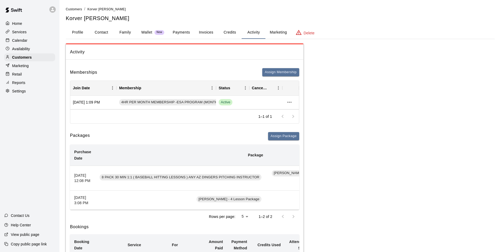
click at [228, 34] on button "Credits" at bounding box center [230, 32] width 24 height 13
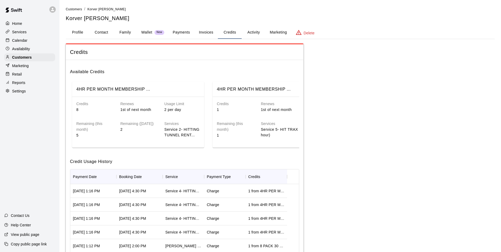
click at [253, 35] on button "Activity" at bounding box center [254, 32] width 24 height 13
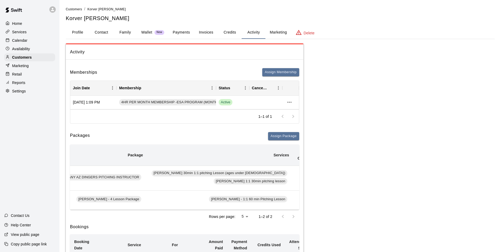
scroll to position [0, 170]
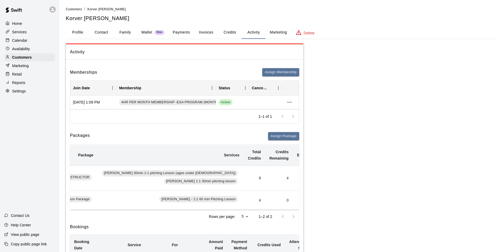
click at [328, 180] on button "Redeem" at bounding box center [336, 178] width 16 height 8
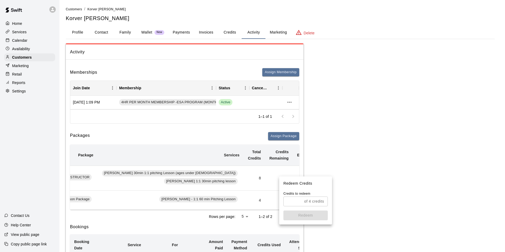
click at [289, 202] on input "text" at bounding box center [292, 201] width 19 height 10
type input "*"
click at [299, 218] on button "Redeem" at bounding box center [305, 215] width 44 height 10
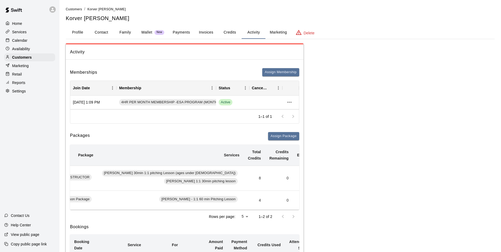
scroll to position [0, 0]
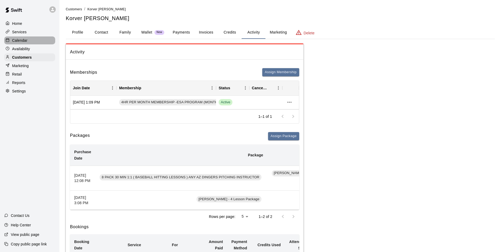
click at [30, 43] on div "Calendar" at bounding box center [29, 40] width 51 height 8
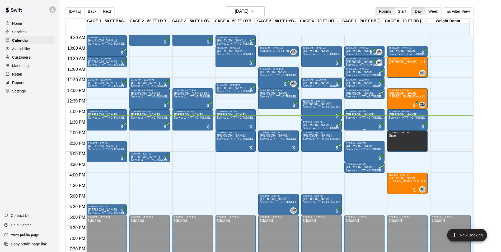
scroll to position [189, 0]
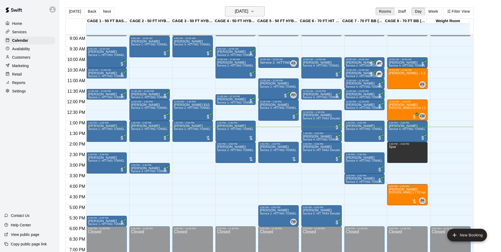
click at [258, 10] on button "[DATE]" at bounding box center [245, 11] width 40 height 10
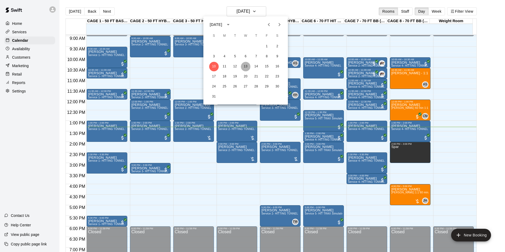
click at [247, 67] on button "13" at bounding box center [246, 67] width 10 height 10
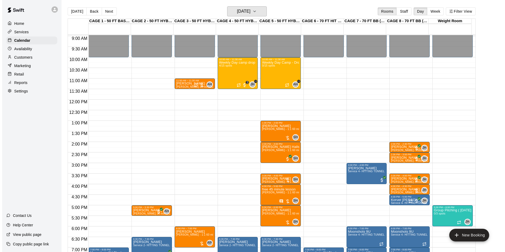
scroll to position [242, 0]
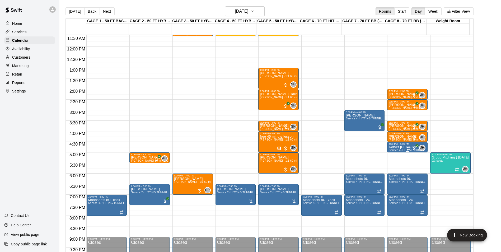
click at [396, 147] on p "Korver Stettler" at bounding box center [407, 147] width 37 height 0
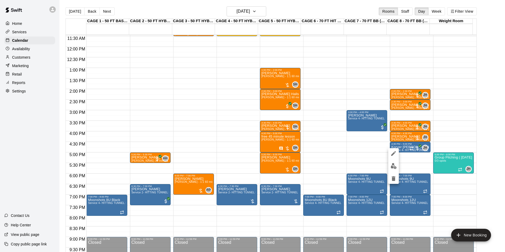
click at [394, 164] on img "edit" at bounding box center [393, 166] width 6 height 6
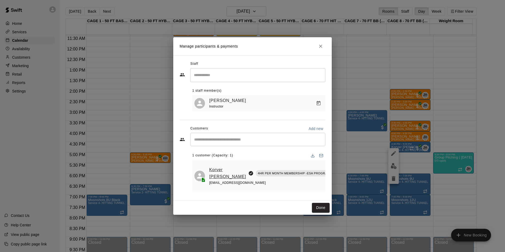
click at [219, 169] on link "Korver Stettler" at bounding box center [227, 172] width 37 height 13
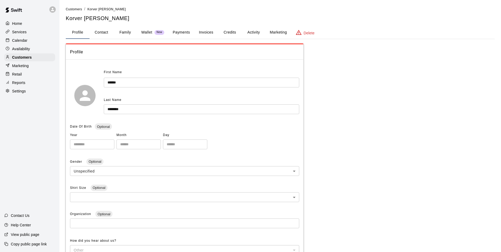
click at [177, 30] on button "Payments" at bounding box center [181, 32] width 26 height 13
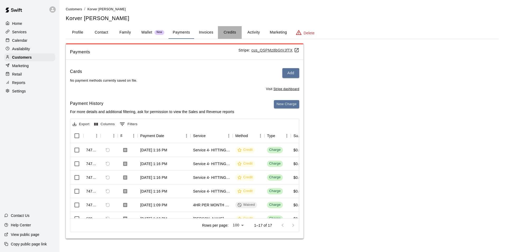
click at [233, 30] on button "Credits" at bounding box center [230, 32] width 24 height 13
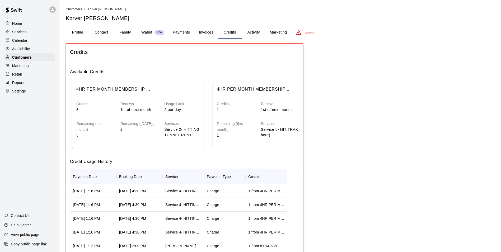
click at [35, 41] on div "Calendar" at bounding box center [29, 40] width 51 height 8
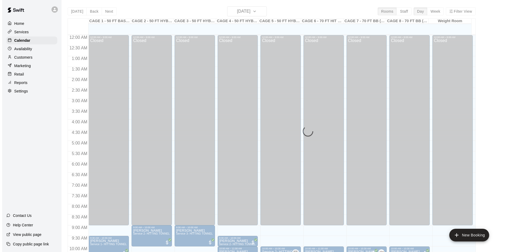
scroll to position [268, 0]
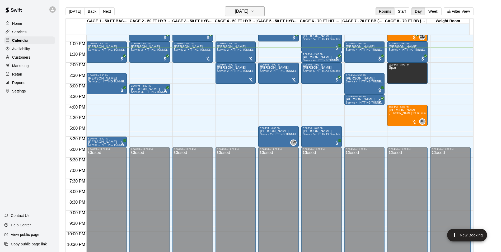
click at [238, 11] on h6 "[DATE]" at bounding box center [241, 11] width 13 height 7
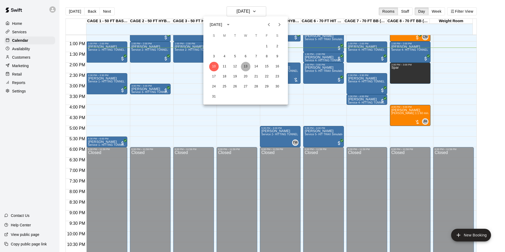
click at [248, 68] on button "13" at bounding box center [246, 67] width 10 height 10
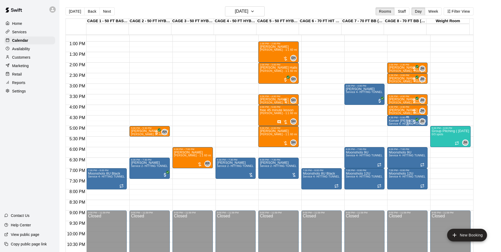
click at [392, 121] on p "Korver Stettler" at bounding box center [407, 121] width 37 height 0
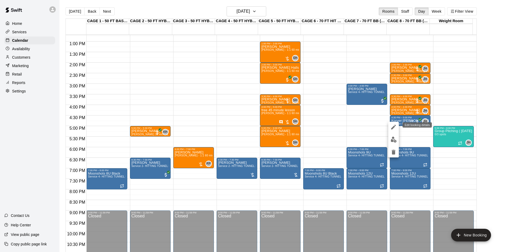
click at [394, 127] on icon "edit" at bounding box center [393, 127] width 5 height 5
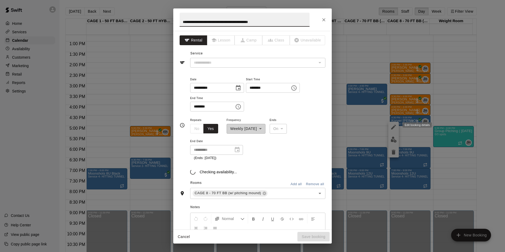
type input "**********"
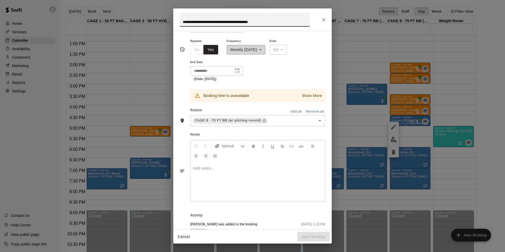
scroll to position [79, 0]
click at [255, 170] on p at bounding box center [257, 167] width 129 height 5
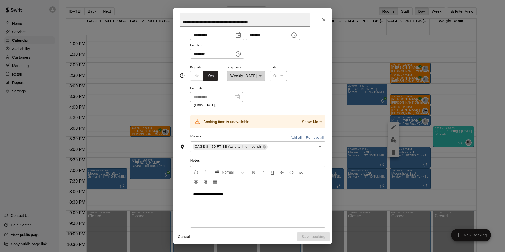
scroll to position [0, 0]
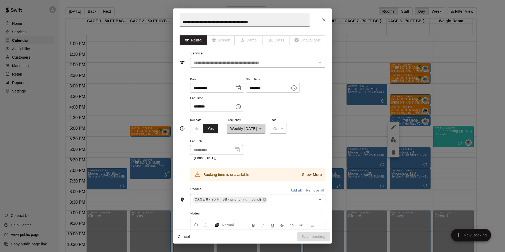
click at [327, 21] on button "Close" at bounding box center [324, 20] width 10 height 10
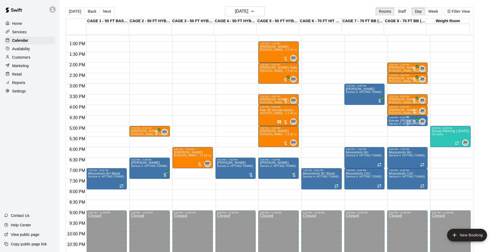
click at [391, 121] on p "Korver Stettler" at bounding box center [407, 121] width 37 height 0
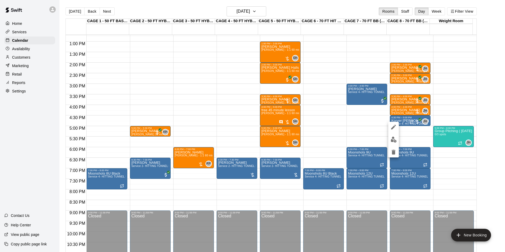
click at [393, 130] on icon "edit" at bounding box center [393, 127] width 6 height 6
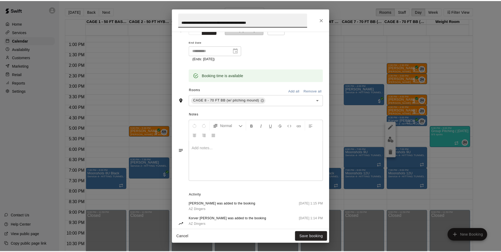
scroll to position [127, 0]
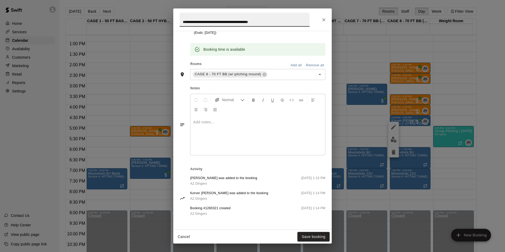
click at [247, 127] on div at bounding box center [257, 135] width 135 height 40
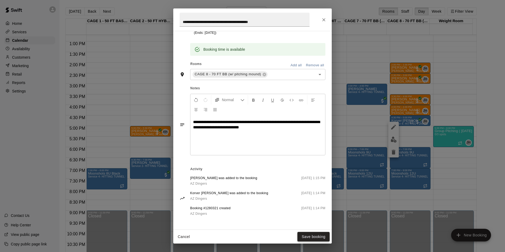
click at [320, 236] on button "Save booking" at bounding box center [313, 237] width 32 height 10
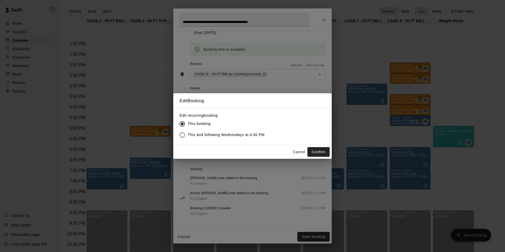
click at [210, 136] on span "This and following Wednesdays at 4:30 PM" at bounding box center [226, 135] width 77 height 6
click at [319, 150] on button "Confirm" at bounding box center [318, 152] width 22 height 10
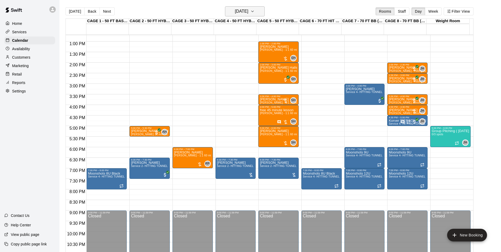
click at [248, 11] on h6 "Wednesday Aug 13" at bounding box center [241, 11] width 13 height 7
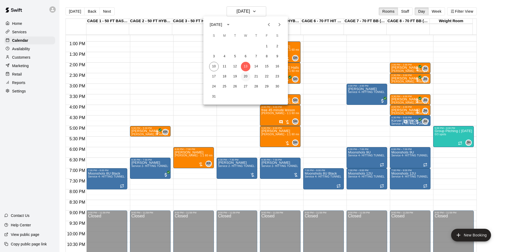
click at [246, 78] on button "20" at bounding box center [246, 77] width 10 height 10
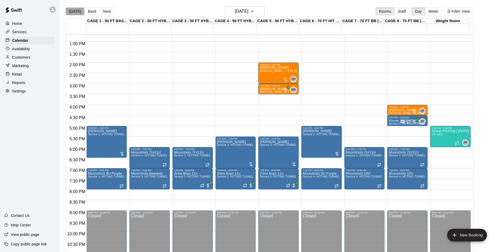
click at [75, 13] on button "[DATE]" at bounding box center [74, 11] width 19 height 8
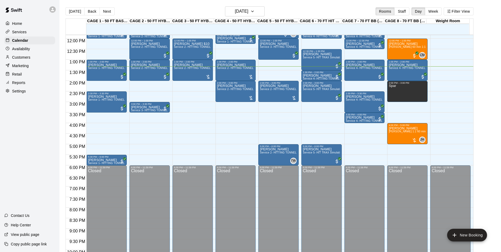
scroll to position [242, 0]
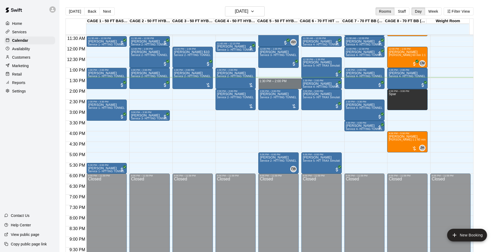
drag, startPoint x: 280, startPoint y: 81, endPoint x: 280, endPoint y: 88, distance: 7.1
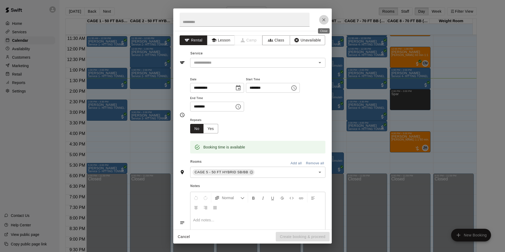
click at [325, 21] on icon "Close" at bounding box center [323, 19] width 5 height 5
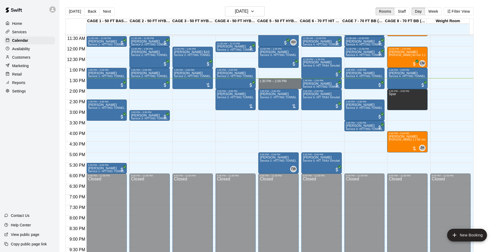
drag, startPoint x: 277, startPoint y: 81, endPoint x: 277, endPoint y: 86, distance: 5.0
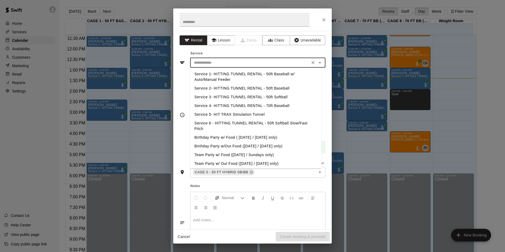
click at [273, 65] on input "text" at bounding box center [250, 62] width 116 height 7
click at [270, 89] on li "Service 2- HITTING TUNNEL RENTAL - 50ft Baseball" at bounding box center [255, 88] width 131 height 9
type input "**********"
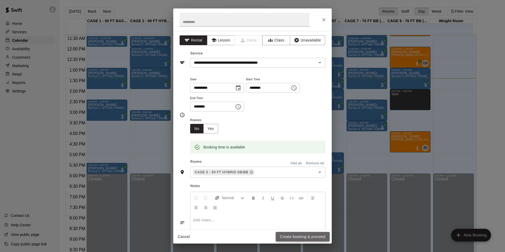
click at [304, 234] on button "Create booking & proceed" at bounding box center [303, 237] width 54 height 10
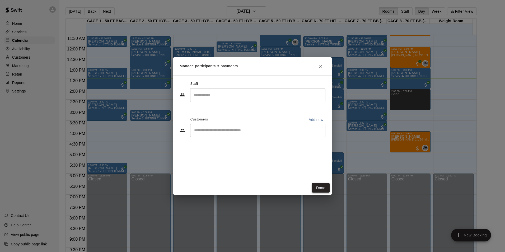
click at [318, 187] on button "Done" at bounding box center [321, 188] width 18 height 10
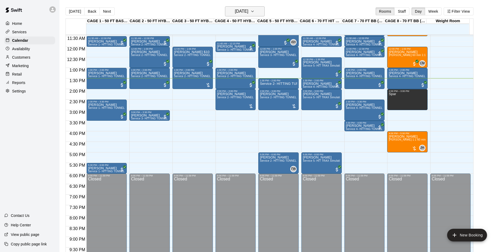
click at [235, 8] on h6 "[DATE]" at bounding box center [241, 11] width 13 height 7
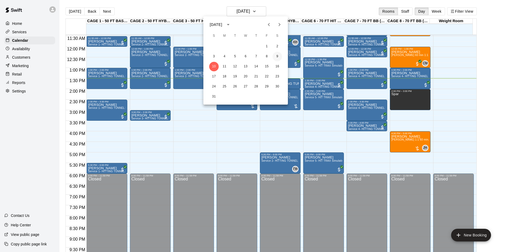
click at [276, 56] on button "9" at bounding box center [277, 57] width 10 height 10
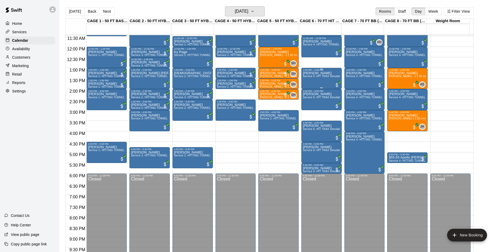
scroll to position [215, 0]
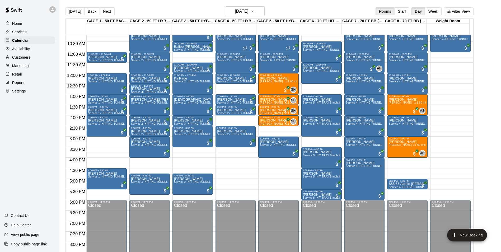
click at [199, 8] on div "Today Back Next Saturday Aug 09 Rooms Staff Day Week Filter View" at bounding box center [269, 12] width 408 height 12
click at [80, 15] on button "[DATE]" at bounding box center [74, 11] width 19 height 8
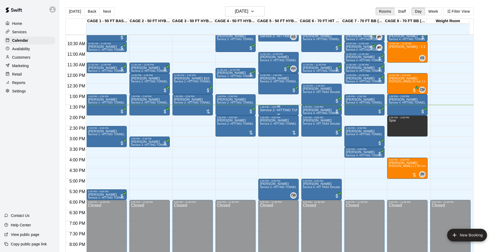
click at [271, 110] on p "Service 2- HITTING TUNNEL RENTAL - 50ft Baseball" at bounding box center [278, 110] width 37 height 0
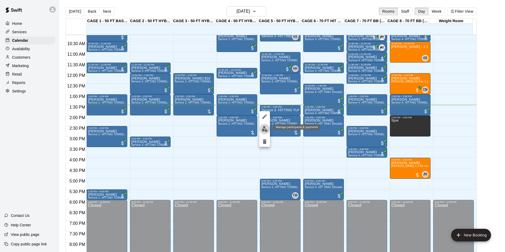
click at [267, 126] on button "edit" at bounding box center [264, 129] width 11 height 10
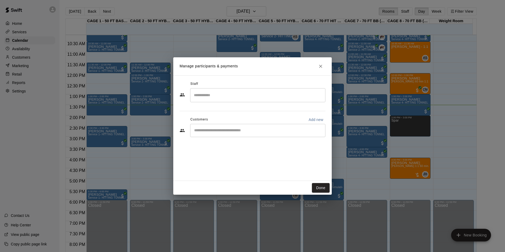
click at [270, 136] on div "​" at bounding box center [257, 130] width 135 height 13
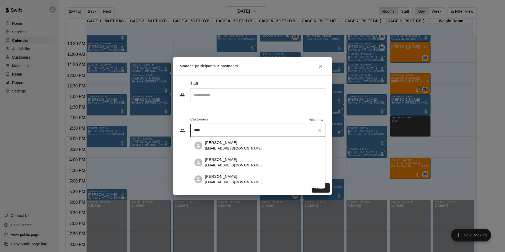
type input "*****"
click at [233, 145] on div "[PERSON_NAME]" at bounding box center [233, 143] width 57 height 6
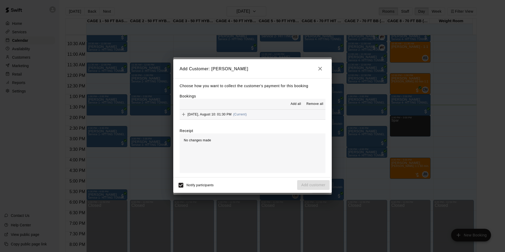
click at [274, 115] on button "Sunday, August 10: 01:30 PM (Current)" at bounding box center [252, 115] width 146 height 10
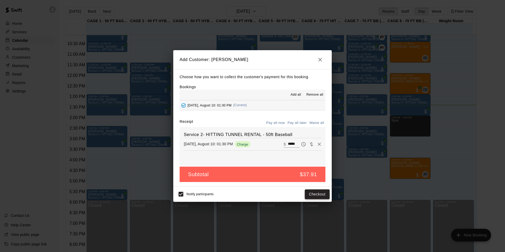
click at [319, 193] on button "Checkout" at bounding box center [317, 194] width 25 height 10
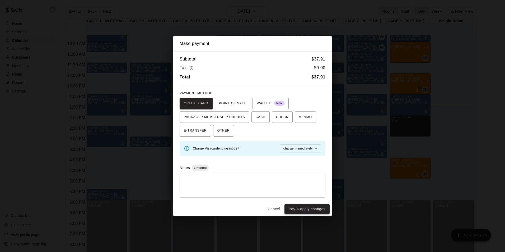
click at [303, 208] on button "Pay & apply changes" at bounding box center [306, 209] width 45 height 10
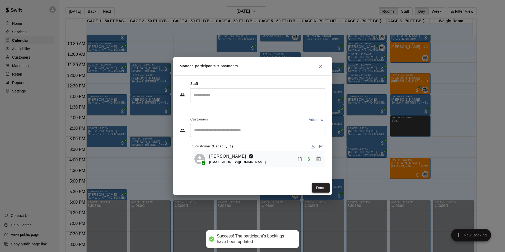
click at [317, 187] on button "Done" at bounding box center [321, 188] width 18 height 10
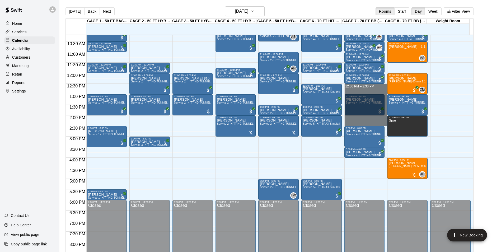
drag, startPoint x: 352, startPoint y: 87, endPoint x: 356, endPoint y: 122, distance: 35.6
drag, startPoint x: 357, startPoint y: 88, endPoint x: 359, endPoint y: 125, distance: 36.8
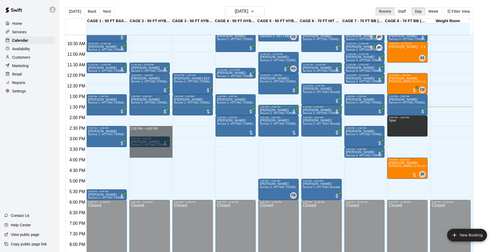
drag, startPoint x: 145, startPoint y: 128, endPoint x: 150, endPoint y: 155, distance: 26.7
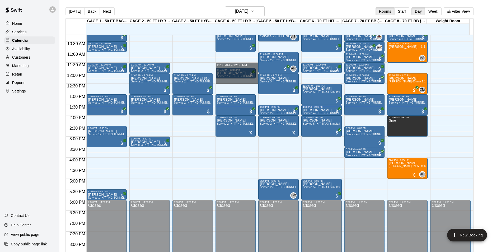
drag, startPoint x: 222, startPoint y: 64, endPoint x: 223, endPoint y: 80, distance: 15.7
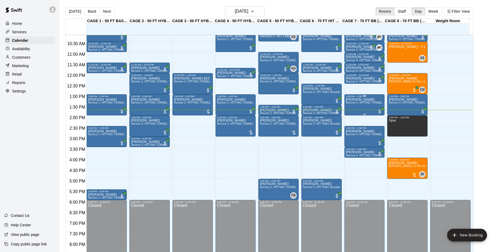
click at [348, 109] on div "Liam Delviken Service 4- HITTING TUNNEL RENTAL - 70ft Baseball" at bounding box center [364, 224] width 37 height 252
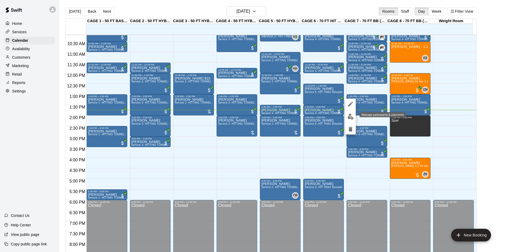
click at [349, 119] on img "edit" at bounding box center [350, 117] width 6 height 6
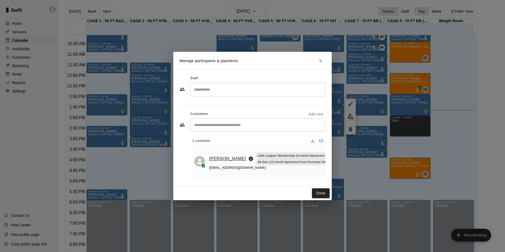
click at [215, 159] on link "[PERSON_NAME]" at bounding box center [227, 158] width 37 height 7
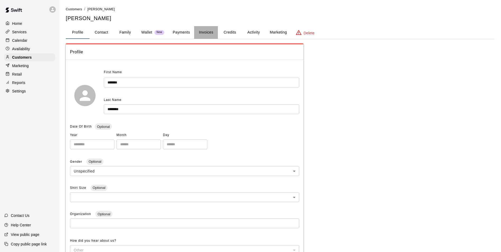
click at [201, 31] on button "Invoices" at bounding box center [206, 32] width 24 height 13
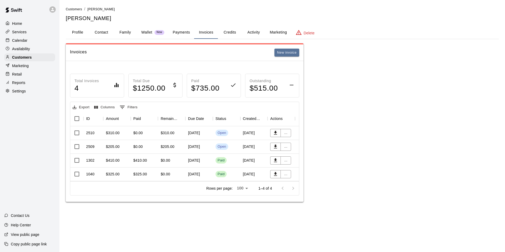
click at [233, 38] on button "Credits" at bounding box center [230, 32] width 24 height 13
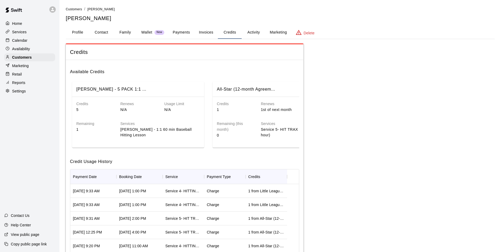
click at [254, 36] on button "Activity" at bounding box center [254, 32] width 24 height 13
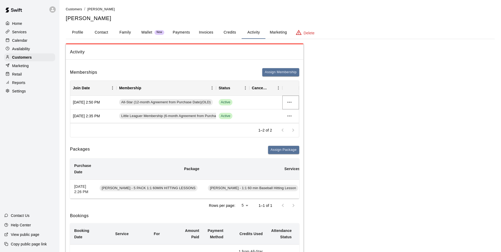
click at [290, 105] on icon "more actions" at bounding box center [289, 102] width 6 height 6
click at [298, 122] on li "Cancel" at bounding box center [300, 121] width 30 height 9
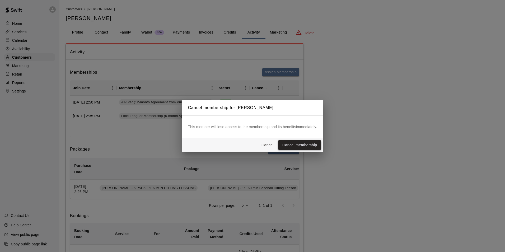
click at [306, 146] on button "Cancel membership" at bounding box center [299, 145] width 43 height 10
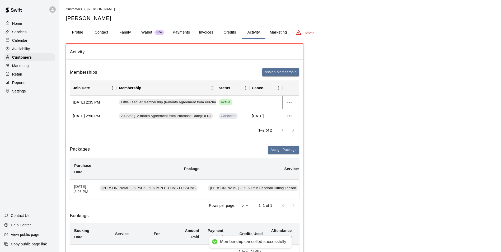
click at [289, 103] on icon "more actions" at bounding box center [289, 102] width 6 height 6
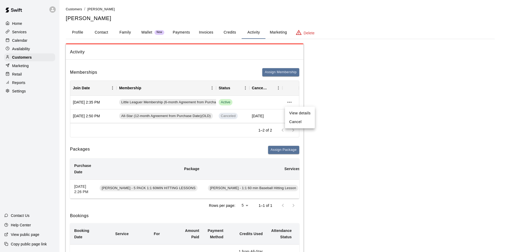
click at [298, 123] on li "Cancel" at bounding box center [300, 121] width 30 height 9
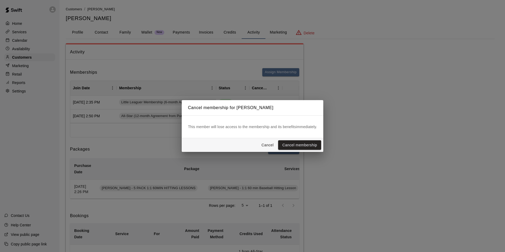
click at [301, 143] on button "Cancel membership" at bounding box center [299, 145] width 43 height 10
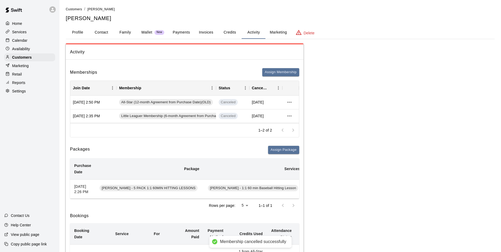
click at [277, 72] on button "Assign Membership" at bounding box center [280, 72] width 37 height 8
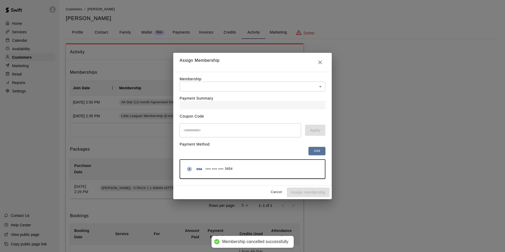
click at [319, 61] on icon "Close" at bounding box center [320, 62] width 6 height 6
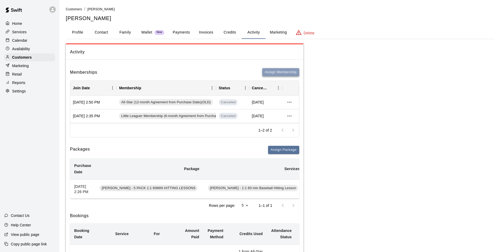
click at [282, 72] on button "Assign Membership" at bounding box center [280, 72] width 37 height 8
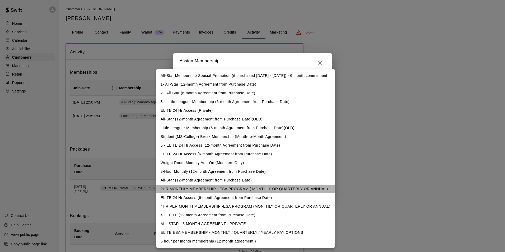
click at [212, 189] on li "2HR MONTHLY MEMBERSHIP - ESA PROGRAM ( MONTHLY OR QUARTERLY OR ANNUAL)" at bounding box center [245, 189] width 178 height 9
type input "**********"
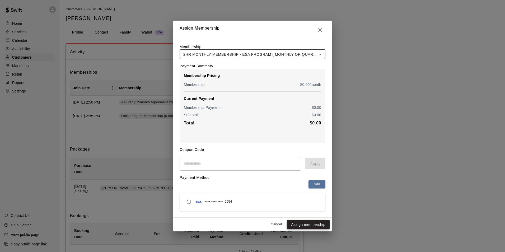
click at [308, 228] on button "Assign membership" at bounding box center [308, 225] width 43 height 10
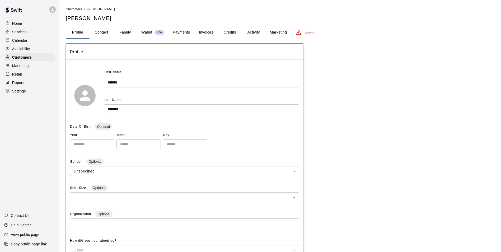
click at [252, 31] on button "Activity" at bounding box center [254, 32] width 24 height 13
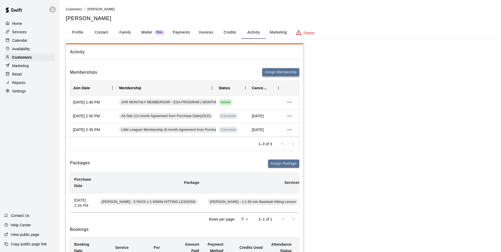
click at [278, 72] on button "Assign Membership" at bounding box center [280, 72] width 37 height 8
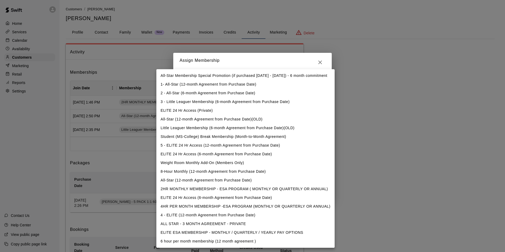
click at [231, 206] on li "4HR PER MONTH MEMBERSHIP -ESA PROGRAM (MONTHLY OR QUARTERLY OR ANNUAL)" at bounding box center [245, 206] width 178 height 9
type input "**********"
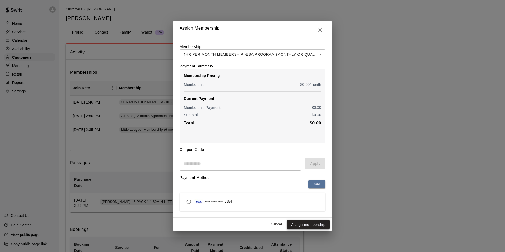
click at [312, 227] on button "Assign membership" at bounding box center [308, 225] width 43 height 10
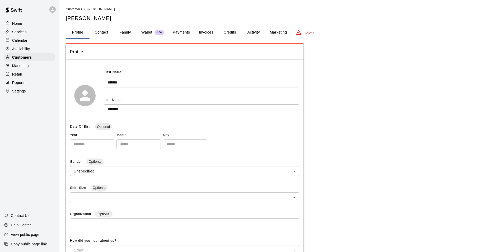
click at [248, 29] on button "Activity" at bounding box center [254, 32] width 24 height 13
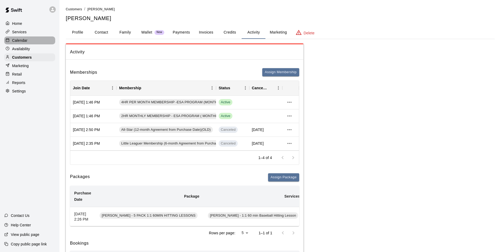
click at [14, 37] on div "Calendar" at bounding box center [29, 40] width 51 height 8
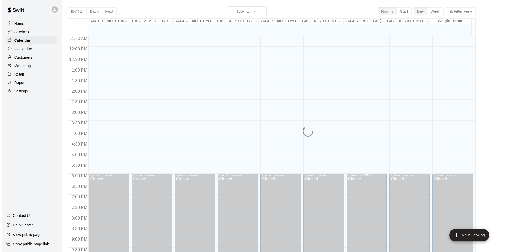
scroll to position [215, 0]
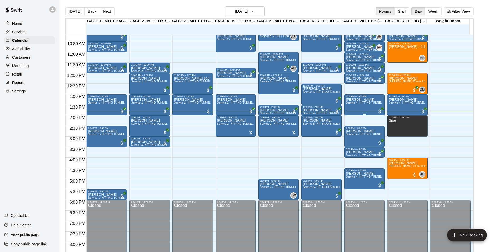
click at [351, 107] on div "[PERSON_NAME] Service 4- HITTING TUNNEL RENTAL - 70ft Baseball" at bounding box center [364, 224] width 37 height 252
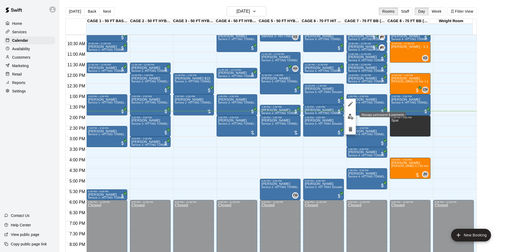
click at [350, 117] on img "edit" at bounding box center [350, 117] width 6 height 6
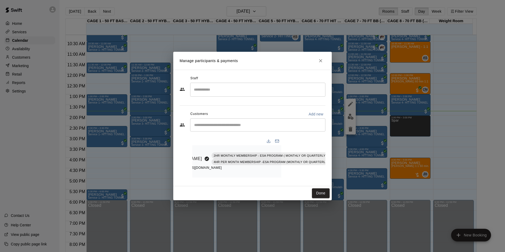
scroll to position [0, 49]
click at [346, 169] on icon "Manage bookings & payment" at bounding box center [348, 170] width 5 height 5
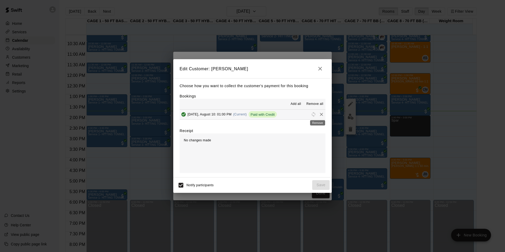
click at [319, 114] on icon "Remove" at bounding box center [321, 114] width 5 height 5
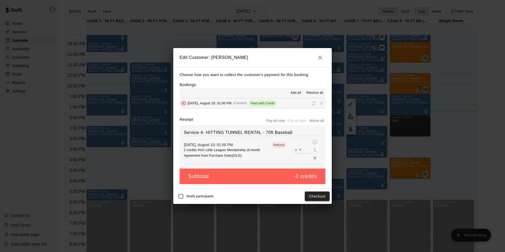
click at [317, 197] on button "Checkout" at bounding box center [317, 196] width 25 height 10
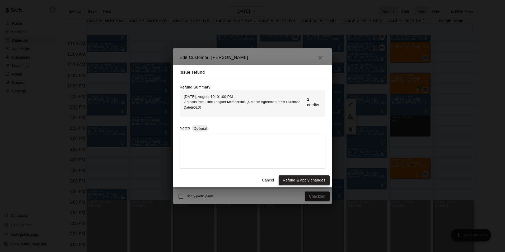
click at [309, 182] on button "Refund & apply changes" at bounding box center [303, 180] width 51 height 10
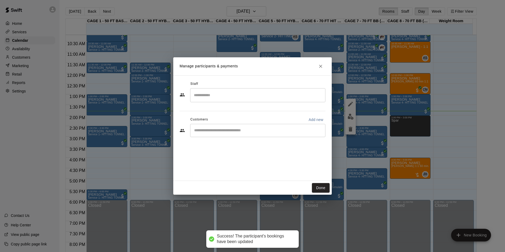
scroll to position [0, 0]
click at [276, 133] on div "​" at bounding box center [257, 130] width 135 height 13
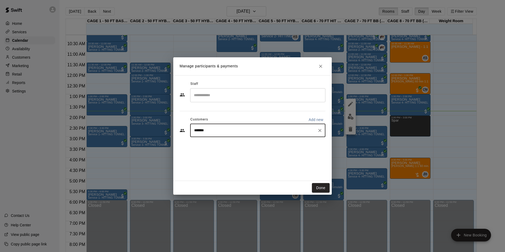
type input "********"
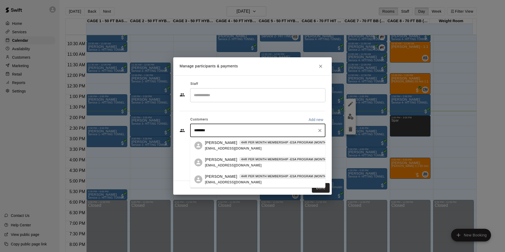
click at [219, 147] on span "pdelviken@gmail.com" at bounding box center [233, 149] width 57 height 4
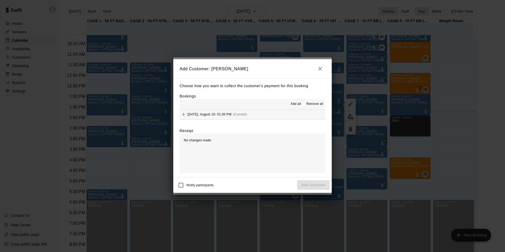
click at [322, 72] on button "button" at bounding box center [320, 68] width 11 height 11
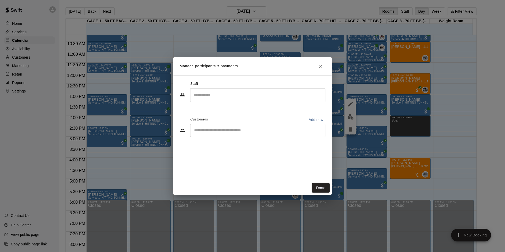
click at [281, 129] on input "Start typing to search customers..." at bounding box center [257, 130] width 130 height 5
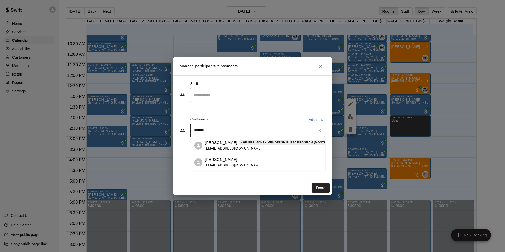
type input "********"
click at [218, 144] on p "[PERSON_NAME]" at bounding box center [221, 143] width 32 height 6
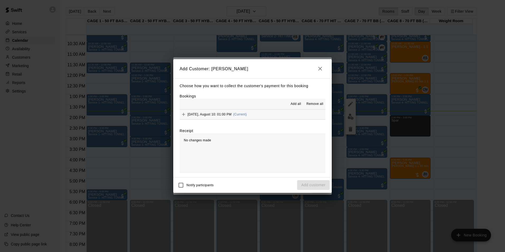
click at [276, 113] on button "Sunday, August 10: 01:00 PM (Current)" at bounding box center [252, 115] width 146 height 10
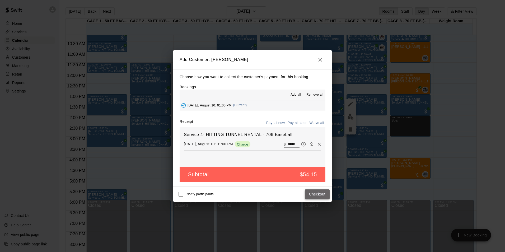
click at [317, 195] on button "Checkout" at bounding box center [317, 194] width 25 height 10
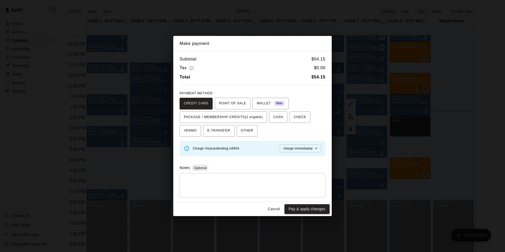
click at [251, 111] on div "CREDIT CARD POINT OF SALE WALLET New PACKAGE / MEMBERSHIP CREDITS (2 eligible) …" at bounding box center [252, 117] width 146 height 39
click at [253, 114] on span "PACKAGE / MEMBERSHIP CREDITS (2 eligible)" at bounding box center [223, 117] width 79 height 8
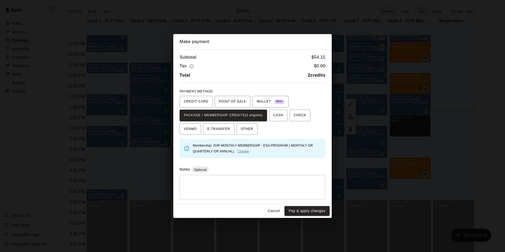
click at [242, 151] on link "Change" at bounding box center [243, 151] width 12 height 4
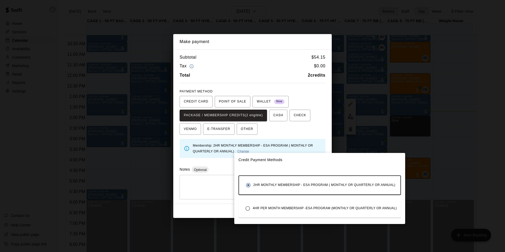
click at [287, 182] on div "2HR MONTHLY MEMBERSHIP - ESA PROGRAM ( MONTHLY OR QUARTERLY OR ANNUAL)" at bounding box center [319, 185] width 152 height 10
click at [303, 148] on div at bounding box center [252, 126] width 505 height 252
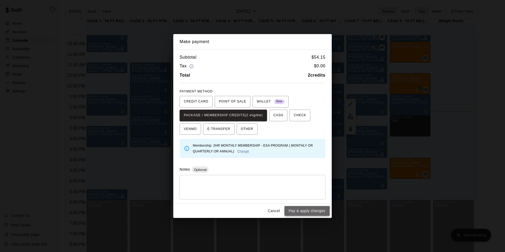
click at [305, 211] on button "Pay & apply changes" at bounding box center [306, 211] width 45 height 10
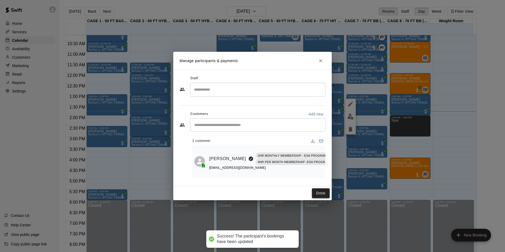
click at [323, 195] on button "Done" at bounding box center [321, 193] width 18 height 10
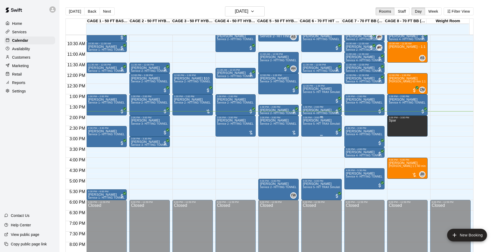
click at [309, 130] on div "Liam Delviken Service 5- HIT TRAX Simulation Tunnel" at bounding box center [321, 245] width 37 height 252
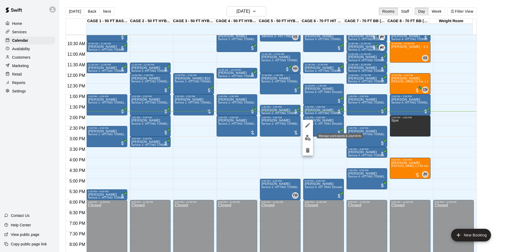
click at [311, 140] on button "edit" at bounding box center [307, 138] width 11 height 10
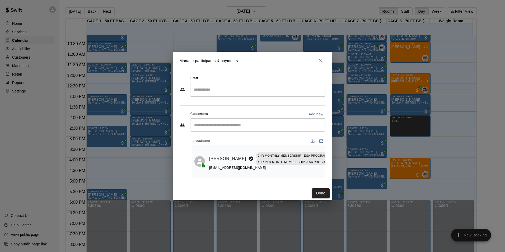
scroll to position [0, 49]
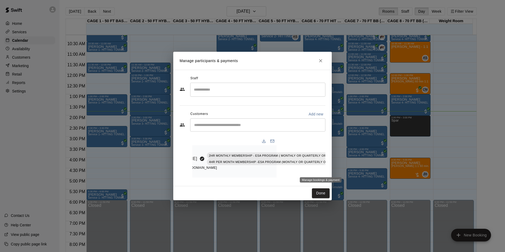
click at [346, 169] on icon "Manage bookings & payment" at bounding box center [348, 170] width 5 height 5
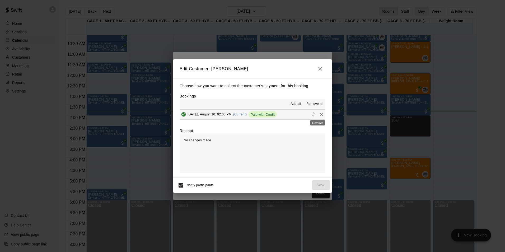
click at [320, 114] on icon "Remove" at bounding box center [321, 114] width 3 height 3
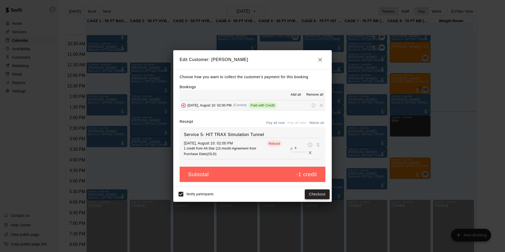
click at [315, 194] on button "Checkout" at bounding box center [317, 194] width 25 height 10
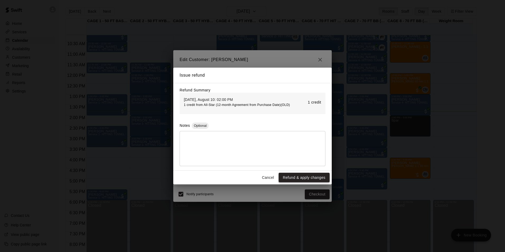
click at [305, 178] on button "Refund & apply changes" at bounding box center [303, 178] width 51 height 10
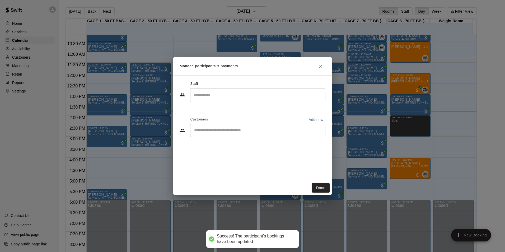
scroll to position [0, 0]
click at [274, 134] on div "​" at bounding box center [257, 130] width 135 height 13
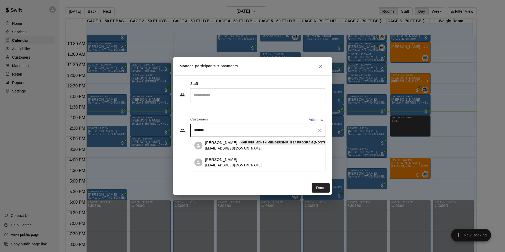
type input "********"
click at [234, 145] on div "Liam Delviken 4HR PER MONTH MEMBERSHIP -ESA PROGRAM (MONTHLY OR QUARTERLY OR AN…" at bounding box center [359, 145] width 309 height 11
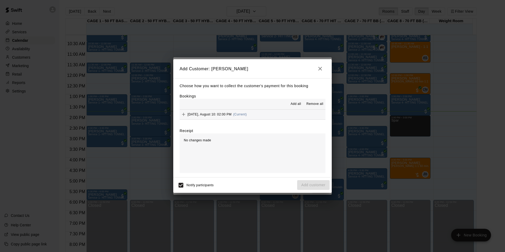
click at [282, 116] on button "Sunday, August 10: 02:00 PM (Current)" at bounding box center [252, 115] width 146 height 10
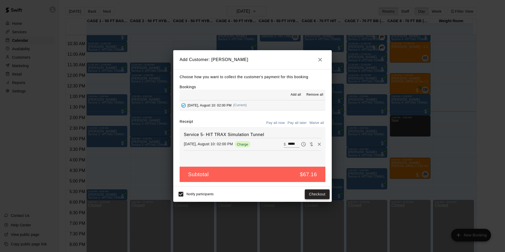
click at [314, 193] on button "Checkout" at bounding box center [317, 194] width 25 height 10
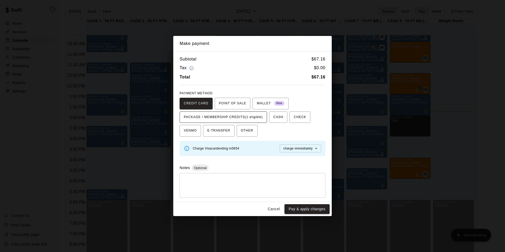
click at [236, 120] on span "PACKAGE / MEMBERSHIP CREDITS (1 eligible)" at bounding box center [223, 117] width 79 height 8
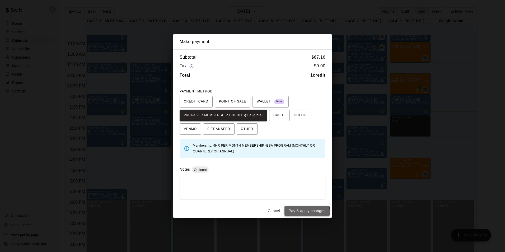
click at [298, 212] on button "Pay & apply changes" at bounding box center [306, 211] width 45 height 10
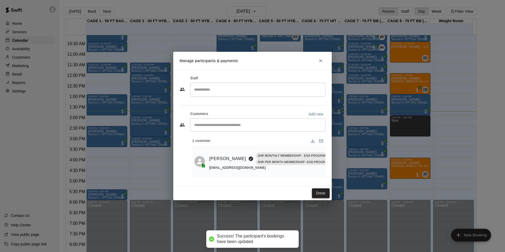
click at [320, 197] on button "Done" at bounding box center [321, 193] width 18 height 10
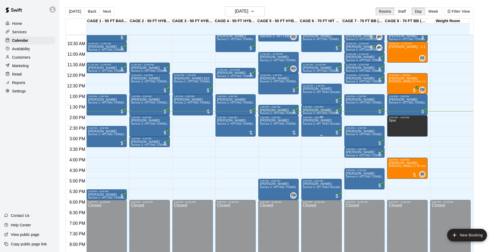
click at [305, 131] on div "Liam Delviken Service 5- HIT TRAX Simulation Tunnel" at bounding box center [321, 245] width 37 height 252
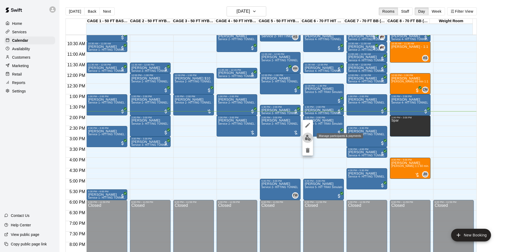
click at [306, 138] on img "edit" at bounding box center [308, 138] width 6 height 6
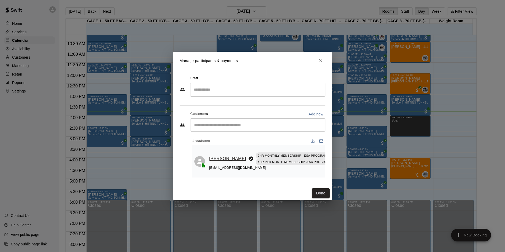
click at [216, 162] on link "[PERSON_NAME]" at bounding box center [227, 158] width 37 height 7
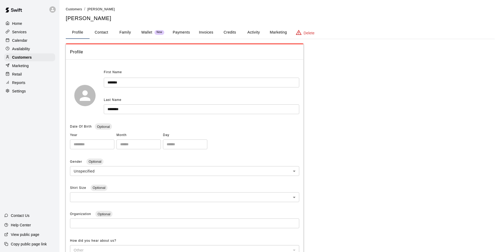
click at [249, 33] on button "Activity" at bounding box center [254, 32] width 24 height 13
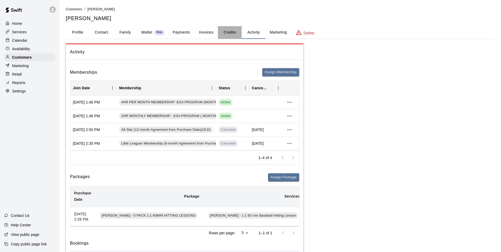
click at [233, 33] on button "Credits" at bounding box center [230, 32] width 24 height 13
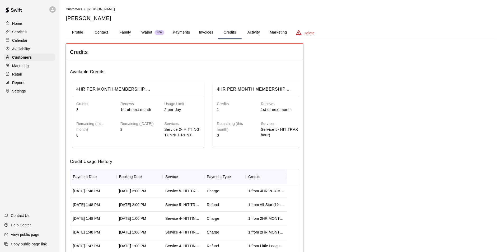
click at [258, 36] on button "Activity" at bounding box center [254, 32] width 24 height 13
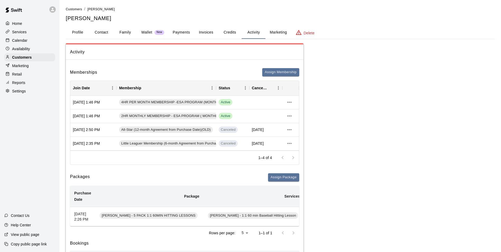
click at [38, 43] on div "Calendar" at bounding box center [29, 40] width 51 height 8
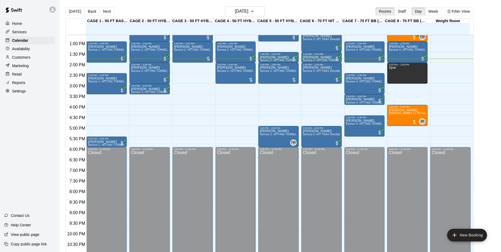
scroll to position [242, 0]
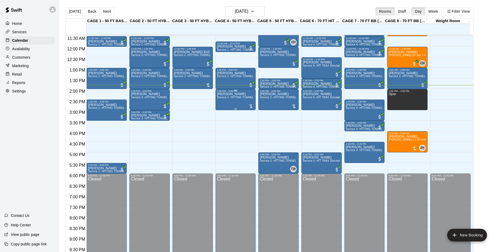
click at [230, 107] on div "Nick Eustrom Service 2- HITTING TUNNEL RENTAL - 50ft Baseball" at bounding box center [235, 218] width 37 height 252
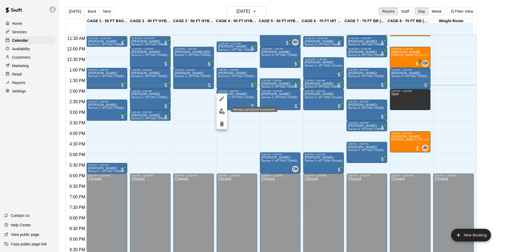
click at [225, 111] on img "edit" at bounding box center [222, 111] width 6 height 6
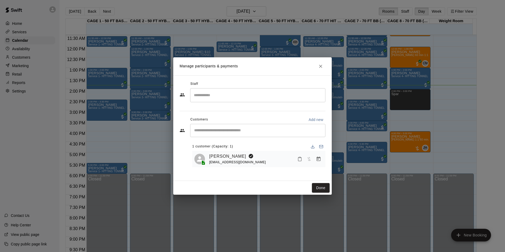
click at [156, 119] on div "Manage participants & payments Staff ​ Customers Add new ​ 1 customer (Capacity…" at bounding box center [252, 126] width 505 height 252
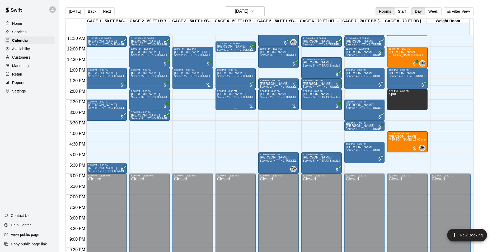
scroll to position [215, 0]
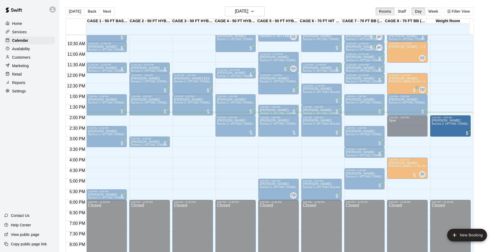
drag, startPoint x: 140, startPoint y: 129, endPoint x: 456, endPoint y: 133, distance: 315.5
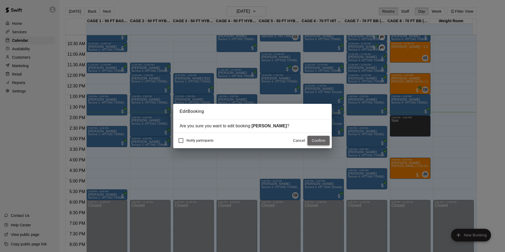
click at [320, 140] on button "Confirm" at bounding box center [318, 141] width 22 height 10
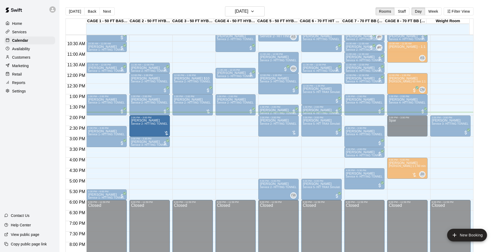
drag, startPoint x: 225, startPoint y: 130, endPoint x: 159, endPoint y: 134, distance: 66.1
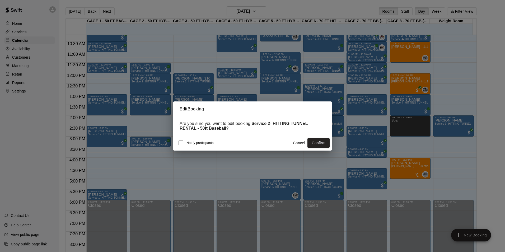
click at [296, 143] on button "Cancel" at bounding box center [298, 143] width 17 height 10
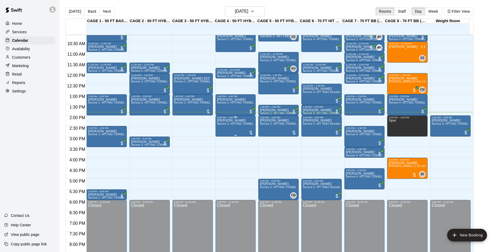
click at [228, 130] on div "[PERSON_NAME] Service 2- HITTING TUNNEL RENTAL - 50ft Baseball" at bounding box center [235, 245] width 37 height 252
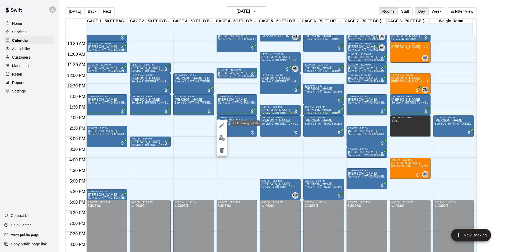
click at [224, 127] on icon "edit" at bounding box center [222, 125] width 6 height 6
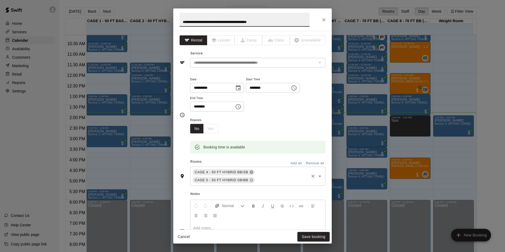
click at [249, 172] on icon at bounding box center [250, 172] width 3 height 3
click at [249, 171] on icon at bounding box center [250, 172] width 3 height 3
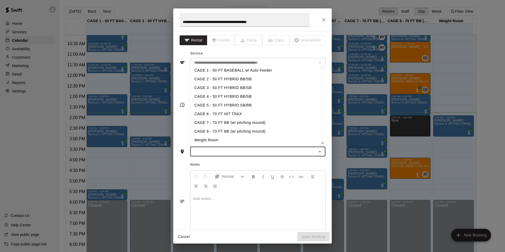
click at [235, 153] on input "text" at bounding box center [253, 151] width 123 height 7
click at [219, 79] on li "CAGE 2 - 50 FT HYBRID BB/SB" at bounding box center [255, 79] width 131 height 9
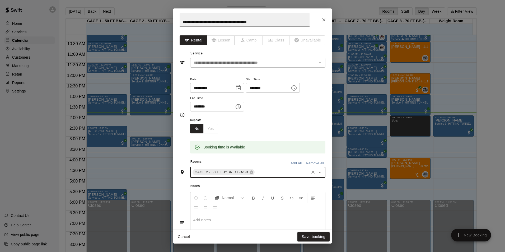
click at [269, 171] on input "text" at bounding box center [281, 172] width 53 height 7
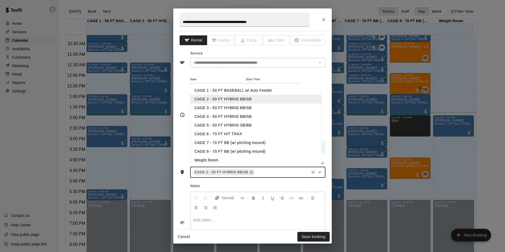
click at [232, 109] on li "CAGE 3 - 50 FT HYBRID BB/SB" at bounding box center [255, 107] width 131 height 9
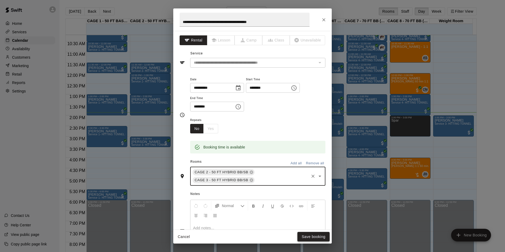
click at [311, 237] on button "Save booking" at bounding box center [313, 237] width 32 height 10
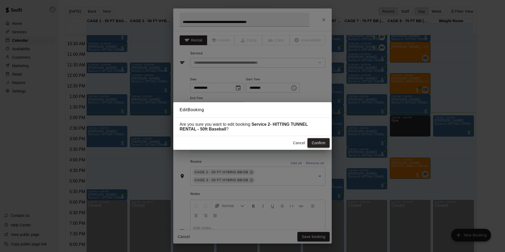
click at [317, 142] on button "Confirm" at bounding box center [318, 143] width 22 height 10
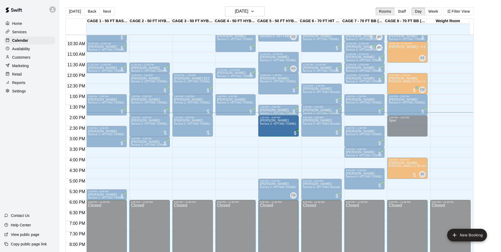
drag, startPoint x: 437, startPoint y: 129, endPoint x: 259, endPoint y: 133, distance: 177.7
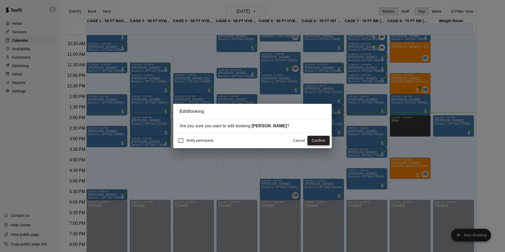
click at [318, 140] on button "Confirm" at bounding box center [318, 141] width 22 height 10
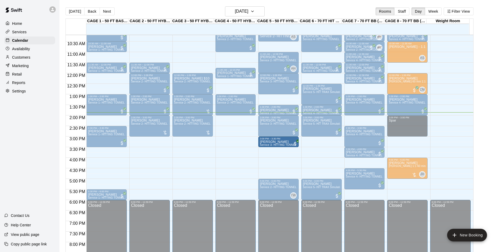
drag, startPoint x: 138, startPoint y: 144, endPoint x: 275, endPoint y: 148, distance: 136.8
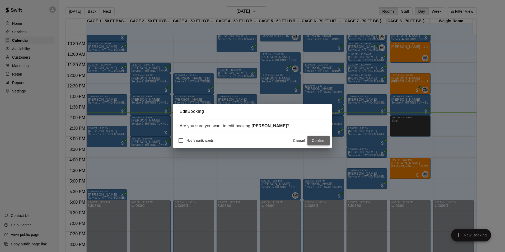
click at [319, 142] on button "Confirm" at bounding box center [318, 141] width 22 height 10
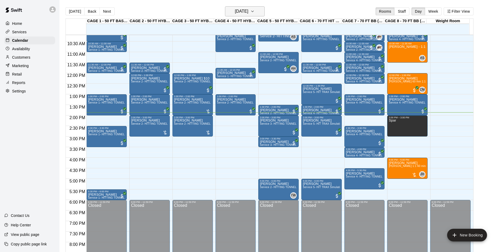
click at [248, 9] on h6 "[DATE]" at bounding box center [241, 11] width 13 height 7
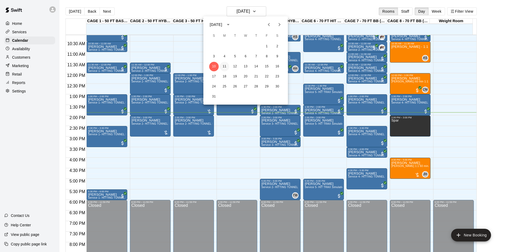
click at [224, 70] on button "11" at bounding box center [225, 67] width 10 height 10
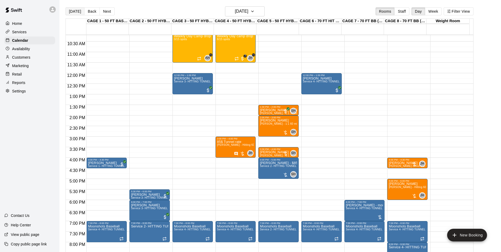
click at [77, 10] on button "[DATE]" at bounding box center [74, 11] width 19 height 8
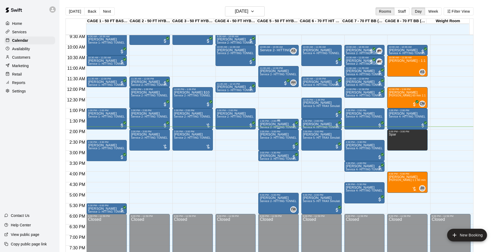
scroll to position [189, 0]
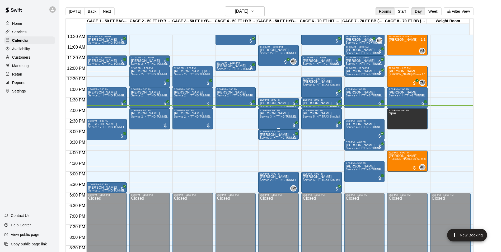
scroll to position [215, 0]
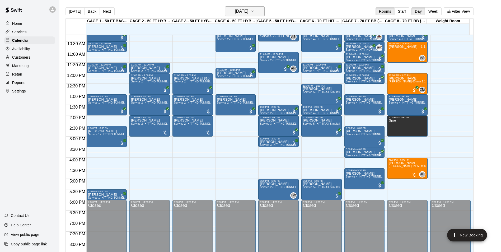
click at [247, 12] on h6 "[DATE]" at bounding box center [241, 11] width 13 height 7
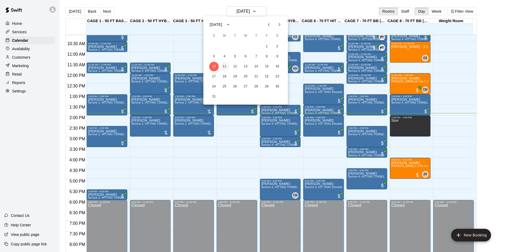
click at [224, 67] on button "11" at bounding box center [225, 67] width 10 height 10
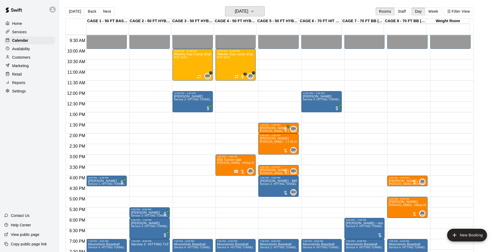
scroll to position [163, 0]
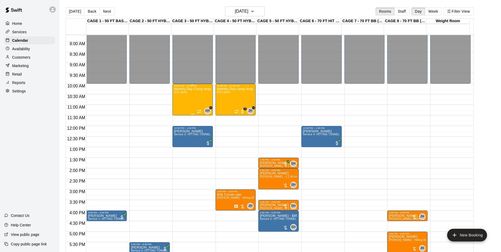
click at [189, 105] on div "Weekly Day Camp drop-in ([DATE]) 0/15 spots" at bounding box center [192, 213] width 37 height 252
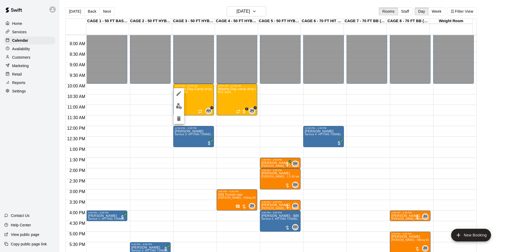
click at [234, 95] on div at bounding box center [252, 126] width 505 height 252
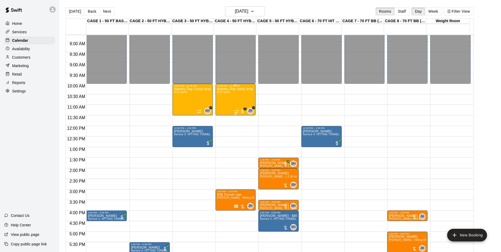
click at [228, 101] on div "Weekly Day camp drop in session - [DATE] / [DATE] / [DATE] 8/15 spots" at bounding box center [235, 213] width 37 height 252
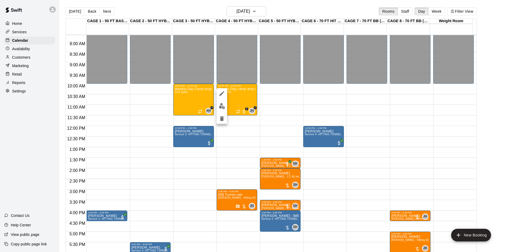
click at [223, 98] on button "edit" at bounding box center [221, 93] width 11 height 11
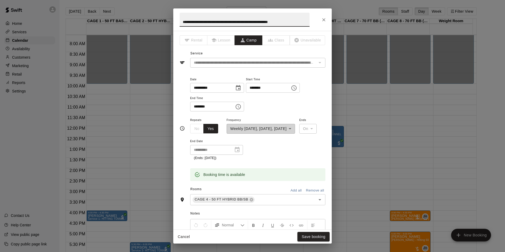
click at [324, 21] on icon "Close" at bounding box center [323, 19] width 5 height 5
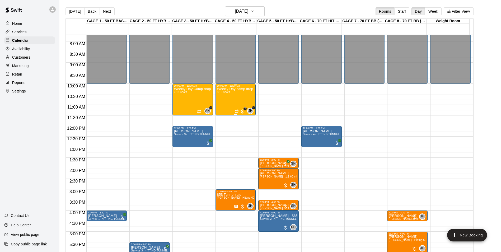
click at [223, 100] on div "Weekly Day camp drop in session - [DATE] / [DATE] / [DATE] 8/15 spots" at bounding box center [235, 213] width 37 height 252
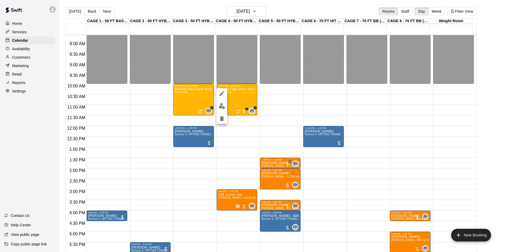
click at [224, 98] on div at bounding box center [221, 106] width 11 height 36
click at [224, 97] on button "edit" at bounding box center [221, 93] width 11 height 11
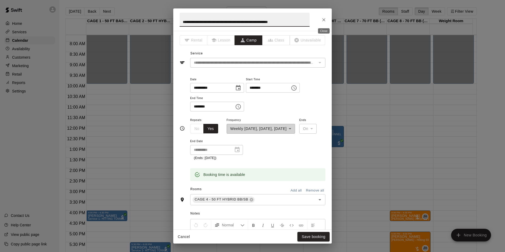
click at [325, 20] on icon "Close" at bounding box center [323, 19] width 5 height 5
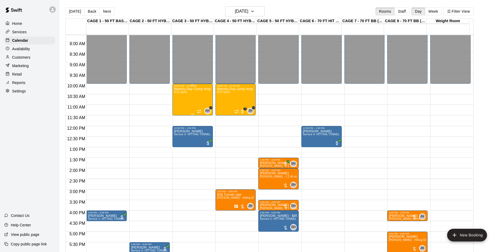
click at [185, 102] on div "Weekly Day Camp drop-in ([DATE]) 0/15 spots" at bounding box center [192, 213] width 37 height 252
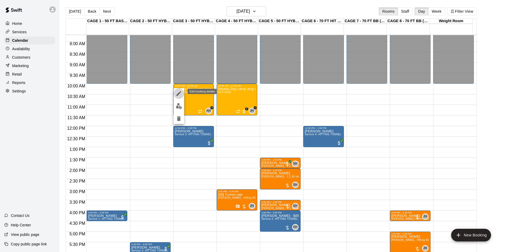
click at [178, 93] on icon "edit" at bounding box center [178, 93] width 5 height 5
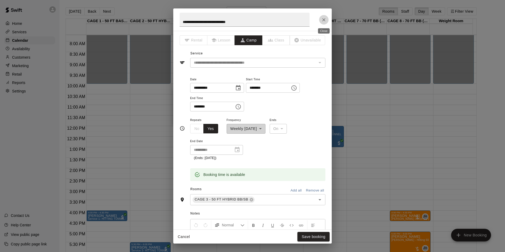
click at [322, 21] on icon "Close" at bounding box center [323, 19] width 5 height 5
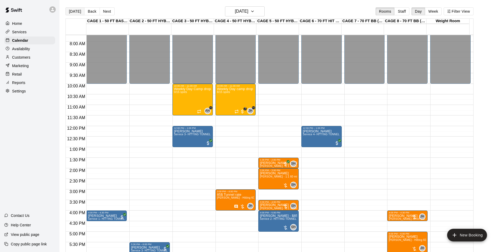
click at [77, 12] on button "[DATE]" at bounding box center [74, 11] width 19 height 8
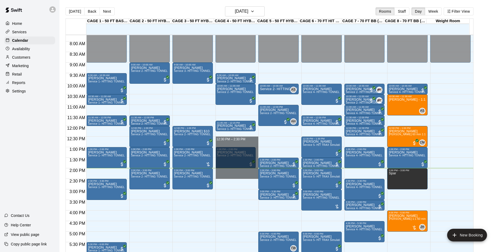
drag, startPoint x: 249, startPoint y: 140, endPoint x: 252, endPoint y: 176, distance: 36.3
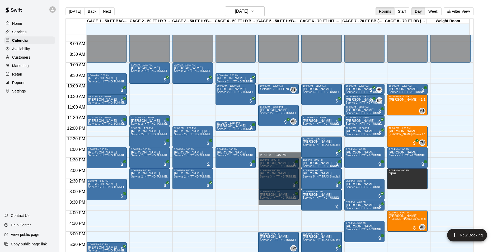
drag, startPoint x: 275, startPoint y: 153, endPoint x: 289, endPoint y: 205, distance: 53.1
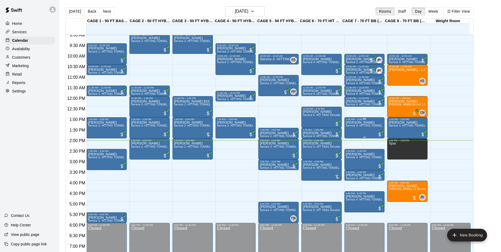
scroll to position [215, 0]
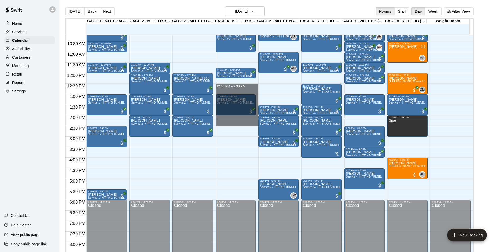
drag, startPoint x: 223, startPoint y: 87, endPoint x: 228, endPoint y: 121, distance: 35.1
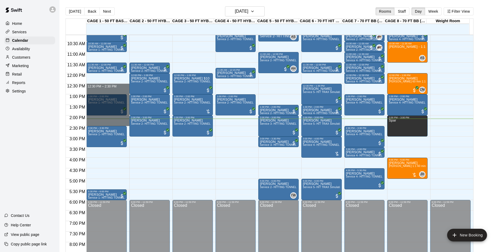
drag, startPoint x: 111, startPoint y: 87, endPoint x: 117, endPoint y: 125, distance: 39.1
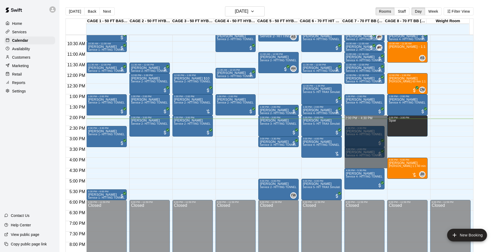
drag, startPoint x: 362, startPoint y: 119, endPoint x: 364, endPoint y: 165, distance: 46.5
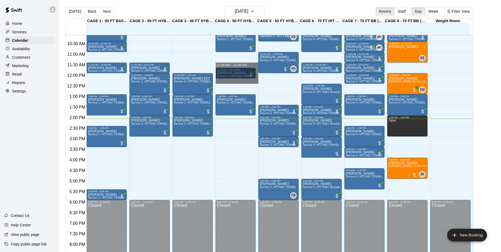
drag, startPoint x: 225, startPoint y: 65, endPoint x: 222, endPoint y: 80, distance: 14.8
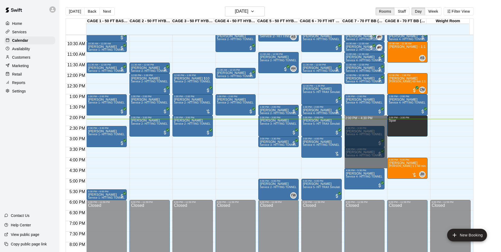
drag, startPoint x: 351, startPoint y: 117, endPoint x: 356, endPoint y: 164, distance: 47.5
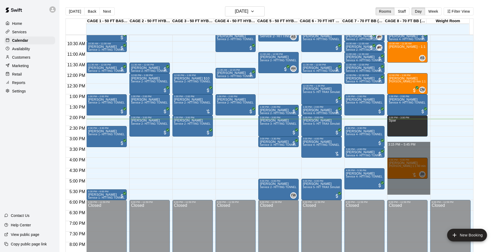
drag, startPoint x: 398, startPoint y: 147, endPoint x: 396, endPoint y: 192, distance: 44.9
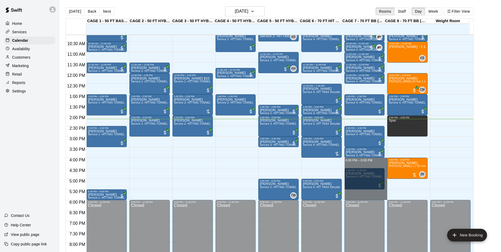
drag, startPoint x: 362, startPoint y: 161, endPoint x: 368, endPoint y: 199, distance: 37.7
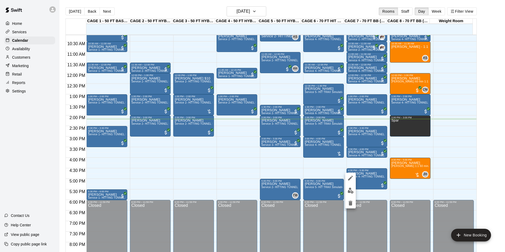
click at [353, 190] on img "edit" at bounding box center [350, 190] width 6 height 6
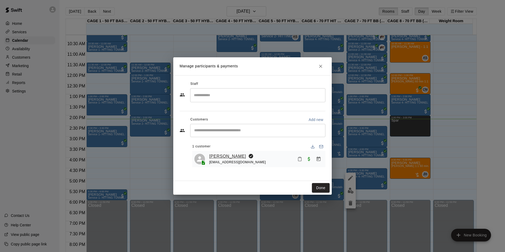
click at [219, 157] on link "[PERSON_NAME]" at bounding box center [227, 156] width 37 height 7
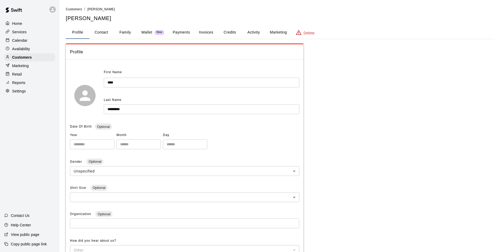
click at [200, 31] on button "Invoices" at bounding box center [206, 32] width 24 height 13
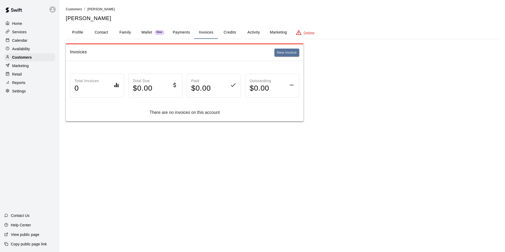
click at [188, 32] on button "Payments" at bounding box center [181, 32] width 26 height 13
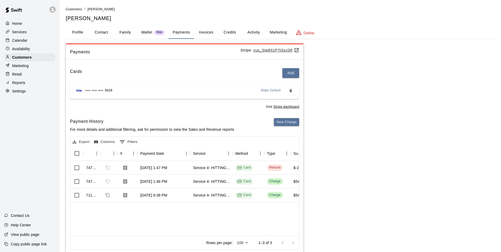
click at [201, 31] on button "Invoices" at bounding box center [206, 32] width 24 height 13
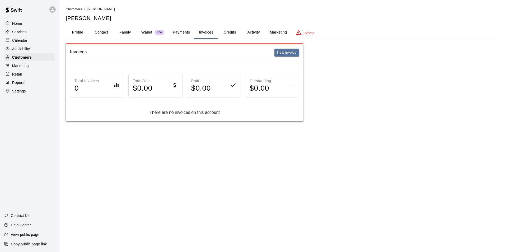
click at [220, 31] on button "Credits" at bounding box center [230, 32] width 24 height 13
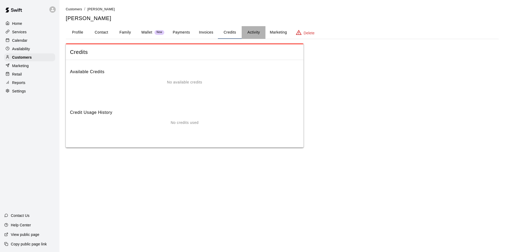
click at [247, 30] on button "Activity" at bounding box center [254, 32] width 24 height 13
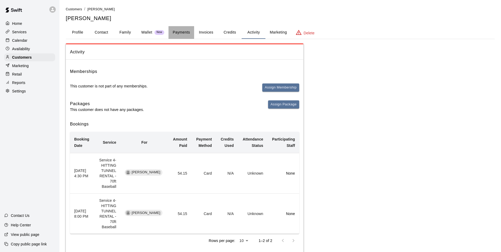
click at [174, 30] on button "Payments" at bounding box center [181, 32] width 26 height 13
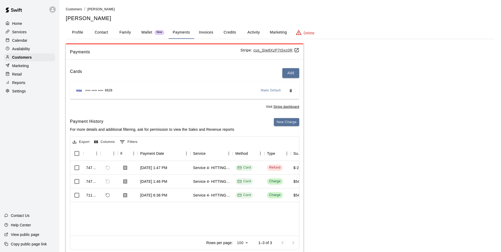
click at [120, 32] on button "Family" at bounding box center [125, 32] width 24 height 13
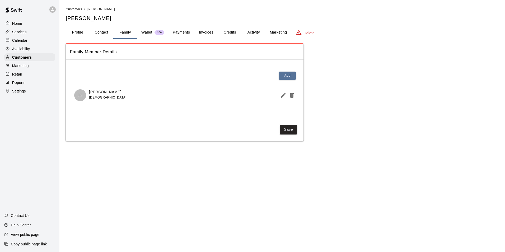
click at [80, 30] on button "Profile" at bounding box center [78, 32] width 24 height 13
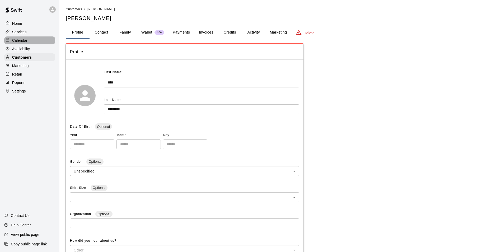
click at [43, 44] on div "Calendar" at bounding box center [29, 40] width 51 height 8
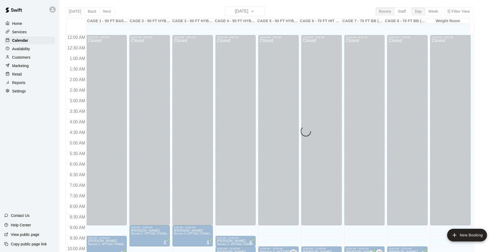
scroll to position [268, 0]
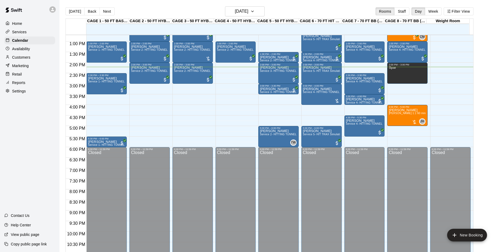
click at [27, 33] on div "Services" at bounding box center [29, 32] width 51 height 8
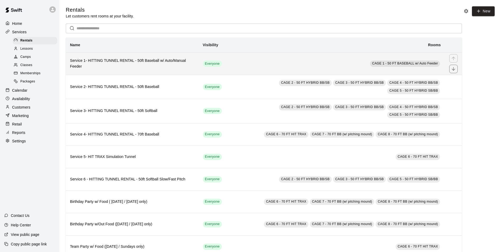
click at [241, 65] on td "CAGE 1 - 50 FT BASEBALL w/ Auto Feeder" at bounding box center [335, 63] width 219 height 22
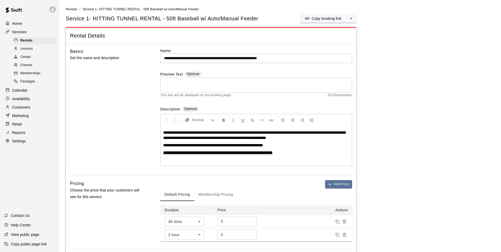
click at [14, 89] on div "Calendar" at bounding box center [29, 90] width 51 height 8
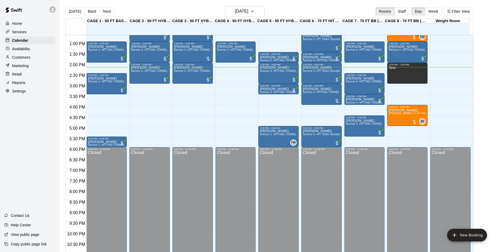
scroll to position [273, 0]
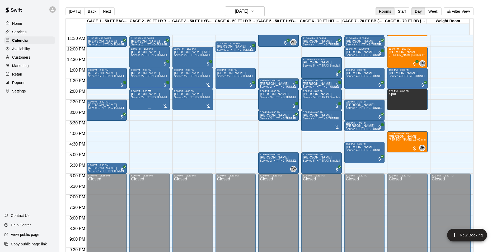
click at [135, 105] on div "[PERSON_NAME] Service 2- HITTING TUNNEL RENTAL - 50ft Baseball" at bounding box center [149, 218] width 37 height 252
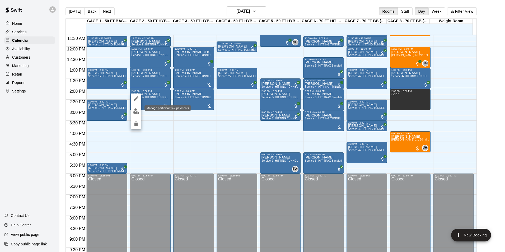
click at [132, 112] on button "edit" at bounding box center [136, 111] width 11 height 10
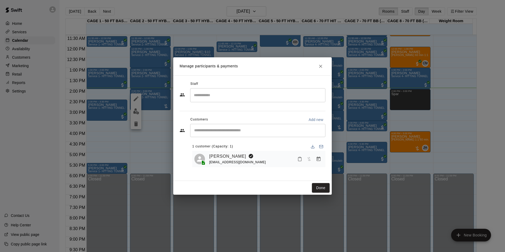
click at [319, 160] on icon "Manage bookings & payment" at bounding box center [318, 158] width 5 height 5
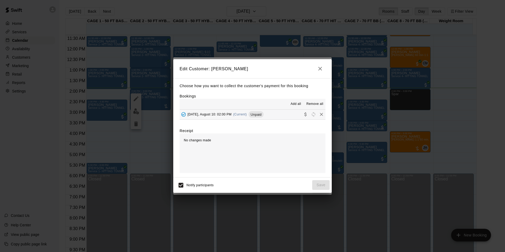
click at [279, 111] on button "[DATE], August 10: 02:00 PM (Current) Unpaid" at bounding box center [252, 115] width 146 height 10
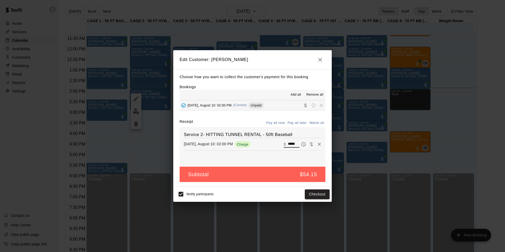
click at [289, 143] on input "*****" at bounding box center [294, 144] width 12 height 7
type input "**"
click at [312, 198] on button "Checkout" at bounding box center [317, 194] width 25 height 10
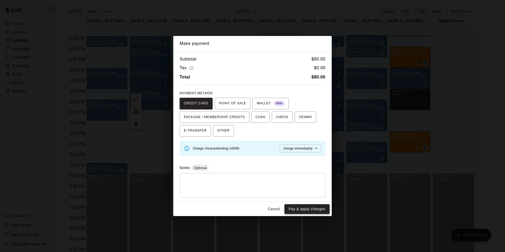
click at [303, 210] on button "Pay & apply changes" at bounding box center [306, 209] width 45 height 10
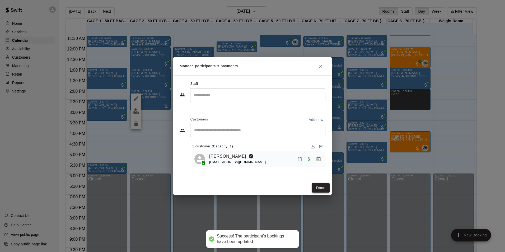
click at [317, 186] on button "Done" at bounding box center [321, 188] width 18 height 10
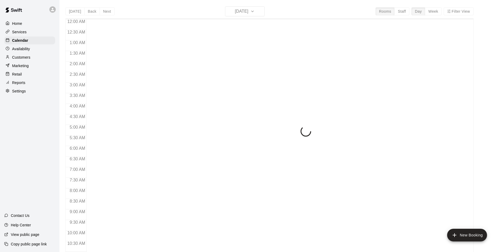
scroll to position [268, 0]
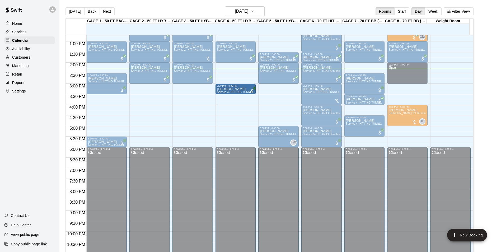
drag, startPoint x: 261, startPoint y: 92, endPoint x: 248, endPoint y: 95, distance: 12.7
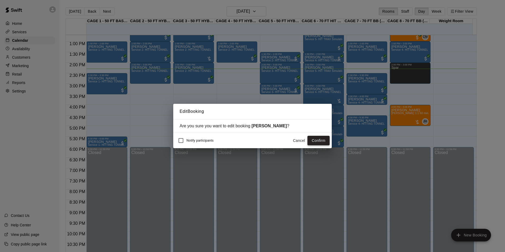
click at [324, 144] on button "Confirm" at bounding box center [318, 141] width 22 height 10
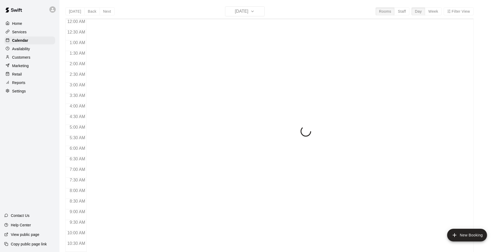
scroll to position [268, 0]
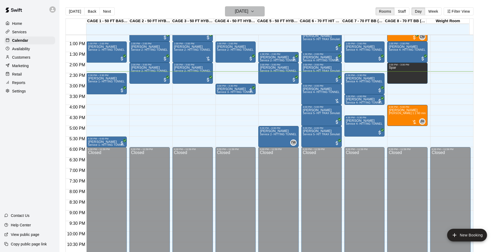
click at [240, 14] on h6 "[DATE]" at bounding box center [241, 11] width 13 height 7
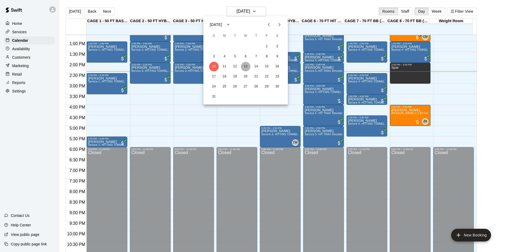
click at [246, 65] on button "13" at bounding box center [246, 67] width 10 height 10
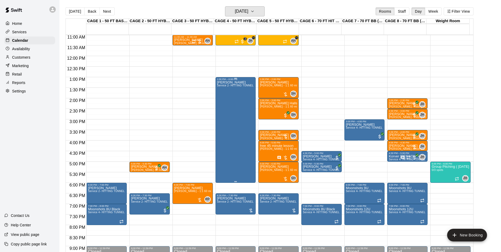
scroll to position [242, 0]
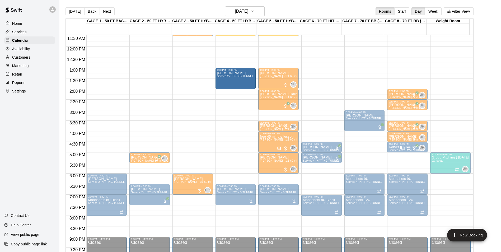
drag, startPoint x: 234, startPoint y: 173, endPoint x: 233, endPoint y: 94, distance: 78.9
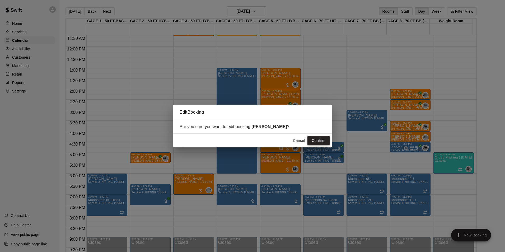
click at [314, 141] on button "Confirm" at bounding box center [318, 141] width 22 height 10
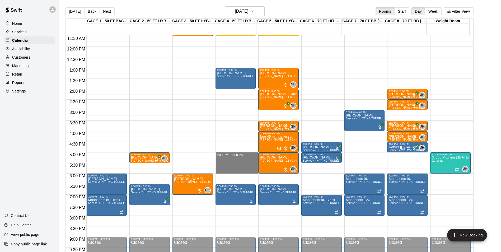
drag, startPoint x: 241, startPoint y: 155, endPoint x: 243, endPoint y: 169, distance: 13.6
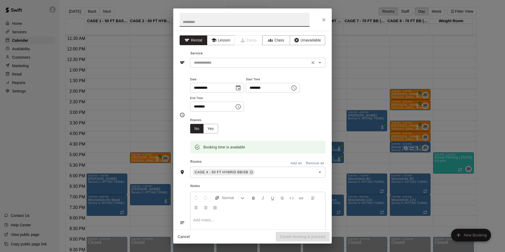
click at [267, 64] on input "text" at bounding box center [250, 62] width 116 height 7
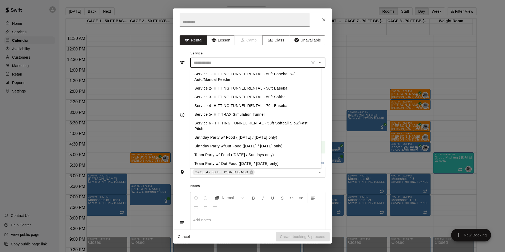
click at [266, 89] on li "Service 2- HITTING TUNNEL RENTAL - 50ft Baseball" at bounding box center [255, 88] width 131 height 9
type input "**********"
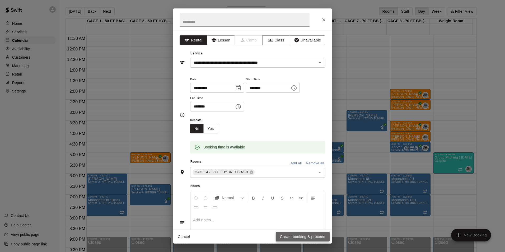
click at [291, 234] on button "Create booking & proceed" at bounding box center [303, 237] width 54 height 10
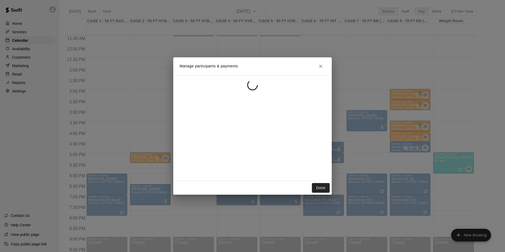
click at [352, 195] on div "Manage participants & payments Done" at bounding box center [252, 126] width 505 height 252
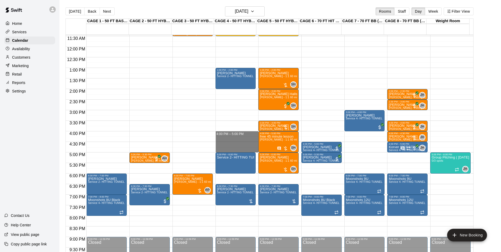
drag, startPoint x: 239, startPoint y: 134, endPoint x: 239, endPoint y: 151, distance: 16.9
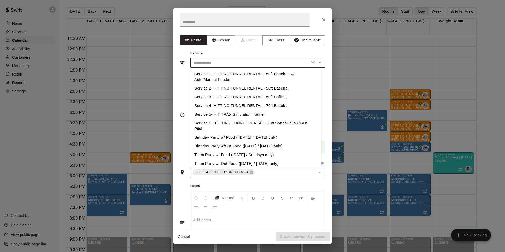
click at [263, 62] on input "text" at bounding box center [250, 62] width 116 height 7
click at [265, 86] on li "Service 2- HITTING TUNNEL RENTAL - 50ft Baseball" at bounding box center [255, 88] width 131 height 9
type input "**********"
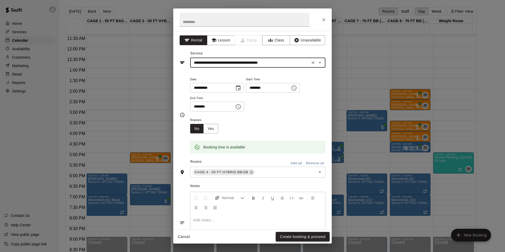
click at [294, 238] on button "Create booking & proceed" at bounding box center [303, 237] width 54 height 10
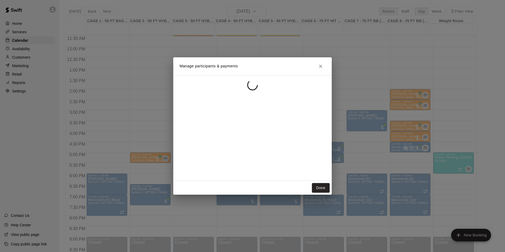
click at [363, 170] on div "Manage participants & payments Done" at bounding box center [252, 126] width 505 height 252
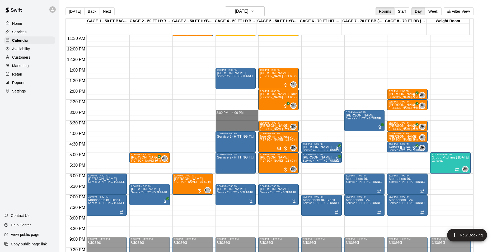
drag, startPoint x: 241, startPoint y: 112, endPoint x: 243, endPoint y: 129, distance: 17.0
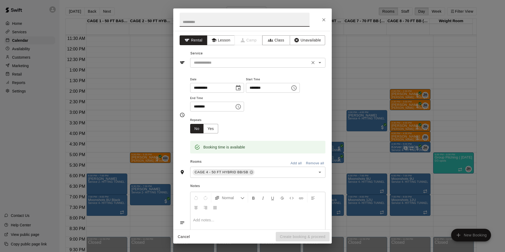
click at [263, 67] on div "​" at bounding box center [257, 63] width 135 height 10
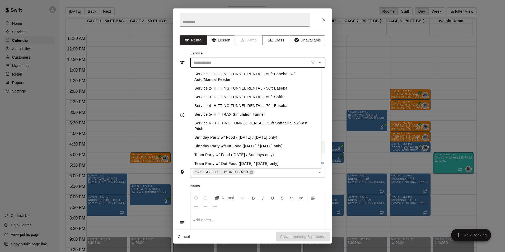
click at [272, 90] on li "Service 2- HITTING TUNNEL RENTAL - 50ft Baseball" at bounding box center [255, 88] width 131 height 9
type input "**********"
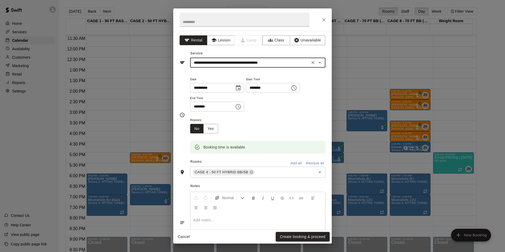
click at [306, 234] on button "Create booking & proceed" at bounding box center [303, 237] width 54 height 10
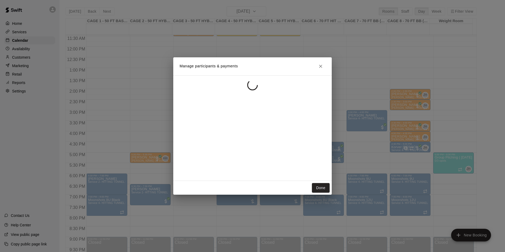
click at [349, 181] on div "Manage participants & payments Done" at bounding box center [252, 126] width 505 height 252
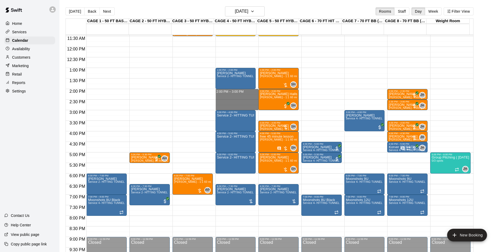
drag, startPoint x: 241, startPoint y: 92, endPoint x: 244, endPoint y: 108, distance: 16.6
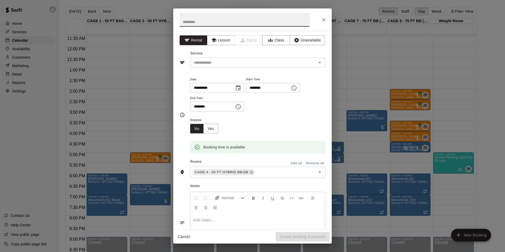
click at [270, 68] on div "**********" at bounding box center [252, 130] width 158 height 199
click at [270, 65] on input "text" at bounding box center [250, 62] width 116 height 7
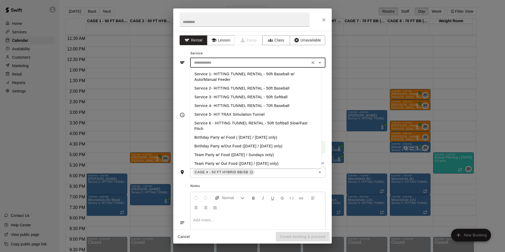
click at [270, 88] on li "Service 2- HITTING TUNNEL RENTAL - 50ft Baseball" at bounding box center [255, 88] width 131 height 9
type input "**********"
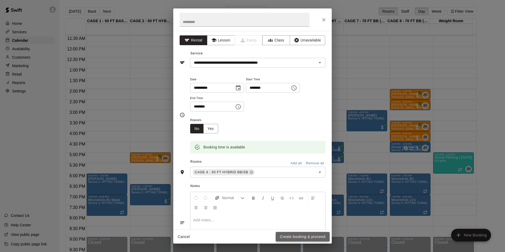
click at [303, 236] on button "Create booking & proceed" at bounding box center [303, 237] width 54 height 10
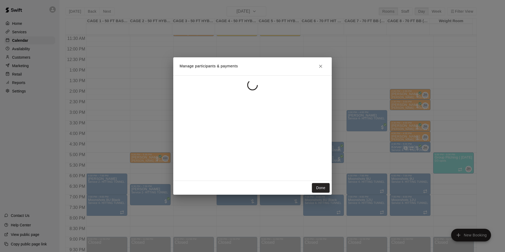
click at [357, 181] on div "Manage participants & payments Done" at bounding box center [252, 126] width 505 height 252
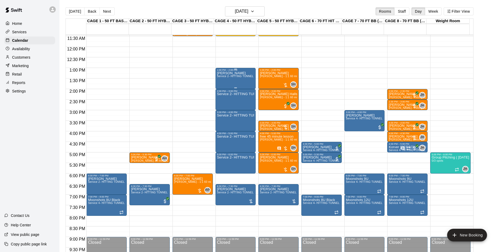
click at [235, 81] on div "tom Service 2- HITTING TUNNEL RENTAL - 50ft Baseball" at bounding box center [235, 197] width 37 height 252
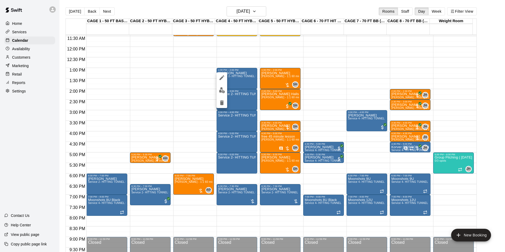
click at [223, 90] on img "edit" at bounding box center [222, 90] width 6 height 6
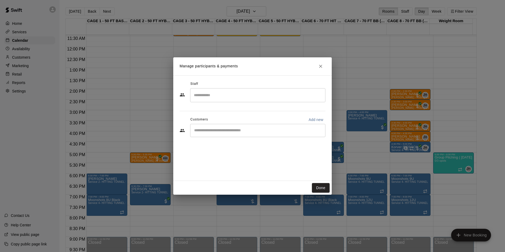
click at [251, 133] on div "​" at bounding box center [257, 130] width 135 height 13
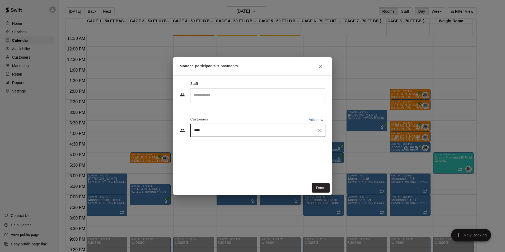
type input "*****"
click at [250, 149] on div "Tom Siebert coachtomsiebert@gmail.com" at bounding box center [263, 145] width 116 height 11
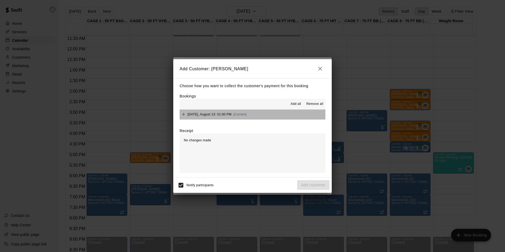
click at [285, 114] on button "Wednesday, August 13: 01:00 PM (Current)" at bounding box center [252, 115] width 146 height 10
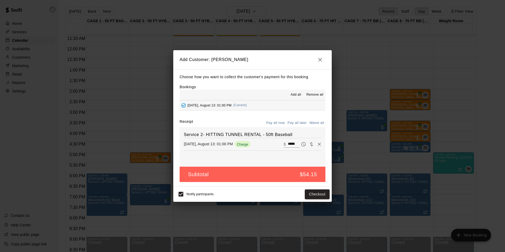
click at [298, 121] on button "Pay all later" at bounding box center [297, 123] width 22 height 8
click at [311, 195] on button "Add customer" at bounding box center [313, 194] width 32 height 10
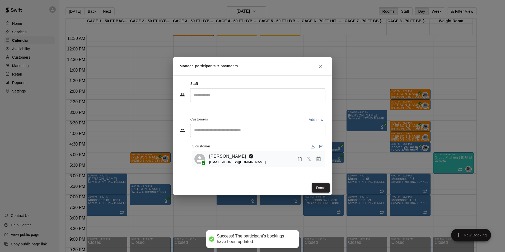
click at [318, 190] on button "Done" at bounding box center [321, 188] width 18 height 10
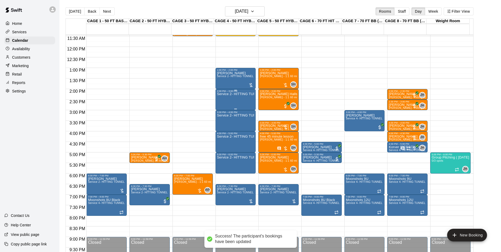
click at [227, 105] on div "Service 2- HITTING TUNNEL RENTAL - 50ft Baseball" at bounding box center [235, 218] width 37 height 252
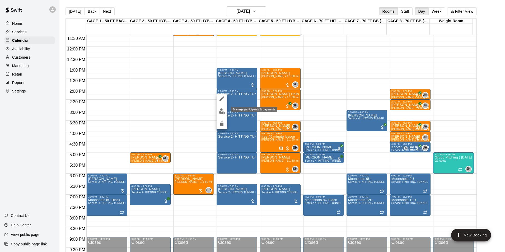
click at [223, 112] on img "edit" at bounding box center [222, 111] width 6 height 6
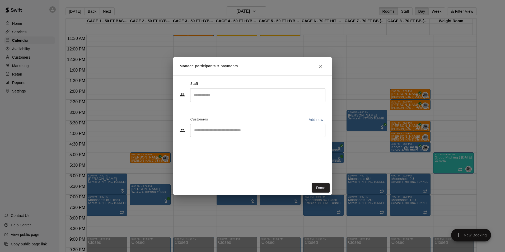
click at [249, 131] on input "Start typing to search customers..." at bounding box center [257, 130] width 130 height 5
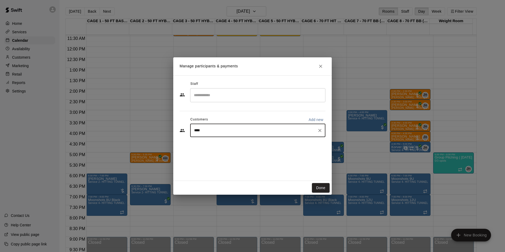
type input "*****"
click at [247, 144] on div "[PERSON_NAME]" at bounding box center [233, 143] width 57 height 6
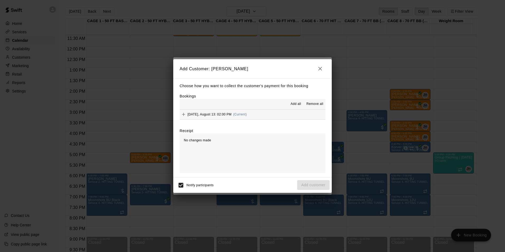
click at [266, 110] on button "Wednesday, August 13: 02:00 PM (Current)" at bounding box center [252, 115] width 146 height 10
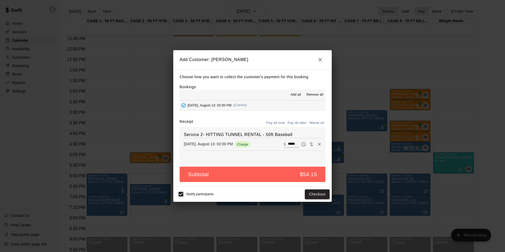
click at [303, 120] on button "Pay all later" at bounding box center [297, 123] width 22 height 8
click at [320, 198] on button "Add customer" at bounding box center [313, 194] width 32 height 10
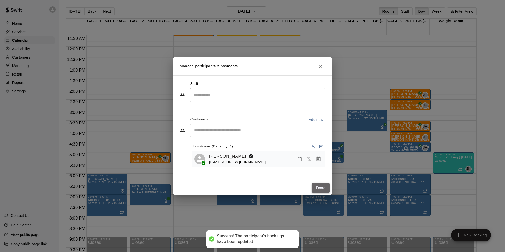
click at [320, 188] on button "Done" at bounding box center [321, 188] width 18 height 10
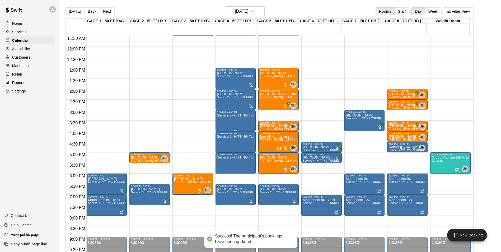
click at [226, 125] on div "Service 2- HITTING TUNNEL RENTAL - 50ft Baseball" at bounding box center [235, 240] width 37 height 252
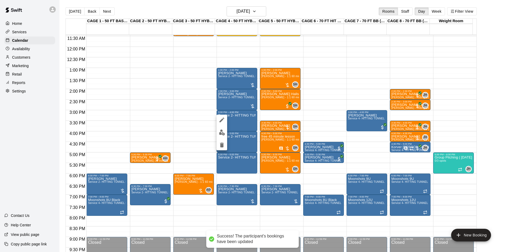
click at [223, 133] on img "edit" at bounding box center [222, 132] width 6 height 6
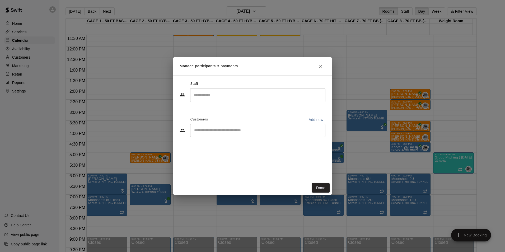
click at [260, 134] on div "​" at bounding box center [257, 130] width 135 height 13
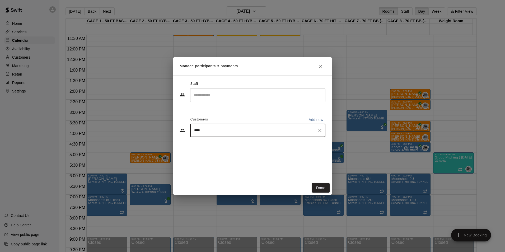
type input "*****"
click at [262, 147] on div "Tom Siebert coachtomsiebert@gmail.com" at bounding box center [263, 145] width 116 height 11
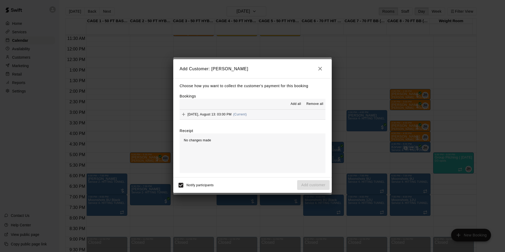
click at [283, 114] on button "Wednesday, August 13: 03:00 PM (Current)" at bounding box center [252, 115] width 146 height 10
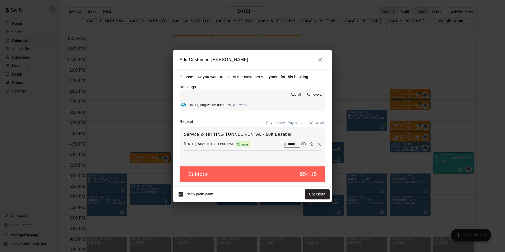
click at [290, 119] on div "Choose how you want to collect the customer's payment for this booking Bookings…" at bounding box center [252, 127] width 158 height 117
click at [291, 120] on button "Pay all later" at bounding box center [297, 123] width 22 height 8
click at [310, 200] on div "Notify participants Add customer" at bounding box center [252, 193] width 154 height 11
click at [310, 197] on button "Add customer" at bounding box center [313, 194] width 32 height 10
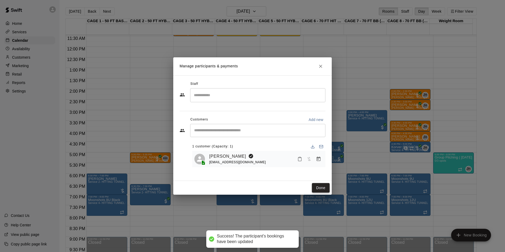
click at [319, 191] on button "Done" at bounding box center [321, 188] width 18 height 10
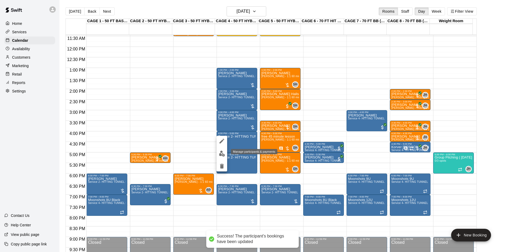
click at [222, 153] on img "edit" at bounding box center [222, 153] width 6 height 6
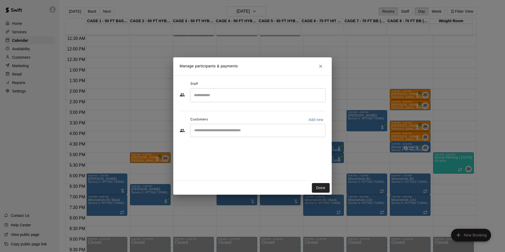
click at [268, 133] on div "​" at bounding box center [257, 130] width 135 height 13
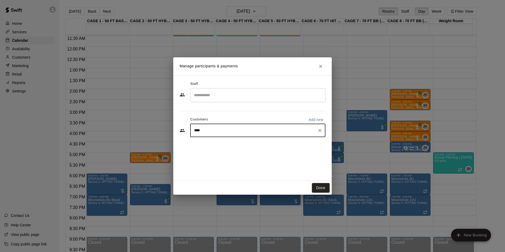
type input "*****"
click at [268, 146] on div "Tom Siebert coachtomsiebert@gmail.com" at bounding box center [263, 145] width 116 height 11
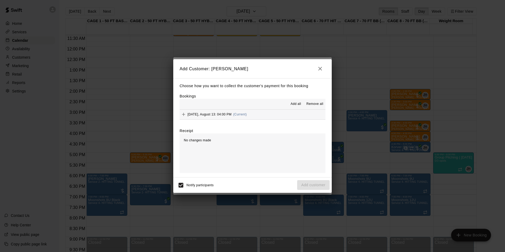
click at [277, 113] on button "Wednesday, August 13: 04:00 PM (Current)" at bounding box center [252, 115] width 146 height 10
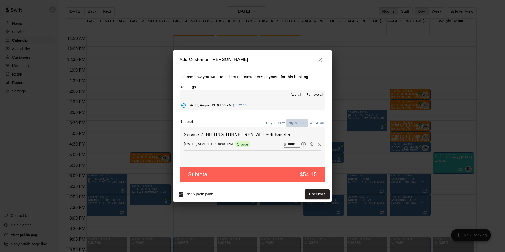
click at [294, 123] on button "Pay all later" at bounding box center [297, 123] width 22 height 8
click at [318, 193] on button "Add customer" at bounding box center [313, 194] width 32 height 10
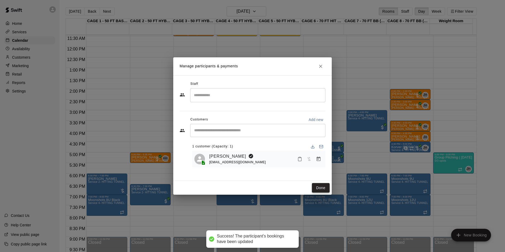
click at [320, 191] on button "Done" at bounding box center [321, 188] width 18 height 10
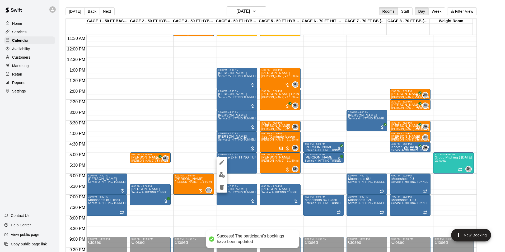
click at [224, 175] on img "edit" at bounding box center [222, 175] width 6 height 6
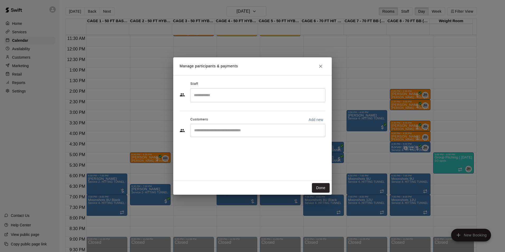
click at [276, 132] on input "Start typing to search customers..." at bounding box center [257, 130] width 130 height 5
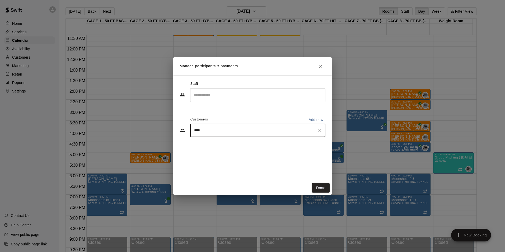
type input "*****"
click at [283, 148] on div "Tom Siebert coachtomsiebert@gmail.com" at bounding box center [263, 145] width 116 height 11
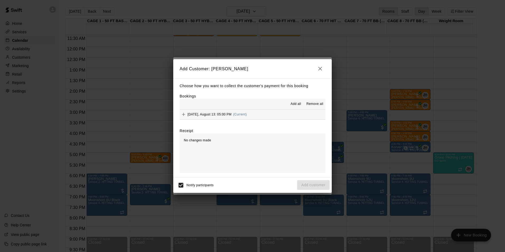
click at [279, 117] on button "Wednesday, August 13: 05:00 PM (Current)" at bounding box center [252, 115] width 146 height 10
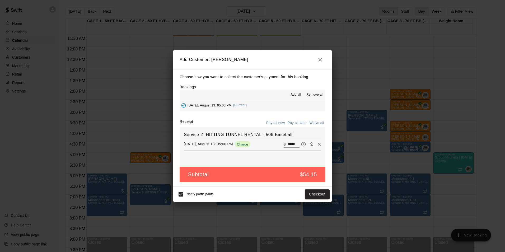
click at [296, 124] on button "Pay all later" at bounding box center [297, 123] width 22 height 8
click at [310, 193] on button "Add customer" at bounding box center [313, 194] width 32 height 10
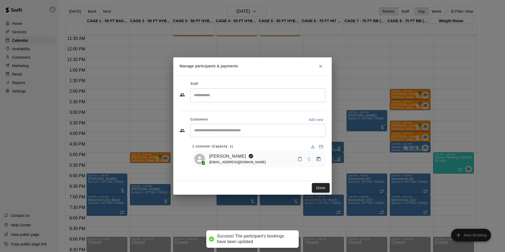
click at [316, 185] on button "Done" at bounding box center [321, 188] width 18 height 10
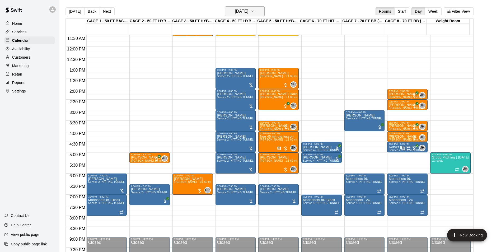
click at [241, 13] on h6 "[DATE]" at bounding box center [241, 11] width 13 height 7
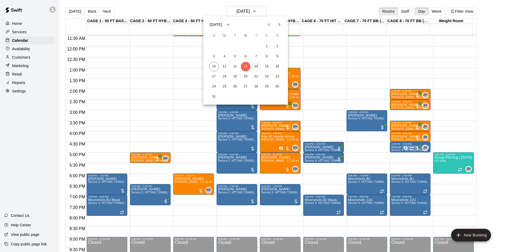
click at [256, 66] on button "14" at bounding box center [256, 67] width 10 height 10
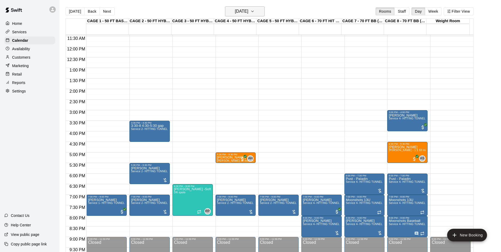
click at [243, 16] on button "Thursday Aug 14" at bounding box center [245, 11] width 40 height 10
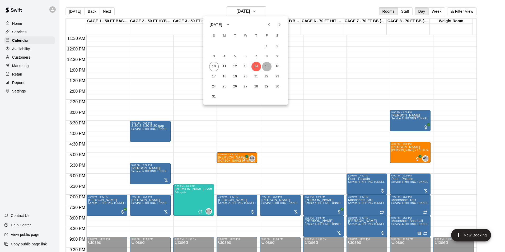
click at [266, 68] on button "15" at bounding box center [267, 67] width 10 height 10
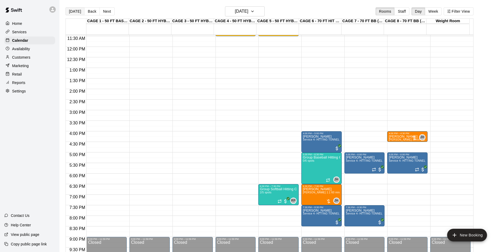
click at [75, 13] on button "[DATE]" at bounding box center [74, 11] width 19 height 8
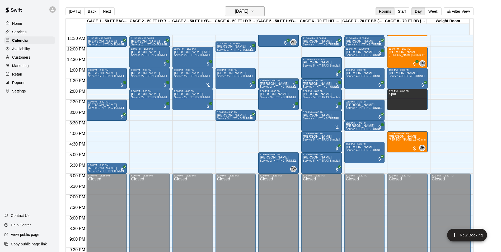
click at [260, 7] on button "[DATE]" at bounding box center [245, 11] width 40 height 10
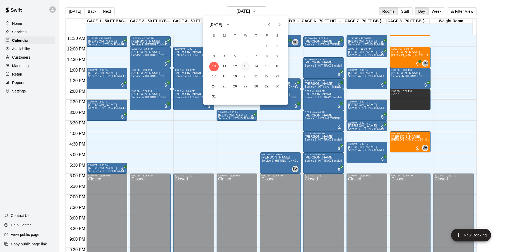
click at [248, 66] on button "13" at bounding box center [246, 67] width 10 height 10
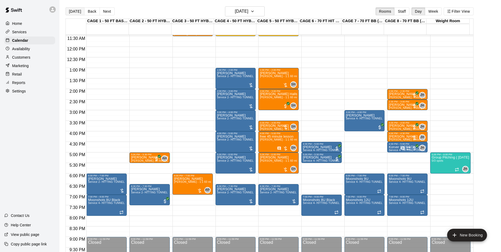
click at [77, 12] on button "[DATE]" at bounding box center [74, 11] width 19 height 8
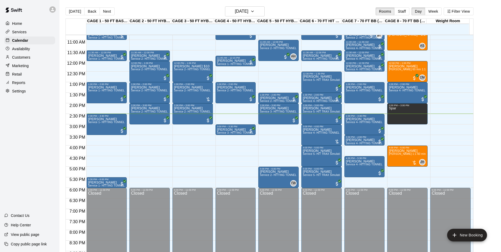
scroll to position [215, 0]
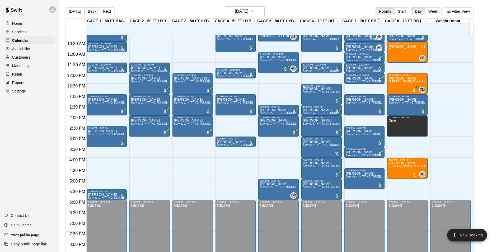
click at [90, 15] on button "Back" at bounding box center [92, 11] width 16 height 8
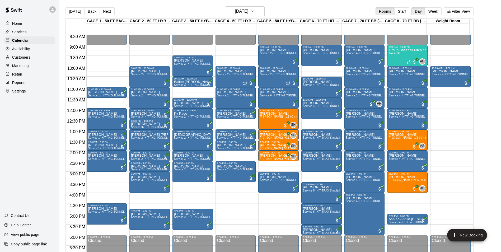
scroll to position [189, 0]
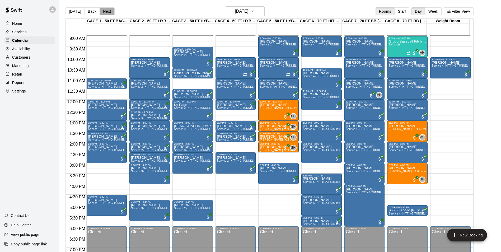
click at [110, 12] on button "Next" at bounding box center [107, 11] width 15 height 8
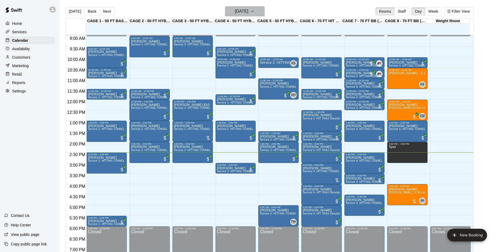
click at [238, 12] on h6 "[DATE]" at bounding box center [241, 11] width 13 height 7
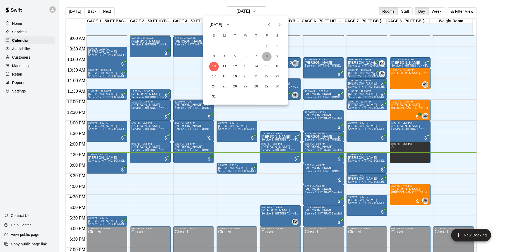
click at [266, 56] on button "8" at bounding box center [267, 57] width 10 height 10
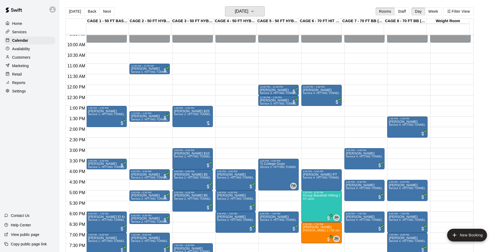
scroll to position [215, 0]
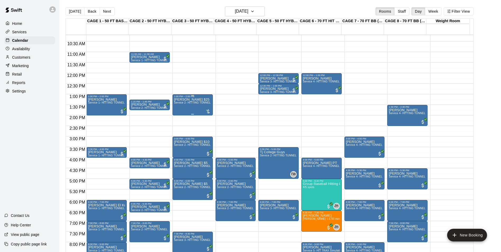
click at [188, 109] on div "Tom owes $25 Service 2- HITTING TUNNEL RENTAL - 50ft Baseball" at bounding box center [192, 224] width 37 height 252
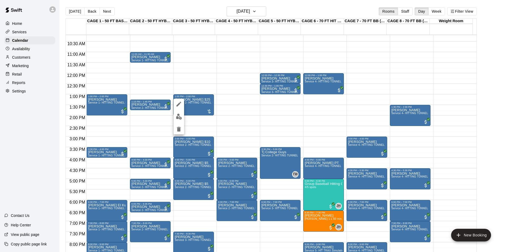
click at [179, 116] on img "edit" at bounding box center [179, 117] width 6 height 6
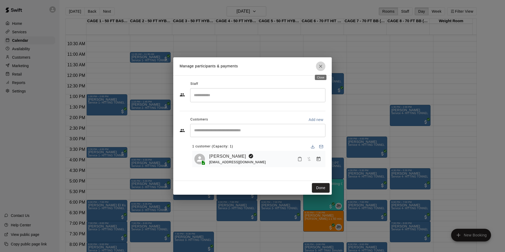
click at [322, 66] on icon "Close" at bounding box center [320, 66] width 5 height 5
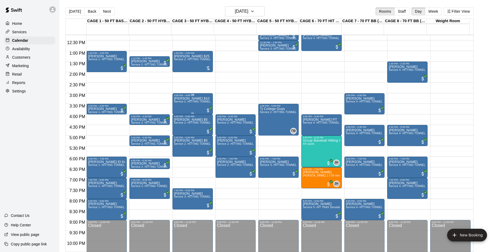
scroll to position [268, 0]
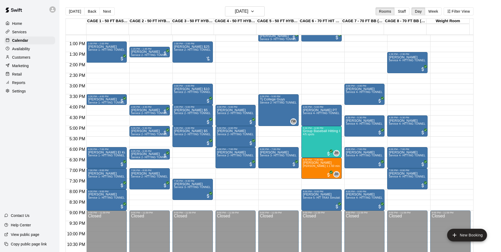
click at [75, 13] on button "[DATE]" at bounding box center [74, 11] width 19 height 8
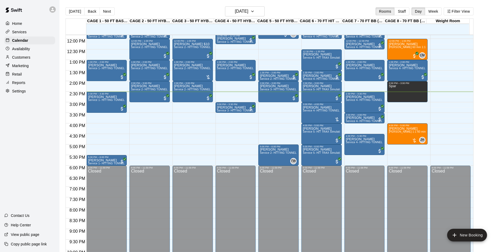
scroll to position [242, 0]
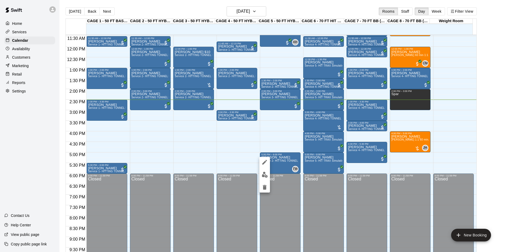
click at [268, 172] on button "edit" at bounding box center [264, 174] width 11 height 10
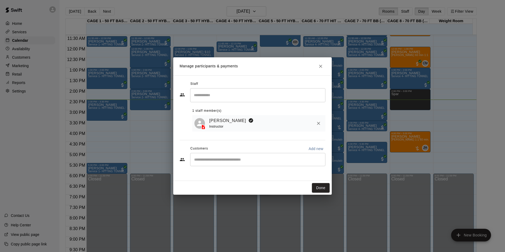
click at [260, 136] on div "Staff ​ 1 staff member(s) TJ Wilcoxson Instructor Customers Add new ​" at bounding box center [252, 126] width 146 height 92
click at [259, 154] on div "​" at bounding box center [257, 159] width 135 height 13
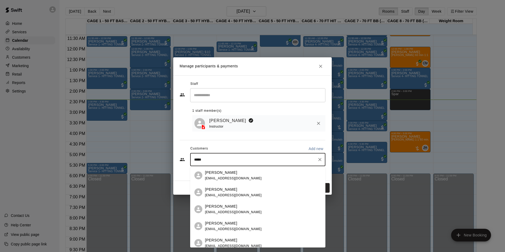
click at [193, 159] on input "*****" at bounding box center [253, 159] width 122 height 5
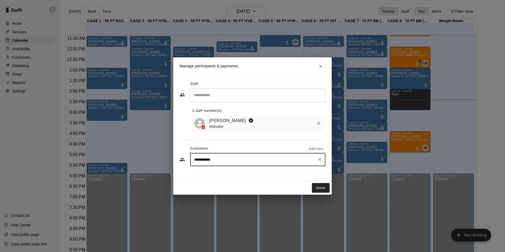
type input "**********"
click at [235, 174] on div "Joshuah Gomez" at bounding box center [233, 173] width 57 height 6
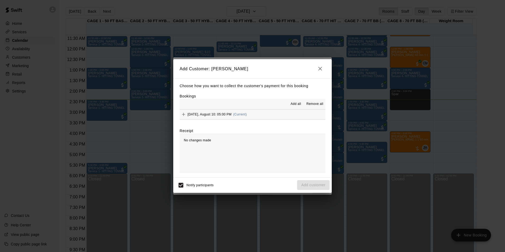
click at [272, 111] on button "Sunday, August 10: 05:00 PM (Current)" at bounding box center [252, 115] width 146 height 10
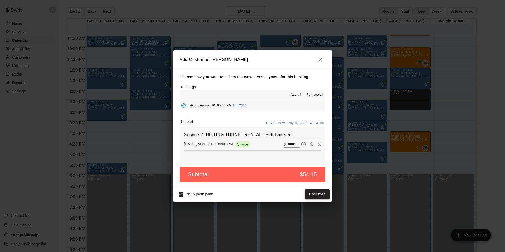
click at [316, 193] on button "Checkout" at bounding box center [317, 194] width 25 height 10
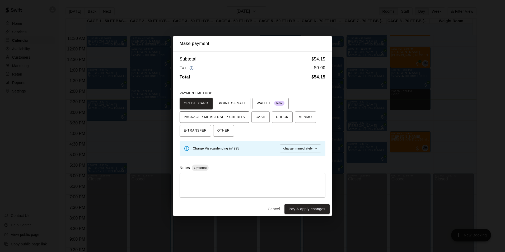
click at [229, 116] on span "PACKAGE / MEMBERSHIP CREDITS" at bounding box center [214, 117] width 61 height 8
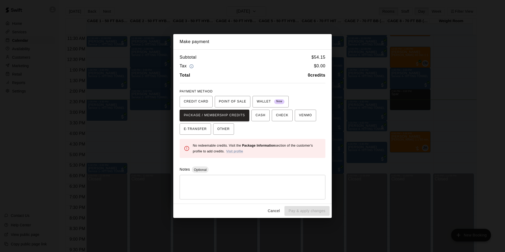
click at [272, 206] on button "Cancel" at bounding box center [273, 211] width 17 height 10
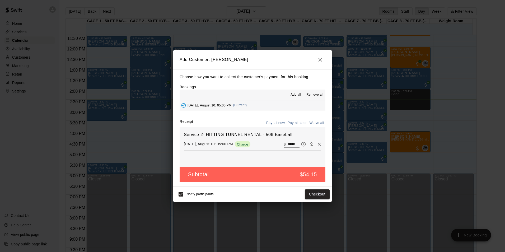
click at [315, 54] on h2 "Add Customer: Joshuah Gomez" at bounding box center [252, 59] width 158 height 19
click at [316, 57] on button "button" at bounding box center [320, 59] width 11 height 11
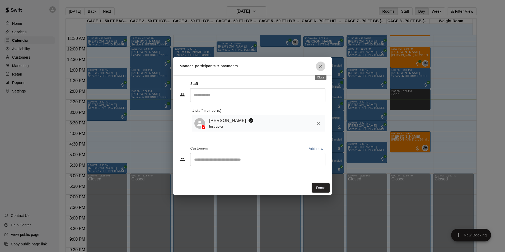
click at [323, 67] on button "Close" at bounding box center [321, 67] width 10 height 10
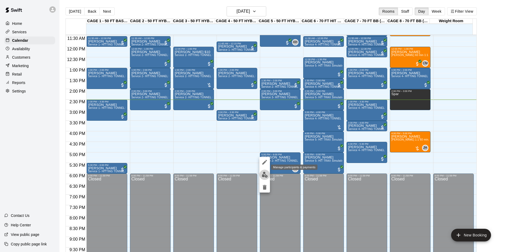
click at [262, 173] on img "edit" at bounding box center [265, 175] width 6 height 6
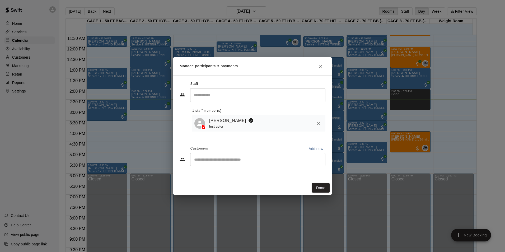
click at [263, 156] on div "​" at bounding box center [257, 159] width 135 height 13
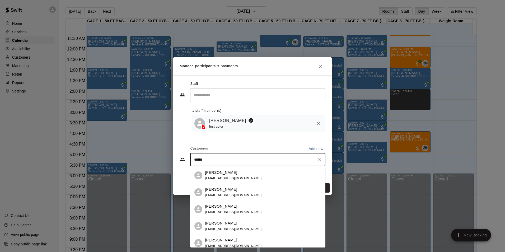
type input "*******"
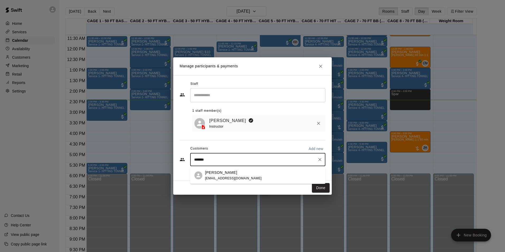
click at [238, 178] on span "elliott10324@gmail.com" at bounding box center [233, 178] width 57 height 4
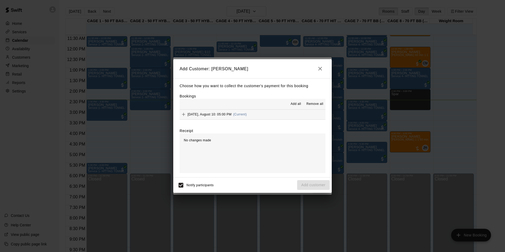
click at [286, 115] on button "Sunday, August 10: 05:00 PM (Current)" at bounding box center [252, 115] width 146 height 10
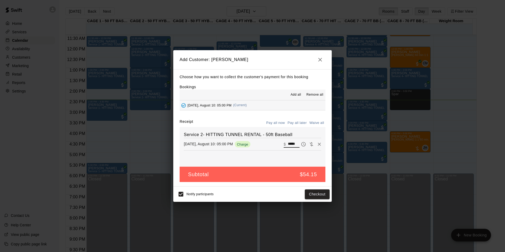
click at [290, 142] on input "*****" at bounding box center [294, 144] width 12 height 7
click at [295, 120] on button "Pay all later" at bounding box center [297, 123] width 22 height 8
click at [309, 195] on button "Add customer" at bounding box center [313, 194] width 32 height 10
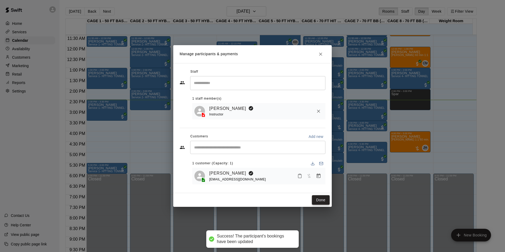
click at [316, 197] on button "Done" at bounding box center [321, 200] width 18 height 10
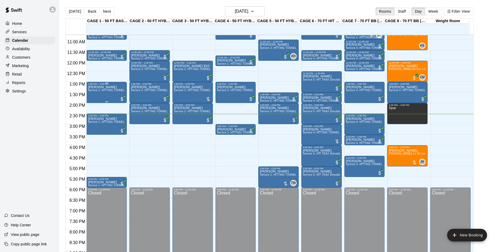
scroll to position [215, 0]
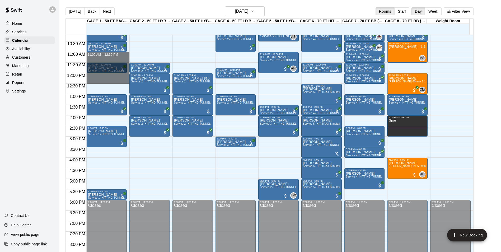
drag, startPoint x: 109, startPoint y: 55, endPoint x: 112, endPoint y: 83, distance: 27.3
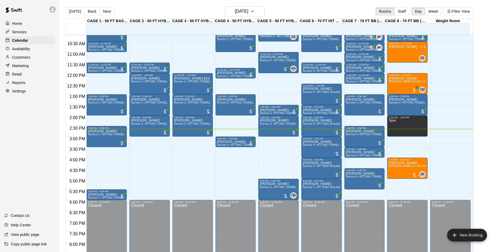
click at [124, 9] on div "Today Back Next Sunday Aug 10 Rooms Staff Day Week Filter View" at bounding box center [269, 12] width 408 height 12
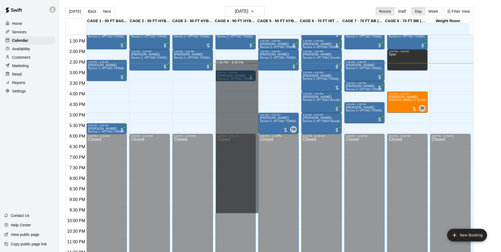
scroll to position [285, 0]
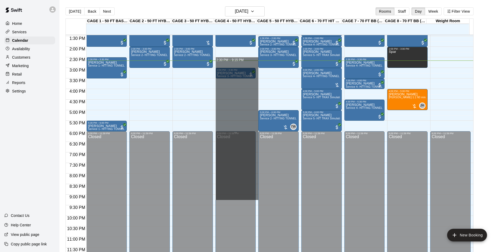
drag, startPoint x: 227, startPoint y: 128, endPoint x: 248, endPoint y: 196, distance: 70.8
click at [232, 252] on html "Home Services Calendar Availability Customers Marketing Retail Reports Settings…" at bounding box center [250, 130] width 501 height 260
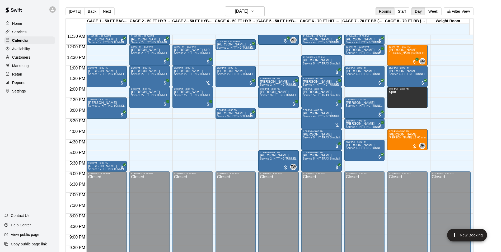
scroll to position [232, 0]
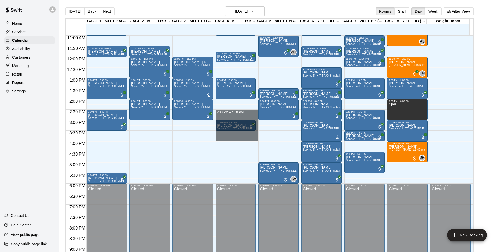
drag, startPoint x: 231, startPoint y: 110, endPoint x: 234, endPoint y: 139, distance: 29.4
drag, startPoint x: 240, startPoint y: 119, endPoint x: 241, endPoint y: 135, distance: 16.7
drag, startPoint x: 219, startPoint y: 118, endPoint x: 220, endPoint y: 134, distance: 16.1
drag, startPoint x: 233, startPoint y: 117, endPoint x: 238, endPoint y: 133, distance: 17.1
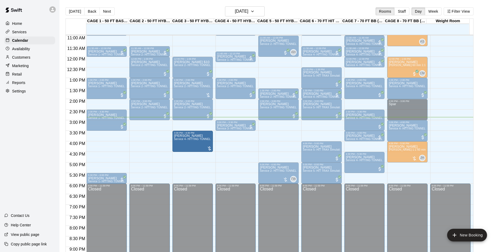
drag, startPoint x: 266, startPoint y: 144, endPoint x: 193, endPoint y: 148, distance: 73.2
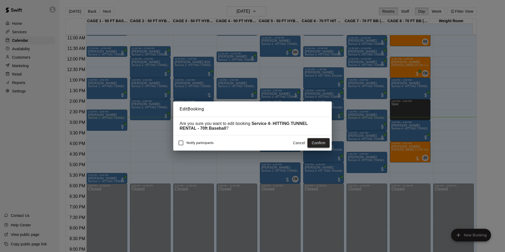
click at [312, 145] on button "Confirm" at bounding box center [318, 143] width 22 height 10
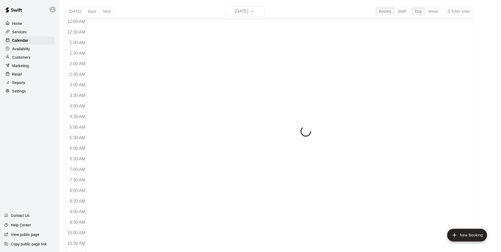
scroll to position [268, 0]
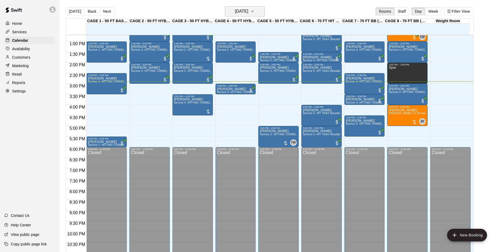
click at [242, 10] on h6 "[DATE]" at bounding box center [241, 11] width 13 height 7
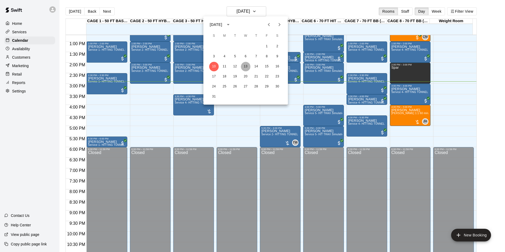
click at [245, 65] on button "13" at bounding box center [246, 67] width 10 height 10
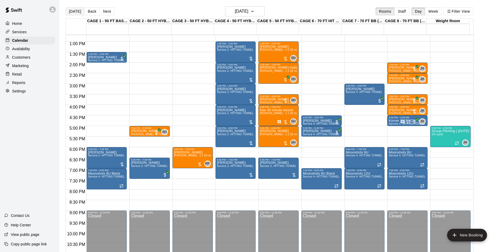
click at [74, 9] on button "[DATE]" at bounding box center [74, 11] width 19 height 8
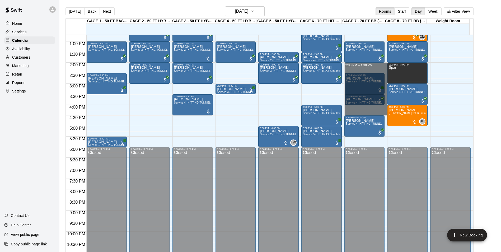
drag, startPoint x: 347, startPoint y: 66, endPoint x: 360, endPoint y: 115, distance: 50.3
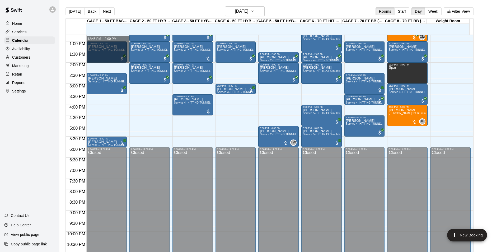
drag, startPoint x: 122, startPoint y: 38, endPoint x: 121, endPoint y: 62, distance: 24.3
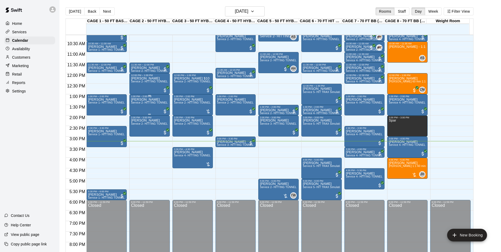
scroll to position [163, 0]
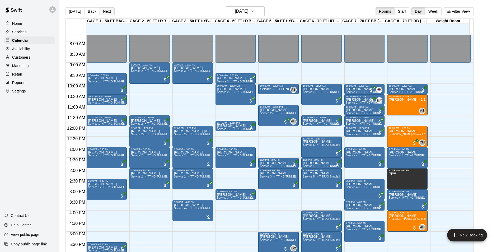
click at [111, 12] on button "Next" at bounding box center [107, 11] width 15 height 8
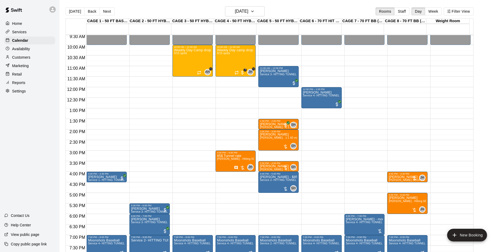
scroll to position [189, 0]
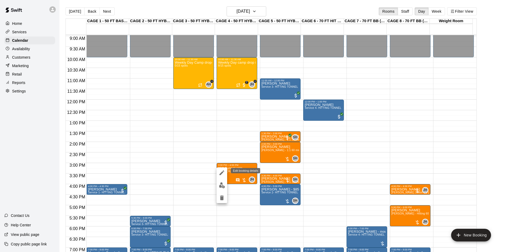
click at [220, 176] on button "edit" at bounding box center [221, 172] width 11 height 11
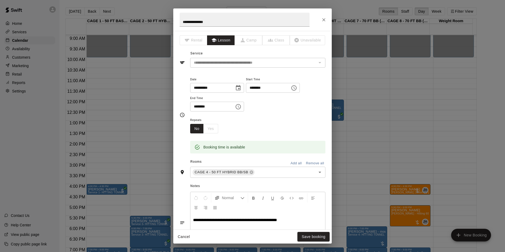
click at [345, 195] on div "**********" at bounding box center [252, 126] width 505 height 252
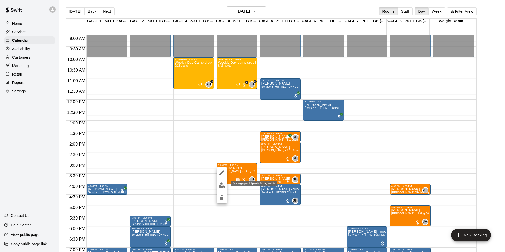
click at [224, 186] on img "edit" at bounding box center [222, 185] width 6 height 6
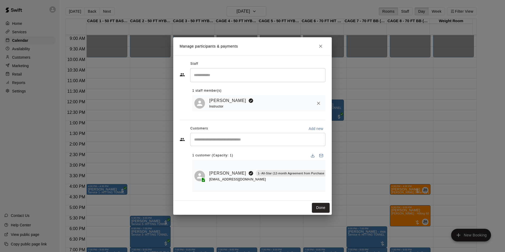
click at [345, 183] on div "Manage participants & payments Staff ​ 1 staff member(s) [PERSON_NAME] Instruct…" at bounding box center [252, 126] width 505 height 252
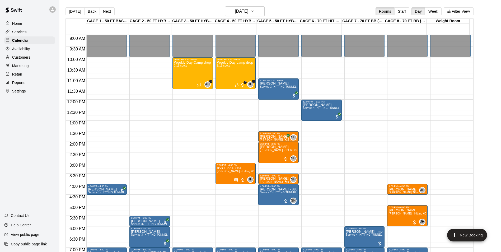
scroll to position [215, 0]
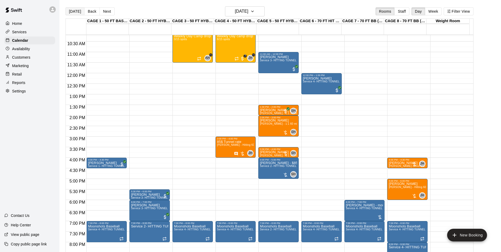
click at [81, 15] on button "[DATE]" at bounding box center [74, 11] width 19 height 8
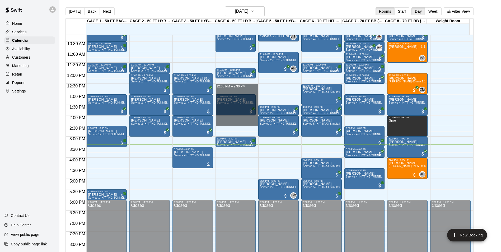
drag, startPoint x: 235, startPoint y: 87, endPoint x: 241, endPoint y: 123, distance: 36.6
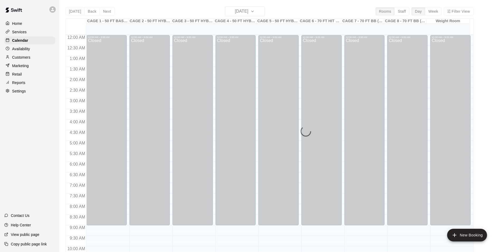
scroll to position [268, 0]
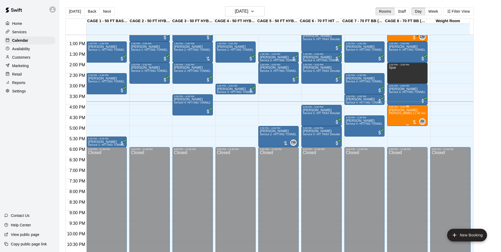
click at [398, 123] on div "[PERSON_NAME] [PERSON_NAME] 1:1 60 min. pitching Lesson" at bounding box center [407, 234] width 37 height 252
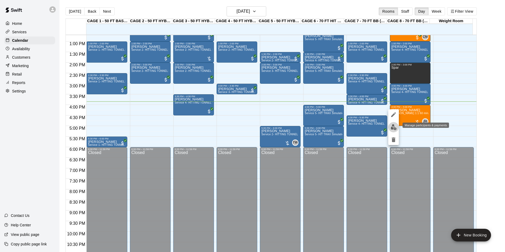
click at [396, 129] on button "edit" at bounding box center [393, 127] width 11 height 10
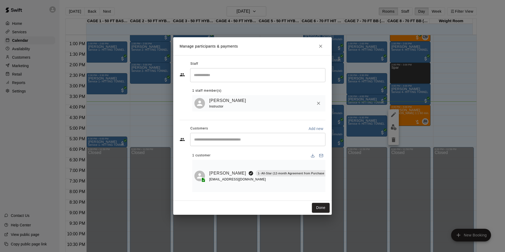
click at [377, 169] on div "Manage participants & payments Staff ​ 1 staff member(s) [PERSON_NAME] Instruct…" at bounding box center [252, 126] width 505 height 252
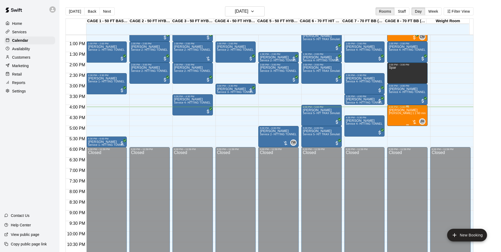
click at [405, 121] on div "[PERSON_NAME] [PERSON_NAME] 1:1 60 min. pitching Lesson" at bounding box center [407, 234] width 37 height 252
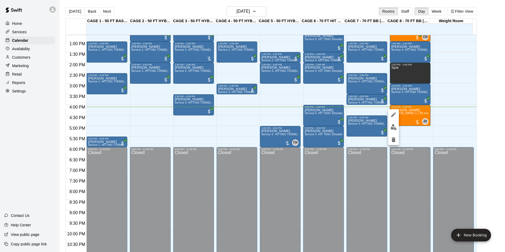
click at [394, 126] on img "edit" at bounding box center [393, 127] width 6 height 6
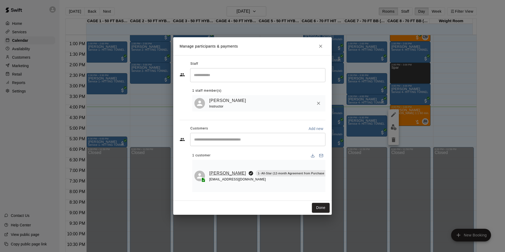
click at [216, 173] on link "[PERSON_NAME]" at bounding box center [227, 173] width 37 height 7
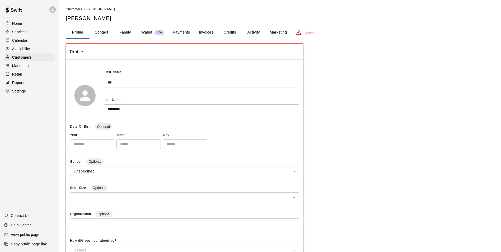
click at [234, 32] on button "Credits" at bounding box center [230, 32] width 24 height 13
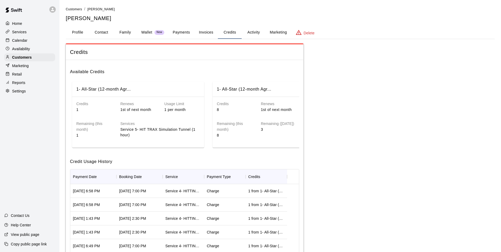
click at [253, 35] on button "Activity" at bounding box center [254, 32] width 24 height 13
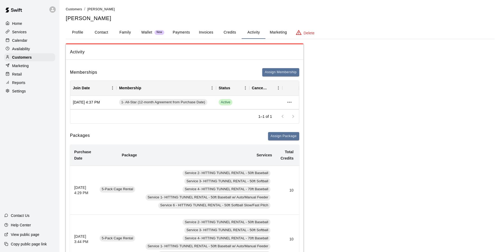
click at [184, 33] on button "Payments" at bounding box center [181, 32] width 26 height 13
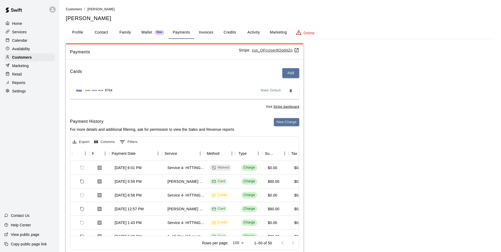
scroll to position [0, 39]
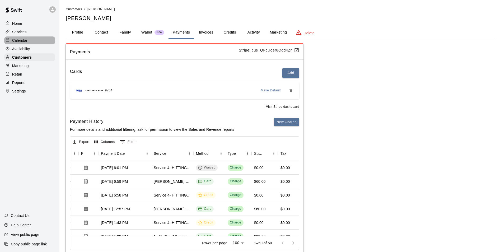
click at [31, 41] on div "Calendar" at bounding box center [29, 40] width 51 height 8
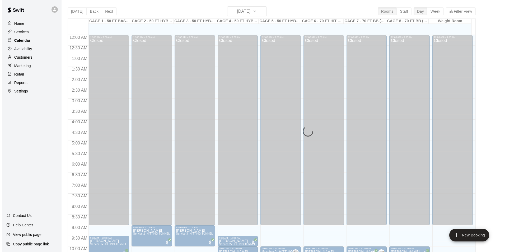
scroll to position [268, 0]
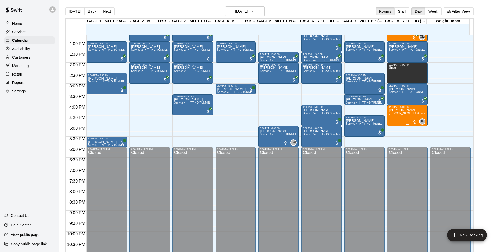
click at [400, 122] on div "[PERSON_NAME] [PERSON_NAME] 1:1 60 min. pitching Lesson" at bounding box center [407, 234] width 37 height 252
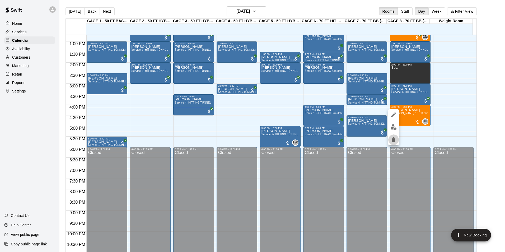
click at [394, 136] on icon "delete" at bounding box center [393, 139] width 6 height 6
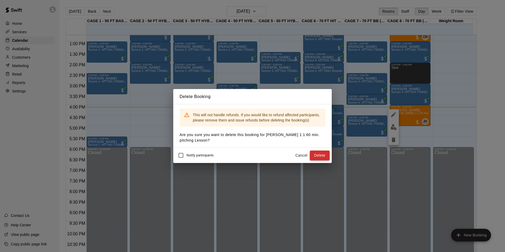
click at [321, 157] on button "Delete" at bounding box center [320, 155] width 20 height 10
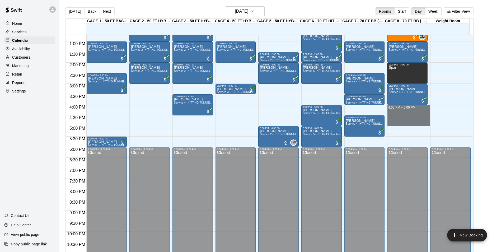
drag, startPoint x: 396, startPoint y: 108, endPoint x: 398, endPoint y: 122, distance: 14.3
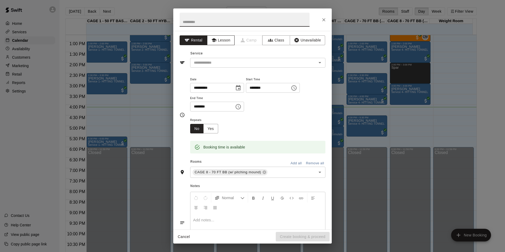
click at [228, 38] on button "Lesson" at bounding box center [221, 40] width 28 height 10
click at [191, 39] on button "Rental" at bounding box center [193, 40] width 28 height 10
click at [219, 62] on input "text" at bounding box center [250, 62] width 116 height 7
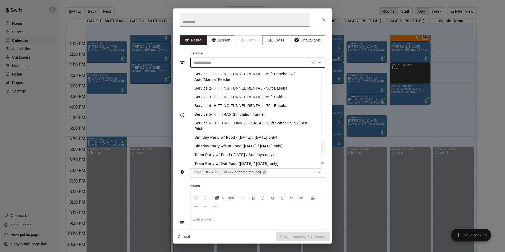
drag, startPoint x: 241, startPoint y: 105, endPoint x: 246, endPoint y: 109, distance: 6.4
click at [241, 105] on li "Service 4- HITTING TUNNEL RENTAL - 70ft Baseball" at bounding box center [255, 105] width 131 height 9
type input "**********"
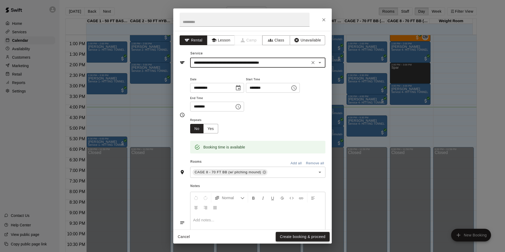
click at [316, 235] on button "Create booking & proceed" at bounding box center [303, 237] width 54 height 10
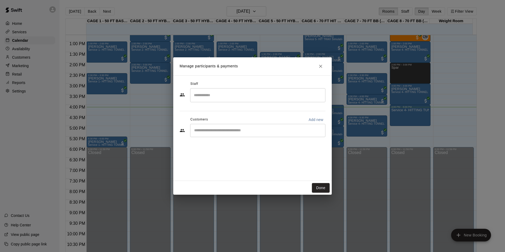
click at [280, 131] on input "Start typing to search customers..." at bounding box center [257, 130] width 130 height 5
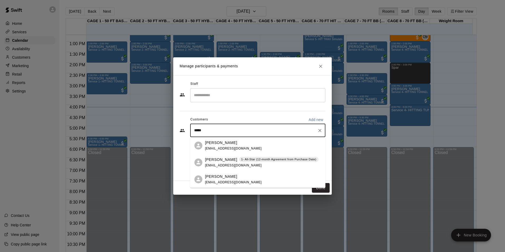
type input "******"
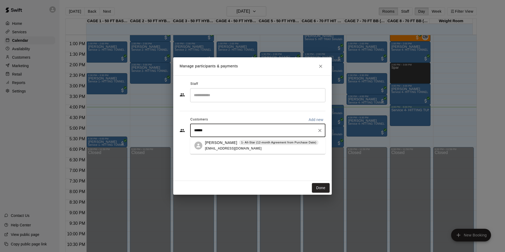
click at [235, 146] on div "[PERSON_NAME] 1- All-Star (12-month Agreement from Purchase Date) [EMAIL_ADDRES…" at bounding box center [262, 145] width 114 height 11
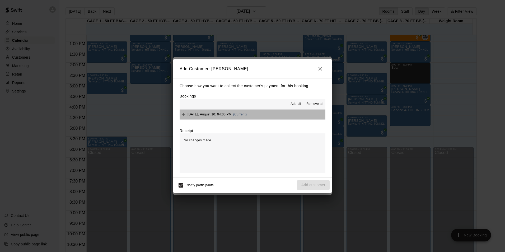
click at [272, 114] on button "[DATE], August 10: 04:00 PM (Current)" at bounding box center [252, 115] width 146 height 10
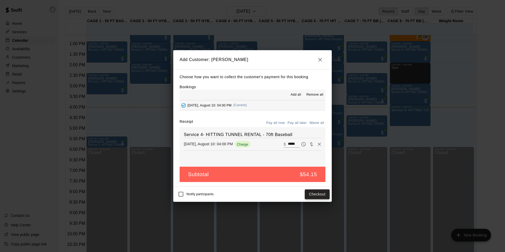
click at [321, 196] on button "Checkout" at bounding box center [317, 194] width 25 height 10
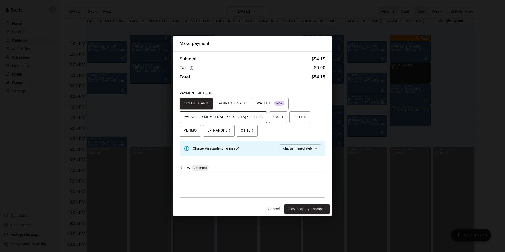
click at [254, 120] on span "PACKAGE / MEMBERSHIP CREDITS (2 eligible)" at bounding box center [223, 117] width 79 height 8
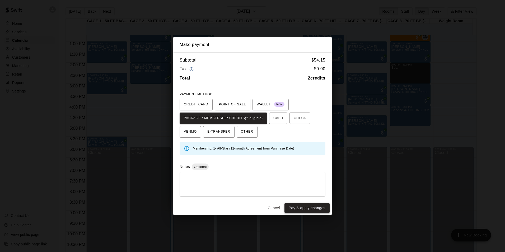
click at [304, 206] on button "Pay & apply changes" at bounding box center [306, 208] width 45 height 10
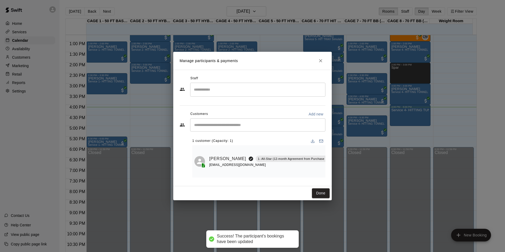
click at [255, 91] on input "Search staff" at bounding box center [257, 89] width 130 height 9
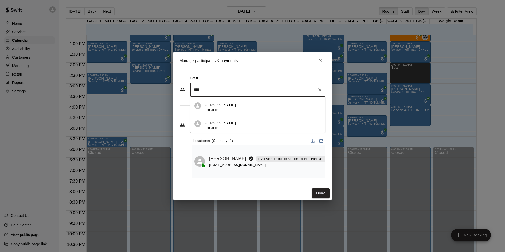
click at [251, 105] on div "[PERSON_NAME] Instructor" at bounding box center [262, 107] width 117 height 10
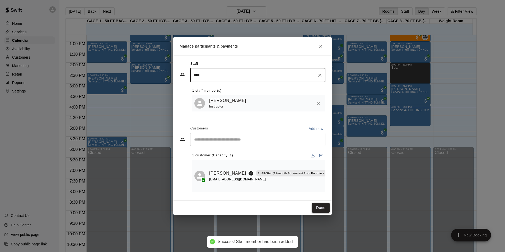
type input "****"
click at [326, 211] on button "Done" at bounding box center [321, 208] width 18 height 10
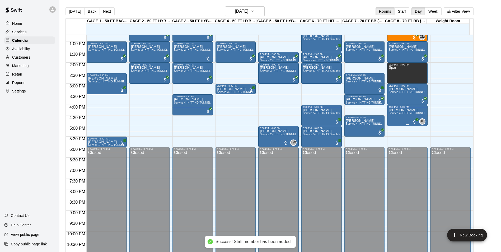
click at [398, 120] on div "[PERSON_NAME] Service 4- HITTING TUNNEL RENTAL - 70ft Baseball" at bounding box center [407, 234] width 37 height 252
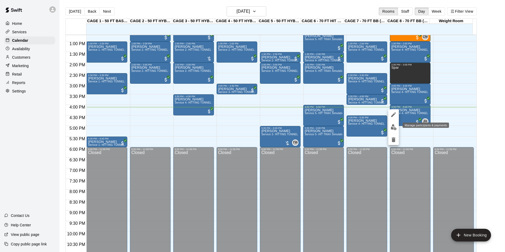
click at [395, 127] on img "edit" at bounding box center [393, 127] width 6 height 6
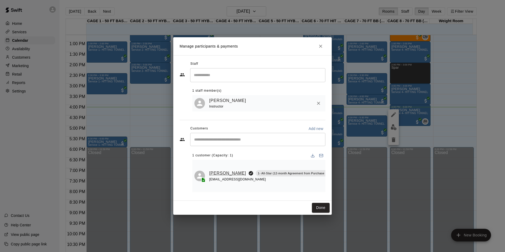
click at [223, 170] on link "[PERSON_NAME]" at bounding box center [227, 173] width 37 height 7
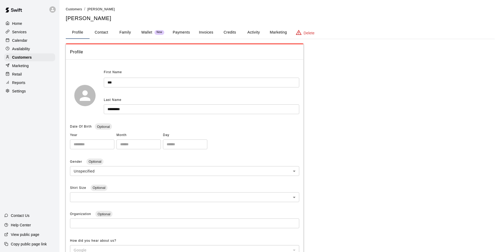
click at [190, 32] on button "Payments" at bounding box center [181, 32] width 26 height 13
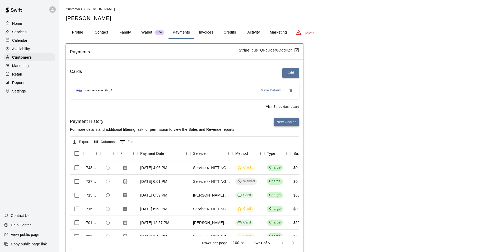
click at [289, 120] on button "New Charge" at bounding box center [286, 122] width 25 height 8
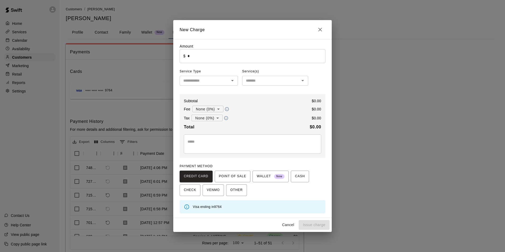
click at [223, 60] on input "*" at bounding box center [256, 56] width 138 height 14
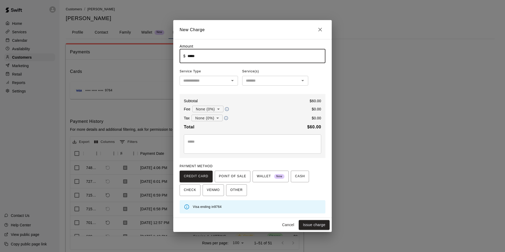
click at [230, 76] on span "Service Type" at bounding box center [208, 71] width 58 height 8
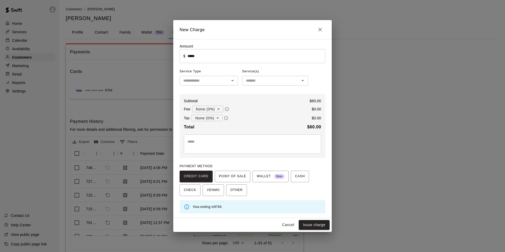
click at [230, 82] on icon "Open" at bounding box center [232, 80] width 6 height 6
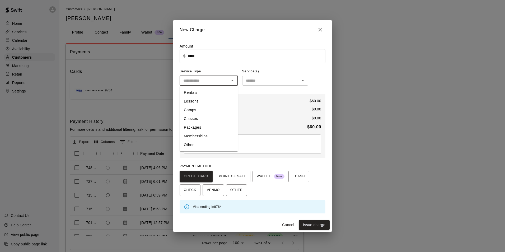
click at [209, 56] on input "*****" at bounding box center [256, 56] width 138 height 14
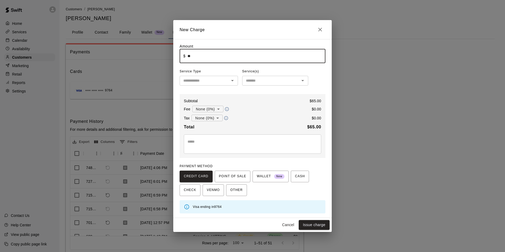
type input "*****"
click at [219, 78] on input "text" at bounding box center [204, 80] width 46 height 7
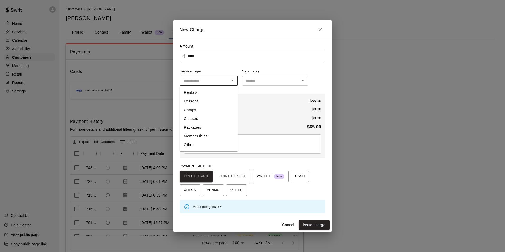
click at [214, 98] on li "Lessons" at bounding box center [208, 101] width 58 height 9
type input "*******"
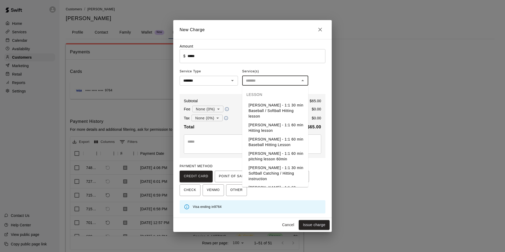
click at [258, 83] on input "text" at bounding box center [271, 80] width 54 height 7
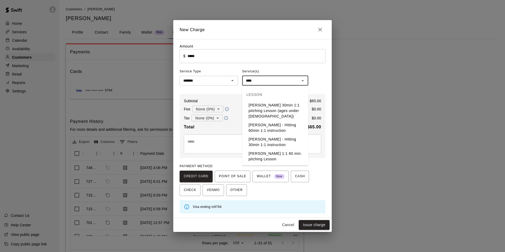
click at [265, 152] on li "[PERSON_NAME] 1:1 60 min. pitching Lesson" at bounding box center [275, 156] width 66 height 14
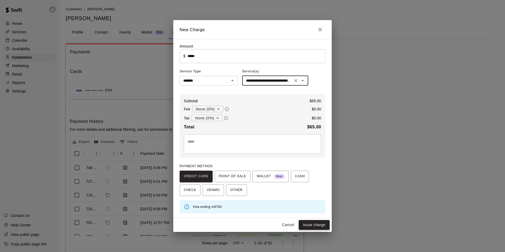
type input "**********"
click at [314, 226] on button "Issue charge" at bounding box center [314, 225] width 31 height 10
type input "*"
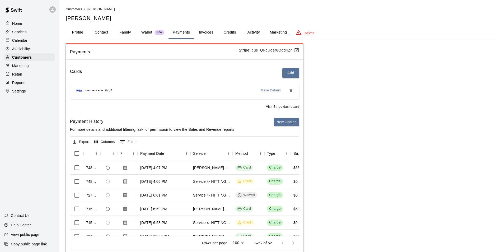
click at [37, 41] on div "Calendar" at bounding box center [29, 40] width 51 height 8
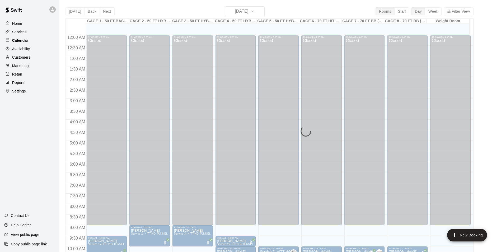
scroll to position [268, 0]
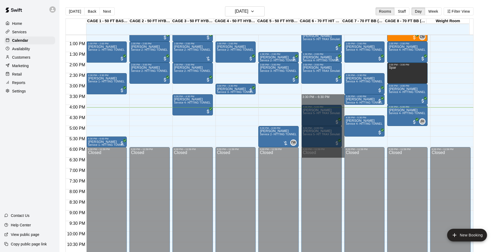
drag, startPoint x: 334, startPoint y: 97, endPoint x: 334, endPoint y: 157, distance: 59.9
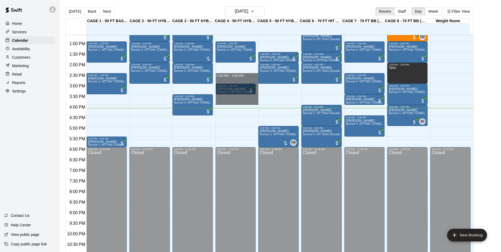
drag, startPoint x: 226, startPoint y: 75, endPoint x: 225, endPoint y: 101, distance: 25.3
drag, startPoint x: 225, startPoint y: 74, endPoint x: 229, endPoint y: 102, distance: 28.3
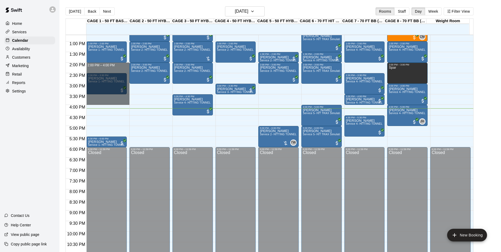
drag, startPoint x: 99, startPoint y: 65, endPoint x: 102, endPoint y: 103, distance: 38.1
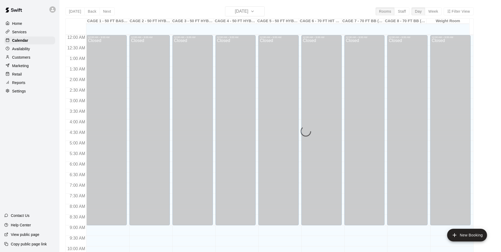
scroll to position [268, 0]
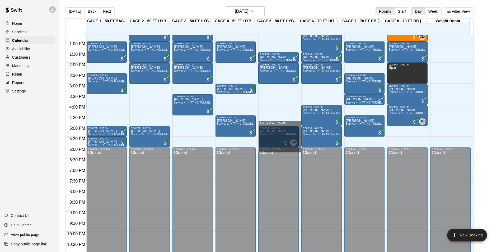
drag, startPoint x: 260, startPoint y: 122, endPoint x: 294, endPoint y: 186, distance: 72.6
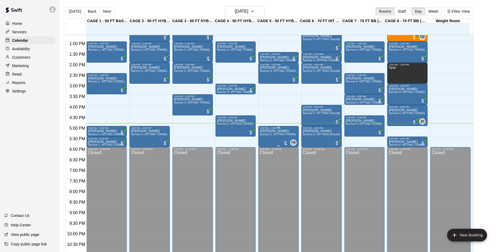
click at [268, 141] on div "Josh Gomez Service 2- HITTING TUNNEL RENTAL - 50ft Baseball" at bounding box center [278, 255] width 37 height 252
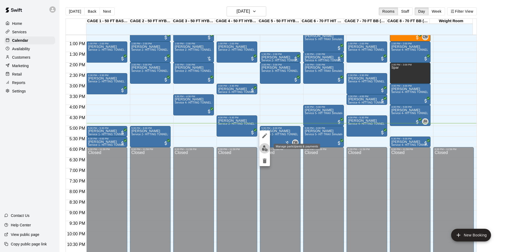
click at [266, 147] on img "edit" at bounding box center [265, 148] width 6 height 6
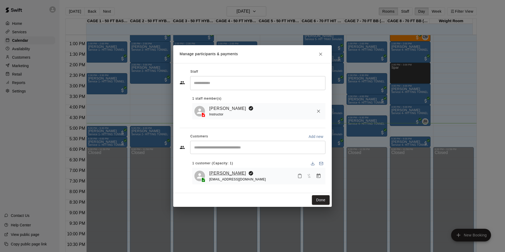
click at [224, 173] on link "Joshuah Gomez" at bounding box center [227, 173] width 37 height 7
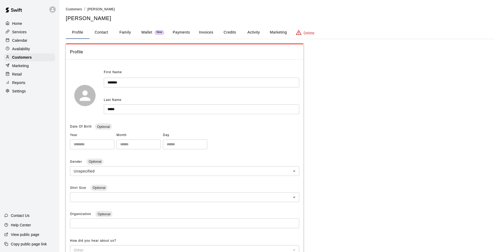
click at [183, 33] on button "Payments" at bounding box center [181, 32] width 26 height 13
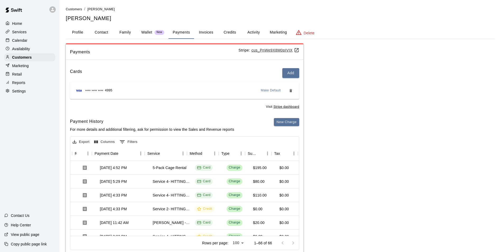
scroll to position [0, 50]
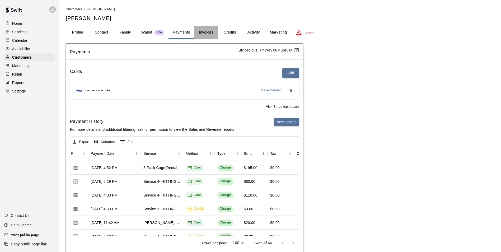
click at [211, 36] on button "Invoices" at bounding box center [206, 32] width 24 height 13
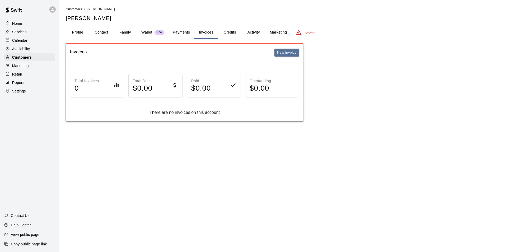
click at [226, 35] on button "Credits" at bounding box center [230, 32] width 24 height 13
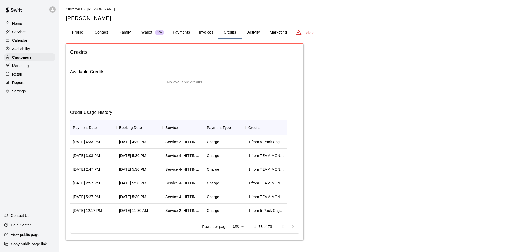
click at [252, 36] on button "Activity" at bounding box center [254, 32] width 24 height 13
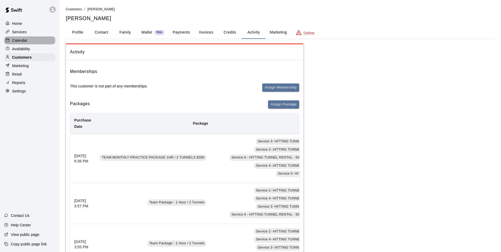
click at [20, 40] on p "Calendar" at bounding box center [19, 40] width 15 height 5
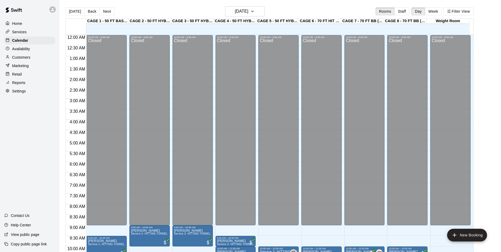
scroll to position [268, 0]
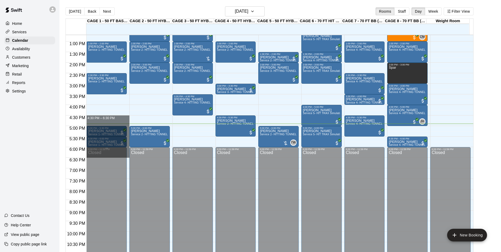
drag, startPoint x: 111, startPoint y: 118, endPoint x: 122, endPoint y: 151, distance: 34.8
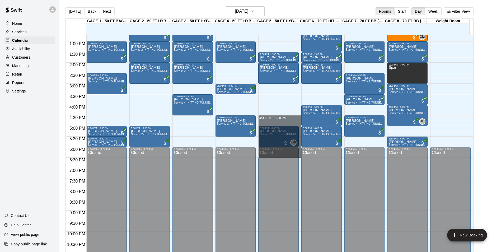
drag, startPoint x: 273, startPoint y: 119, endPoint x: 283, endPoint y: 158, distance: 39.8
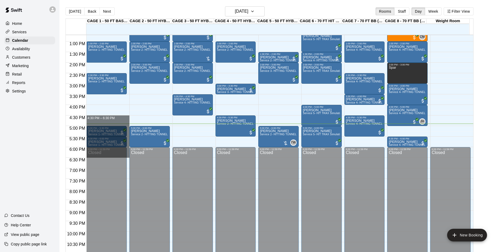
drag, startPoint x: 98, startPoint y: 119, endPoint x: 108, endPoint y: 155, distance: 37.3
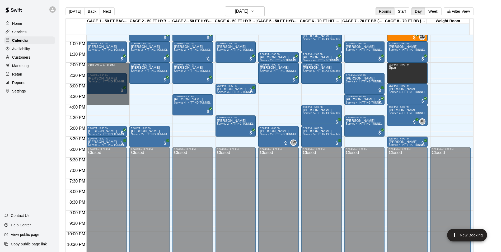
drag, startPoint x: 101, startPoint y: 65, endPoint x: 110, endPoint y: 102, distance: 38.5
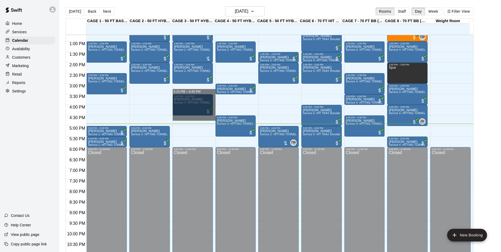
drag, startPoint x: 185, startPoint y: 86, endPoint x: 188, endPoint y: 118, distance: 32.0
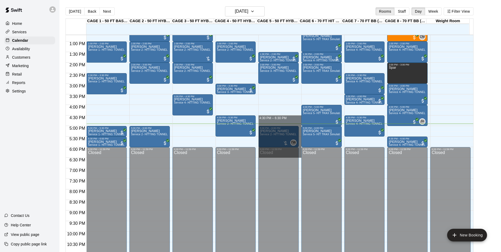
drag, startPoint x: 269, startPoint y: 118, endPoint x: 276, endPoint y: 156, distance: 38.8
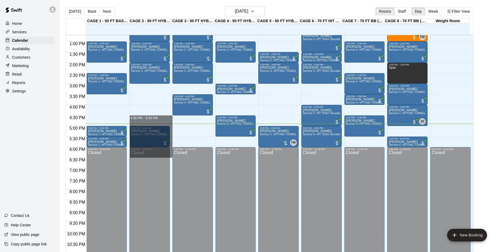
drag, startPoint x: 140, startPoint y: 118, endPoint x: 145, endPoint y: 156, distance: 38.6
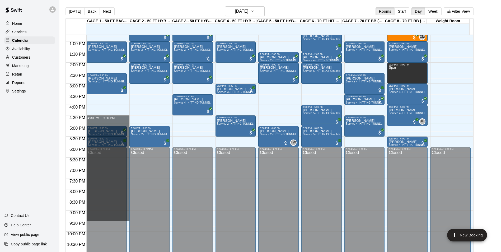
drag, startPoint x: 126, startPoint y: 118, endPoint x: 134, endPoint y: 219, distance: 100.9
click at [134, 219] on div "12:00 AM 12:30 AM 1:00 AM 1:30 AM 2:00 AM 2:30 AM 3:00 AM 3:30 AM 4:00 AM 4:30 …" at bounding box center [269, 146] width 407 height 223
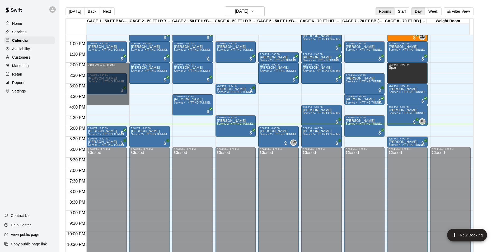
drag, startPoint x: 98, startPoint y: 64, endPoint x: 110, endPoint y: 103, distance: 40.5
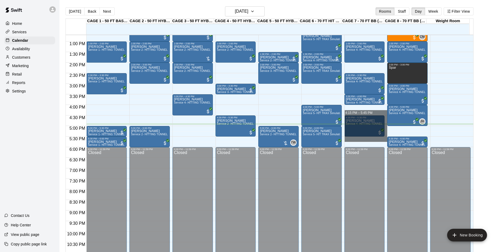
drag, startPoint x: 348, startPoint y: 111, endPoint x: 354, endPoint y: 138, distance: 28.1
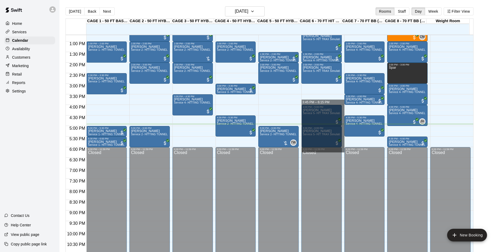
drag, startPoint x: 306, startPoint y: 98, endPoint x: 315, endPoint y: 149, distance: 51.4
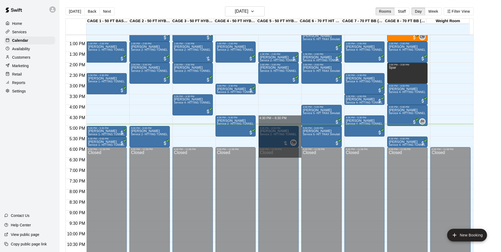
drag, startPoint x: 272, startPoint y: 118, endPoint x: 287, endPoint y: 155, distance: 39.4
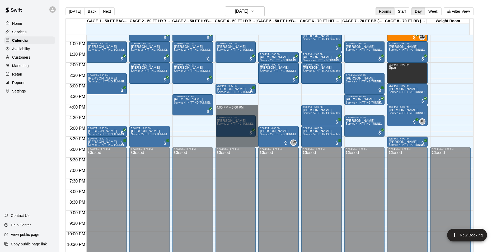
drag, startPoint x: 222, startPoint y: 108, endPoint x: 235, endPoint y: 144, distance: 37.9
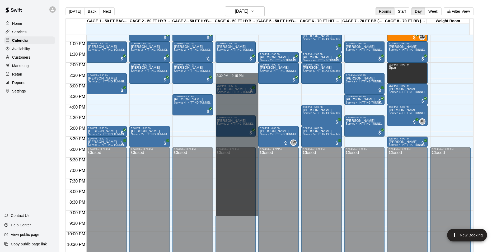
drag, startPoint x: 226, startPoint y: 74, endPoint x: 263, endPoint y: 213, distance: 143.2
click at [263, 213] on div "12:00 AM 12:30 AM 1:00 AM 1:30 AM 2:00 AM 2:30 AM 3:00 AM 3:30 AM 4:00 AM 4:30 …" at bounding box center [269, 146] width 407 height 223
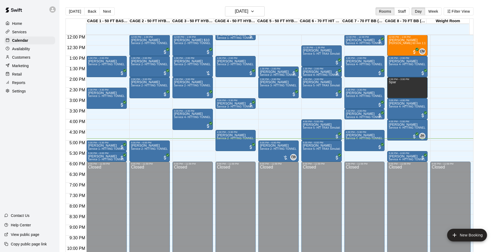
scroll to position [242, 0]
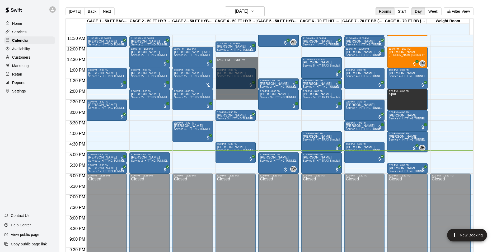
drag, startPoint x: 235, startPoint y: 58, endPoint x: 246, endPoint y: 98, distance: 41.4
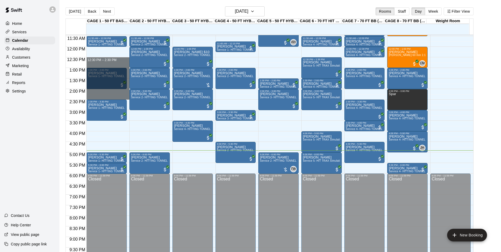
drag, startPoint x: 105, startPoint y: 59, endPoint x: 111, endPoint y: 98, distance: 40.1
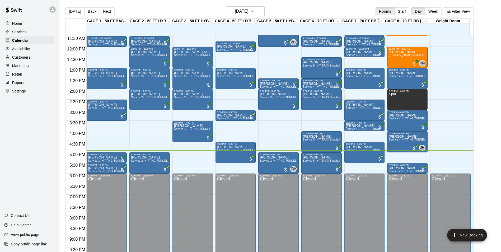
scroll to position [215, 0]
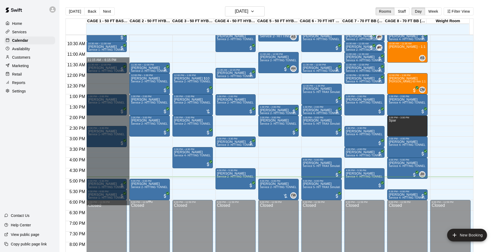
drag, startPoint x: 105, startPoint y: 56, endPoint x: 132, endPoint y: 204, distance: 149.8
click at [132, 204] on div "12:00 AM 12:30 AM 1:00 AM 1:30 AM 2:00 AM 2:30 AM 3:00 AM 3:30 AM 4:00 AM 4:30 …" at bounding box center [269, 146] width 407 height 223
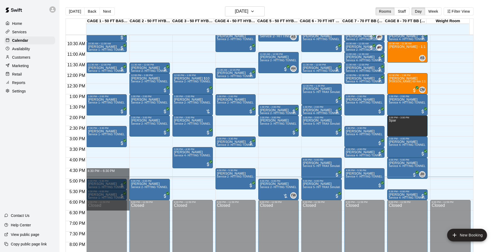
drag, startPoint x: 110, startPoint y: 171, endPoint x: 115, endPoint y: 207, distance: 36.8
drag, startPoint x: 102, startPoint y: 173, endPoint x: 106, endPoint y: 207, distance: 35.1
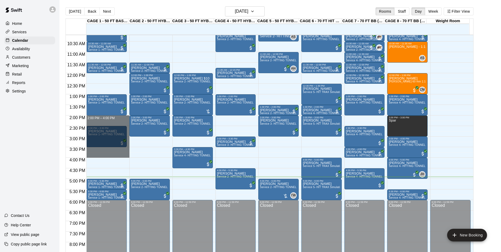
drag, startPoint x: 89, startPoint y: 119, endPoint x: 96, endPoint y: 153, distance: 34.6
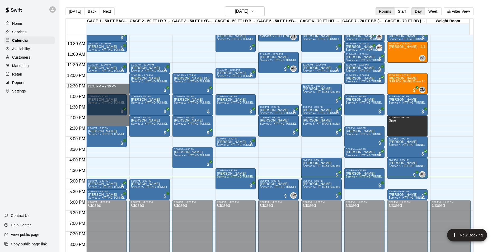
drag, startPoint x: 95, startPoint y: 88, endPoint x: 98, endPoint y: 123, distance: 35.5
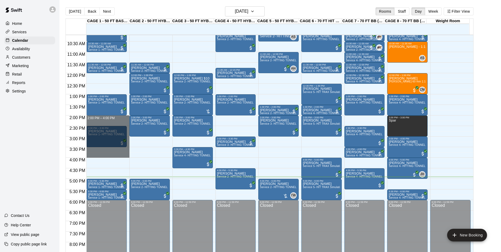
drag, startPoint x: 93, startPoint y: 119, endPoint x: 99, endPoint y: 155, distance: 36.7
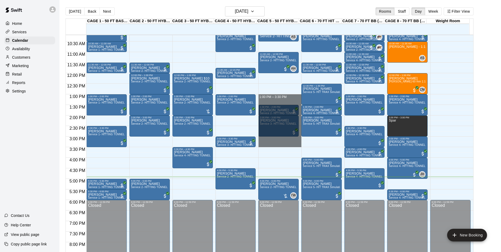
drag, startPoint x: 272, startPoint y: 98, endPoint x: 287, endPoint y: 144, distance: 48.6
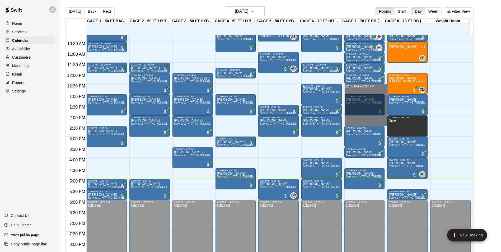
drag, startPoint x: 357, startPoint y: 88, endPoint x: 368, endPoint y: 125, distance: 39.0
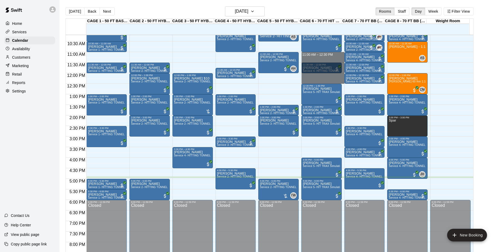
drag, startPoint x: 328, startPoint y: 55, endPoint x: 332, endPoint y: 83, distance: 28.0
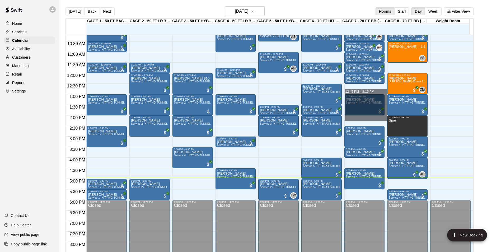
drag, startPoint x: 363, startPoint y: 88, endPoint x: 374, endPoint y: 119, distance: 33.0
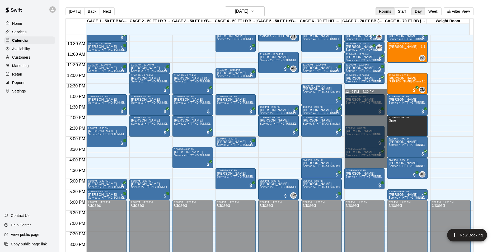
drag, startPoint x: 353, startPoint y: 87, endPoint x: 363, endPoint y: 165, distance: 78.2
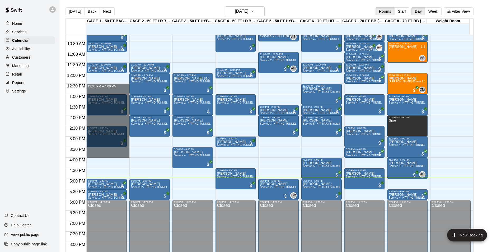
drag, startPoint x: 107, startPoint y: 86, endPoint x: 121, endPoint y: 155, distance: 70.9
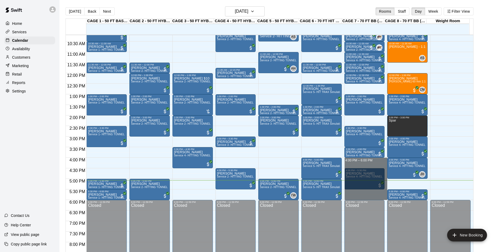
drag, startPoint x: 360, startPoint y: 162, endPoint x: 362, endPoint y: 198, distance: 35.7
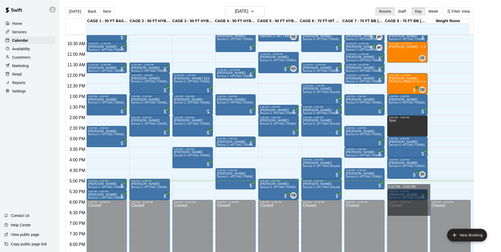
drag, startPoint x: 397, startPoint y: 181, endPoint x: 406, endPoint y: 213, distance: 32.7
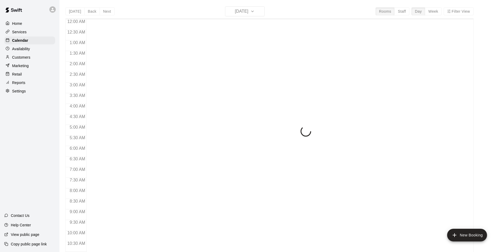
scroll to position [268, 0]
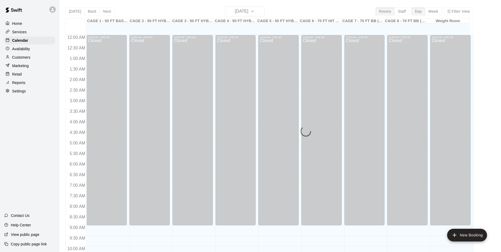
scroll to position [268, 0]
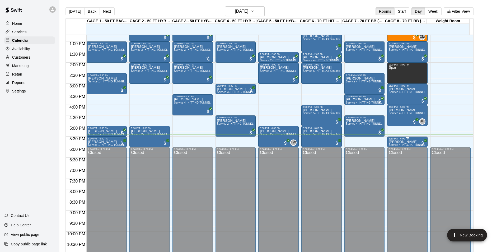
click at [393, 145] on span "Service 4- HITTING TUNNEL RENTAL - 70ft Baseball" at bounding box center [422, 144] width 67 height 3
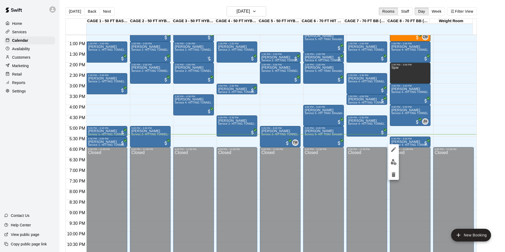
click at [393, 160] on img "edit" at bounding box center [393, 162] width 6 height 6
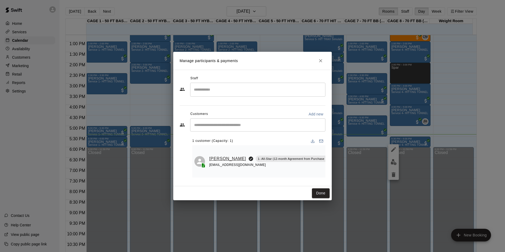
click at [219, 159] on link "[PERSON_NAME]" at bounding box center [227, 158] width 37 height 7
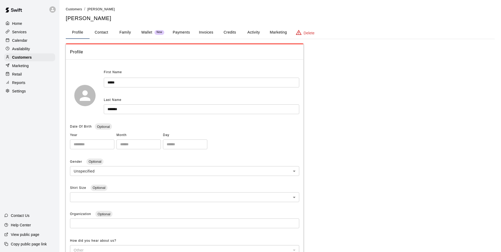
click at [125, 23] on div "**********" at bounding box center [280, 184] width 429 height 357
click at [125, 29] on button "Family" at bounding box center [125, 32] width 24 height 13
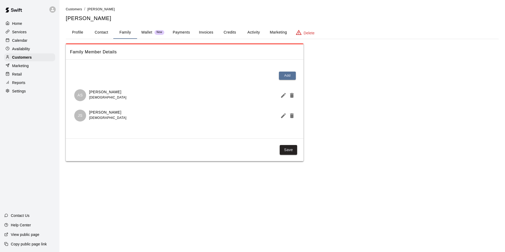
click at [32, 42] on div "Calendar" at bounding box center [29, 40] width 51 height 8
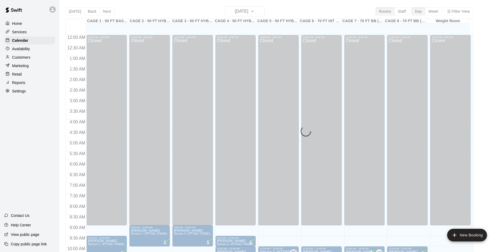
scroll to position [268, 0]
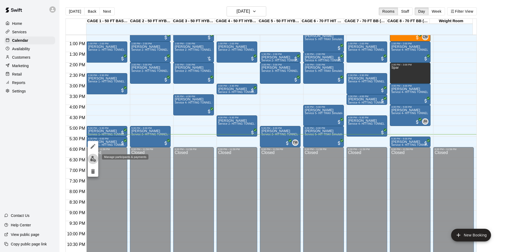
click at [95, 157] on img "edit" at bounding box center [93, 159] width 6 height 6
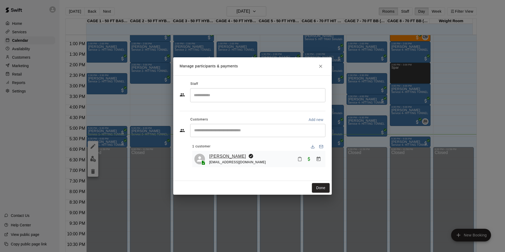
click at [220, 155] on link "[PERSON_NAME]" at bounding box center [227, 156] width 37 height 7
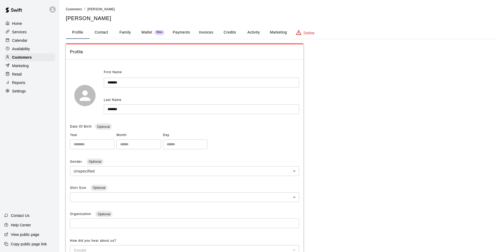
click at [183, 38] on button "Payments" at bounding box center [181, 32] width 26 height 13
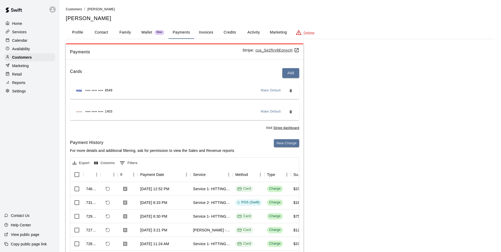
click at [25, 43] on p "Calendar" at bounding box center [19, 40] width 15 height 5
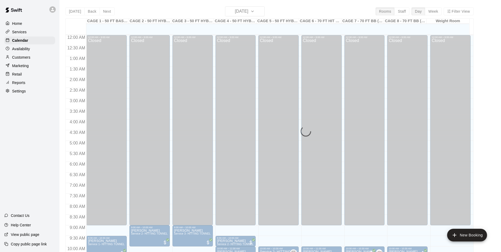
scroll to position [268, 0]
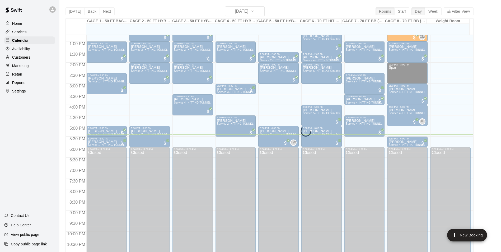
click at [244, 14] on div "[DATE] Back [DATE][DATE] Rooms Staff Day Week Filter View CAGE 1 - 50 FT BASEBA…" at bounding box center [269, 132] width 408 height 252
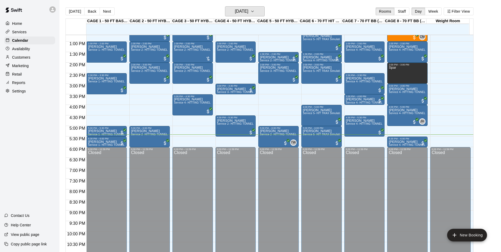
click at [244, 14] on h6 "[DATE]" at bounding box center [241, 11] width 13 height 7
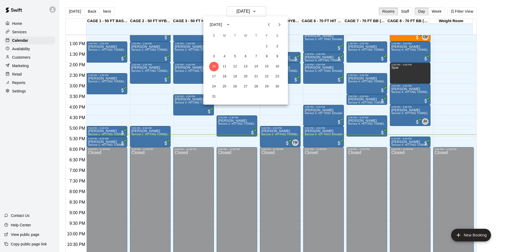
click at [270, 29] on button "Previous month" at bounding box center [268, 24] width 11 height 11
click at [256, 88] on button "31" at bounding box center [256, 87] width 10 height 10
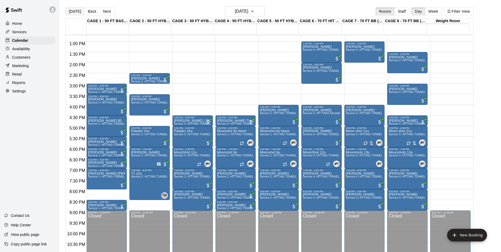
click at [77, 12] on button "[DATE]" at bounding box center [74, 11] width 19 height 8
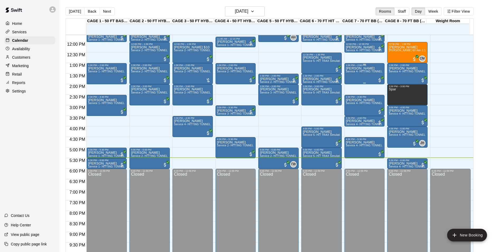
scroll to position [258, 0]
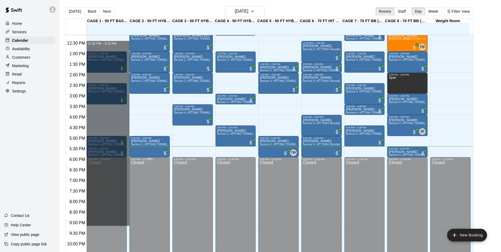
drag, startPoint x: 110, startPoint y: 45, endPoint x: 135, endPoint y: 223, distance: 180.5
click at [135, 223] on div "12:00 AM 12:30 AM 1:00 AM 1:30 AM 2:00 AM 2:30 AM 3:00 AM 3:30 AM 4:00 AM 4:30 …" at bounding box center [269, 146] width 407 height 223
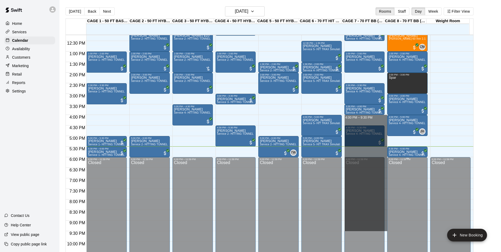
drag, startPoint x: 354, startPoint y: 117, endPoint x: 388, endPoint y: 228, distance: 115.6
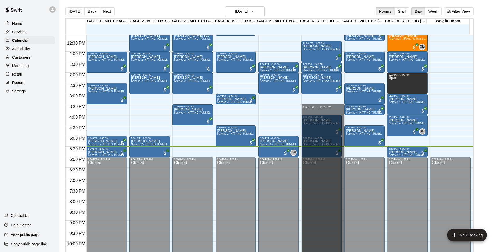
drag, startPoint x: 318, startPoint y: 111, endPoint x: 359, endPoint y: 265, distance: 159.9
click at [359, 252] on html "Home Services Calendar Availability Customers Marketing Retail Reports Settings…" at bounding box center [250, 130] width 501 height 260
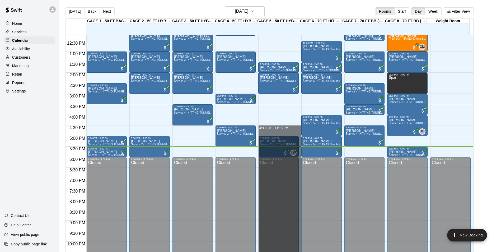
drag, startPoint x: 284, startPoint y: 126, endPoint x: 329, endPoint y: 265, distance: 146.5
click at [329, 252] on html "Home Services Calendar Availability Customers Marketing Retail Reports Settings…" at bounding box center [250, 130] width 501 height 260
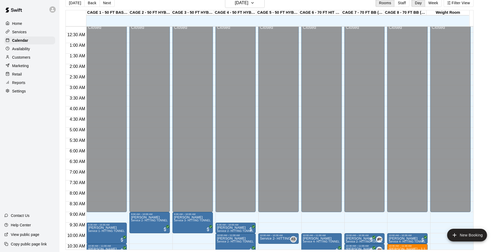
scroll to position [0, 0]
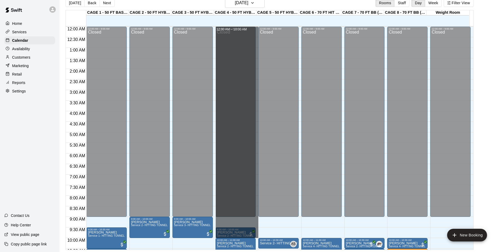
drag, startPoint x: 247, startPoint y: 117, endPoint x: 245, endPoint y: 242, distance: 124.3
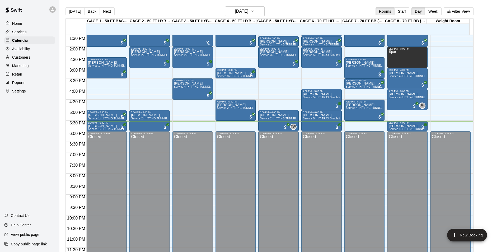
scroll to position [285, 0]
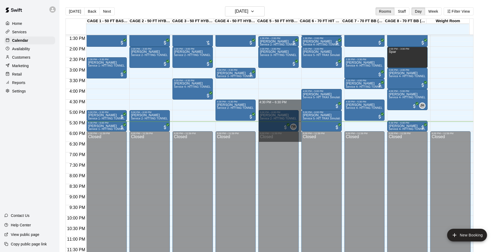
drag, startPoint x: 278, startPoint y: 100, endPoint x: 279, endPoint y: 137, distance: 37.2
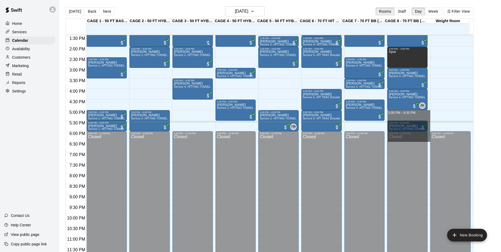
drag, startPoint x: 420, startPoint y: 114, endPoint x: 422, endPoint y: 137, distance: 23.3
drag, startPoint x: 425, startPoint y: 112, endPoint x: 421, endPoint y: 139, distance: 27.5
click at [23, 60] on p "Customers" at bounding box center [21, 57] width 18 height 5
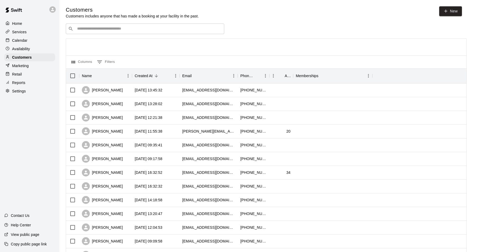
click at [127, 30] on input "Search customers by name or email" at bounding box center [148, 28] width 146 height 5
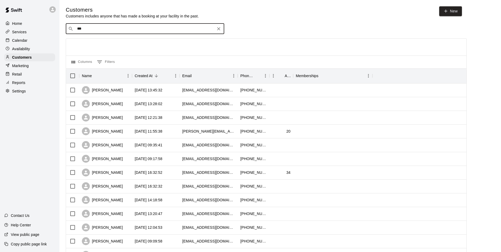
type input "****"
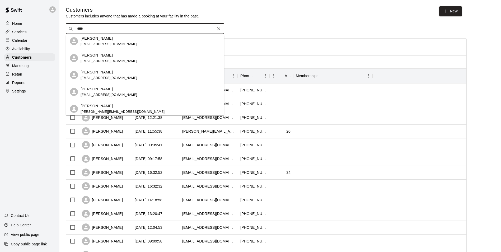
scroll to position [139, 0]
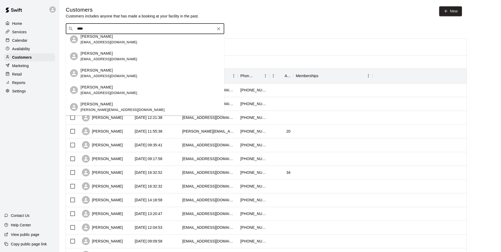
click at [136, 76] on div "[PERSON_NAME] [EMAIL_ADDRESS][DOMAIN_NAME]" at bounding box center [150, 73] width 139 height 11
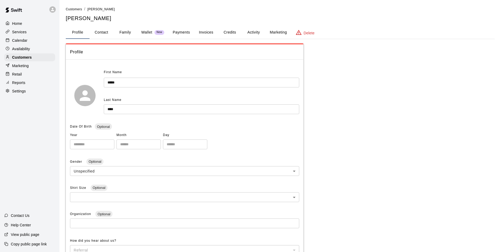
click at [74, 11] on link "Customers" at bounding box center [74, 9] width 16 height 4
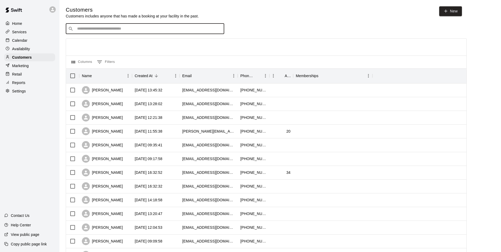
click at [110, 27] on input "Search customers by name or email" at bounding box center [148, 28] width 146 height 5
type input "****"
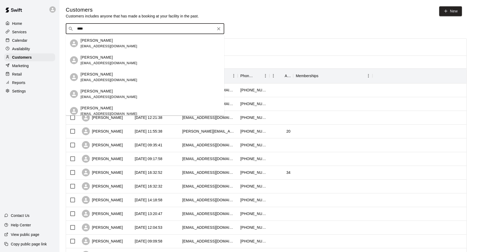
click at [138, 42] on div "[PERSON_NAME] [EMAIL_ADDRESS][DOMAIN_NAME]" at bounding box center [150, 43] width 139 height 11
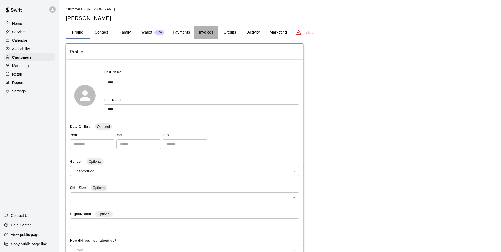
click at [207, 35] on button "Invoices" at bounding box center [206, 32] width 24 height 13
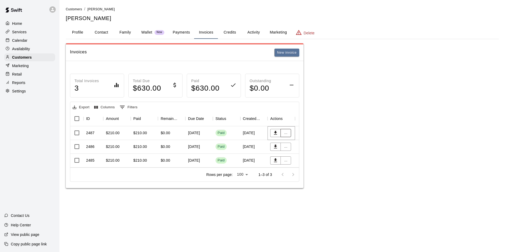
click at [287, 135] on button "..." at bounding box center [285, 133] width 11 height 8
click at [297, 145] on li "View details" at bounding box center [295, 143] width 30 height 9
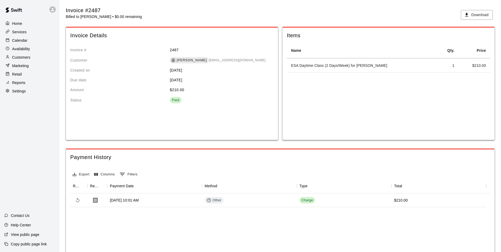
click at [28, 39] on div "Calendar" at bounding box center [29, 40] width 51 height 8
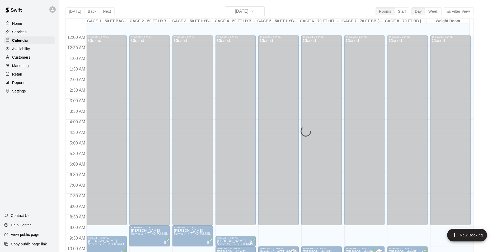
scroll to position [268, 0]
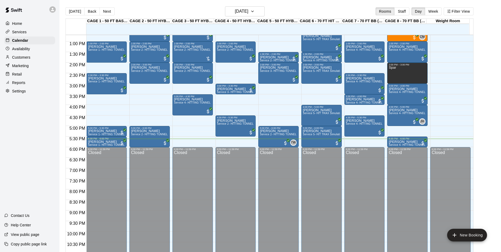
click at [32, 59] on div "Customers" at bounding box center [29, 57] width 51 height 8
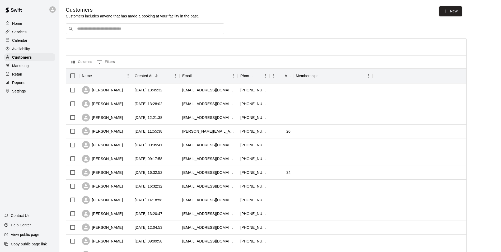
click at [125, 34] on div "​ ​" at bounding box center [145, 28] width 158 height 11
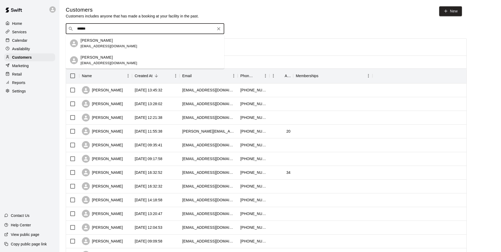
type input "*******"
click at [118, 40] on div "[PERSON_NAME]" at bounding box center [109, 41] width 57 height 6
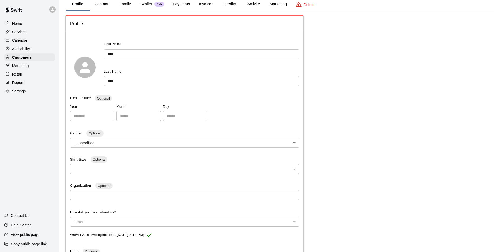
scroll to position [2, 0]
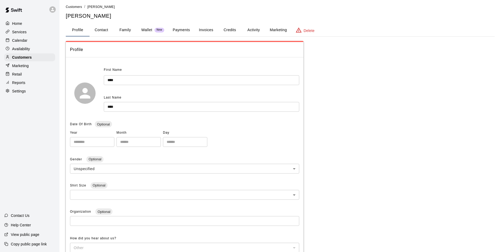
click at [252, 33] on button "Activity" at bounding box center [254, 30] width 24 height 13
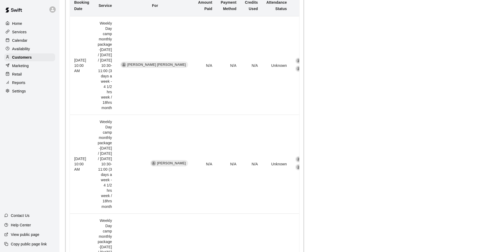
scroll to position [132, 0]
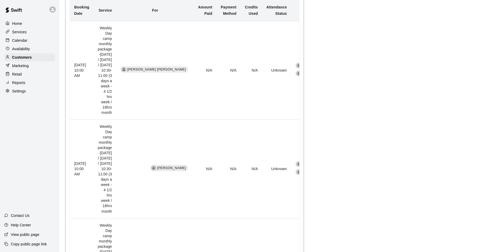
click at [106, 27] on td "Weekly Day camp monthly package -[DATE] / [DATE] / [DATE] 10:30-11:00 (3 days a…" at bounding box center [104, 70] width 23 height 98
drag, startPoint x: 106, startPoint y: 27, endPoint x: 112, endPoint y: 103, distance: 75.7
click at [112, 103] on td "Weekly Day camp monthly package -[DATE] / [DATE] / [DATE] 10:30-11:00 (3 days a…" at bounding box center [104, 70] width 23 height 98
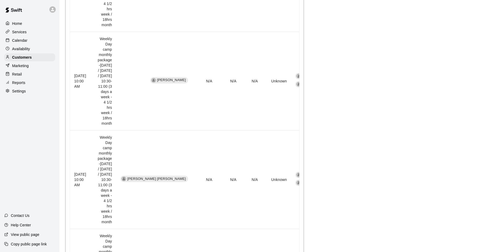
scroll to position [811, 0]
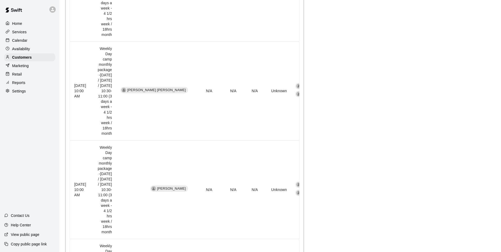
scroll to position [547, 0]
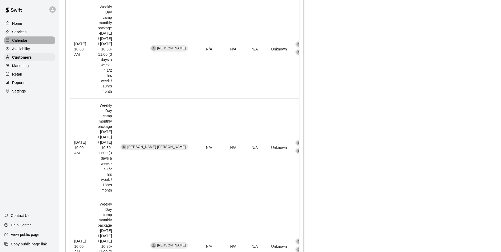
click at [36, 44] on div "Calendar" at bounding box center [29, 40] width 51 height 8
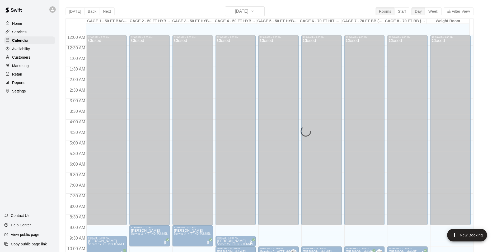
scroll to position [268, 0]
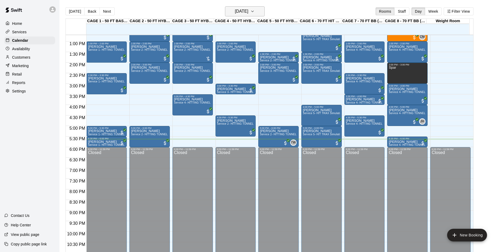
click at [243, 12] on h6 "[DATE]" at bounding box center [241, 11] width 13 height 7
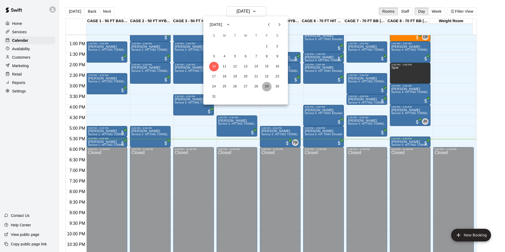
click at [266, 88] on button "29" at bounding box center [267, 87] width 10 height 10
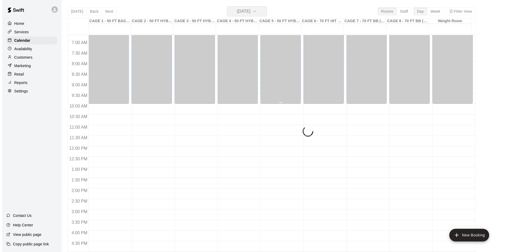
scroll to position [136, 0]
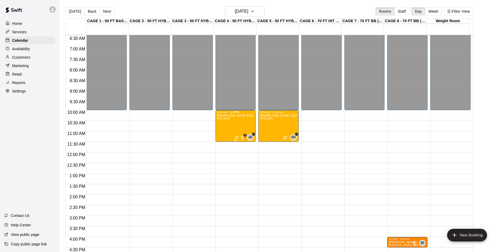
click at [226, 131] on div "Weekly Day camp drop in session - [DATE] / [DATE] / [DATE] 8/15 spots" at bounding box center [235, 240] width 37 height 252
click at [223, 134] on img "edit" at bounding box center [222, 132] width 6 height 6
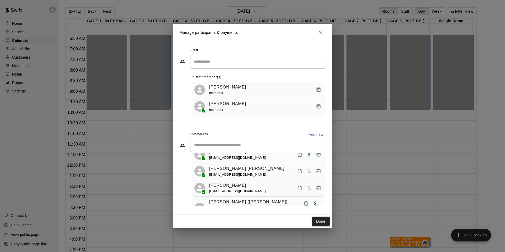
scroll to position [0, 0]
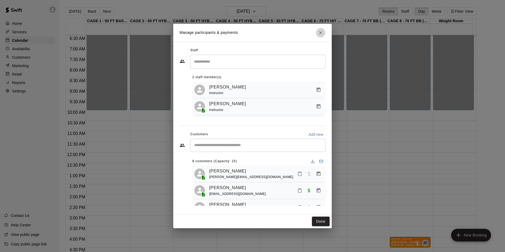
click at [320, 31] on icon "Close" at bounding box center [320, 32] width 5 height 5
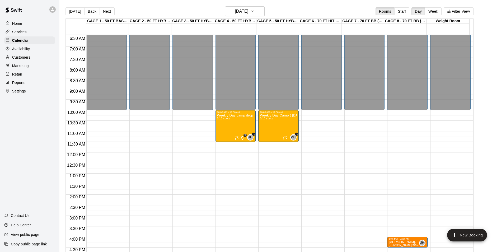
click at [250, 4] on main "[DATE] Back [DATE][DATE] Rooms Staff Day Week Filter View CAGE 1 - 50 FT BASEBA…" at bounding box center [279, 130] width 441 height 260
click at [248, 10] on h6 "[DATE]" at bounding box center [241, 11] width 13 height 7
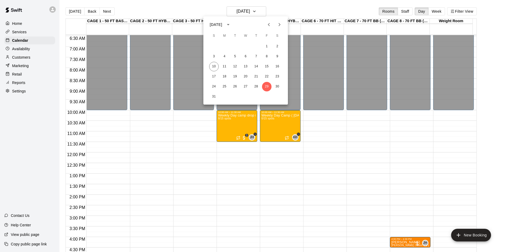
click at [283, 24] on button "Next month" at bounding box center [279, 24] width 11 height 11
click at [226, 48] on button "1" at bounding box center [225, 47] width 10 height 10
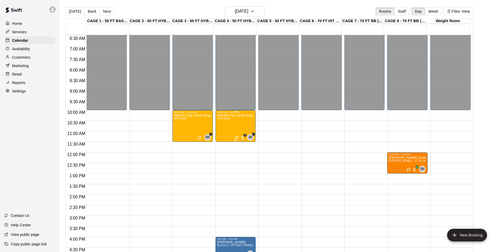
click at [229, 127] on div "Weekly Day camp drop in session - [DATE] / [DATE] / [DATE] 7/15 spots" at bounding box center [235, 240] width 37 height 252
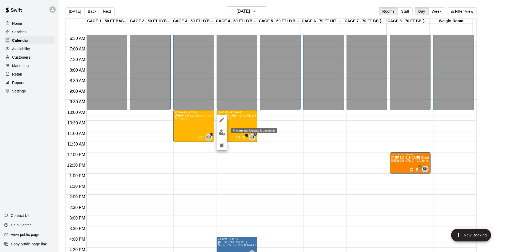
click at [224, 128] on button "edit" at bounding box center [221, 132] width 11 height 10
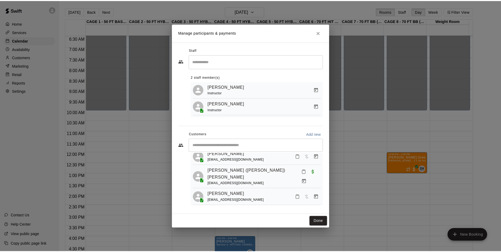
scroll to position [85, 0]
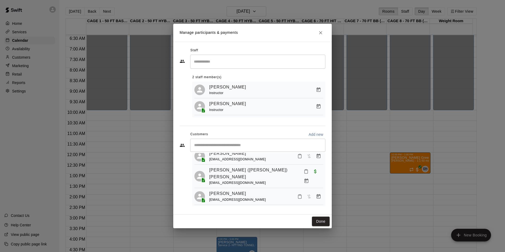
click at [323, 33] on icon "Close" at bounding box center [320, 32] width 5 height 5
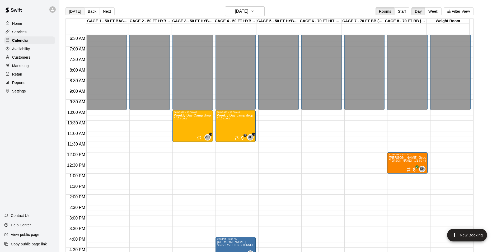
click at [74, 10] on button "[DATE]" at bounding box center [74, 11] width 19 height 8
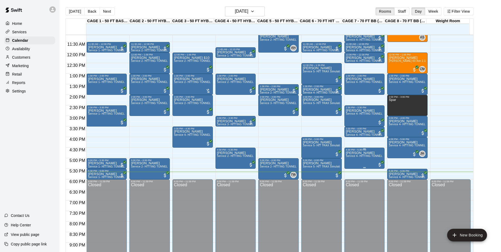
scroll to position [242, 0]
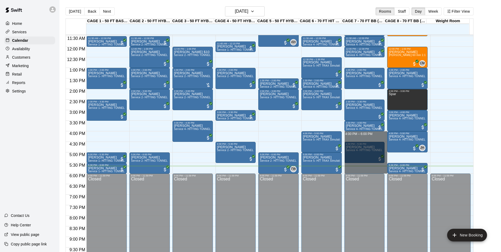
drag, startPoint x: 372, startPoint y: 134, endPoint x: 372, endPoint y: 170, distance: 36.4
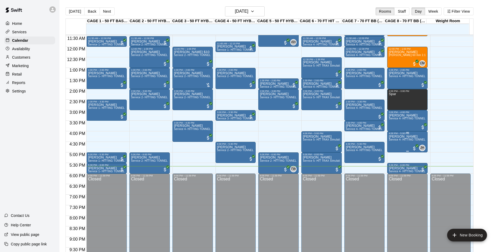
click at [393, 136] on p "[PERSON_NAME]" at bounding box center [407, 136] width 37 height 0
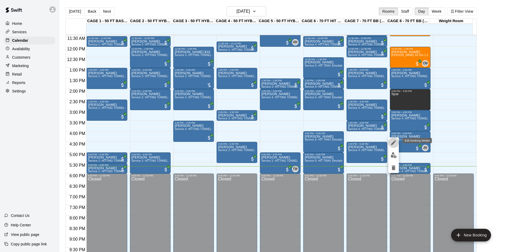
click at [395, 143] on icon "edit" at bounding box center [393, 142] width 6 height 6
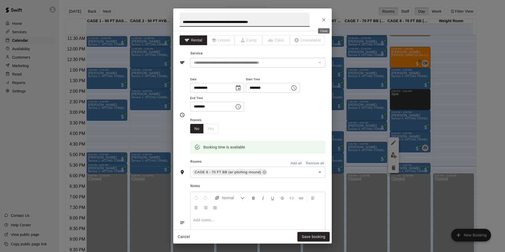
click at [325, 21] on icon "Close" at bounding box center [323, 19] width 3 height 3
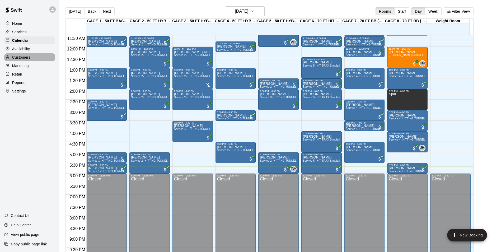
click at [23, 57] on p "Customers" at bounding box center [21, 57] width 18 height 5
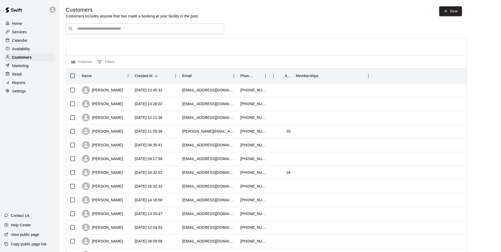
click at [102, 26] on div "​ ​" at bounding box center [145, 28] width 158 height 11
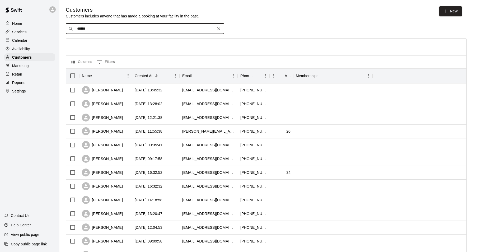
type input "*****"
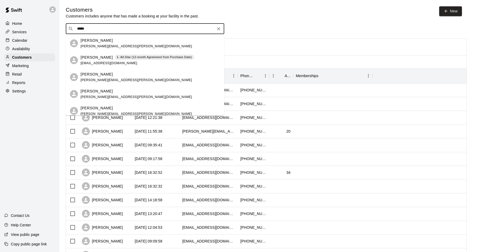
click at [101, 64] on span "[EMAIL_ADDRESS][DOMAIN_NAME]" at bounding box center [109, 63] width 57 height 4
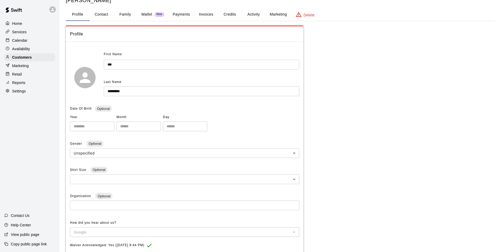
scroll to position [2, 0]
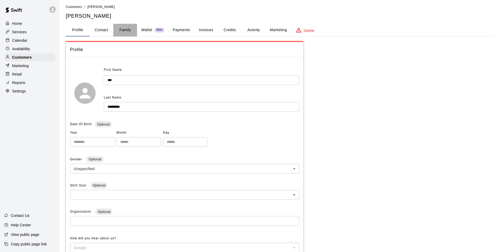
click at [125, 31] on button "Family" at bounding box center [125, 30] width 24 height 13
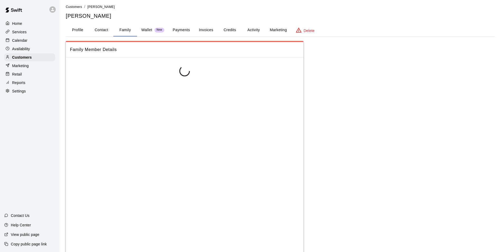
scroll to position [0, 0]
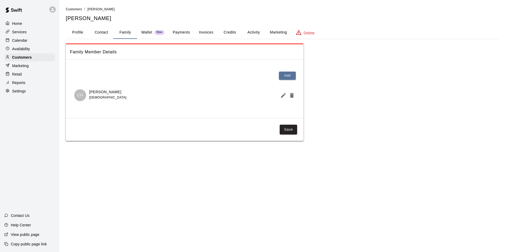
click at [32, 25] on div "Home" at bounding box center [29, 24] width 51 height 8
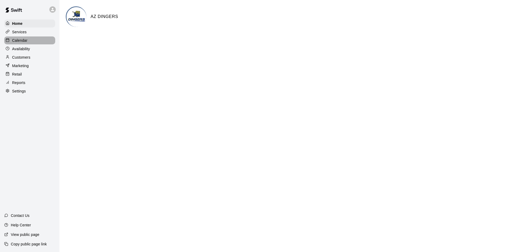
click at [37, 41] on div "Calendar" at bounding box center [29, 40] width 51 height 8
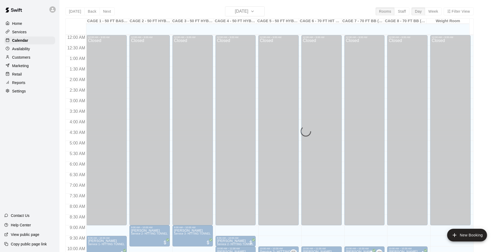
scroll to position [268, 0]
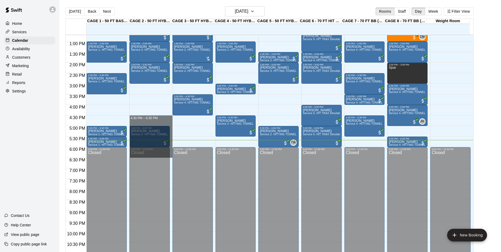
drag, startPoint x: 133, startPoint y: 116, endPoint x: 148, endPoint y: 156, distance: 42.3
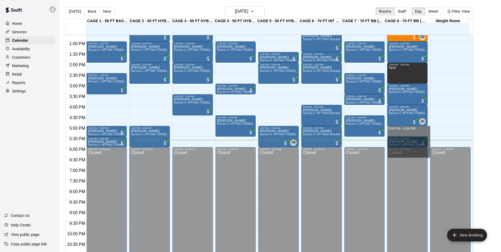
drag, startPoint x: 401, startPoint y: 129, endPoint x: 404, endPoint y: 153, distance: 24.3
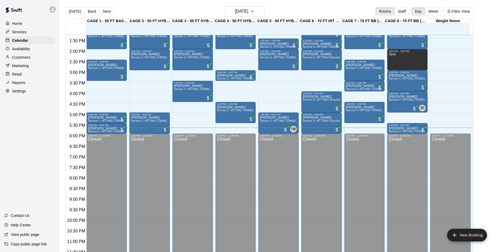
scroll to position [283, 0]
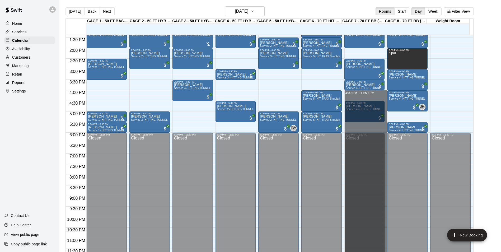
drag, startPoint x: 352, startPoint y: 93, endPoint x: 421, endPoint y: 265, distance: 185.4
click at [421, 252] on html "Home Services Calendar Availability Customers Marketing Retail Reports Settings…" at bounding box center [250, 130] width 501 height 260
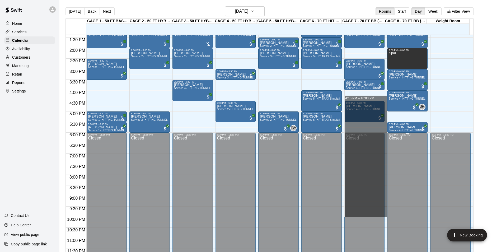
drag, startPoint x: 366, startPoint y: 92, endPoint x: 402, endPoint y: 213, distance: 125.6
click at [402, 213] on div "12:00 AM 12:30 AM 1:00 AM 1:30 AM 2:00 AM 2:30 AM 3:00 AM 3:30 AM 4:00 AM 4:30 …" at bounding box center [269, 146] width 407 height 223
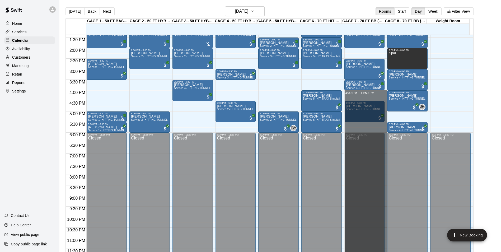
drag, startPoint x: 360, startPoint y: 95, endPoint x: 405, endPoint y: 265, distance: 176.8
click at [405, 252] on html "Home Services Calendar Availability Customers Marketing Retail Reports Settings…" at bounding box center [250, 130] width 501 height 260
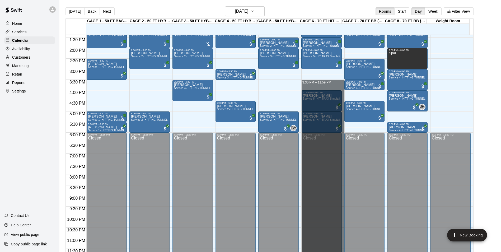
drag, startPoint x: 318, startPoint y: 82, endPoint x: 382, endPoint y: 265, distance: 194.3
click at [382, 252] on html "Home Services Calendar Availability Customers Marketing Retail Reports Settings…" at bounding box center [250, 130] width 501 height 260
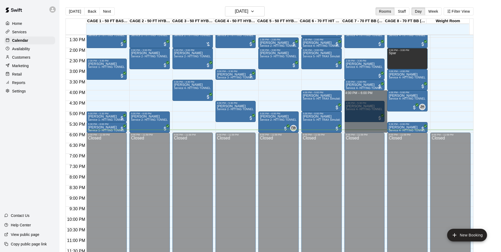
drag, startPoint x: 360, startPoint y: 93, endPoint x: 364, endPoint y: 129, distance: 35.8
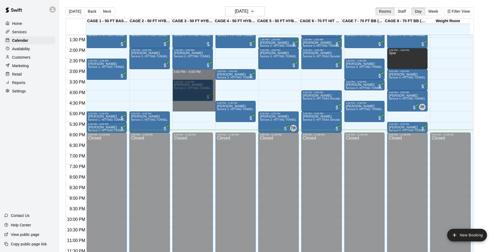
drag, startPoint x: 204, startPoint y: 72, endPoint x: 211, endPoint y: 108, distance: 36.2
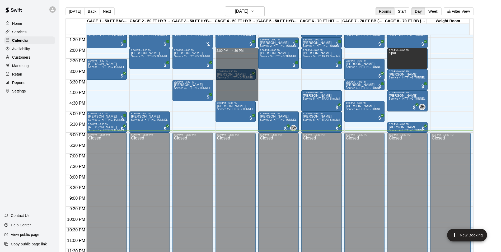
drag, startPoint x: 229, startPoint y: 51, endPoint x: 237, endPoint y: 99, distance: 47.9
drag, startPoint x: 227, startPoint y: 51, endPoint x: 236, endPoint y: 99, distance: 48.6
drag, startPoint x: 233, startPoint y: 52, endPoint x: 239, endPoint y: 98, distance: 46.6
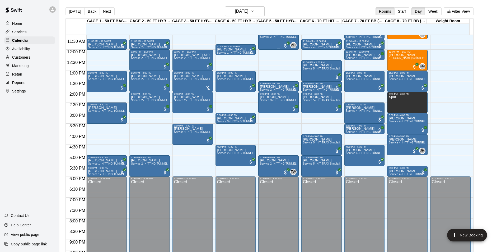
scroll to position [230, 0]
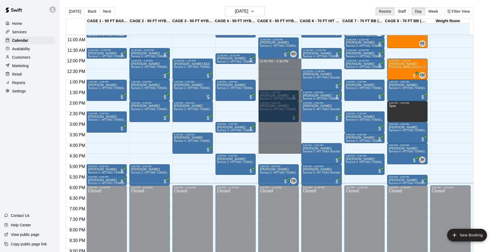
drag, startPoint x: 268, startPoint y: 62, endPoint x: 270, endPoint y: 151, distance: 89.2
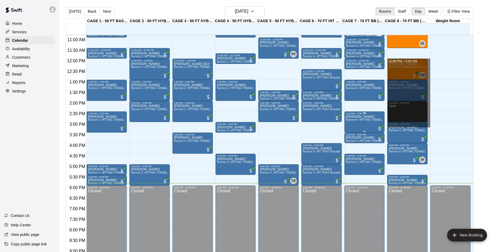
drag, startPoint x: 386, startPoint y: 60, endPoint x: 383, endPoint y: 124, distance: 64.5
click at [383, 124] on div "12:00 AM 12:30 AM 1:00 AM 1:30 AM 2:00 AM 2:30 AM 3:00 AM 3:30 AM 4:00 AM 4:30 …" at bounding box center [269, 146] width 407 height 223
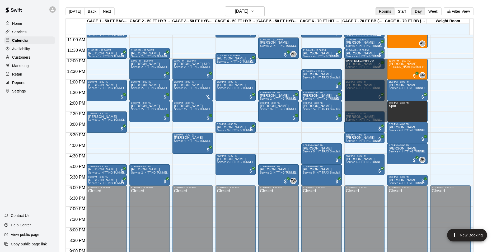
drag, startPoint x: 385, startPoint y: 61, endPoint x: 385, endPoint y: 118, distance: 57.3
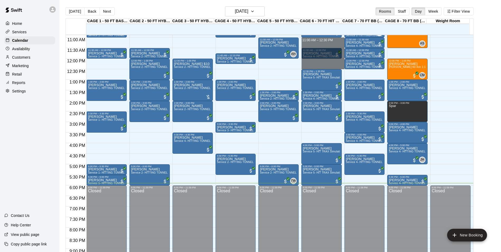
drag, startPoint x: 337, startPoint y: 41, endPoint x: 298, endPoint y: 64, distance: 46.0
click at [300, 65] on div "12:00 AM 12:30 AM 1:00 AM 1:30 AM 2:00 AM 2:30 AM 3:00 AM 3:30 AM 4:00 AM 4:30 …" at bounding box center [269, 146] width 407 height 223
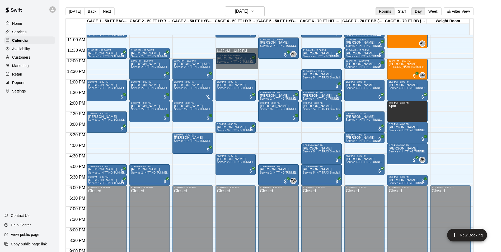
drag, startPoint x: 253, startPoint y: 51, endPoint x: 253, endPoint y: 67, distance: 15.6
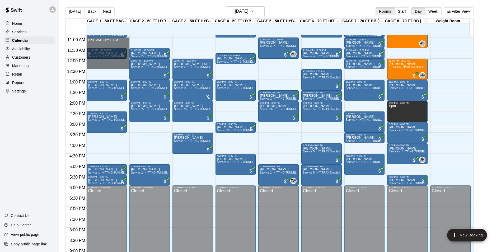
drag, startPoint x: 115, startPoint y: 40, endPoint x: 120, endPoint y: 66, distance: 26.5
drag, startPoint x: 122, startPoint y: 46, endPoint x: 122, endPoint y: 64, distance: 17.7
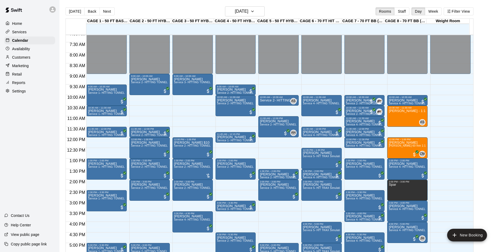
scroll to position [151, 0]
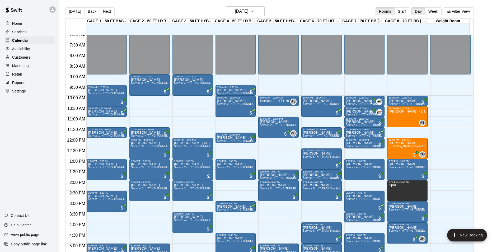
click at [93, 12] on button "Back" at bounding box center [92, 11] width 16 height 8
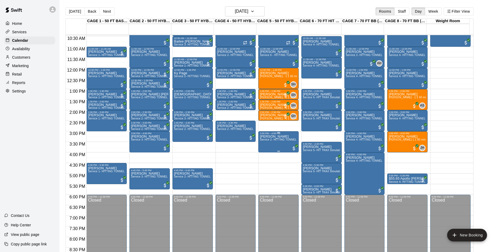
scroll to position [230, 0]
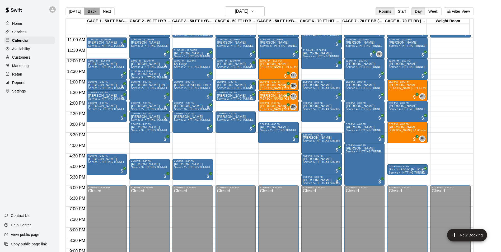
click at [91, 12] on button "Back" at bounding box center [92, 11] width 16 height 8
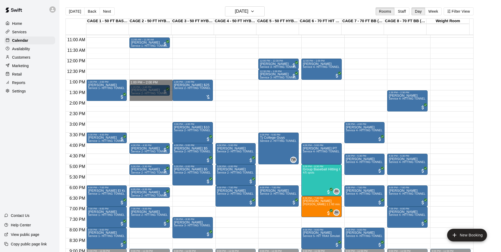
drag, startPoint x: 150, startPoint y: 83, endPoint x: 152, endPoint y: 99, distance: 16.2
click at [72, 9] on button "[DATE]" at bounding box center [74, 11] width 19 height 8
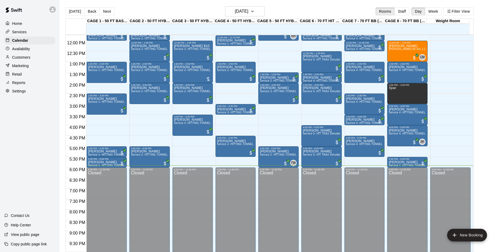
scroll to position [250, 0]
